Goal: Task Accomplishment & Management: Manage account settings

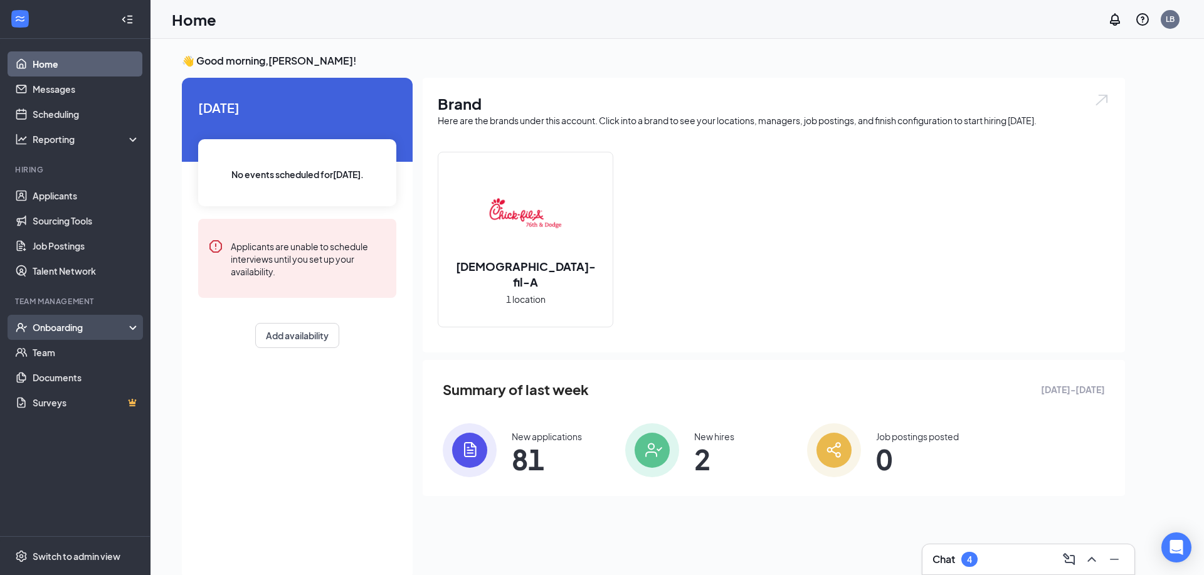
click at [126, 337] on div "Onboarding" at bounding box center [75, 327] width 151 height 25
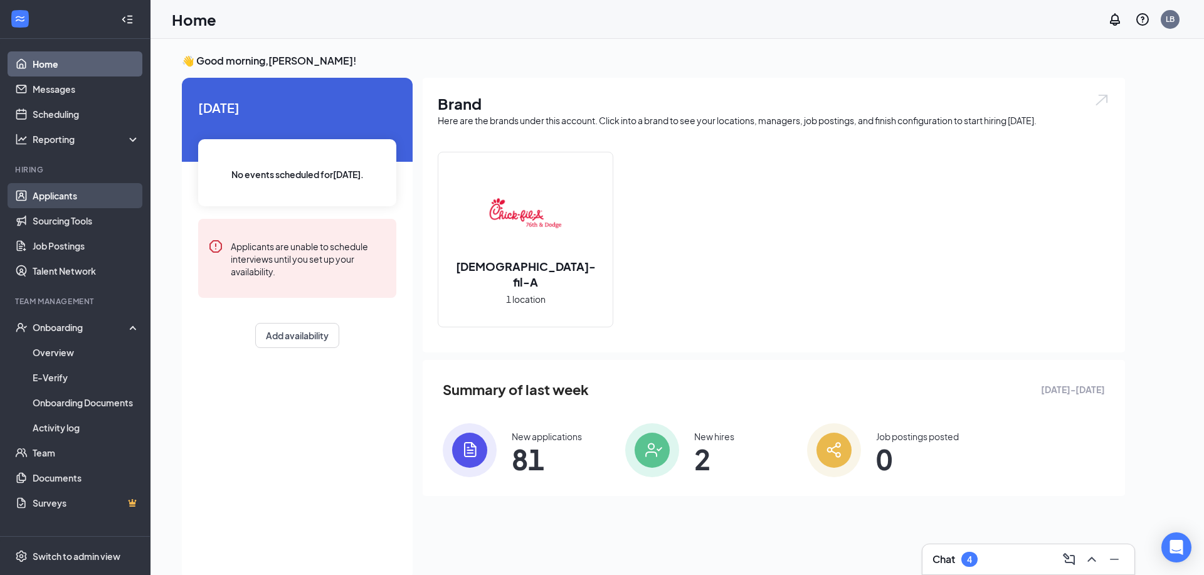
click at [48, 193] on link "Applicants" at bounding box center [86, 195] width 107 height 25
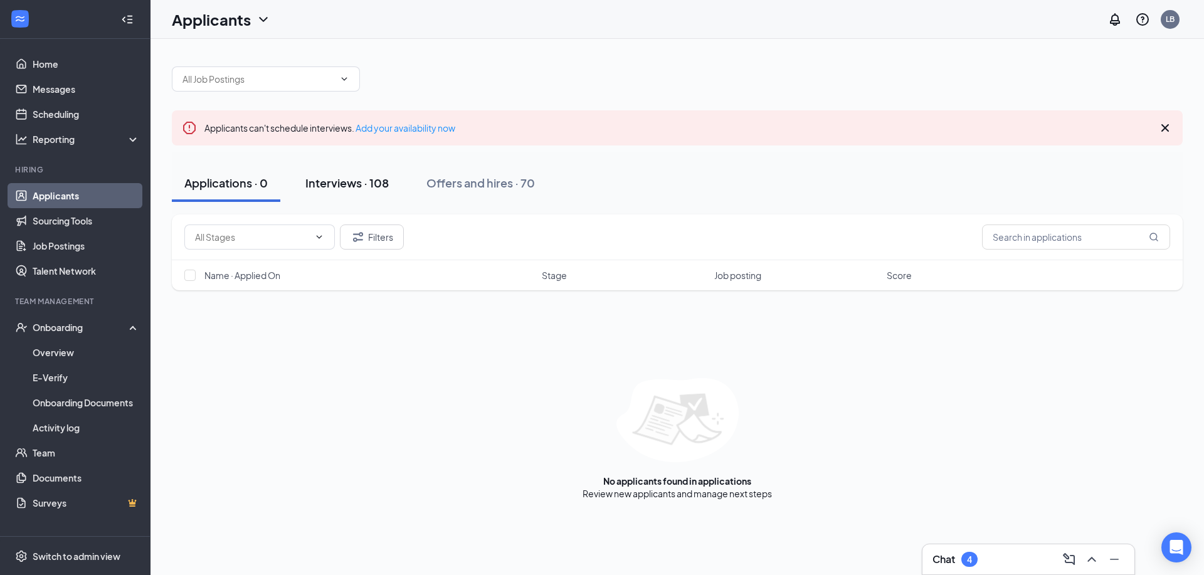
click at [351, 189] on div "Interviews · 108" at bounding box center [346, 183] width 83 height 16
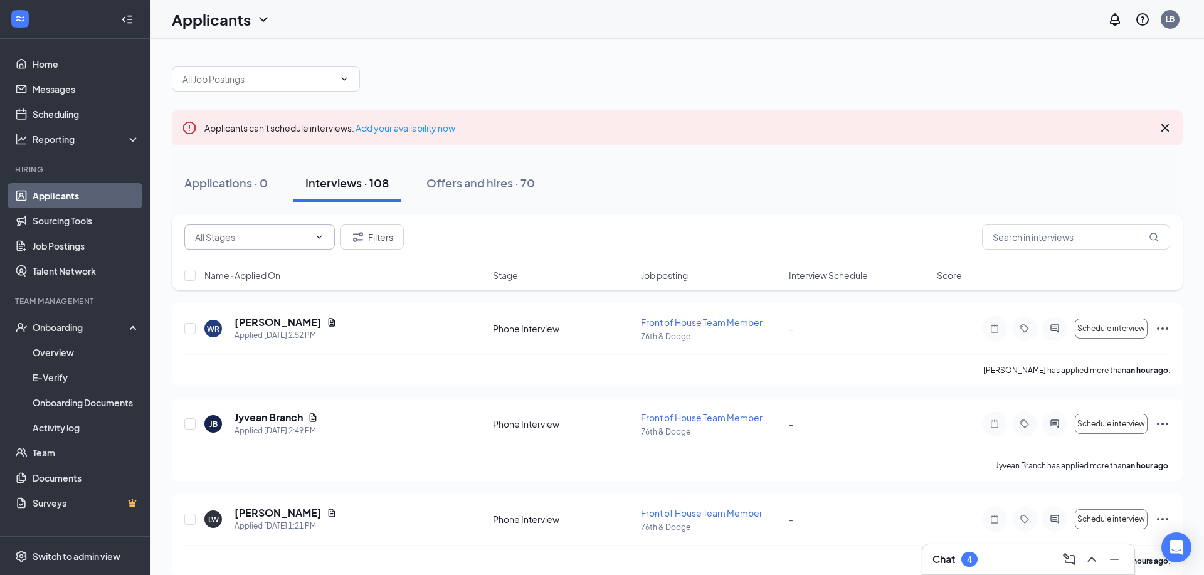
click at [320, 234] on icon "ChevronDown" at bounding box center [319, 237] width 10 height 10
click at [344, 80] on icon "ChevronDown" at bounding box center [345, 78] width 6 height 3
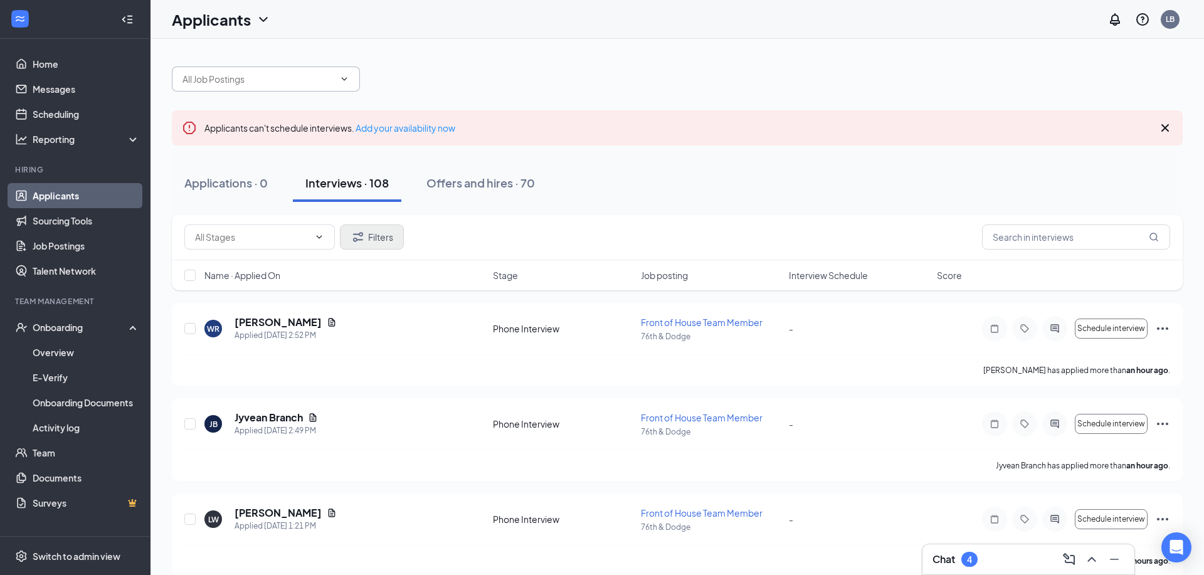
click at [363, 233] on icon "Filter" at bounding box center [358, 237] width 15 height 15
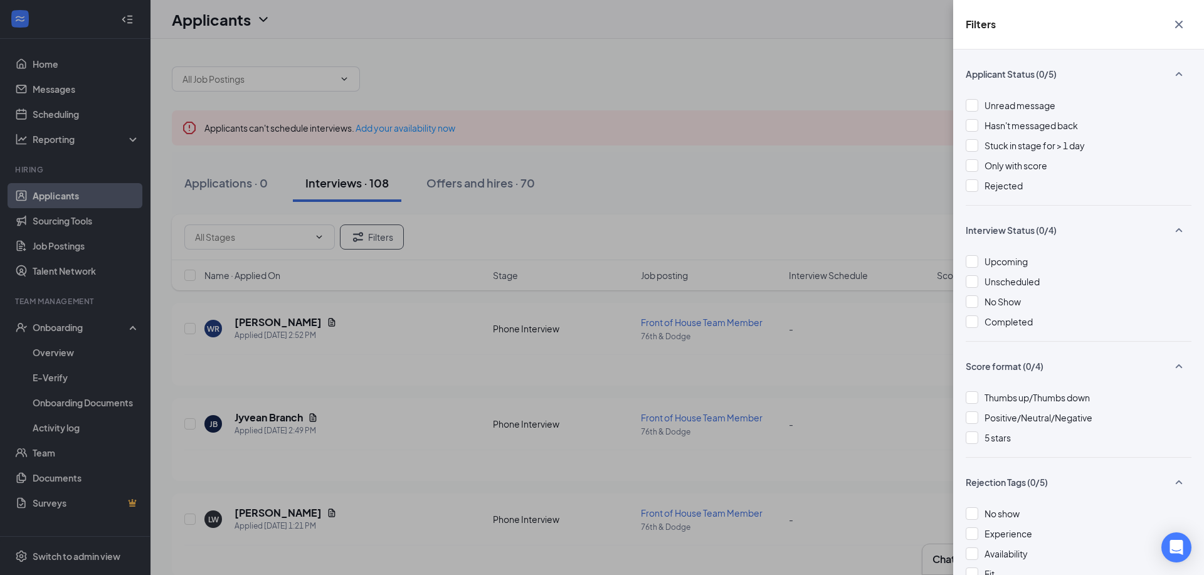
click at [538, 139] on div "Filters Applicant Status (0/5) Unread message Hasn't messaged back Stuck in sta…" at bounding box center [602, 287] width 1204 height 575
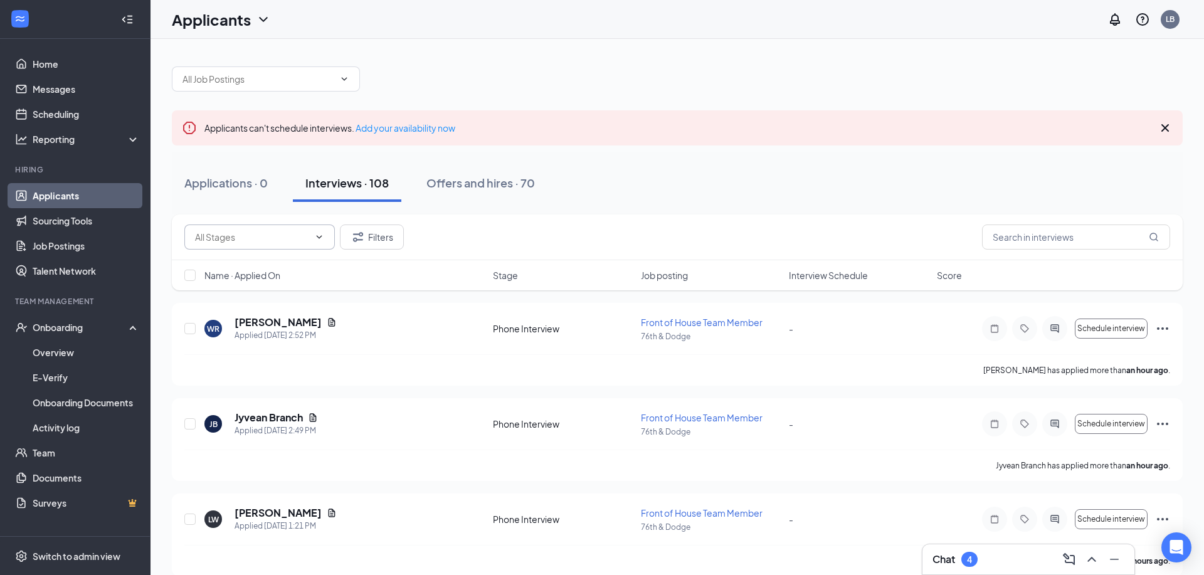
click at [322, 238] on icon "ChevronDown" at bounding box center [319, 237] width 10 height 10
click at [1168, 127] on icon "Cross" at bounding box center [1165, 127] width 15 height 15
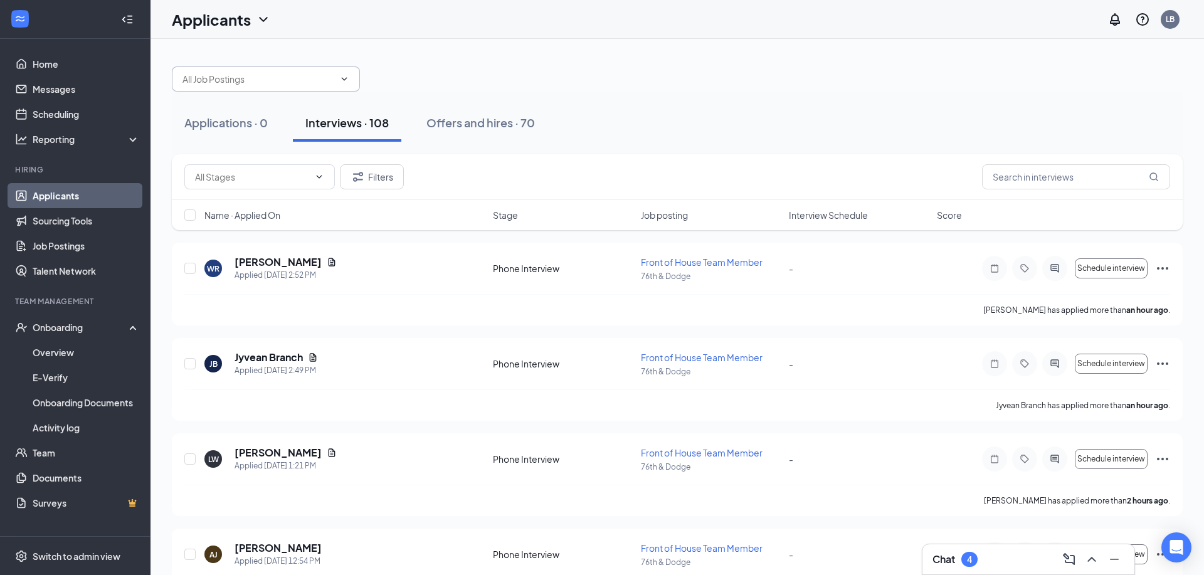
click at [348, 82] on icon "ChevronDown" at bounding box center [344, 79] width 10 height 10
click at [345, 80] on icon "ChevronDown" at bounding box center [344, 79] width 10 height 10
click at [345, 81] on icon "ChevronDown" at bounding box center [344, 79] width 10 height 10
click at [379, 182] on button "Filters" at bounding box center [372, 176] width 64 height 25
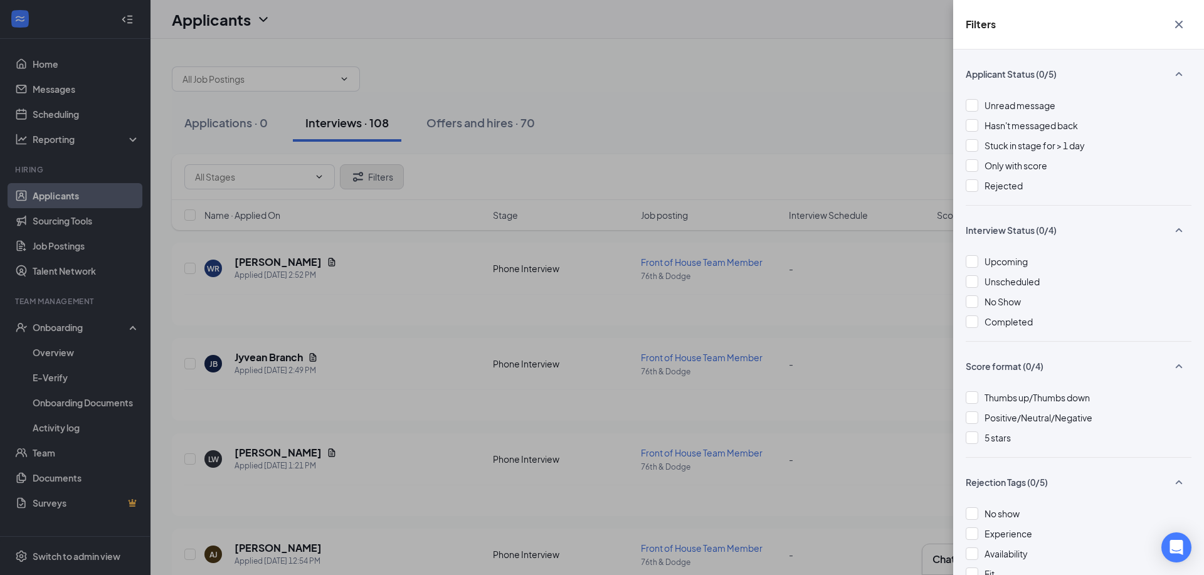
click at [379, 182] on div "Filters Applicant Status (0/5) Unread message Hasn't messaged back Stuck in sta…" at bounding box center [602, 287] width 1204 height 575
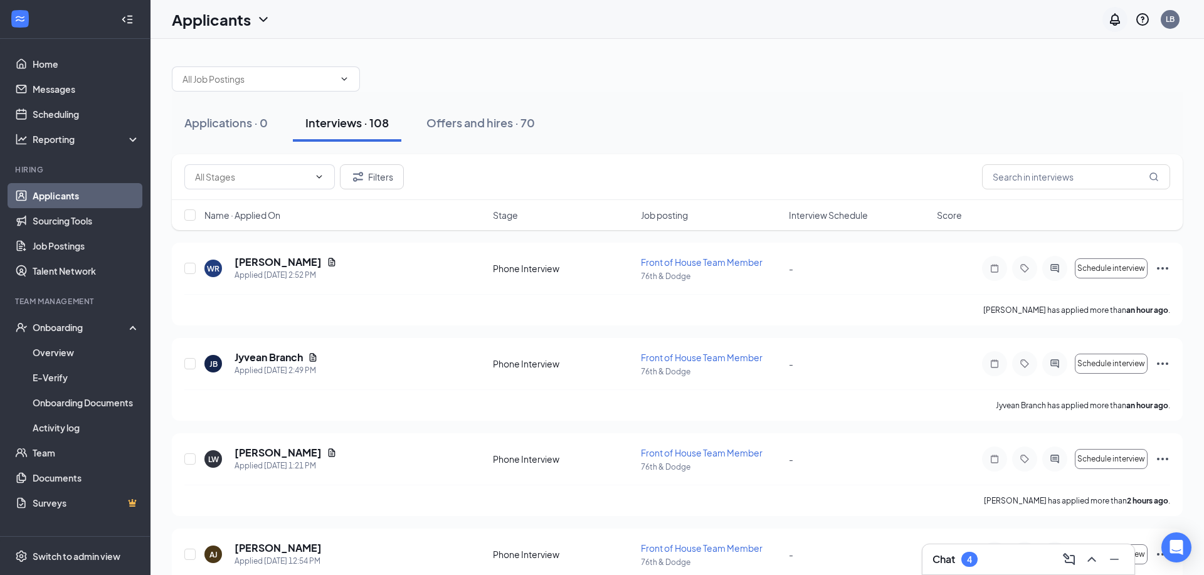
click at [1115, 16] on icon "Notifications" at bounding box center [1115, 19] width 15 height 15
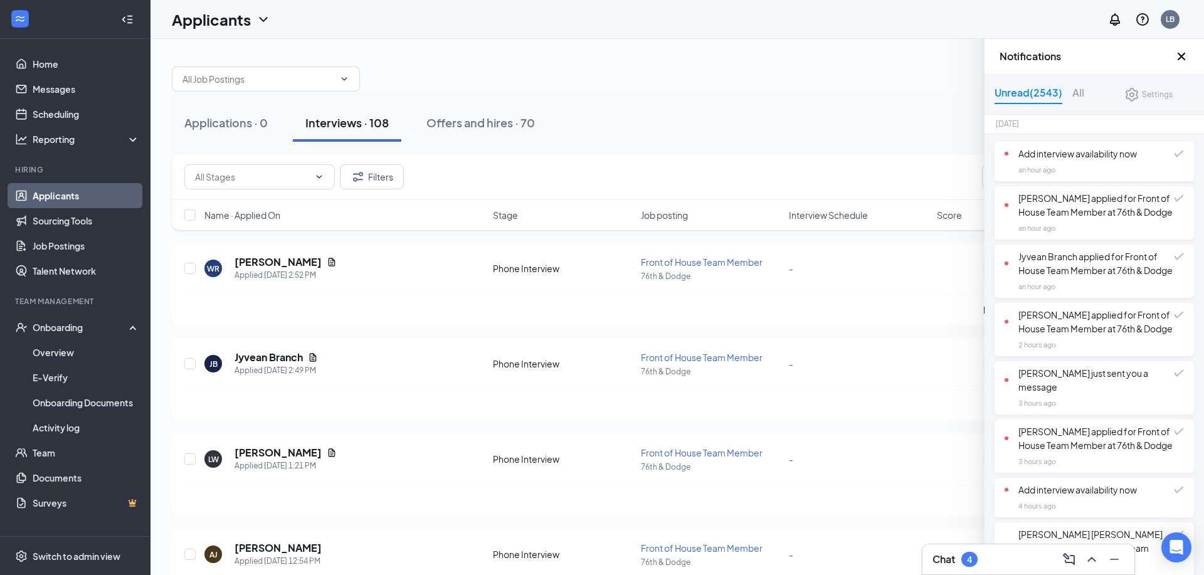
click at [1185, 60] on icon "Cross" at bounding box center [1182, 57] width 8 height 8
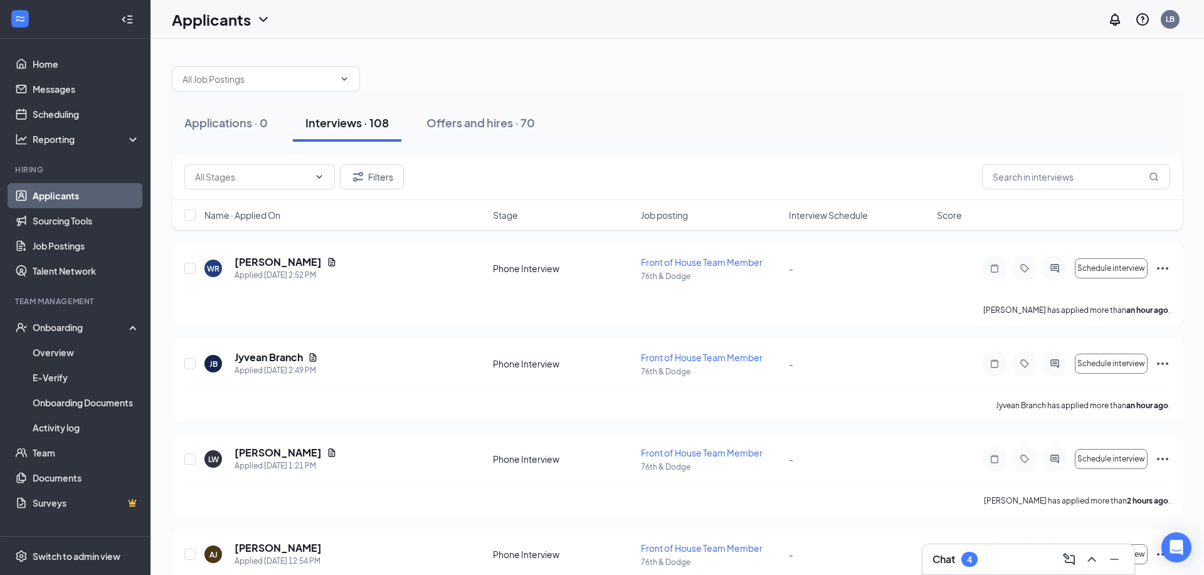
click at [331, 128] on div "Interviews · 108" at bounding box center [346, 123] width 83 height 16
click at [316, 177] on icon "ChevronDown" at bounding box center [319, 177] width 10 height 10
click at [322, 178] on icon "ChevronDown" at bounding box center [319, 177] width 10 height 10
click at [240, 218] on span "Name · Applied On" at bounding box center [242, 215] width 76 height 13
click at [294, 215] on icon "ArrowDown" at bounding box center [289, 215] width 15 height 15
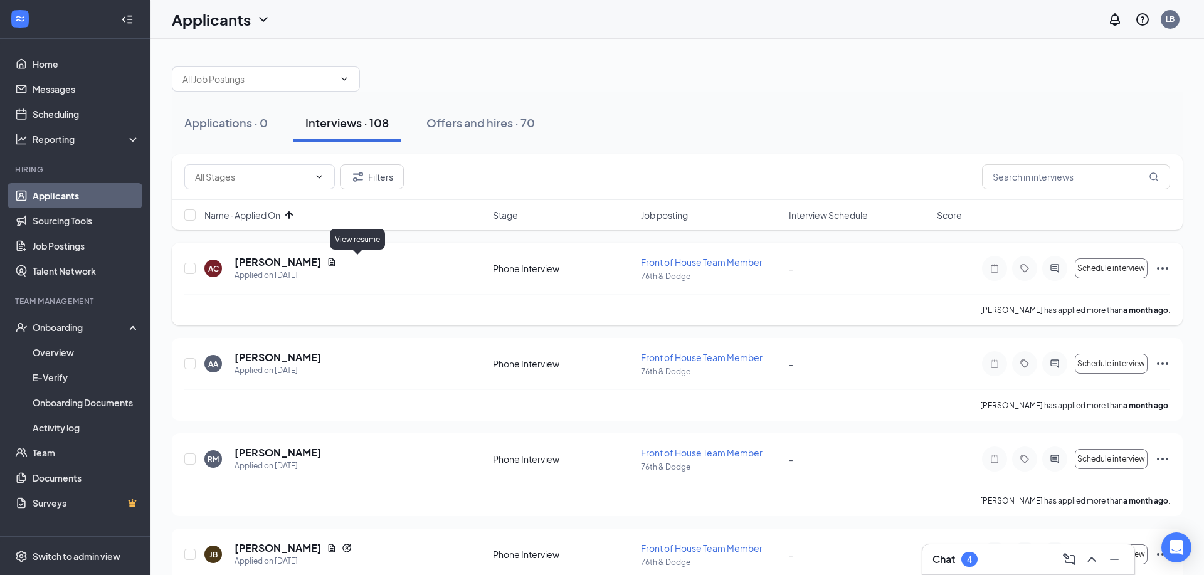
click at [337, 262] on icon "Document" at bounding box center [332, 262] width 10 height 10
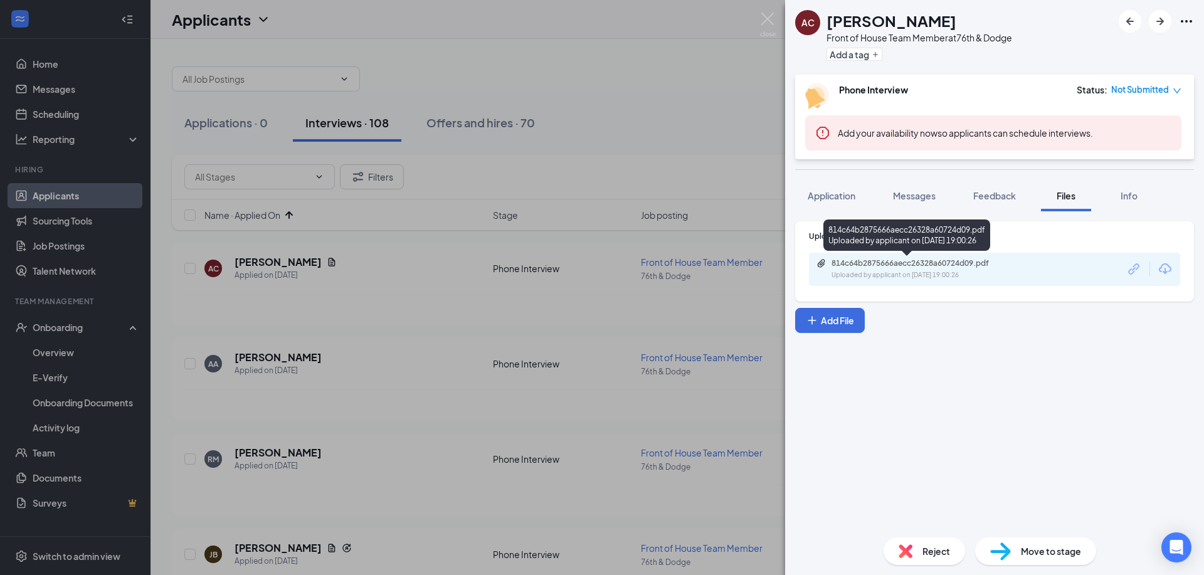
click at [866, 265] on div "814c64b2875666aecc26328a60724d09.pdf" at bounding box center [920, 263] width 176 height 10
click at [770, 19] on img at bounding box center [768, 25] width 16 height 24
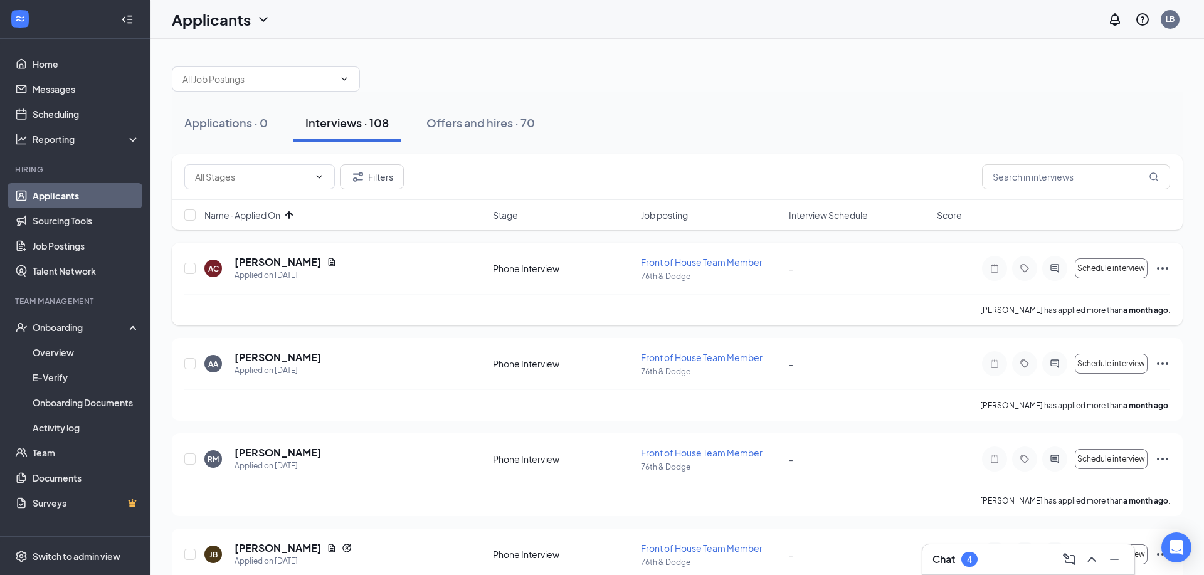
scroll to position [4, 0]
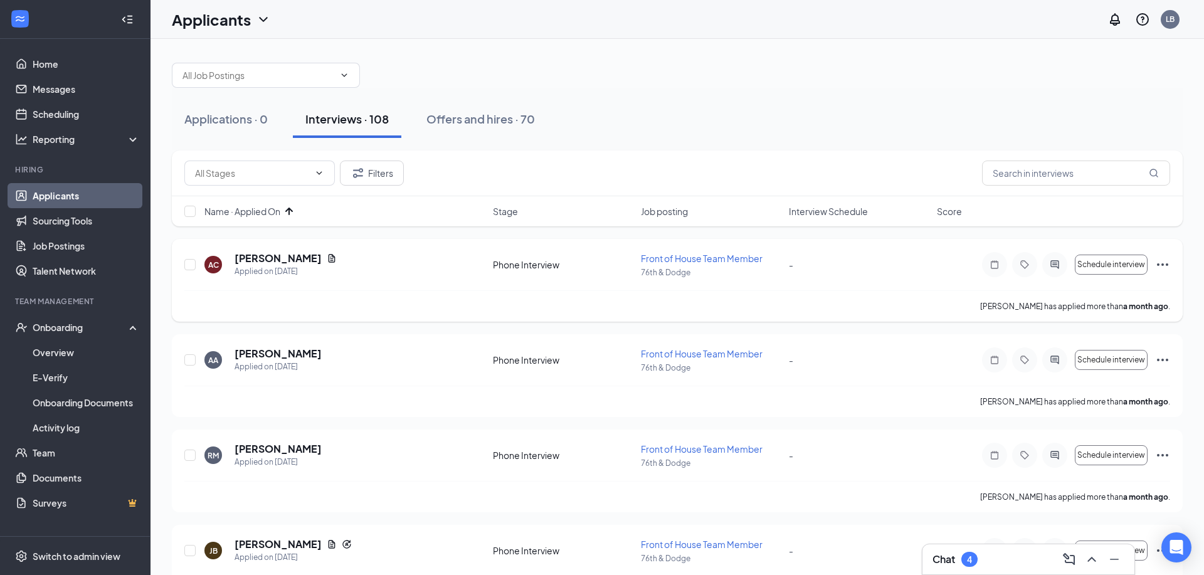
click at [1165, 263] on icon "Ellipses" at bounding box center [1162, 264] width 15 height 15
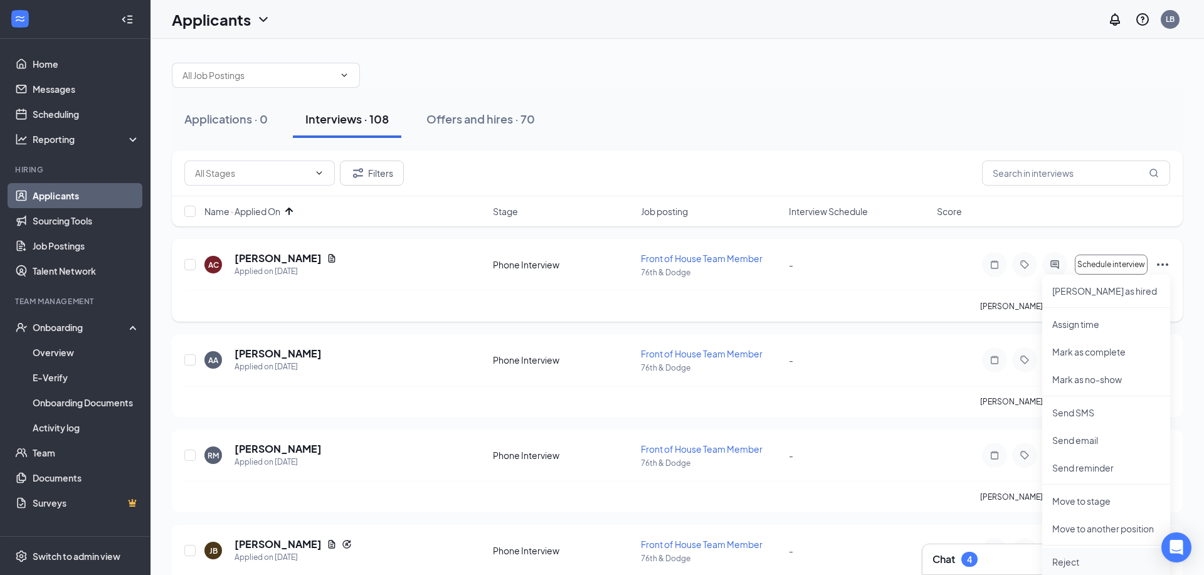
click at [1062, 559] on p "Reject" at bounding box center [1106, 562] width 108 height 13
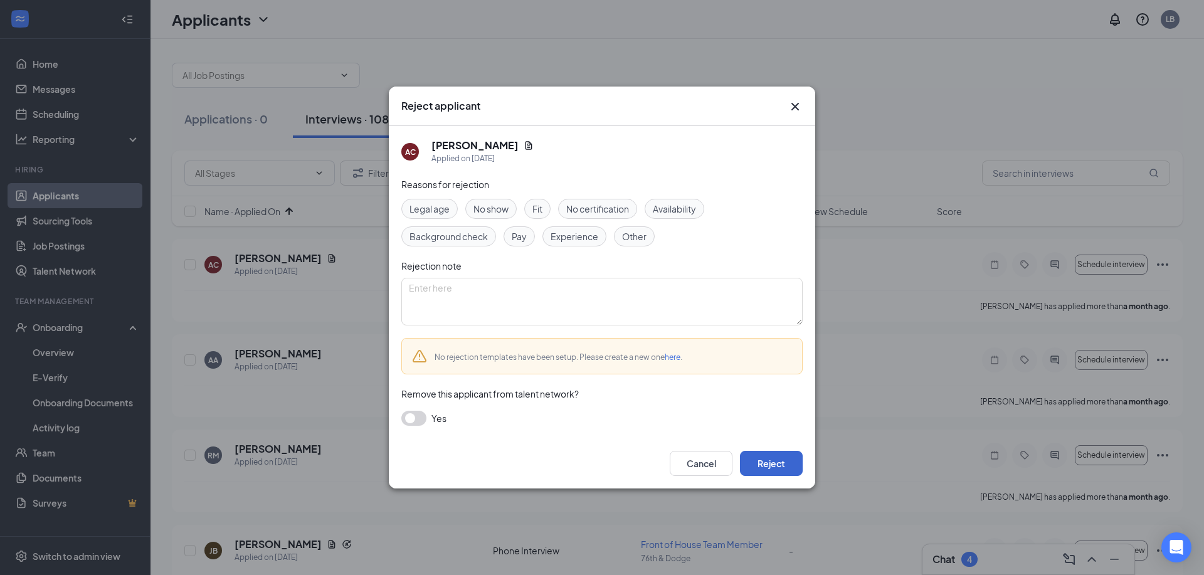
click at [790, 465] on button "Reject" at bounding box center [771, 463] width 63 height 25
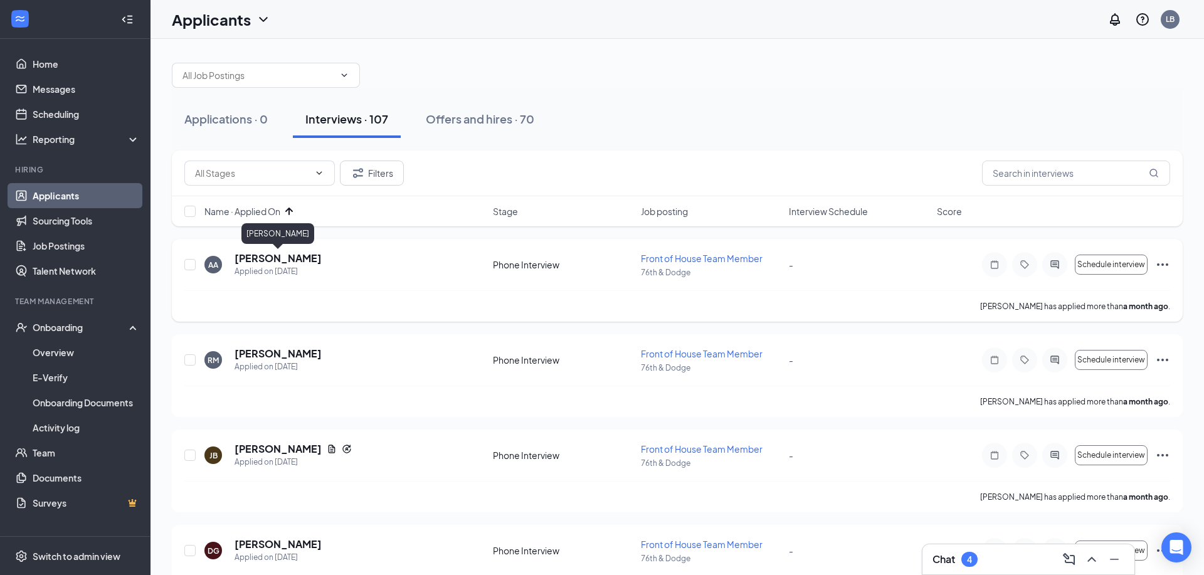
click at [299, 258] on h5 "Aaliyah Anderson" at bounding box center [278, 259] width 87 height 14
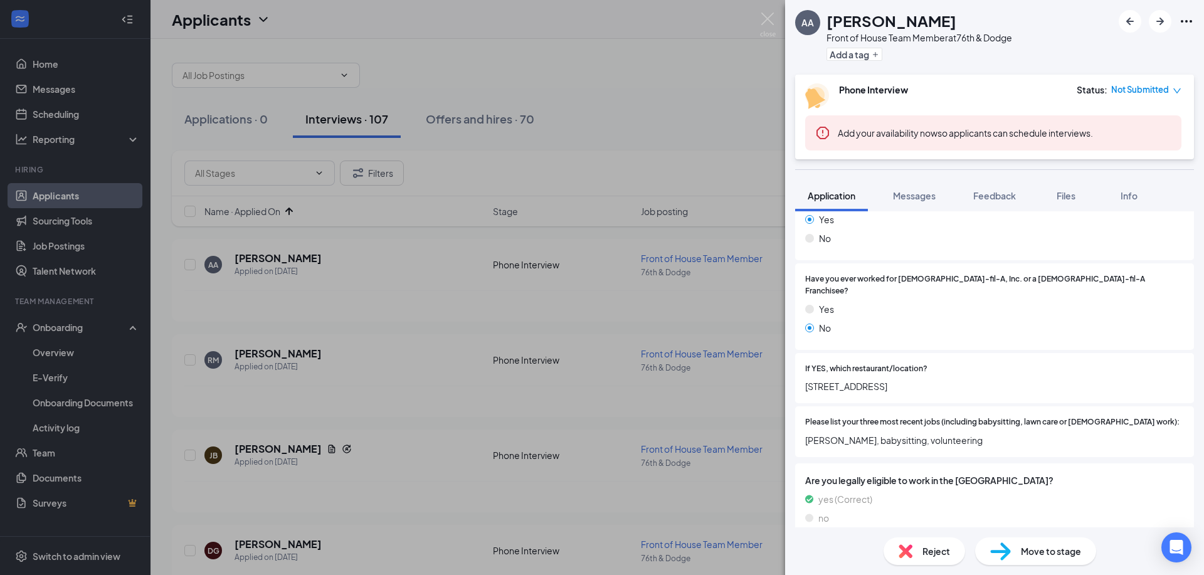
scroll to position [287, 0]
click at [923, 558] on span "Reject" at bounding box center [937, 551] width 28 height 14
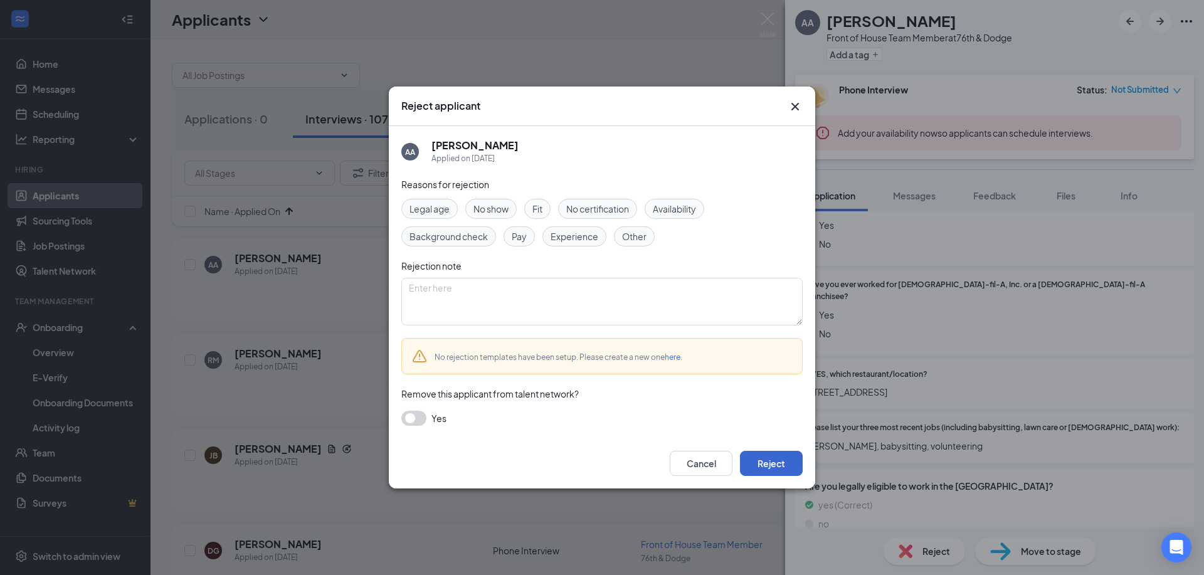
click at [776, 462] on button "Reject" at bounding box center [771, 463] width 63 height 25
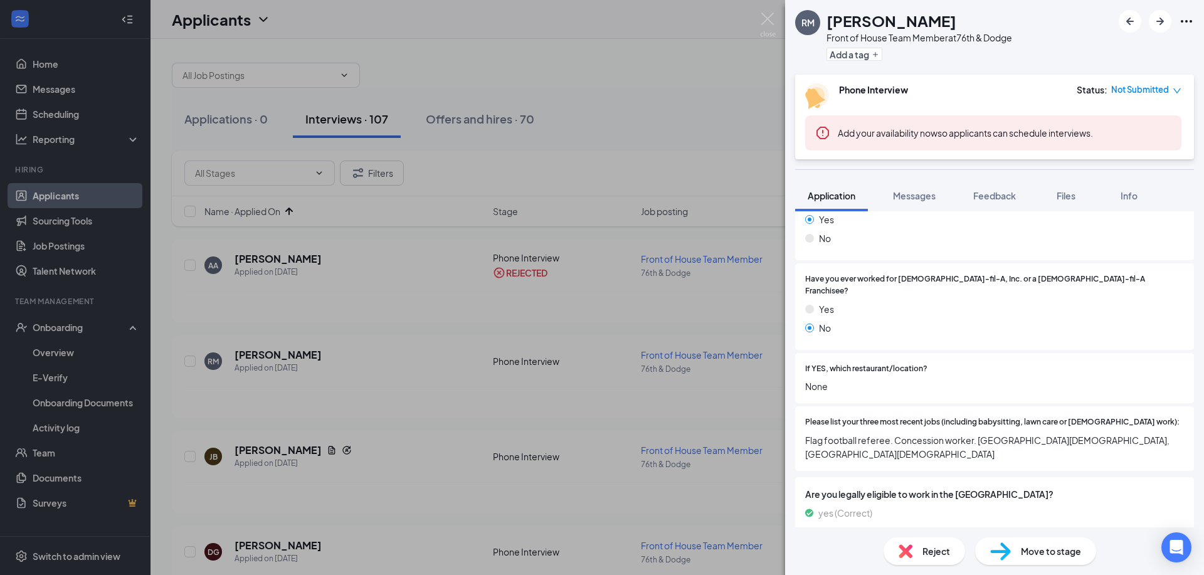
scroll to position [287, 0]
click at [933, 553] on span "Reject" at bounding box center [937, 551] width 28 height 14
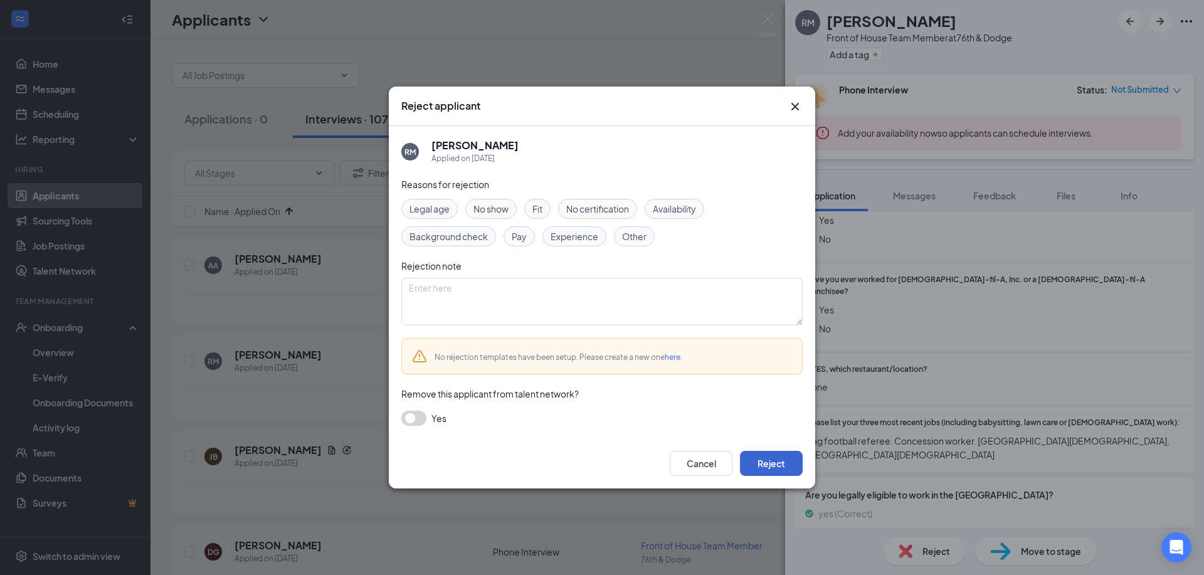
click at [792, 462] on button "Reject" at bounding box center [771, 463] width 63 height 25
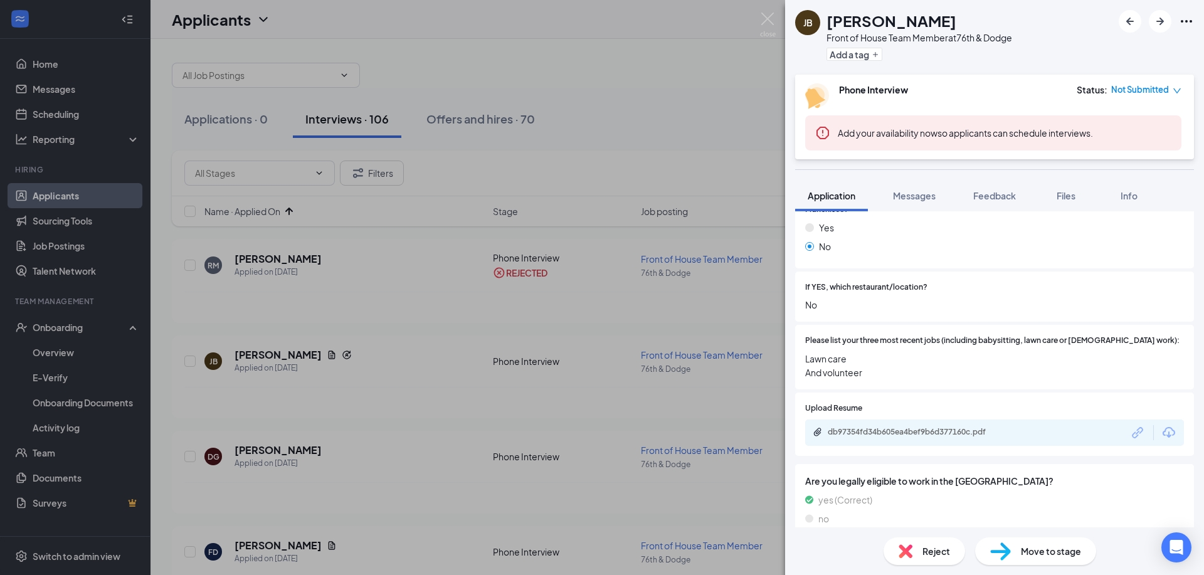
scroll to position [404, 0]
click at [928, 560] on div "Reject" at bounding box center [925, 552] width 82 height 28
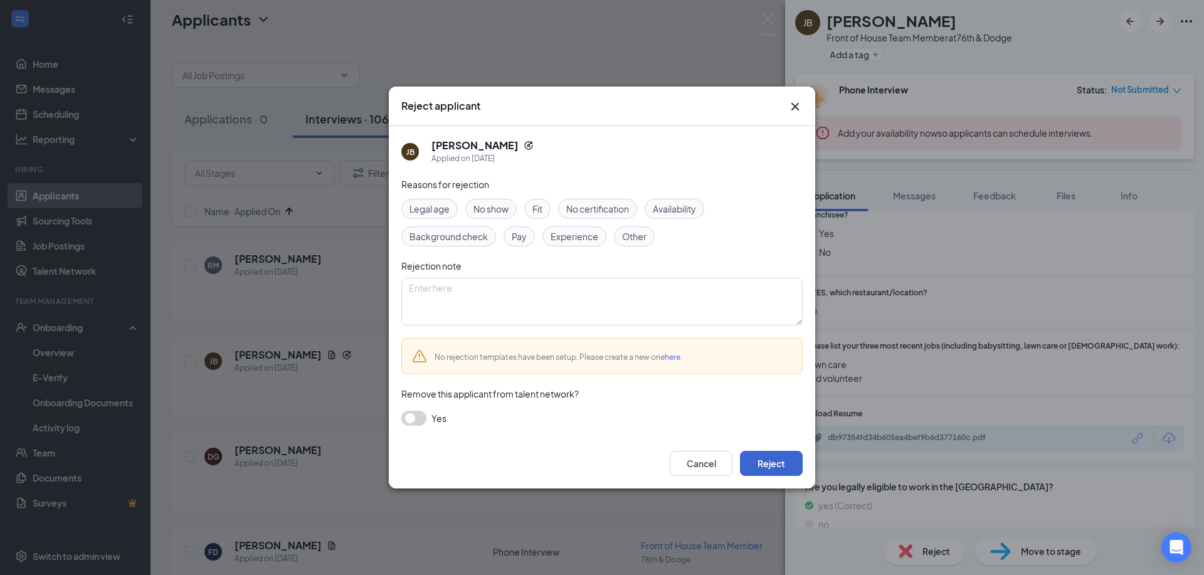
click at [770, 467] on button "Reject" at bounding box center [771, 463] width 63 height 25
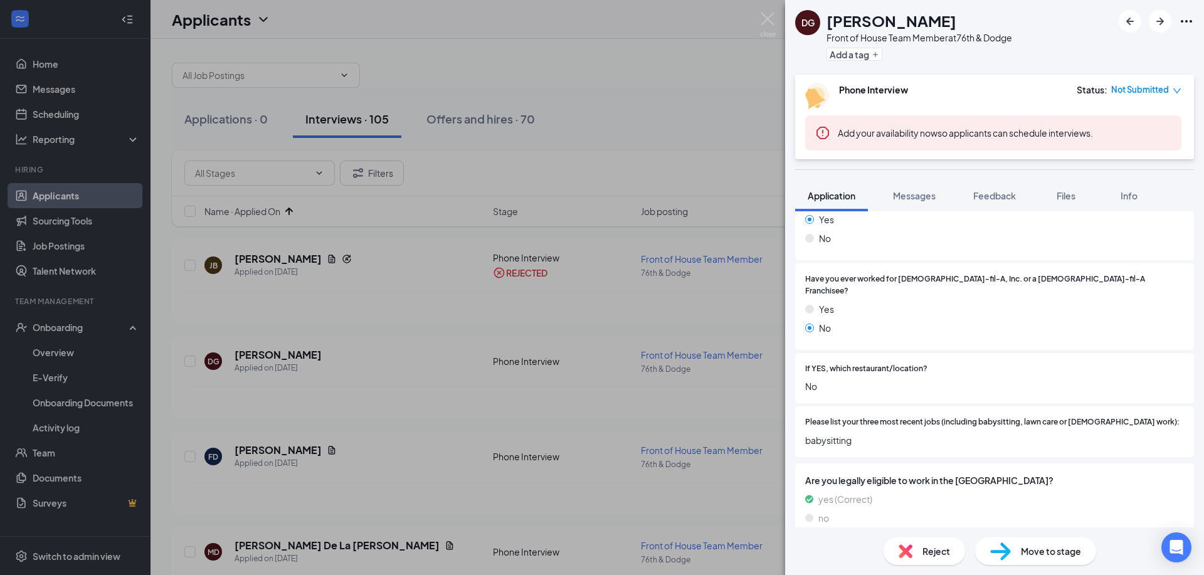
scroll to position [287, 0]
click at [921, 548] on div "Reject" at bounding box center [925, 552] width 82 height 28
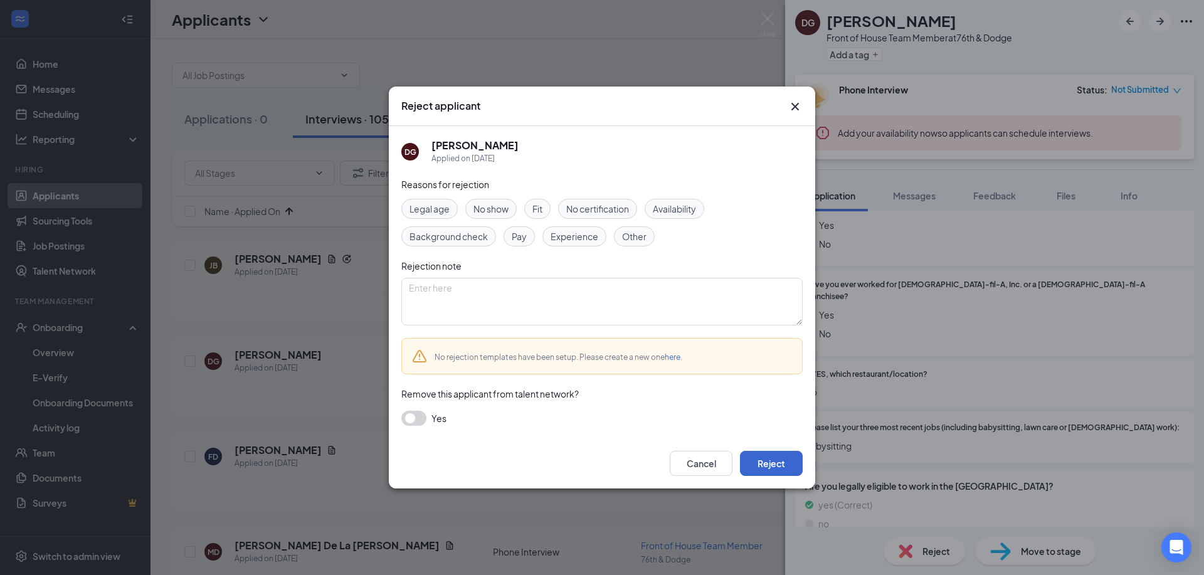
click at [795, 470] on button "Reject" at bounding box center [771, 463] width 63 height 25
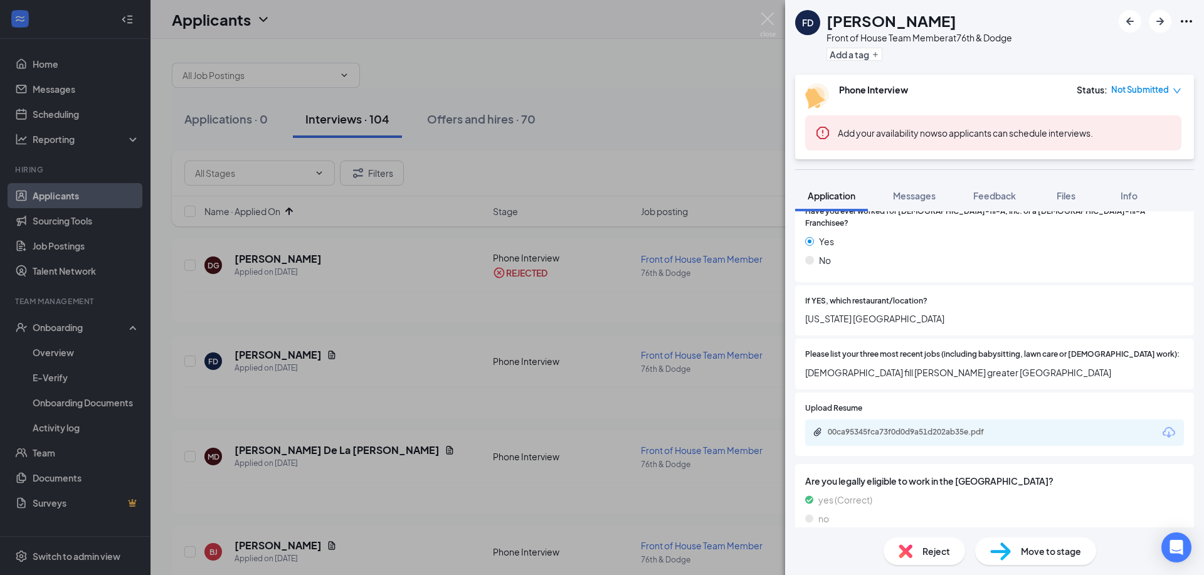
scroll to position [390, 0]
click at [896, 428] on div "00ca95345fca73f0d0d9a51d202ab35e.pdf" at bounding box center [916, 433] width 176 height 10
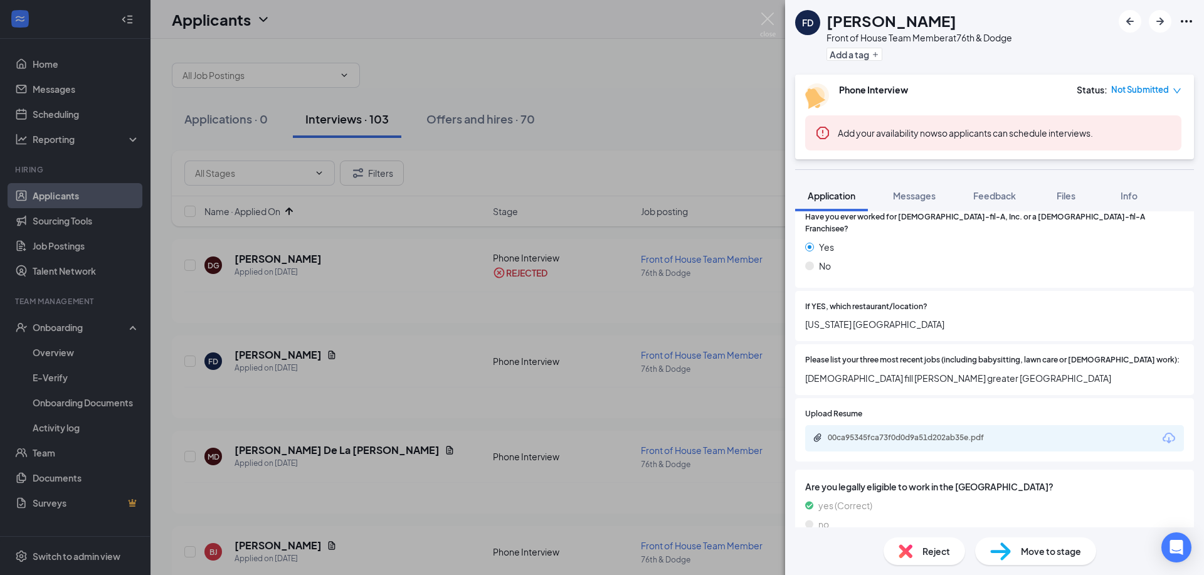
click at [904, 552] on img at bounding box center [906, 551] width 14 height 14
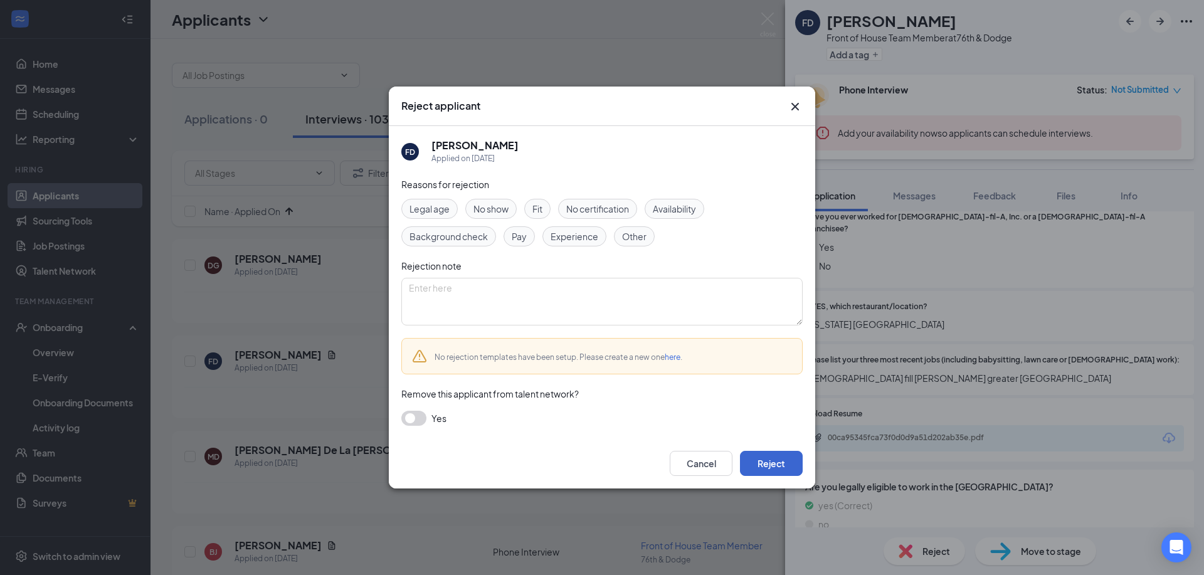
click at [766, 461] on button "Reject" at bounding box center [771, 463] width 63 height 25
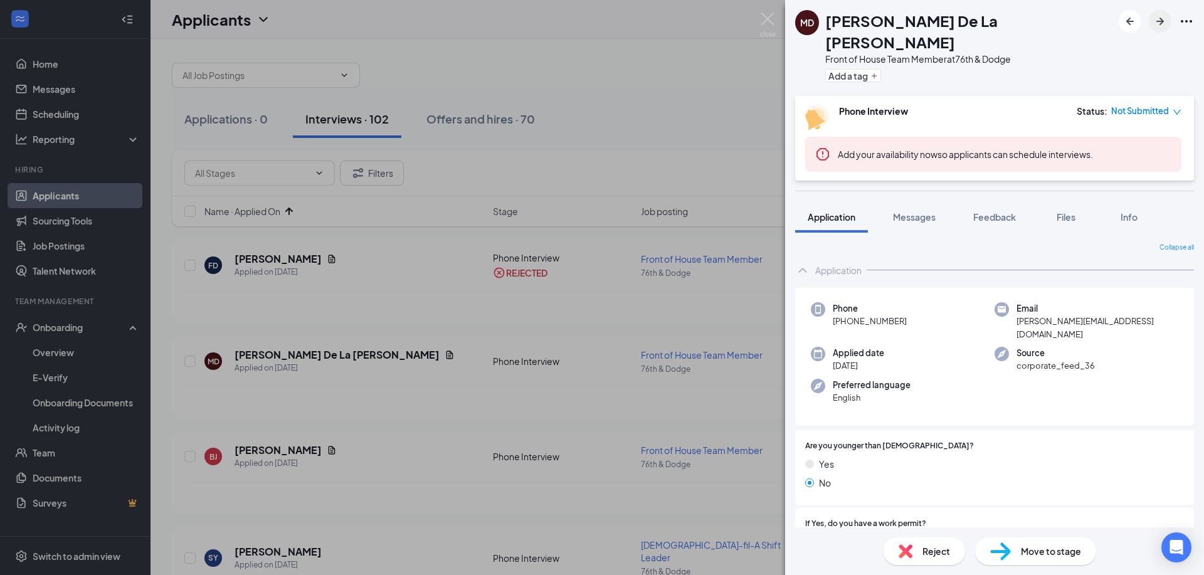
click at [1166, 24] on icon "ArrowRight" at bounding box center [1160, 21] width 15 height 15
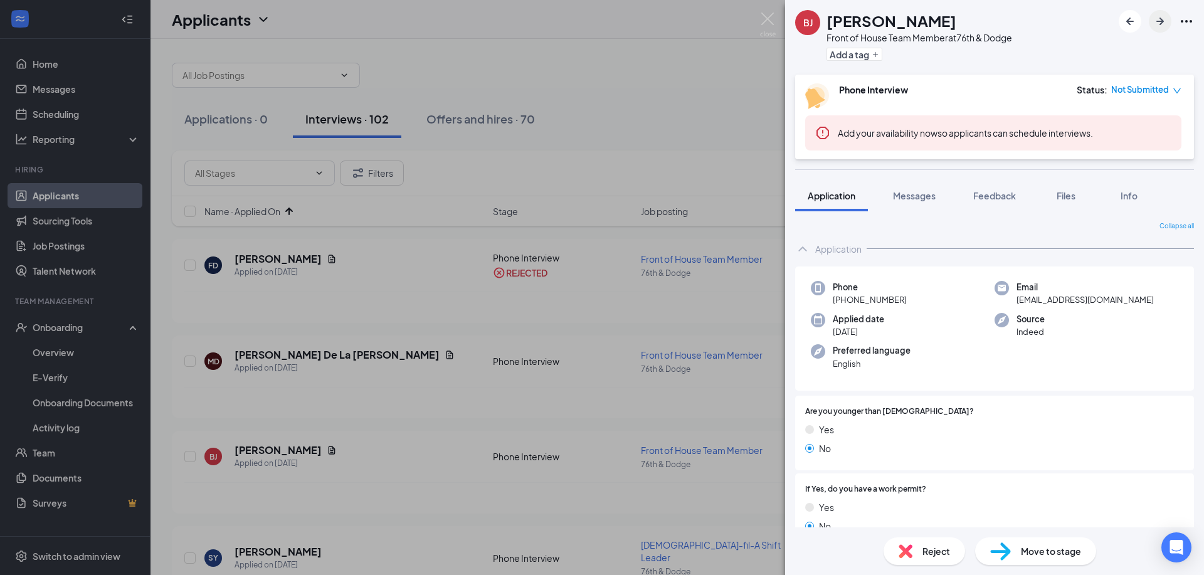
click at [1166, 24] on icon "ArrowRight" at bounding box center [1160, 21] width 15 height 15
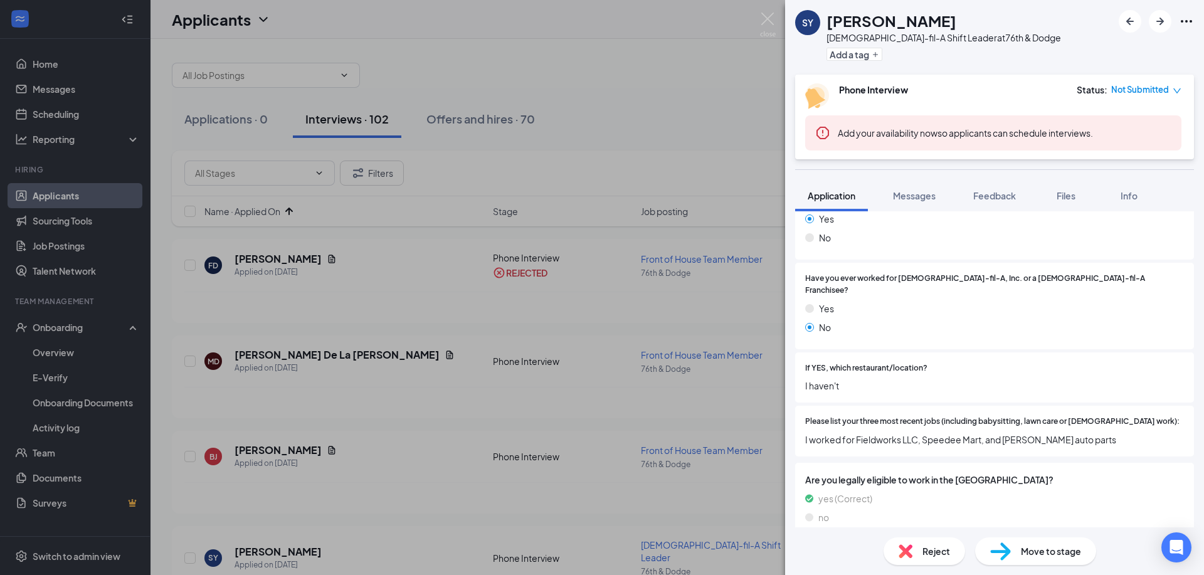
scroll to position [287, 0]
click at [914, 554] on div "Reject" at bounding box center [925, 552] width 82 height 28
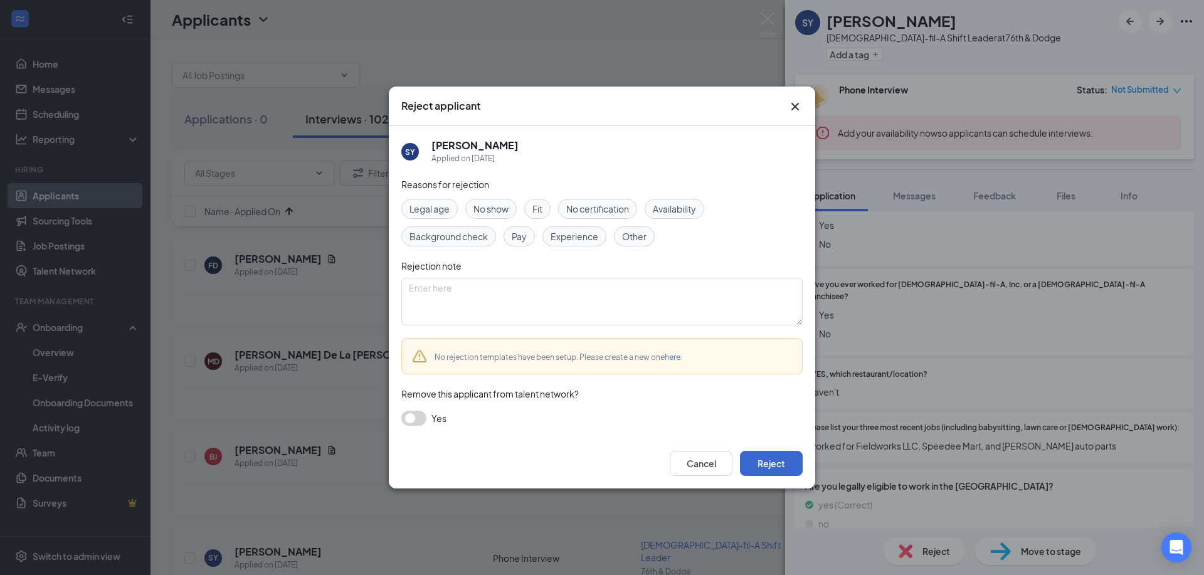
click at [771, 466] on button "Reject" at bounding box center [771, 463] width 63 height 25
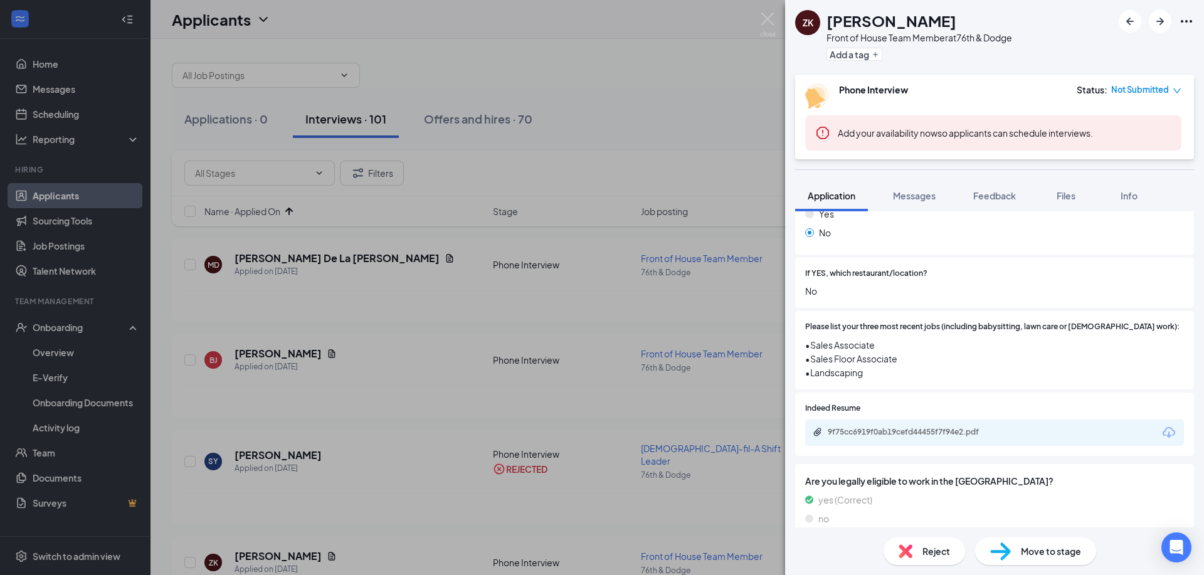
scroll to position [383, 0]
click at [924, 551] on span "Reject" at bounding box center [937, 551] width 28 height 14
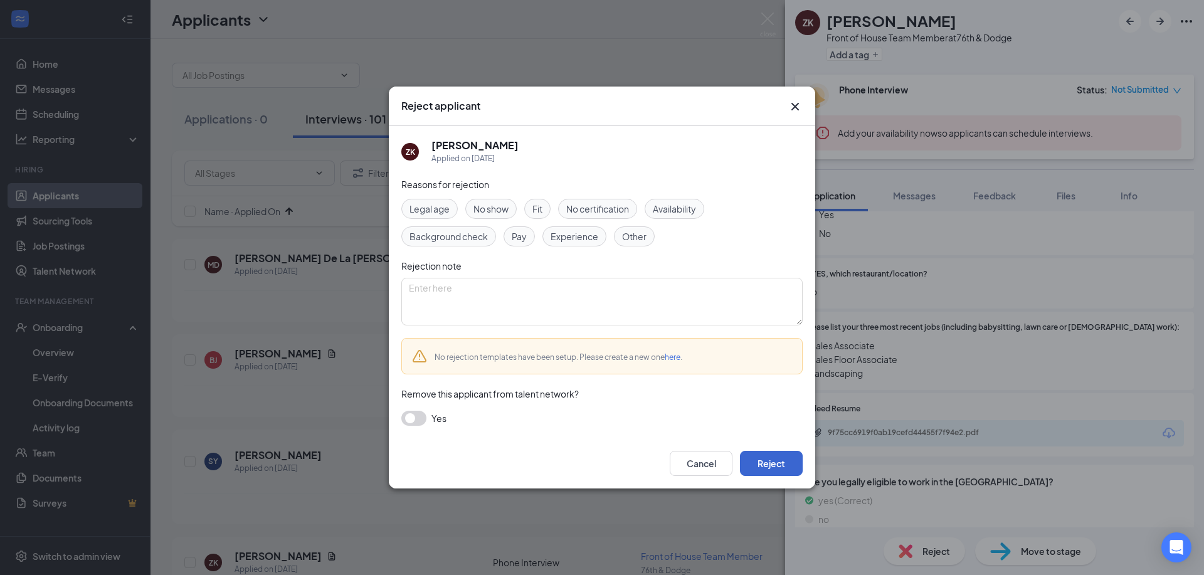
click at [781, 458] on button "Reject" at bounding box center [771, 463] width 63 height 25
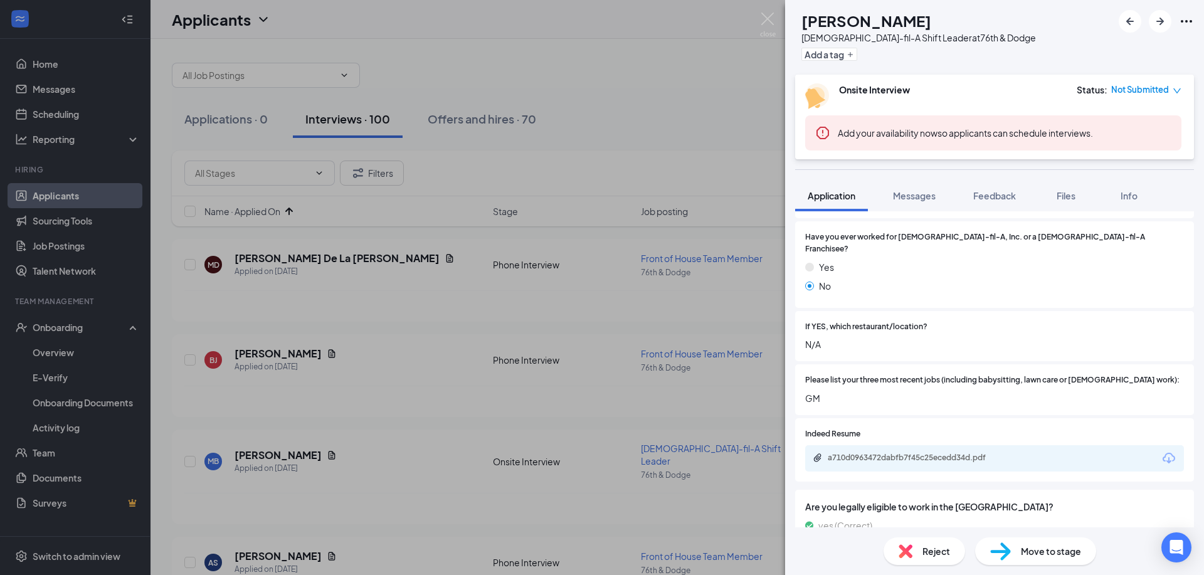
scroll to position [367, 0]
click at [940, 546] on span "Reject" at bounding box center [937, 551] width 28 height 14
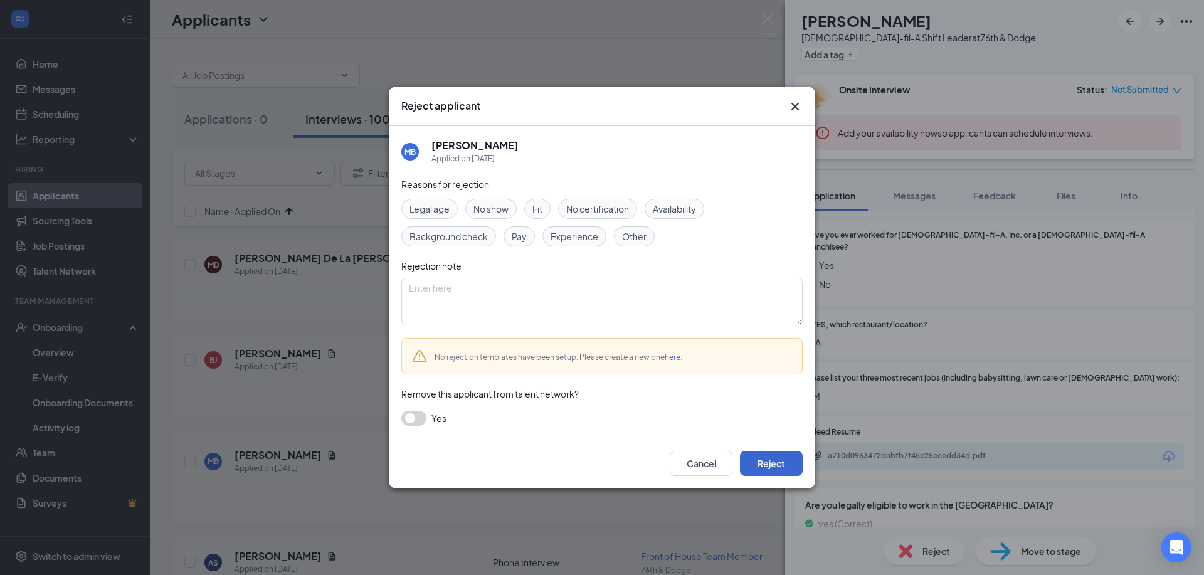
click at [782, 467] on button "Reject" at bounding box center [771, 463] width 63 height 25
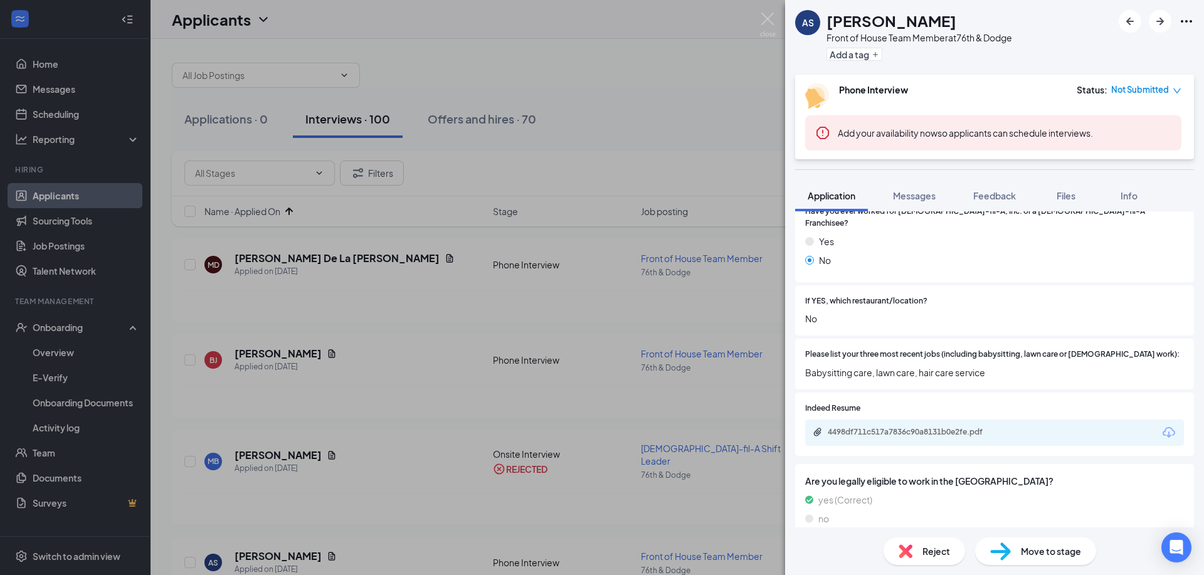
scroll to position [355, 0]
click at [911, 546] on img at bounding box center [906, 551] width 14 height 14
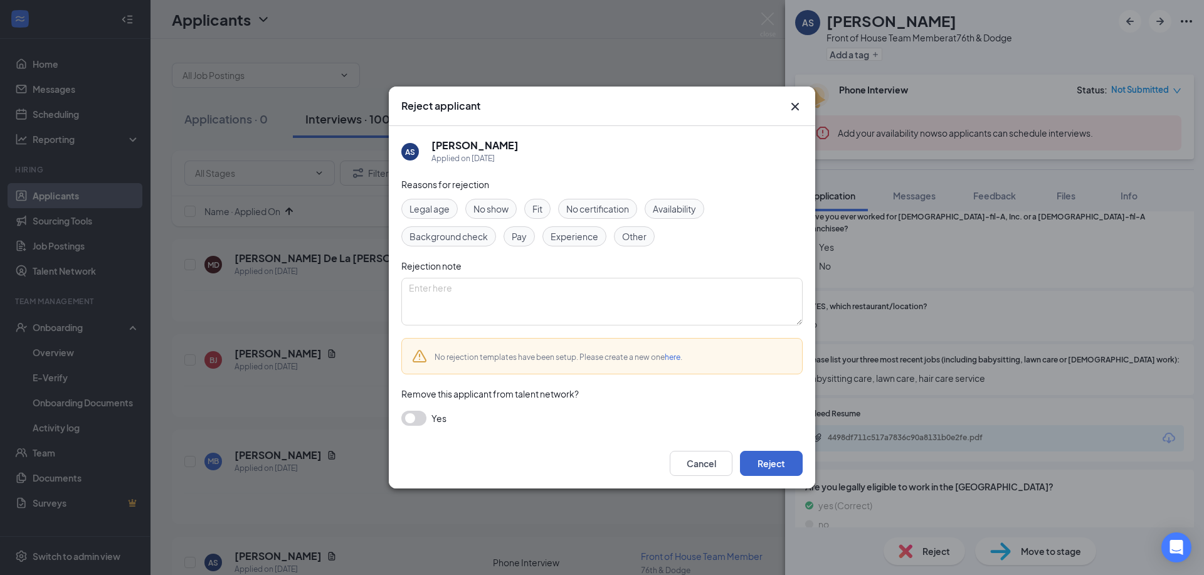
click at [792, 465] on button "Reject" at bounding box center [771, 463] width 63 height 25
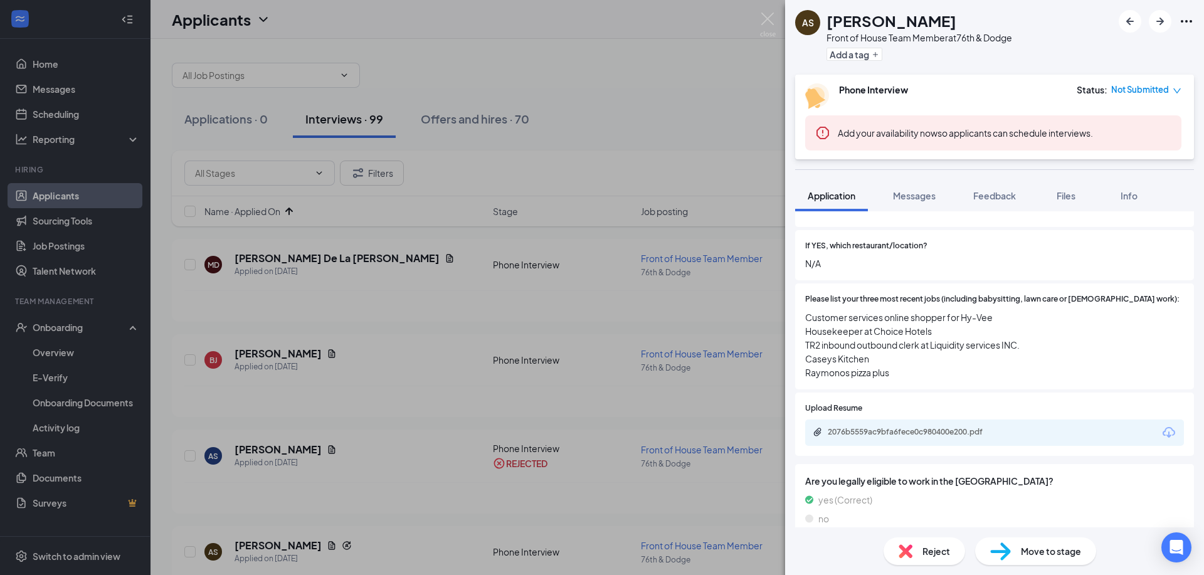
scroll to position [445, 0]
click at [935, 554] on span "Reject" at bounding box center [937, 551] width 28 height 14
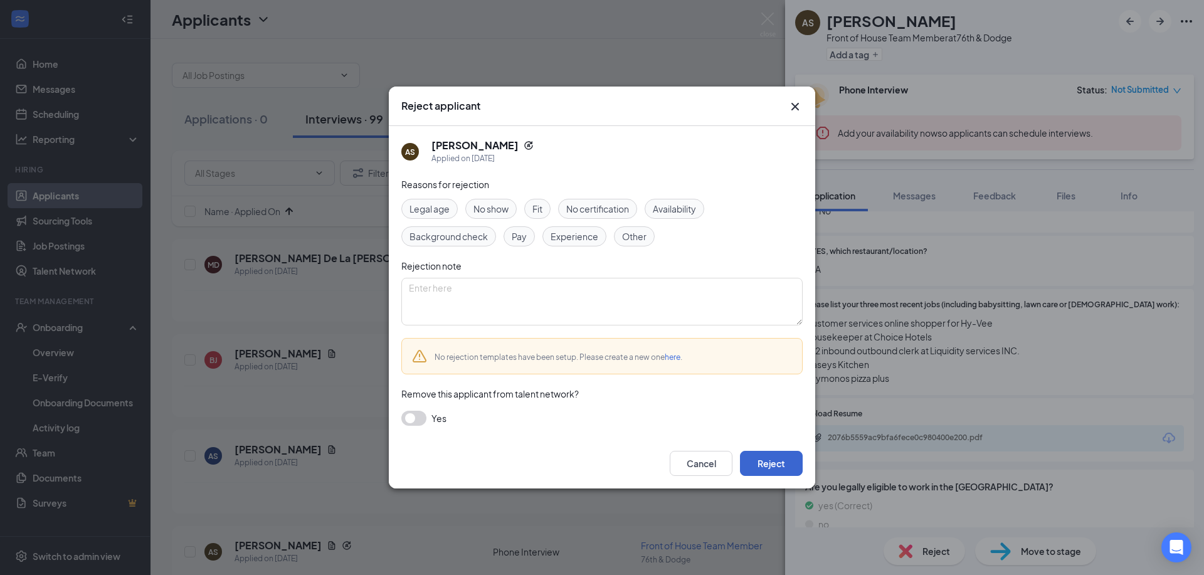
click at [782, 464] on button "Reject" at bounding box center [771, 463] width 63 height 25
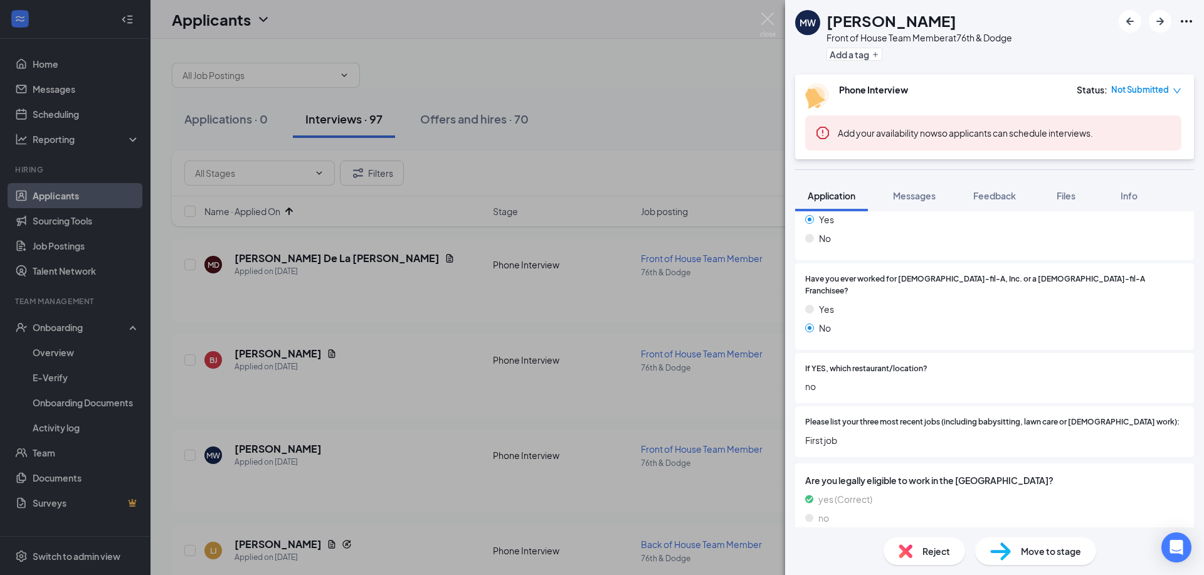
scroll to position [287, 0]
click at [944, 553] on span "Reject" at bounding box center [937, 551] width 28 height 14
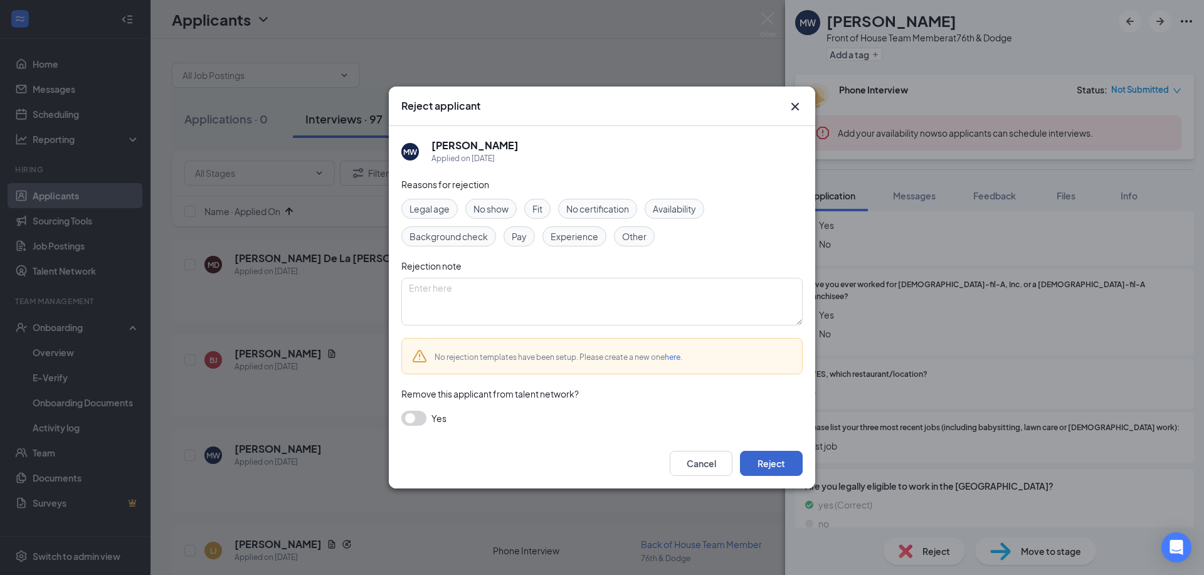
click at [798, 465] on button "Reject" at bounding box center [771, 463] width 63 height 25
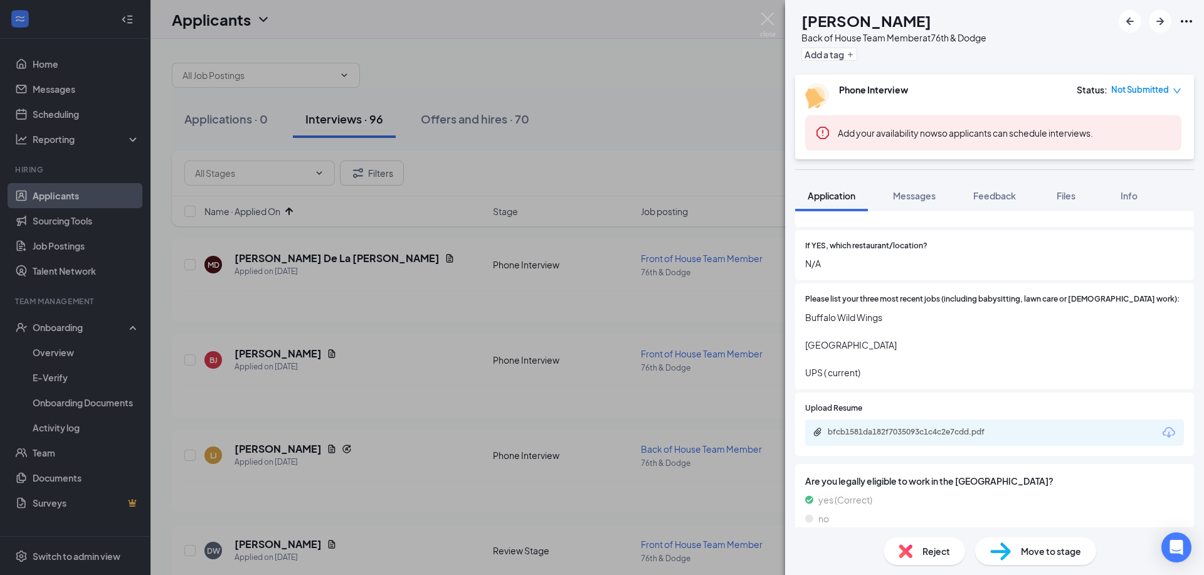
scroll to position [445, 0]
click at [864, 428] on div "bfcb1581da182f7035093c1c4c2e7cdd.pdf" at bounding box center [916, 433] width 176 height 10
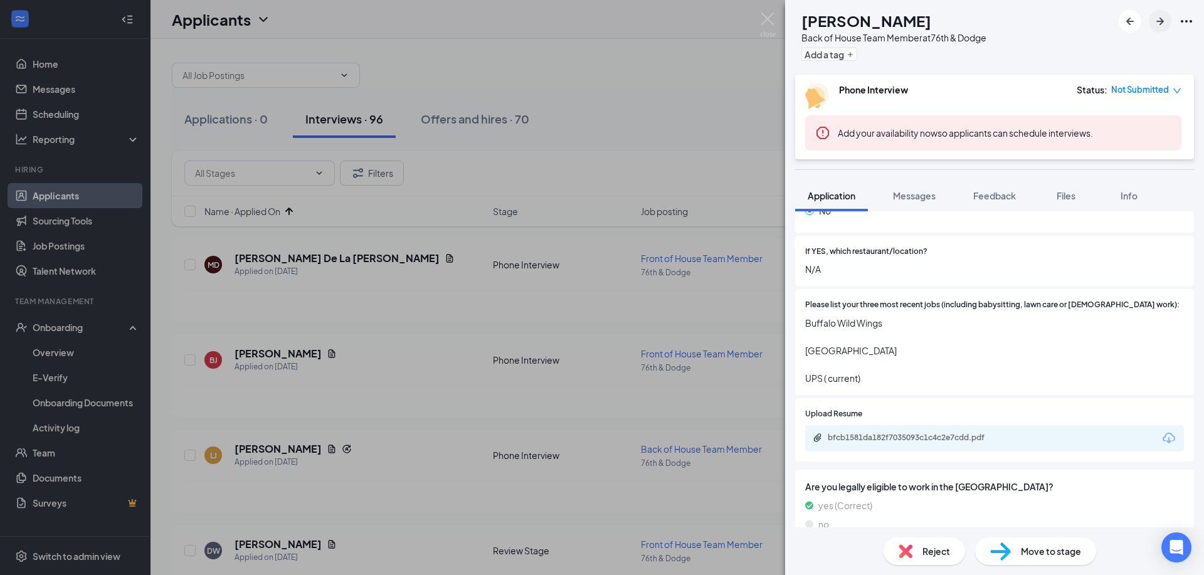
click at [1164, 24] on icon "ArrowRight" at bounding box center [1160, 21] width 15 height 15
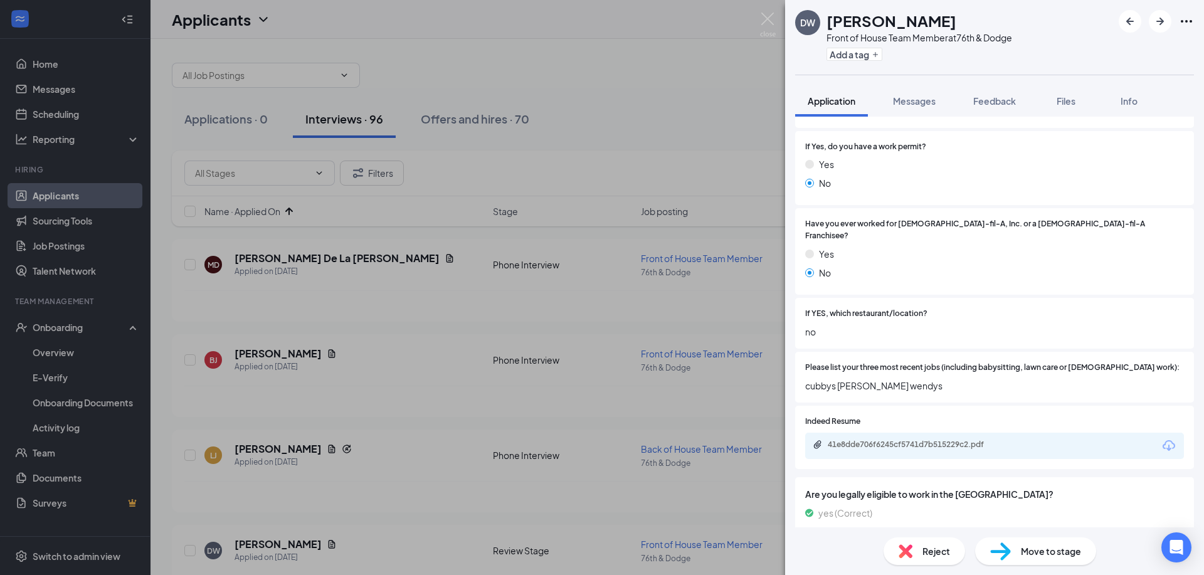
scroll to position [260, 0]
click at [907, 553] on img at bounding box center [906, 551] width 14 height 14
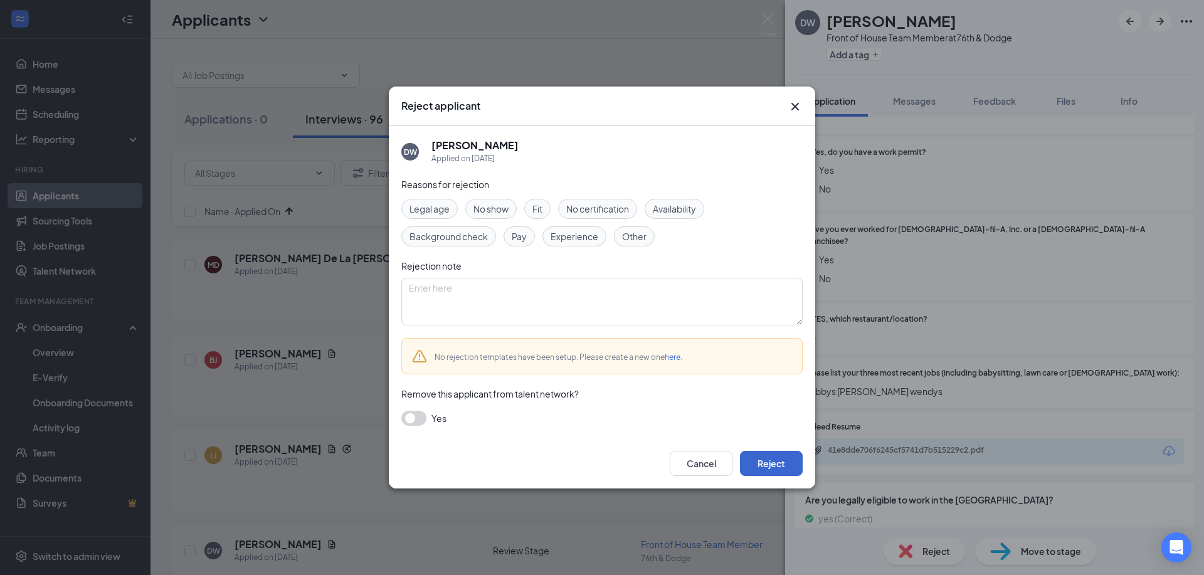
click at [776, 471] on button "Reject" at bounding box center [771, 463] width 63 height 25
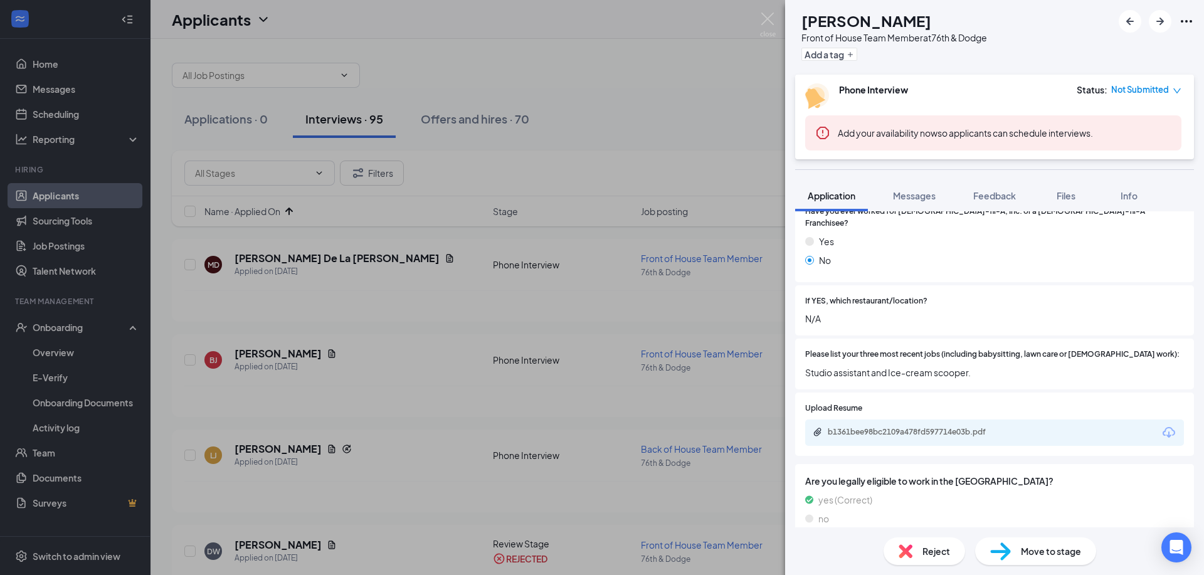
scroll to position [390, 0]
click at [917, 549] on div "Reject" at bounding box center [925, 552] width 82 height 28
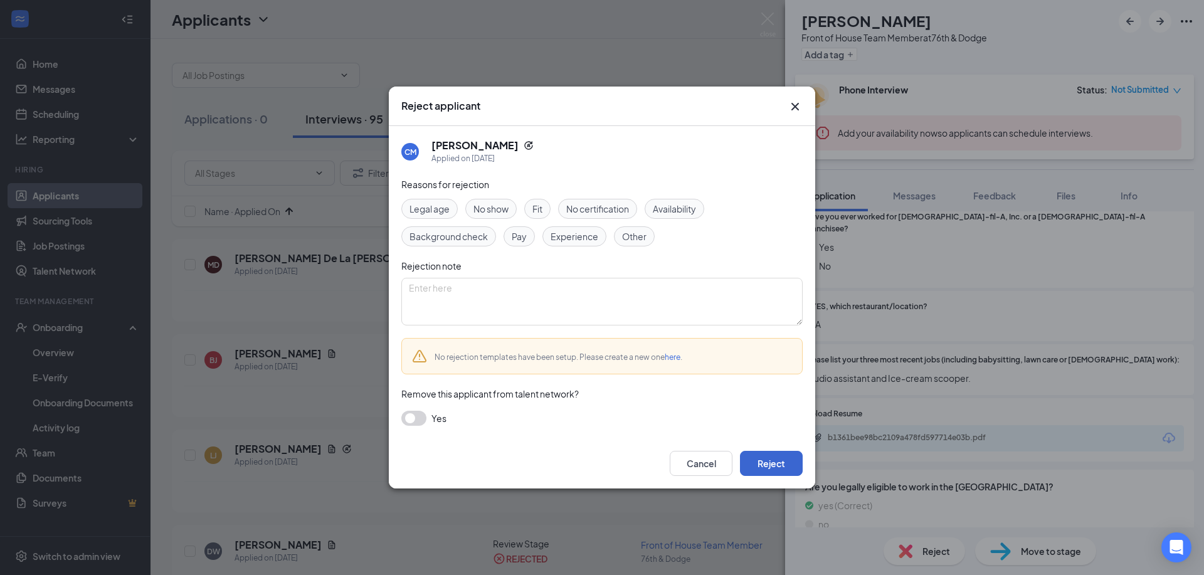
click at [778, 471] on button "Reject" at bounding box center [771, 463] width 63 height 25
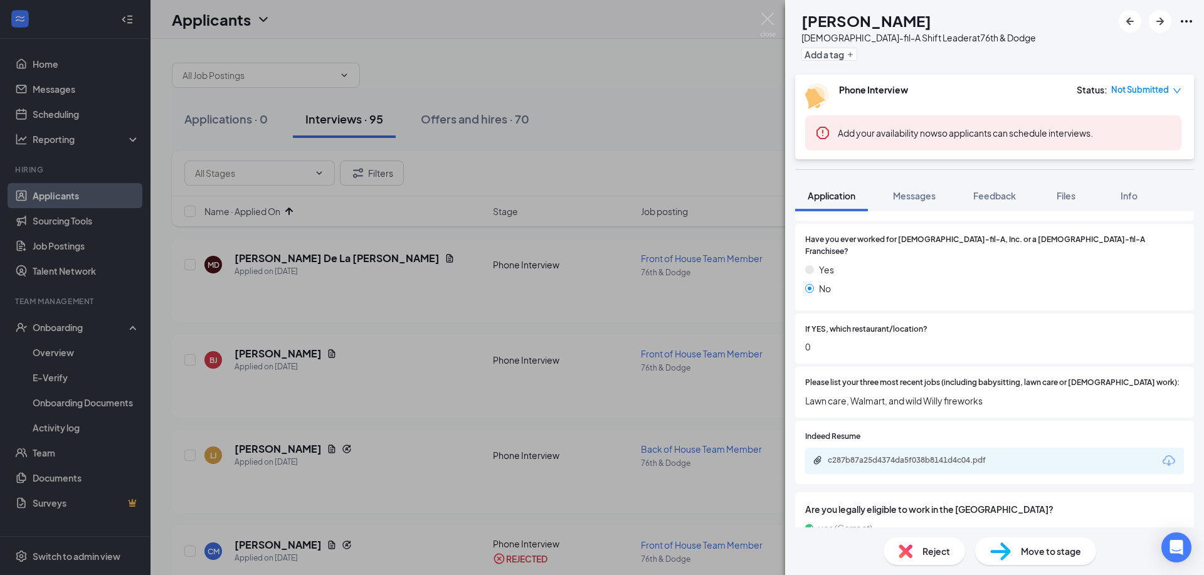
scroll to position [330, 0]
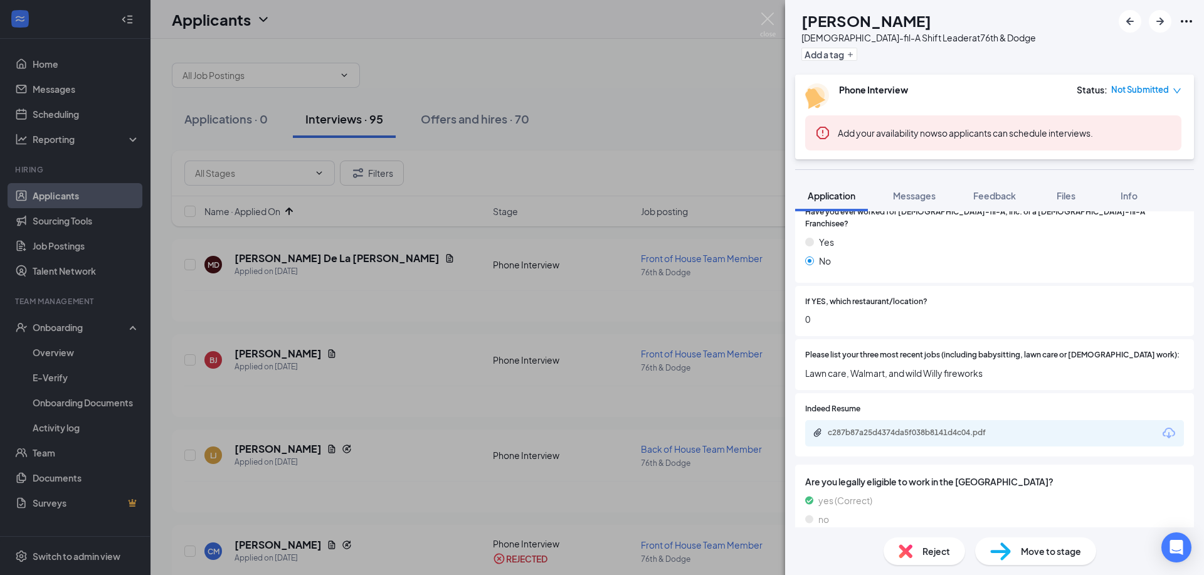
click at [913, 555] on div "Reject" at bounding box center [925, 552] width 82 height 28
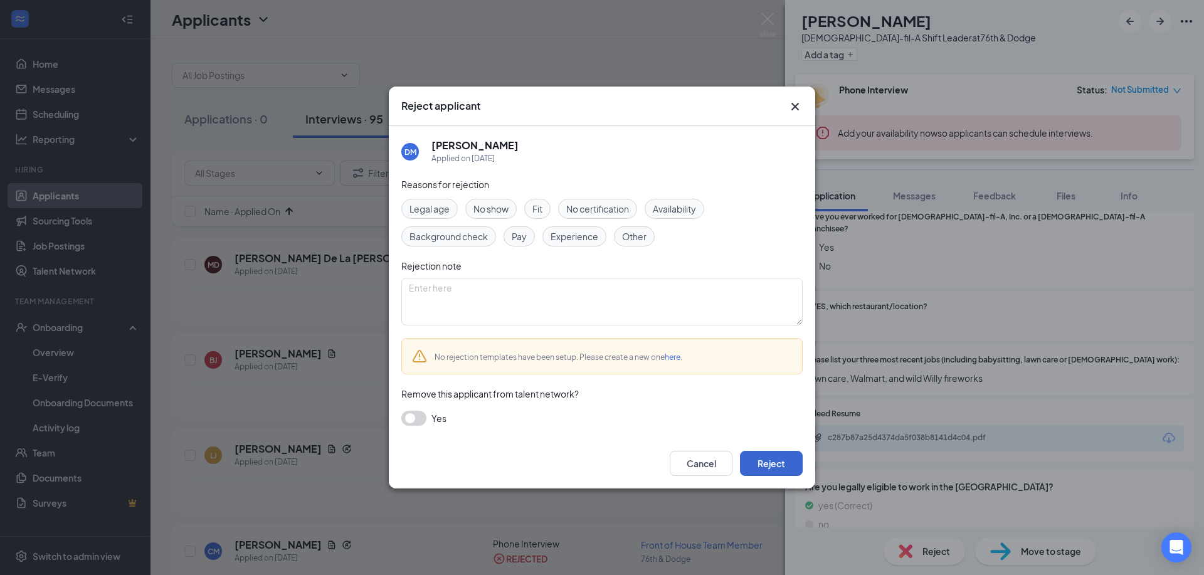
click at [773, 465] on button "Reject" at bounding box center [771, 463] width 63 height 25
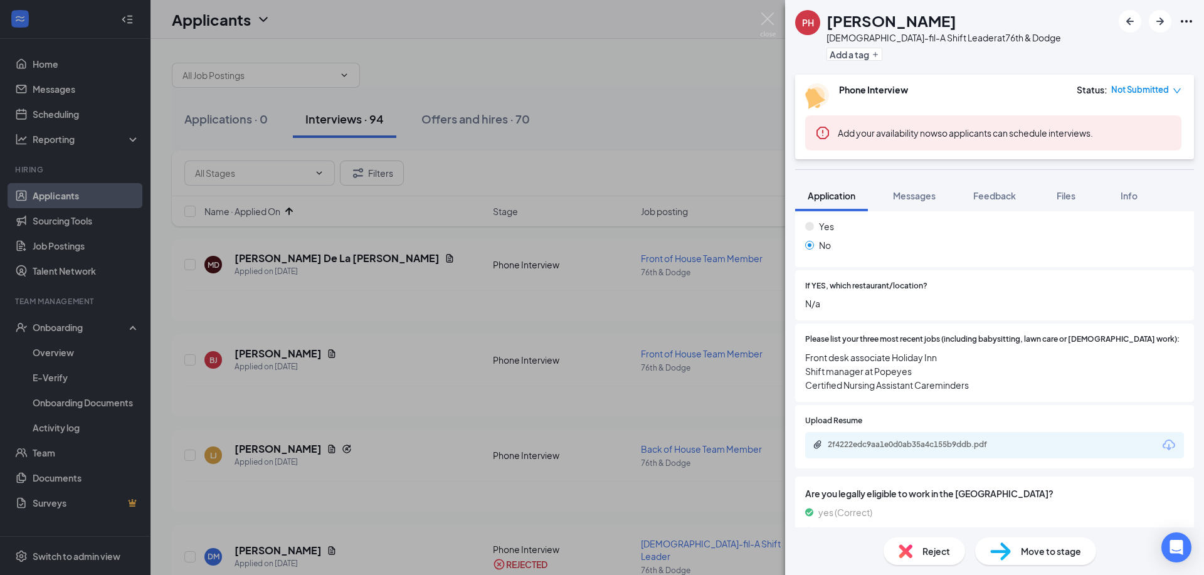
scroll to position [373, 0]
click at [941, 548] on span "Reject" at bounding box center [937, 551] width 28 height 14
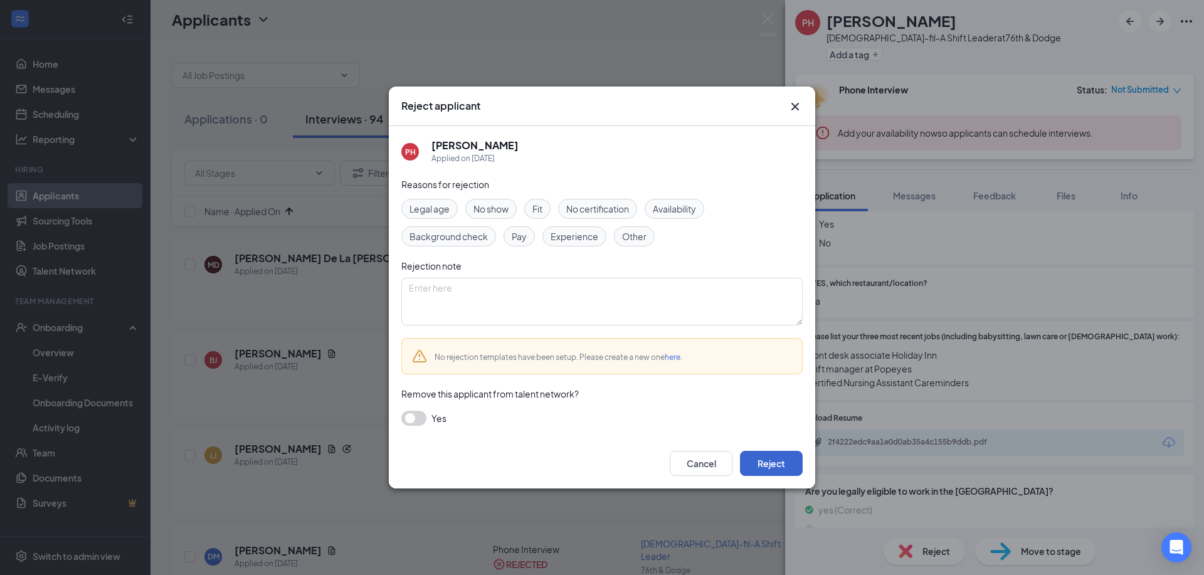
click at [792, 463] on button "Reject" at bounding box center [771, 463] width 63 height 25
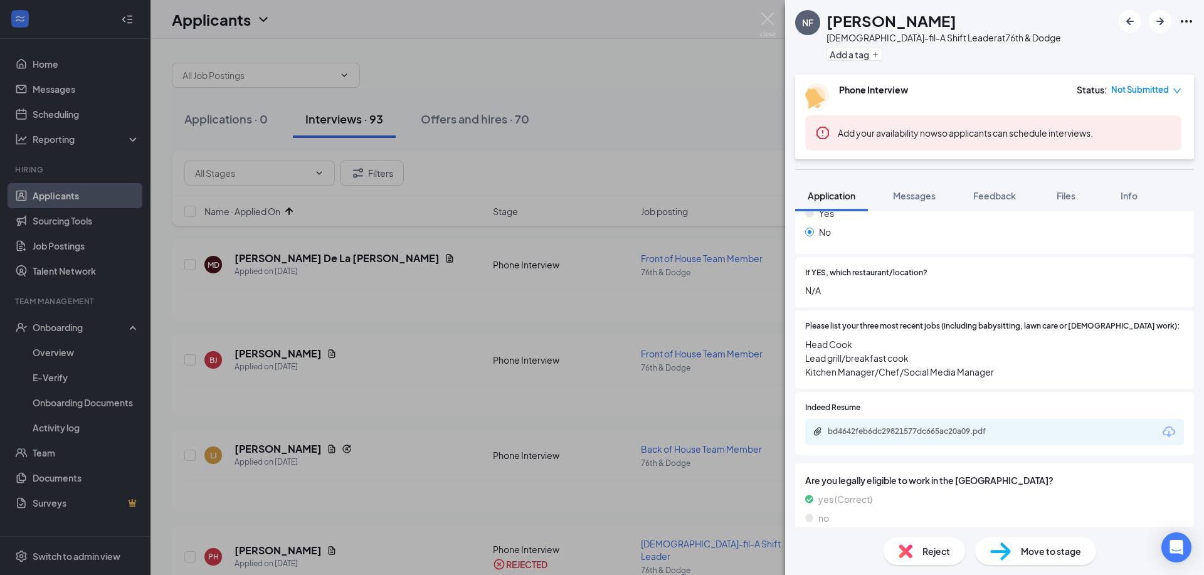
scroll to position [383, 0]
click at [898, 553] on div "Reject" at bounding box center [925, 552] width 82 height 28
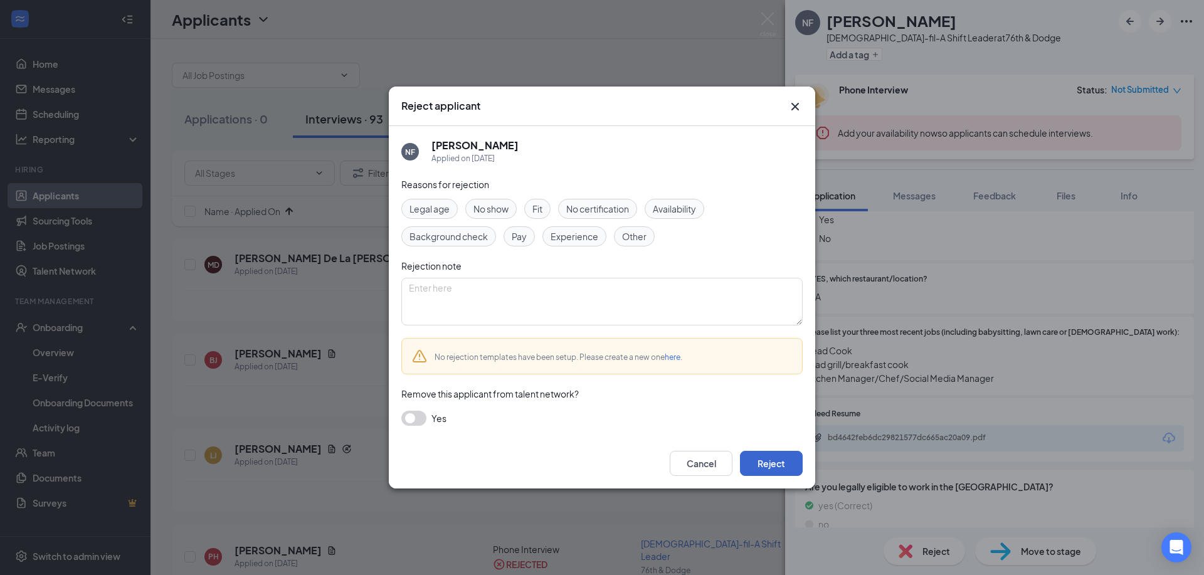
click at [757, 458] on button "Reject" at bounding box center [771, 463] width 63 height 25
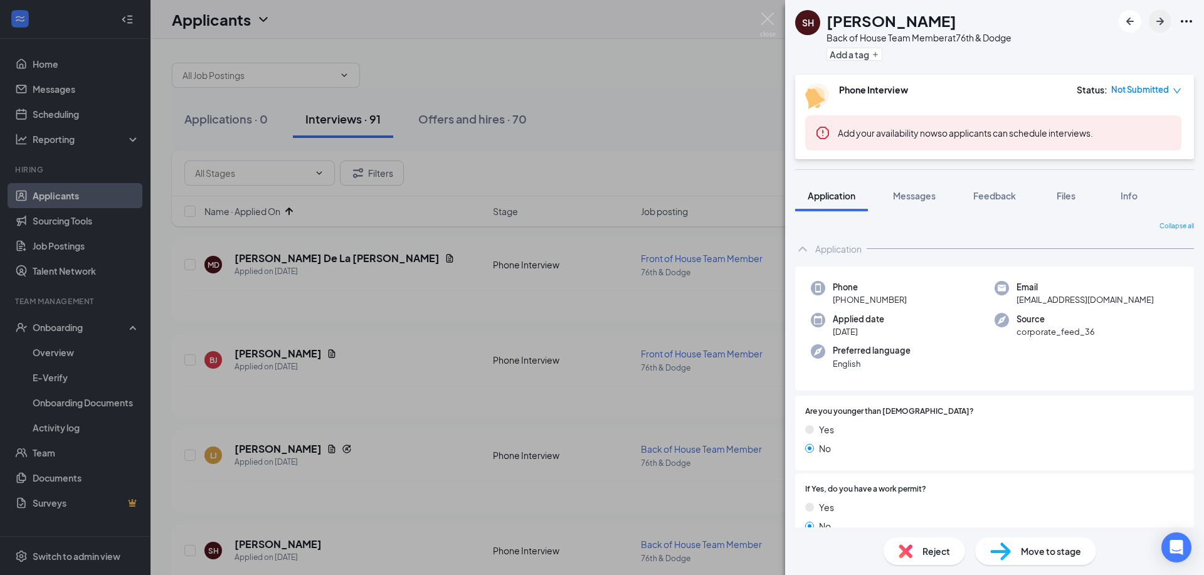
click at [1160, 22] on icon "ArrowRight" at bounding box center [1161, 22] width 8 height 8
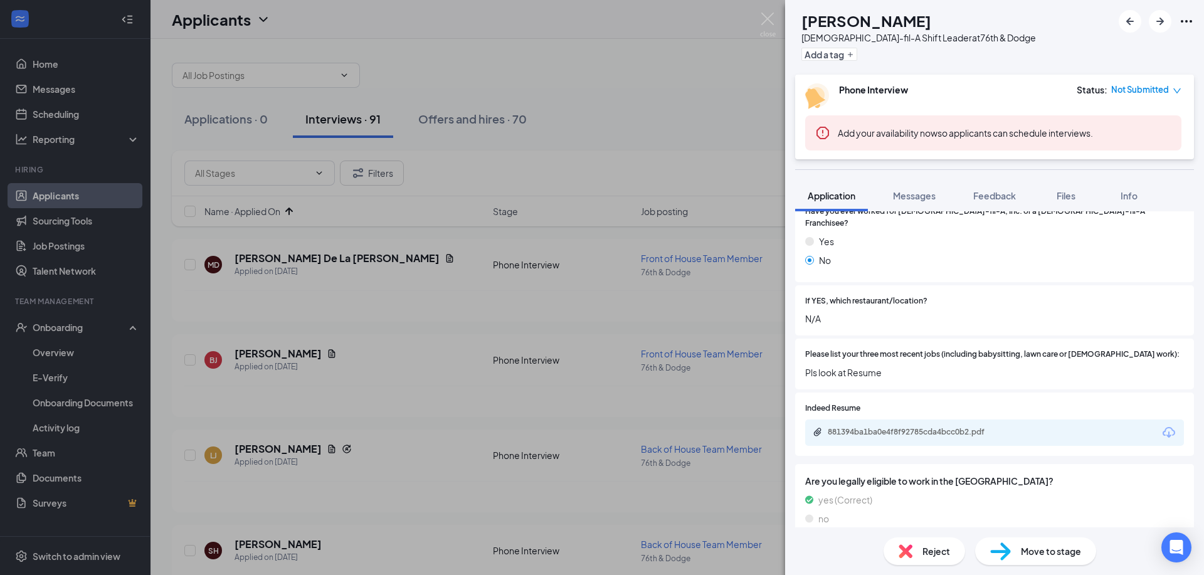
scroll to position [355, 0]
click at [918, 549] on div "Reject" at bounding box center [925, 552] width 82 height 28
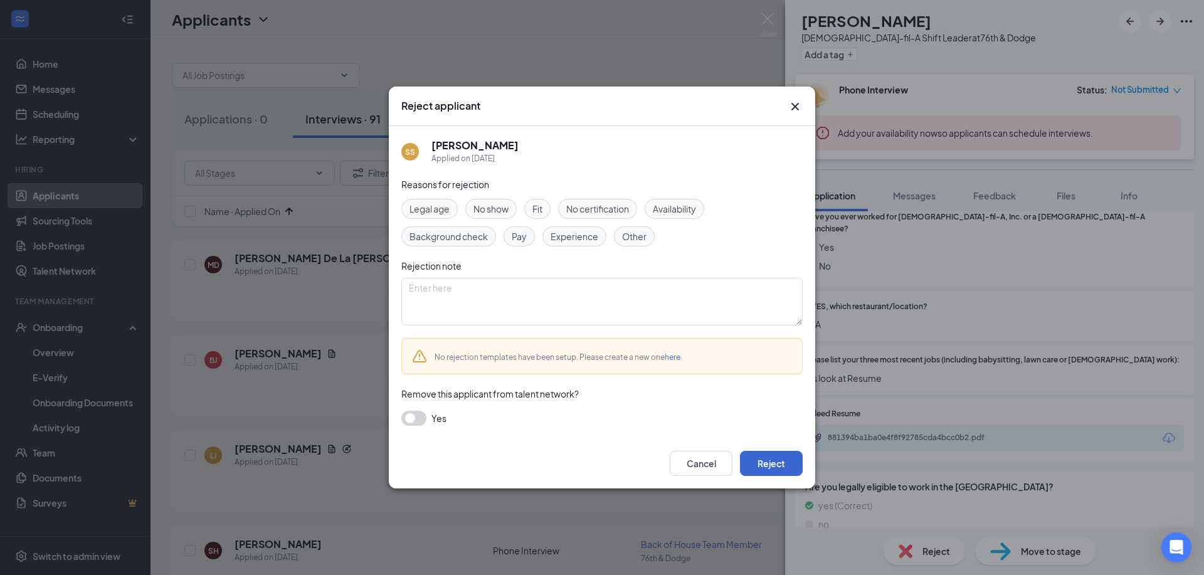
click at [768, 474] on button "Reject" at bounding box center [771, 463] width 63 height 25
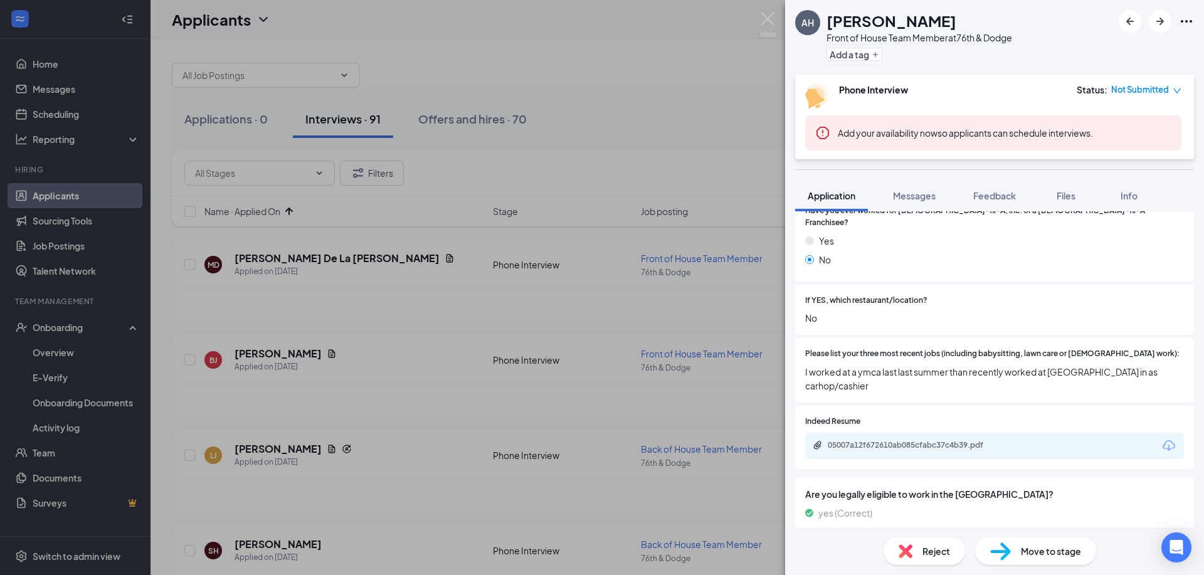
scroll to position [355, 0]
click at [906, 547] on img at bounding box center [906, 551] width 14 height 14
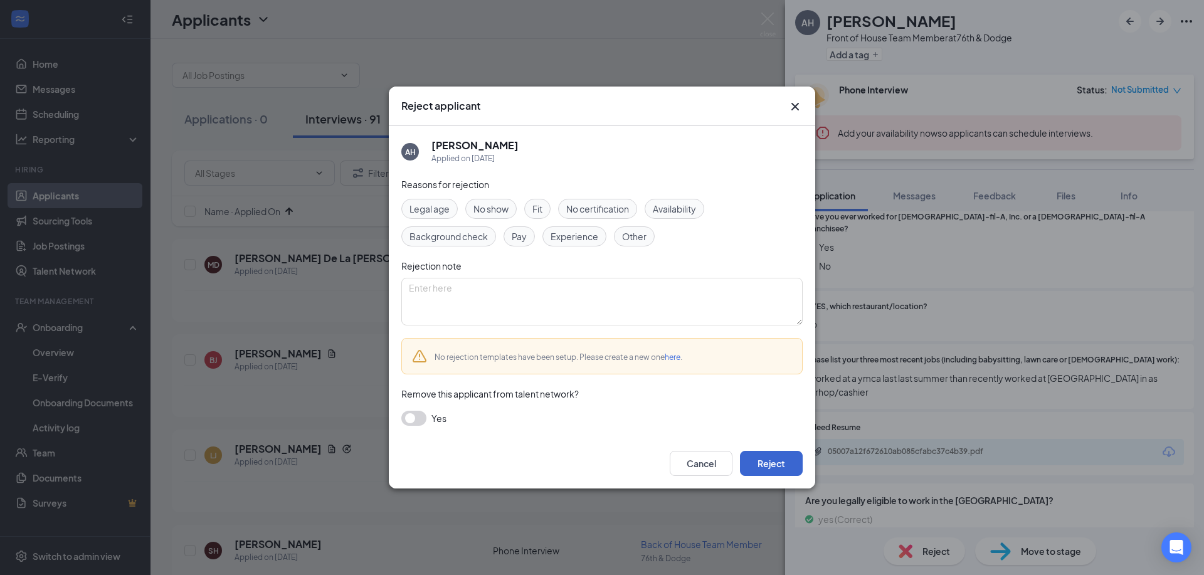
click at [759, 469] on button "Reject" at bounding box center [771, 463] width 63 height 25
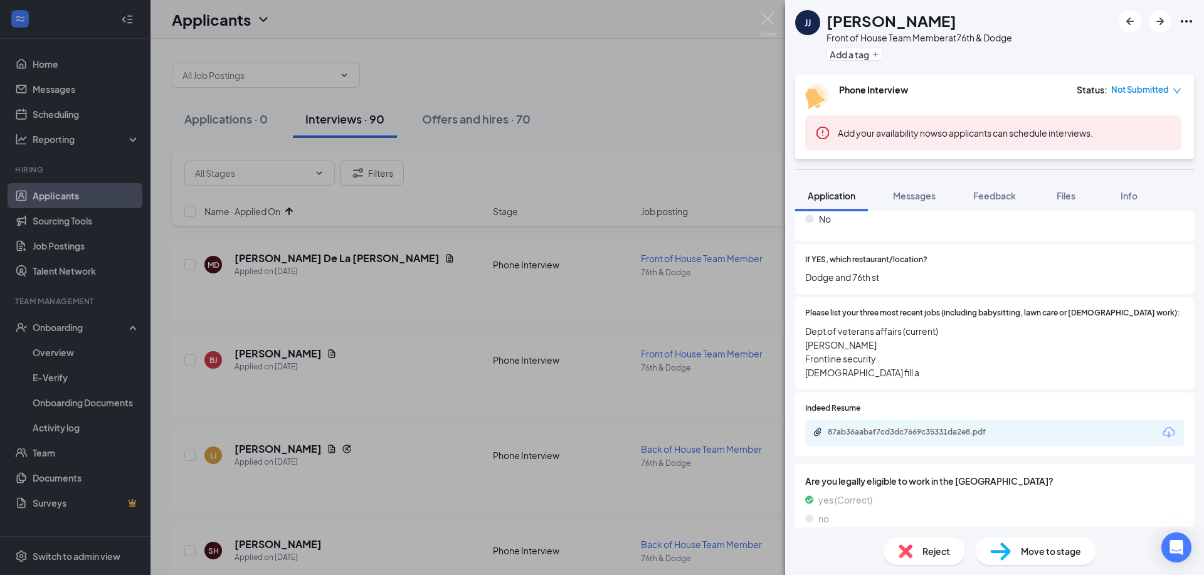
scroll to position [432, 0]
click at [949, 428] on div "87ab36aabaf7cd3dc7669c35331da2e8.pdf" at bounding box center [916, 433] width 176 height 10
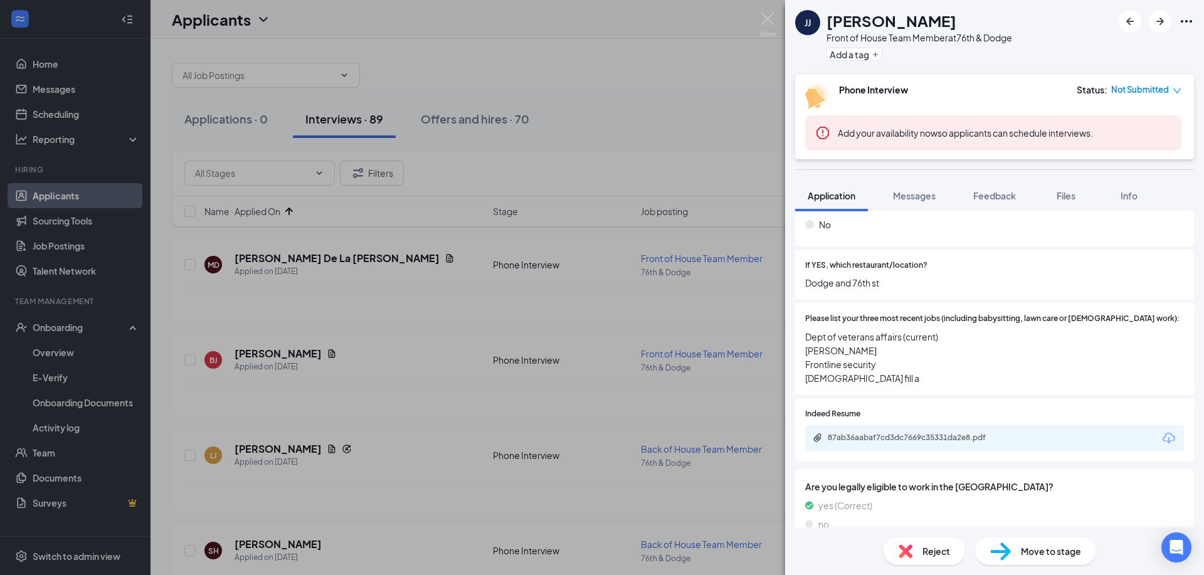
click at [913, 558] on div "Reject" at bounding box center [925, 552] width 82 height 28
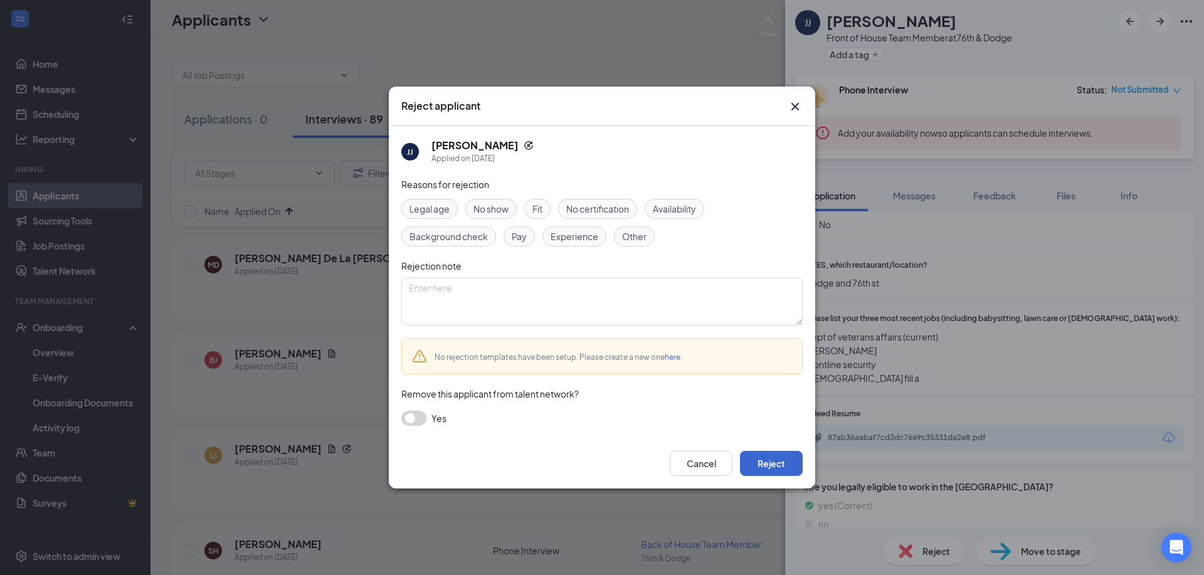
click at [755, 460] on button "Reject" at bounding box center [771, 463] width 63 height 25
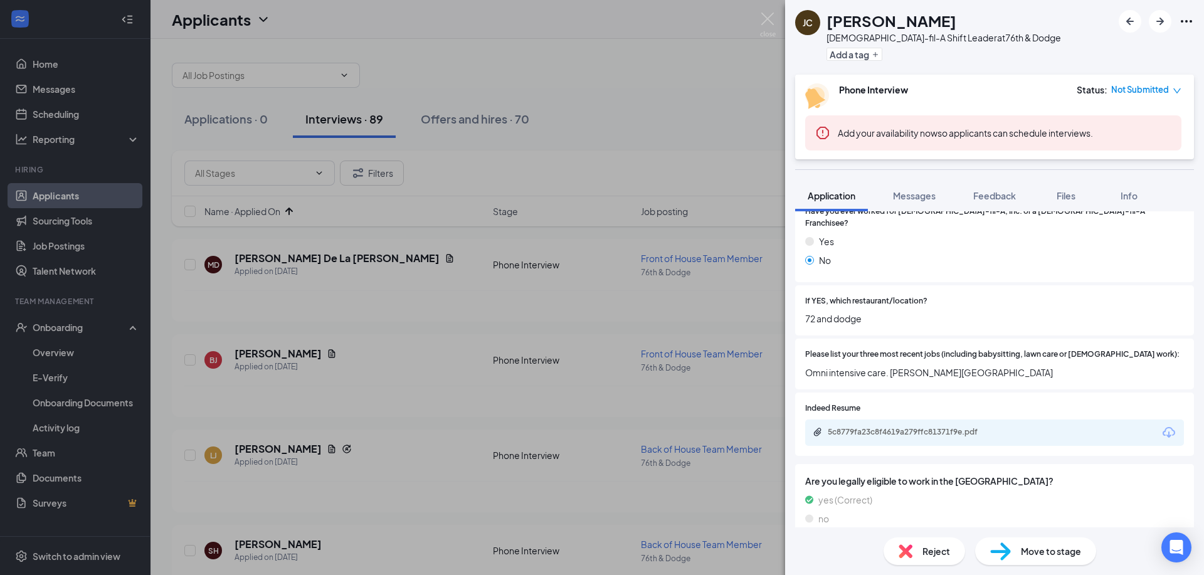
scroll to position [390, 0]
click at [903, 544] on img at bounding box center [906, 551] width 14 height 14
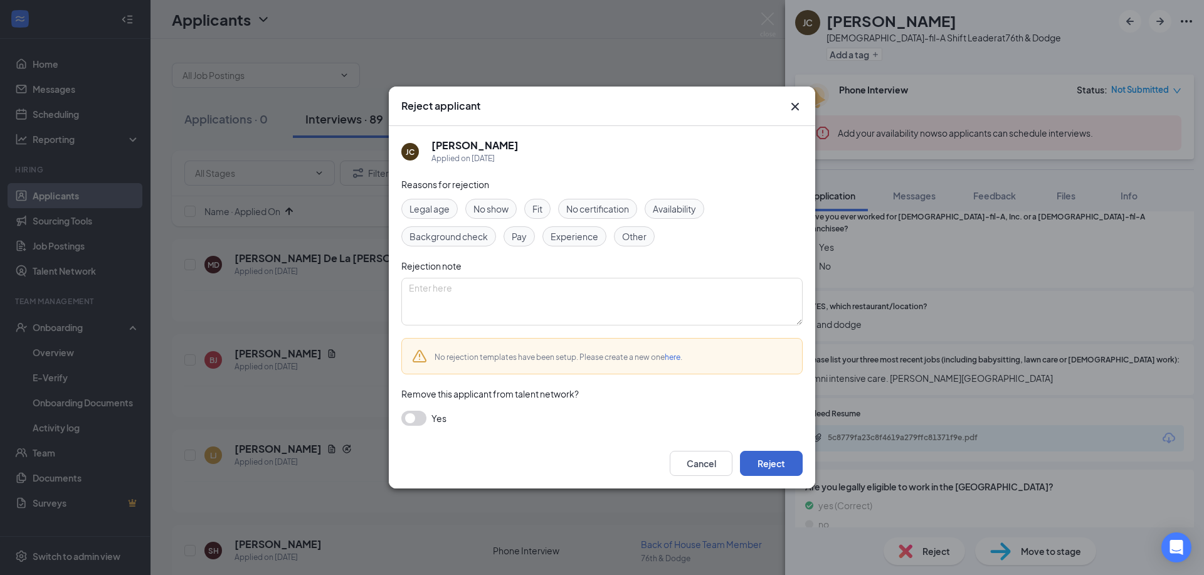
click at [769, 467] on button "Reject" at bounding box center [771, 463] width 63 height 25
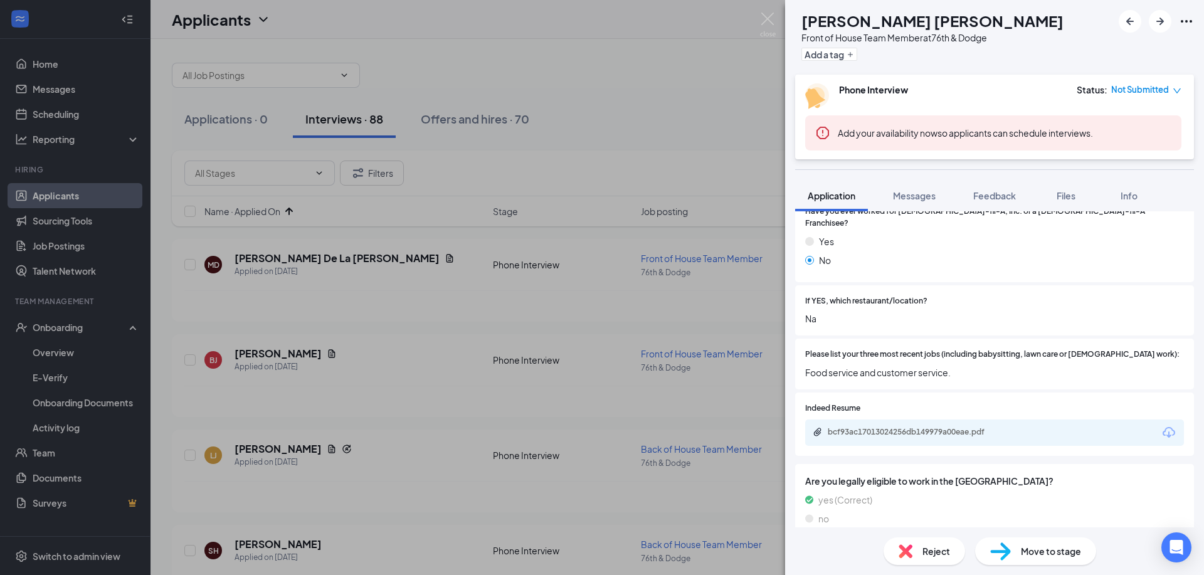
scroll to position [390, 0]
click at [913, 552] on div "Reject" at bounding box center [925, 552] width 82 height 28
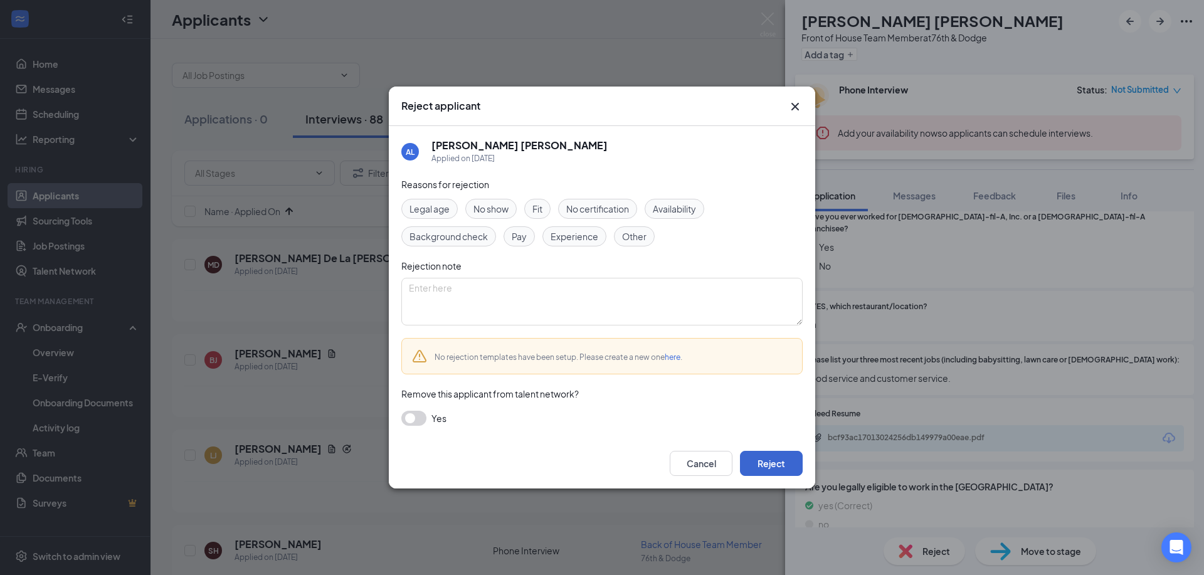
click at [788, 466] on button "Reject" at bounding box center [771, 463] width 63 height 25
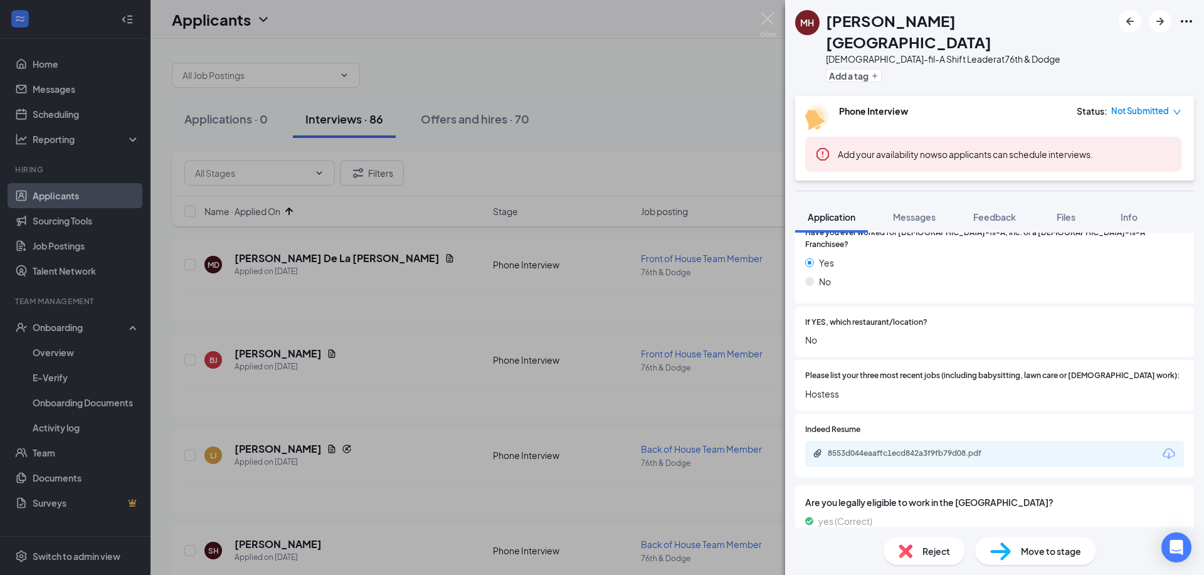
scroll to position [390, 0]
click at [913, 553] on div "Reject" at bounding box center [925, 552] width 82 height 28
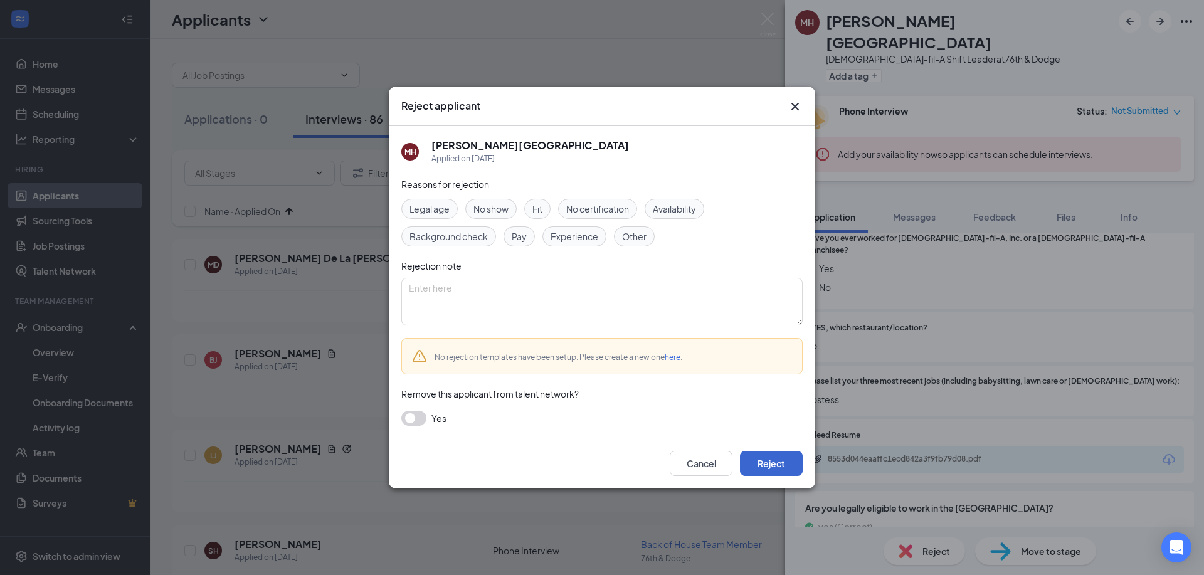
click at [773, 468] on button "Reject" at bounding box center [771, 463] width 63 height 25
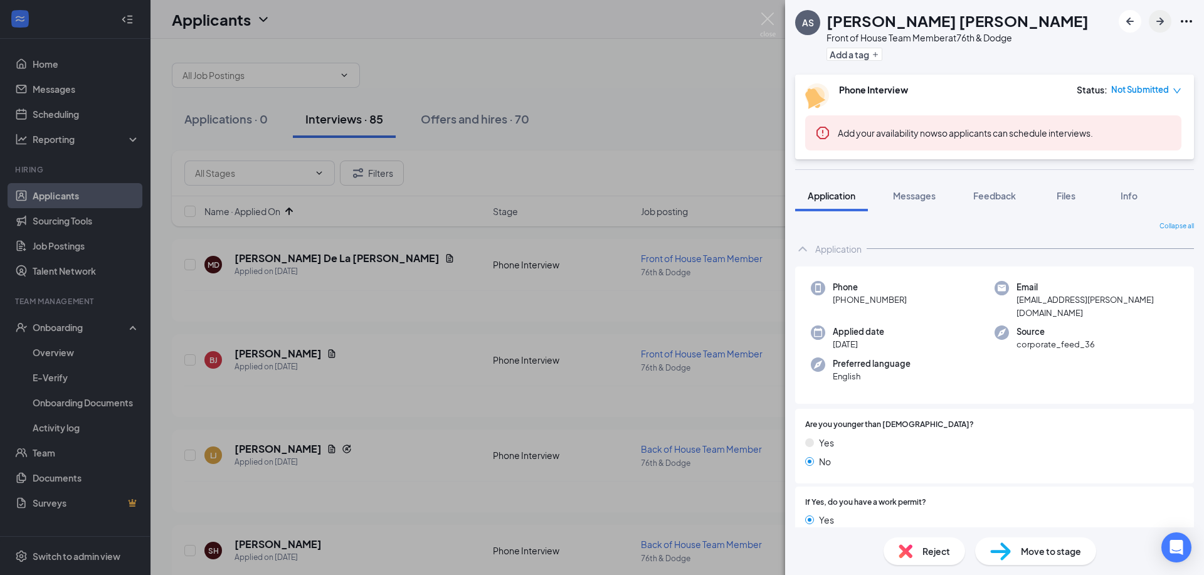
click at [1164, 24] on icon "ArrowRight" at bounding box center [1160, 21] width 15 height 15
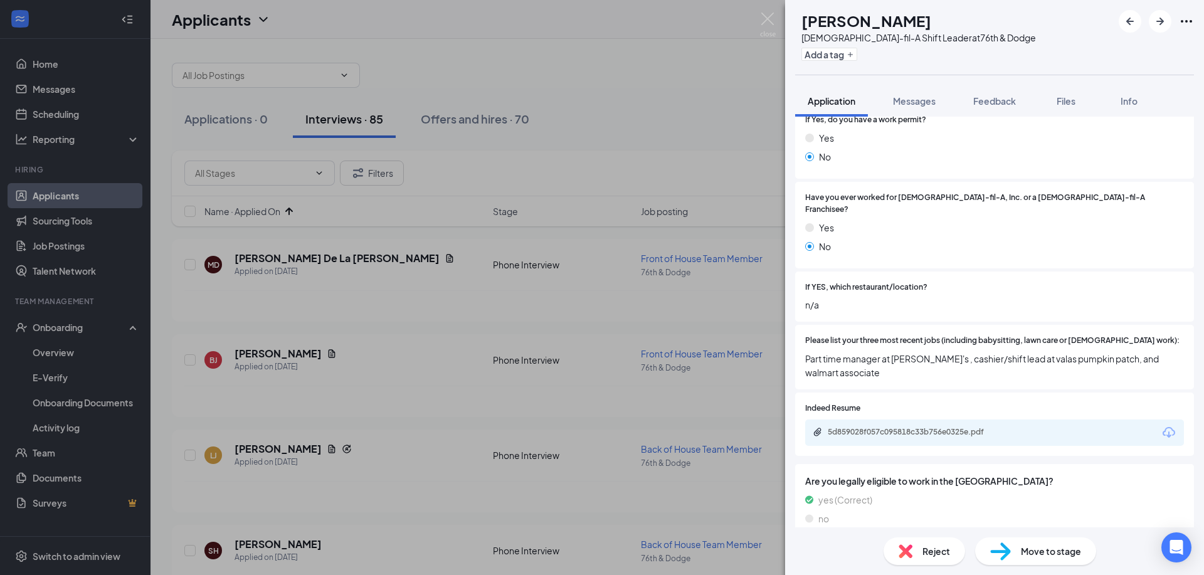
scroll to position [274, 0]
click at [909, 554] on img at bounding box center [906, 551] width 14 height 14
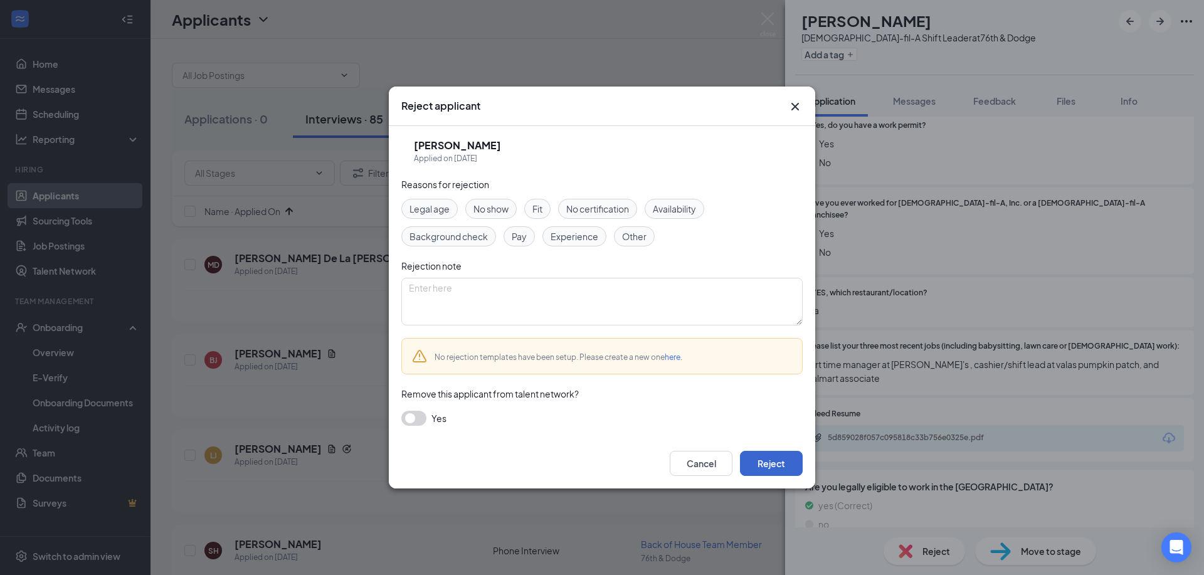
click at [780, 470] on button "Reject" at bounding box center [771, 463] width 63 height 25
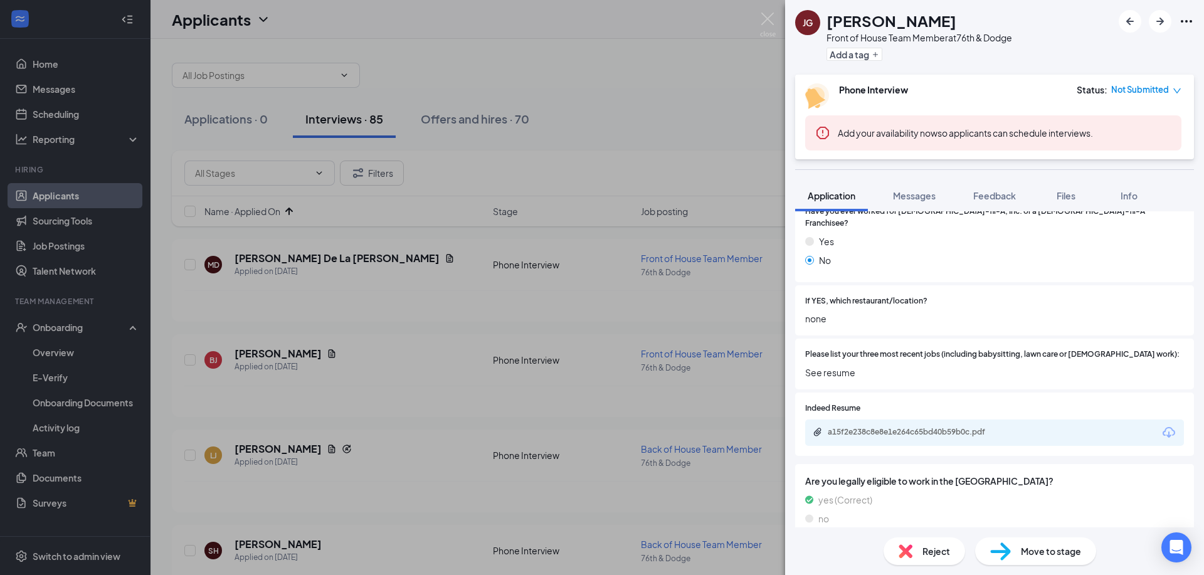
scroll to position [390, 0]
click at [908, 550] on img at bounding box center [906, 551] width 14 height 14
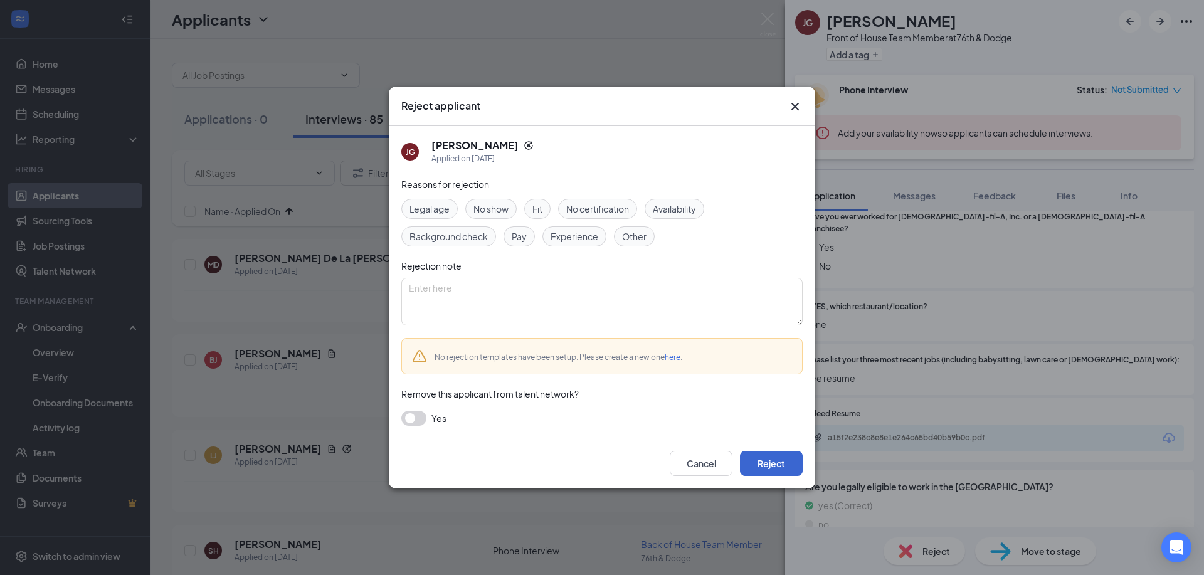
click at [768, 467] on button "Reject" at bounding box center [771, 463] width 63 height 25
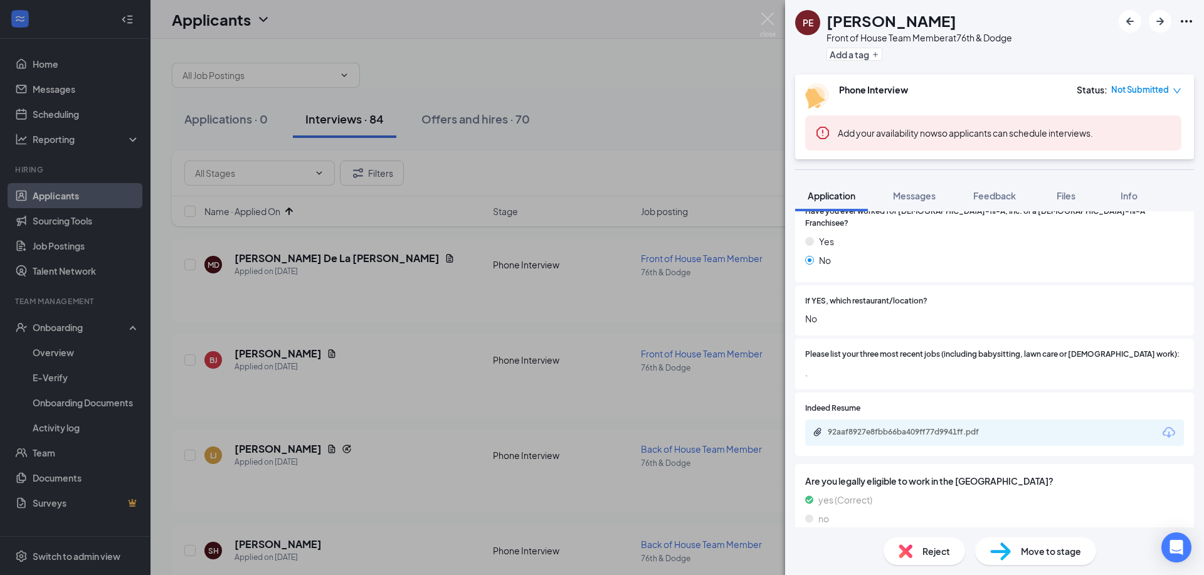
scroll to position [355, 0]
click at [856, 428] on div "92aaf8927e8fbb66ba409ff77d9941ff.pdf" at bounding box center [916, 433] width 176 height 10
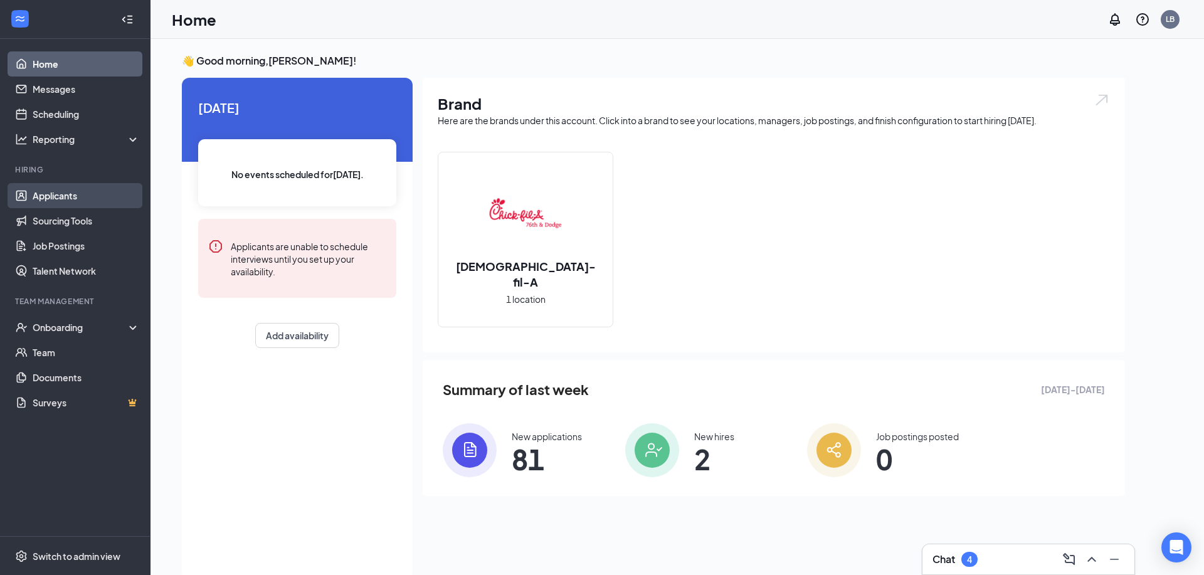
click at [50, 201] on link "Applicants" at bounding box center [86, 195] width 107 height 25
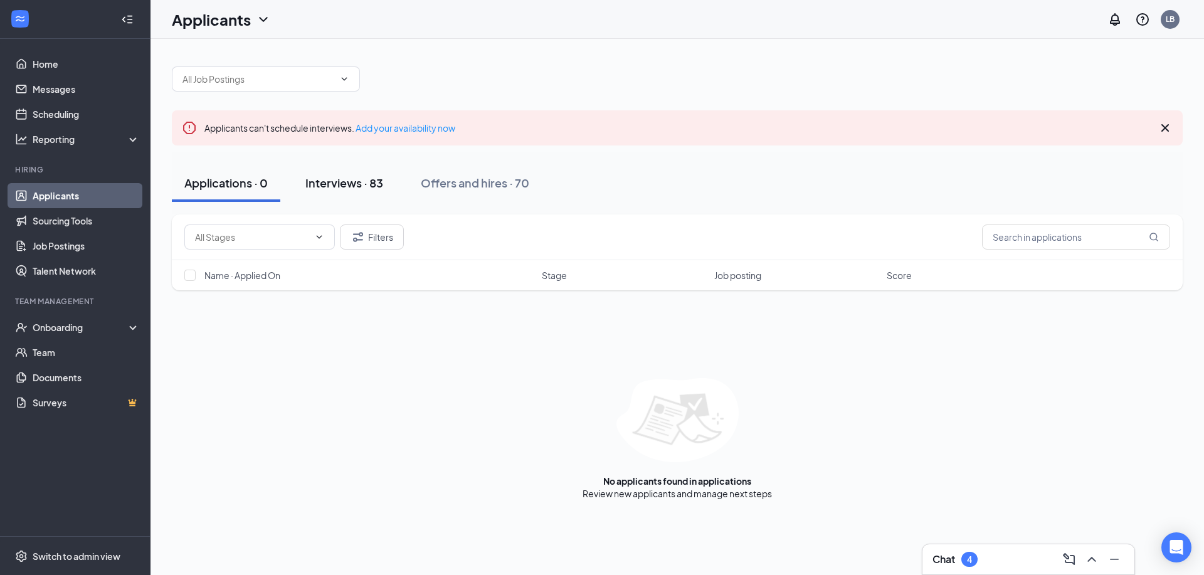
click at [337, 179] on div "Interviews · 83" at bounding box center [344, 183] width 78 height 16
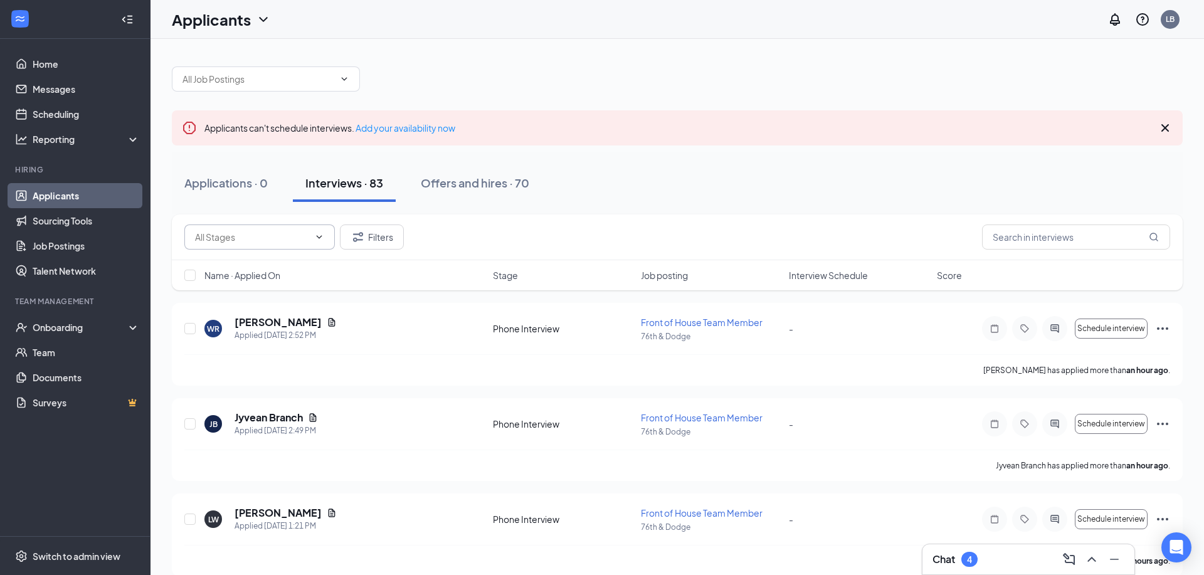
click at [324, 242] on span at bounding box center [259, 237] width 151 height 25
click at [318, 233] on icon "ChevronDown" at bounding box center [319, 237] width 10 height 10
click at [378, 243] on button "Filters" at bounding box center [372, 237] width 64 height 25
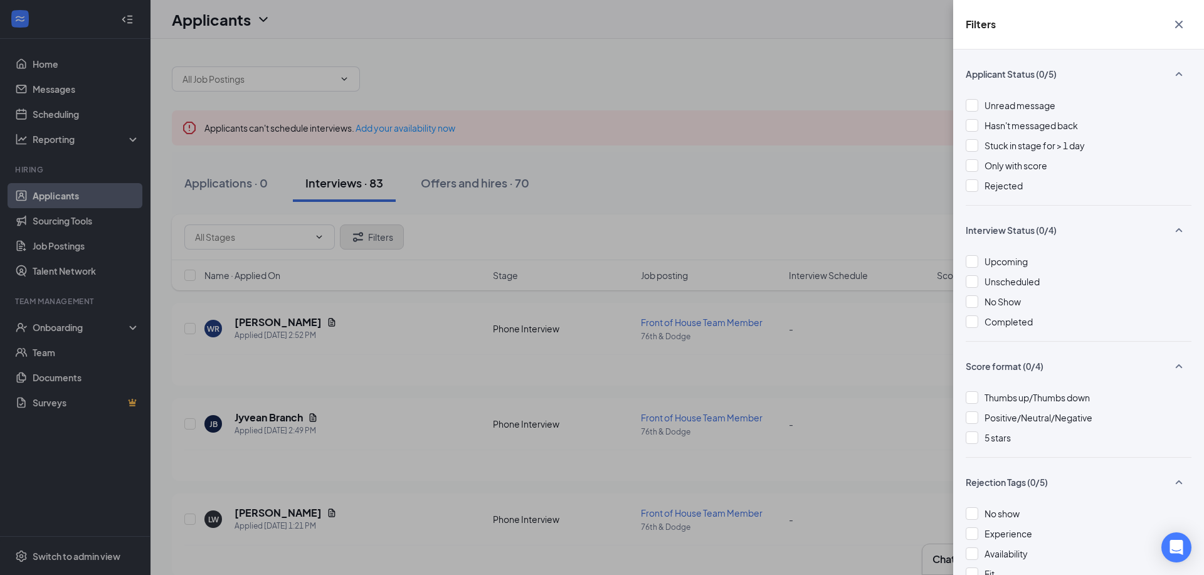
click at [378, 243] on div "Filters Applicant Status (0/5) Unread message Hasn't messaged back Stuck in sta…" at bounding box center [602, 287] width 1204 height 575
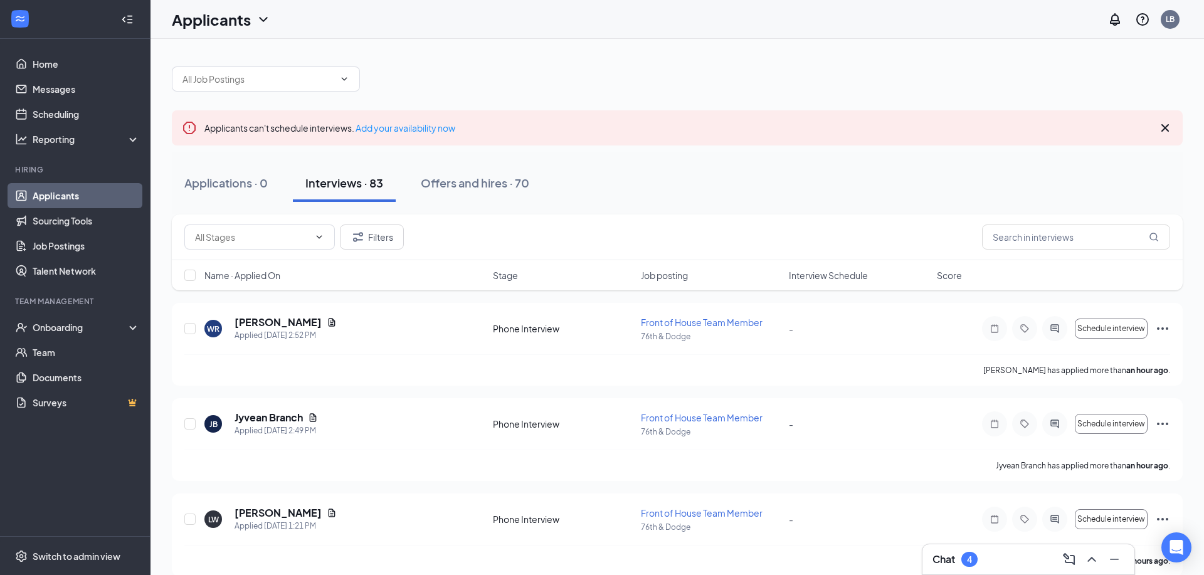
click at [263, 272] on span "Name · Applied On" at bounding box center [242, 275] width 76 height 13
click at [294, 273] on icon "ArrowDown" at bounding box center [289, 275] width 15 height 15
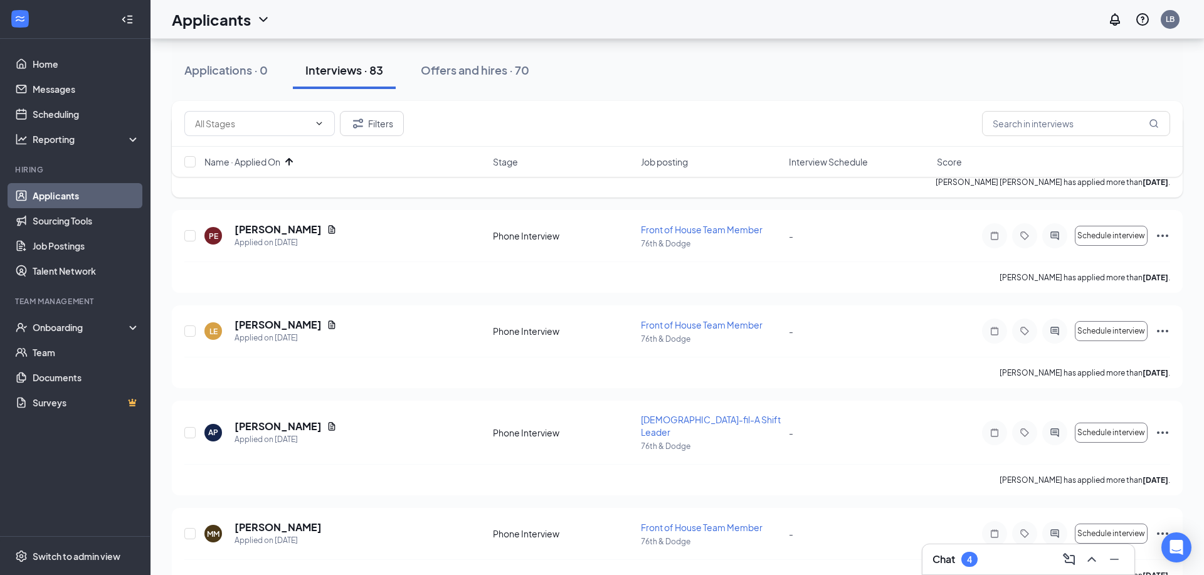
scroll to position [573, 0]
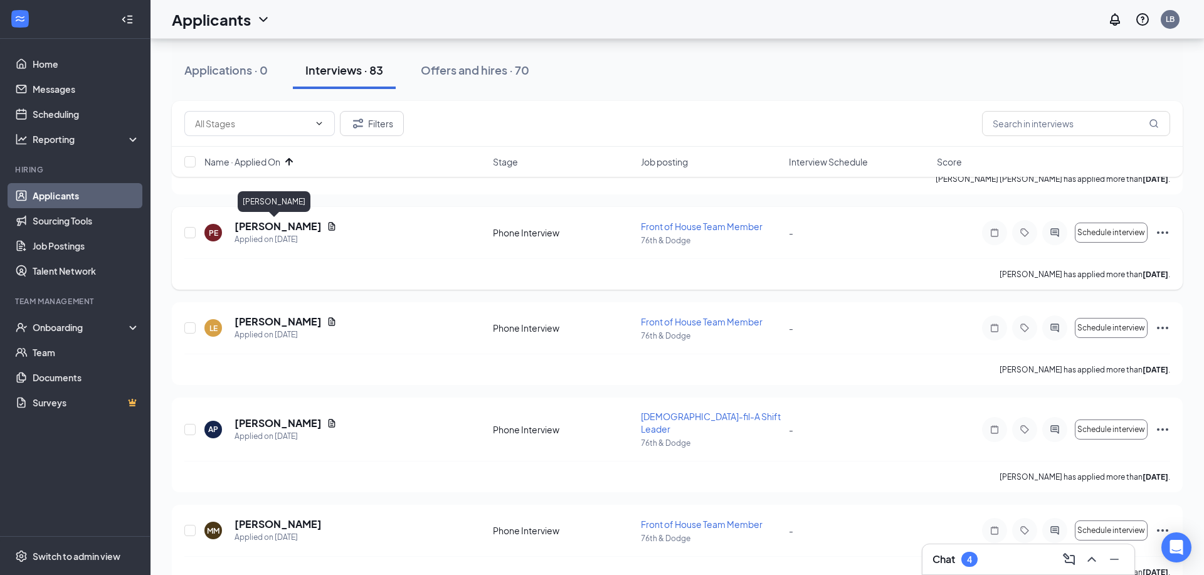
click at [243, 226] on h5 "Paul Esparza" at bounding box center [278, 227] width 87 height 14
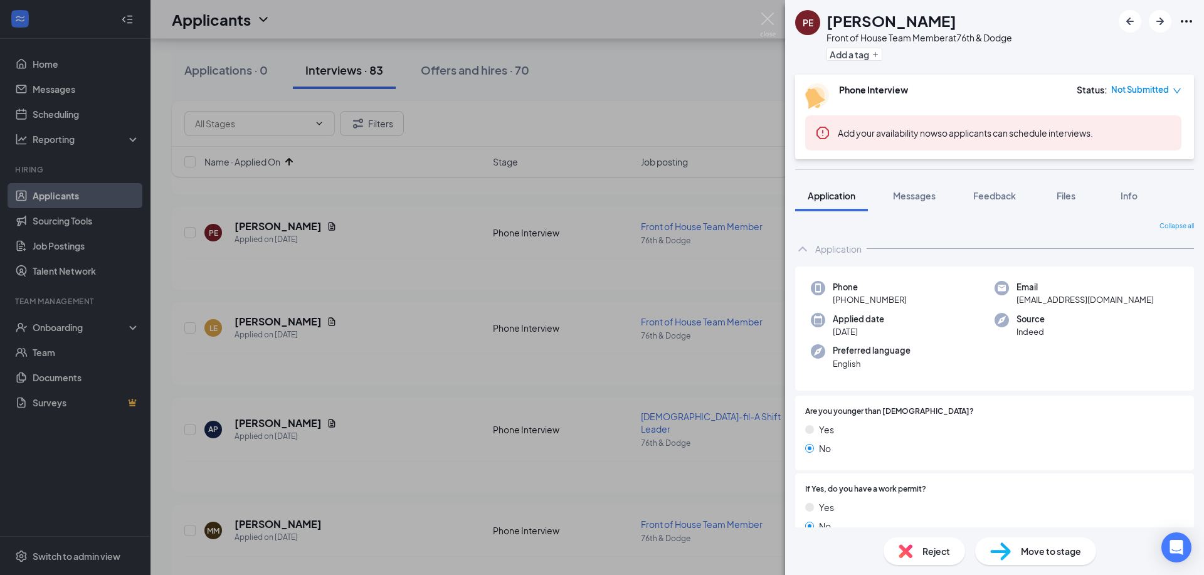
click at [941, 551] on span "Reject" at bounding box center [937, 551] width 28 height 14
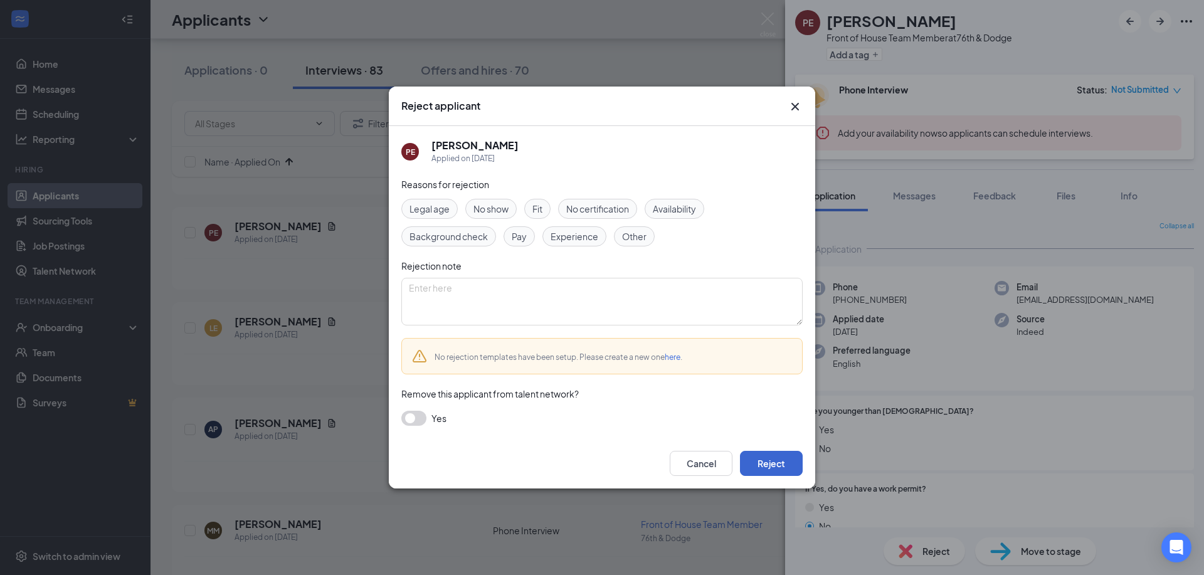
click at [774, 463] on button "Reject" at bounding box center [771, 463] width 63 height 25
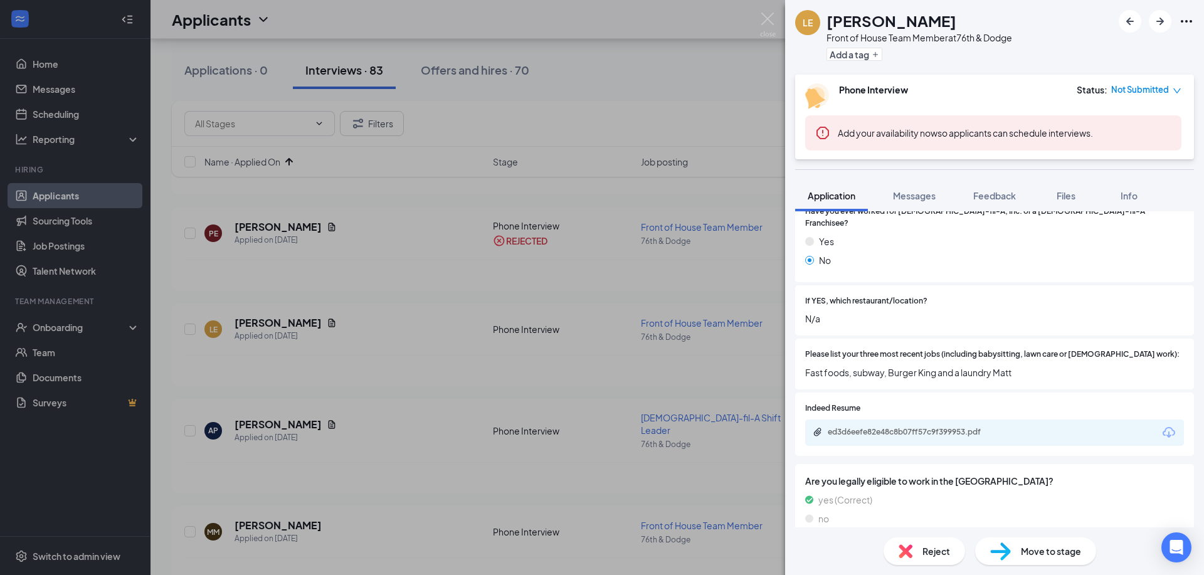
scroll to position [355, 0]
click at [929, 556] on span "Reject" at bounding box center [937, 551] width 28 height 14
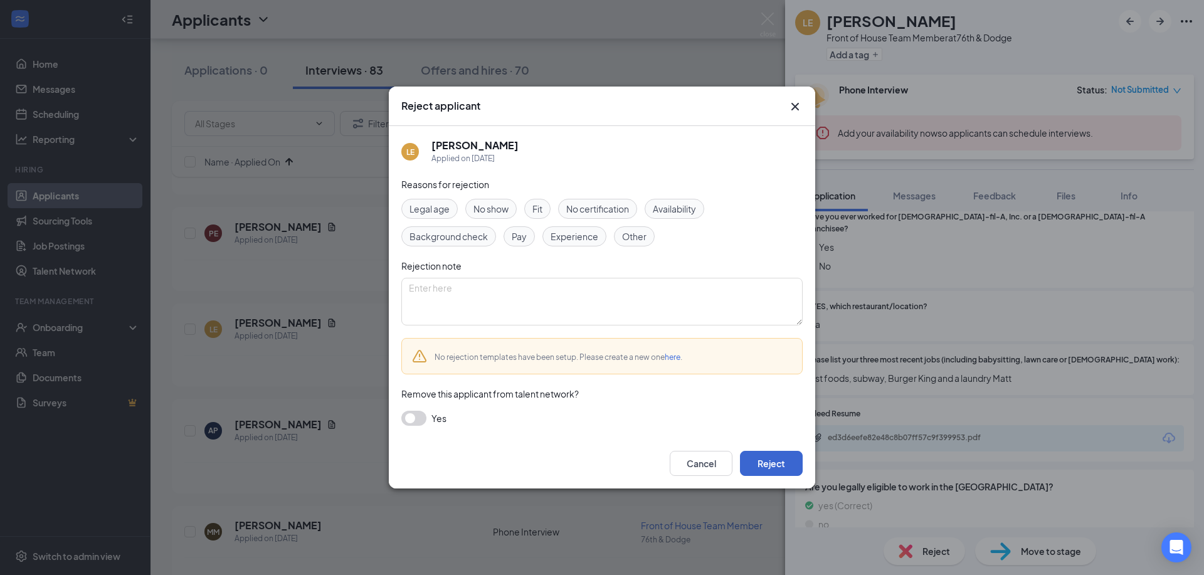
click at [789, 462] on button "Reject" at bounding box center [771, 463] width 63 height 25
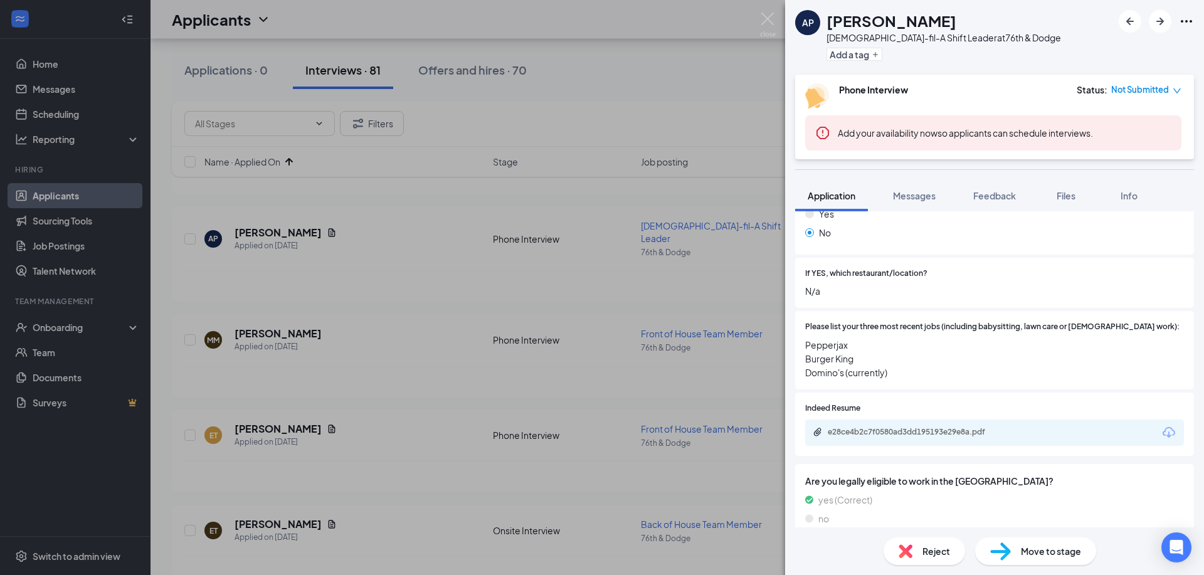
scroll to position [383, 0]
click at [939, 554] on span "Reject" at bounding box center [937, 551] width 28 height 14
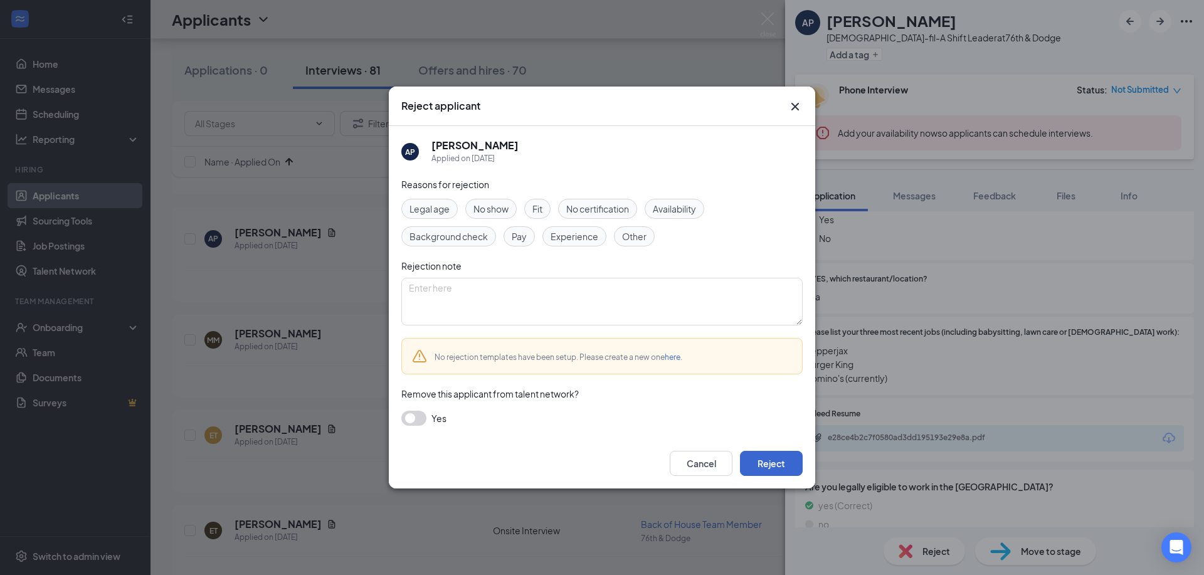
click at [766, 468] on button "Reject" at bounding box center [771, 463] width 63 height 25
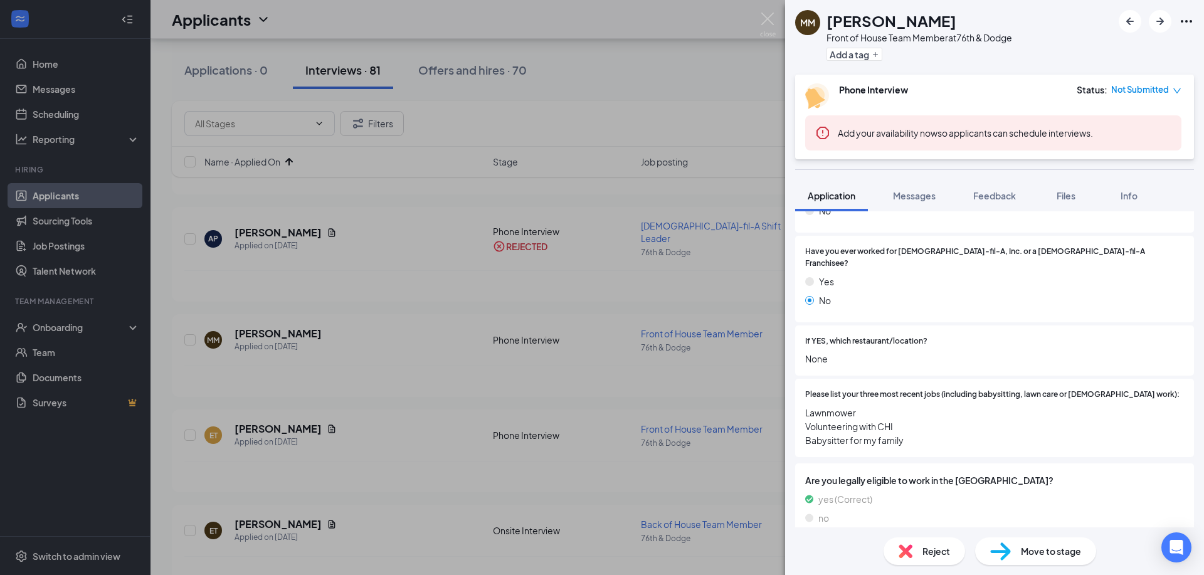
scroll to position [350, 0]
click at [932, 557] on span "Reject" at bounding box center [937, 551] width 28 height 14
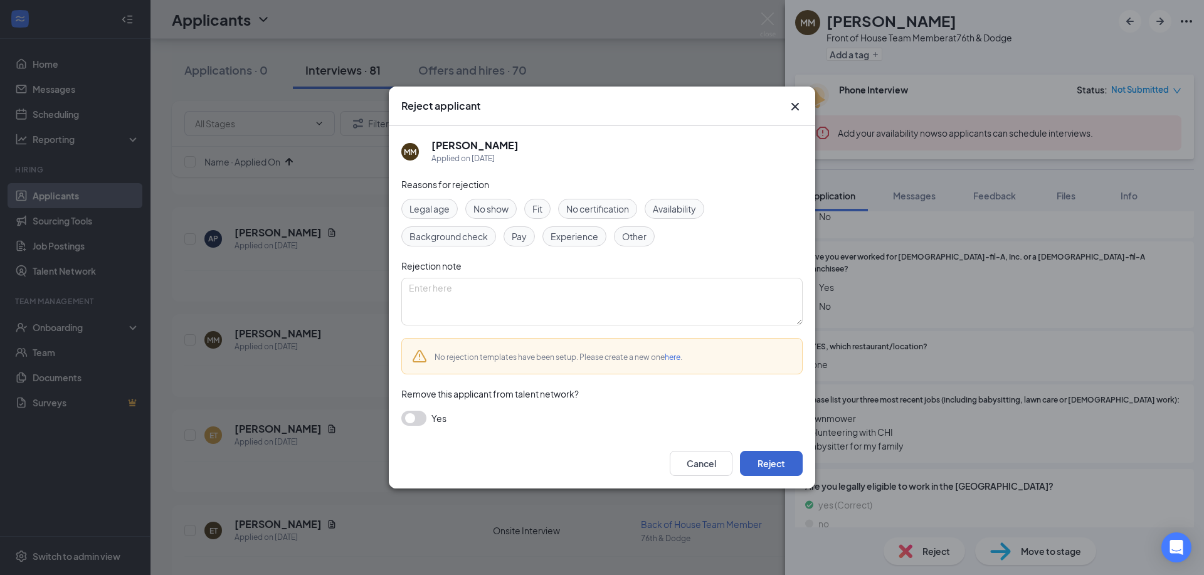
click at [785, 469] on button "Reject" at bounding box center [771, 463] width 63 height 25
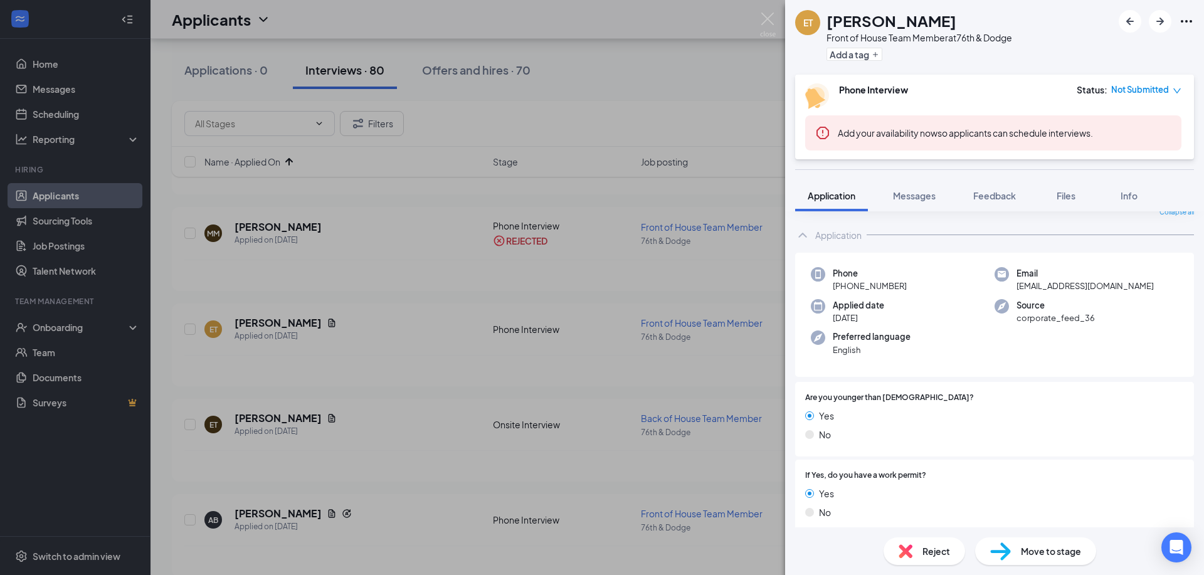
scroll to position [250, 0]
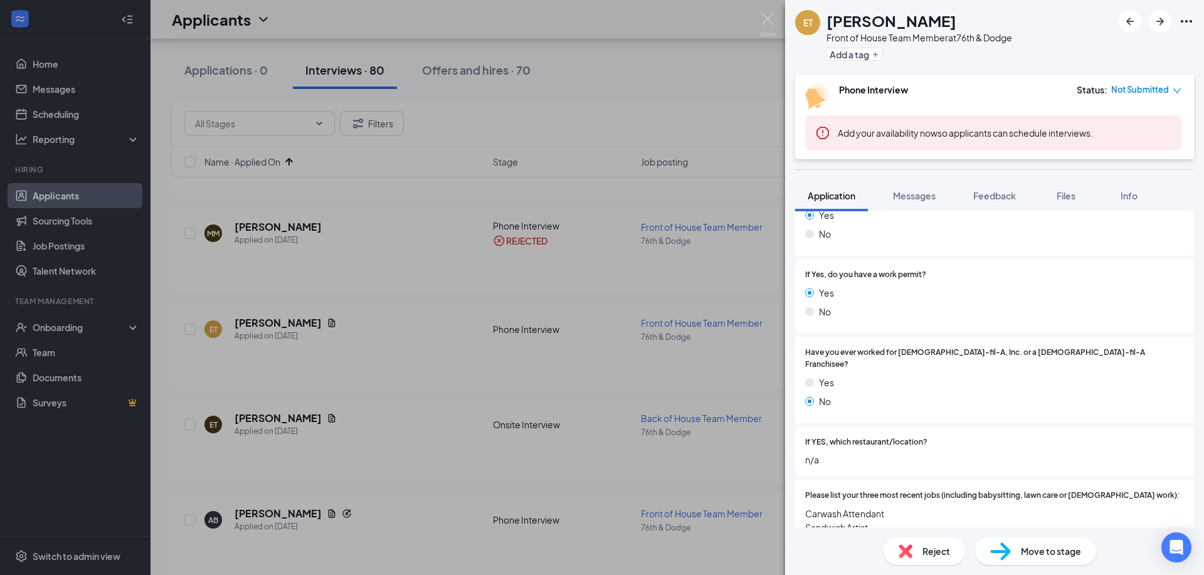
click at [1029, 554] on span "Move to stage" at bounding box center [1051, 551] width 60 height 14
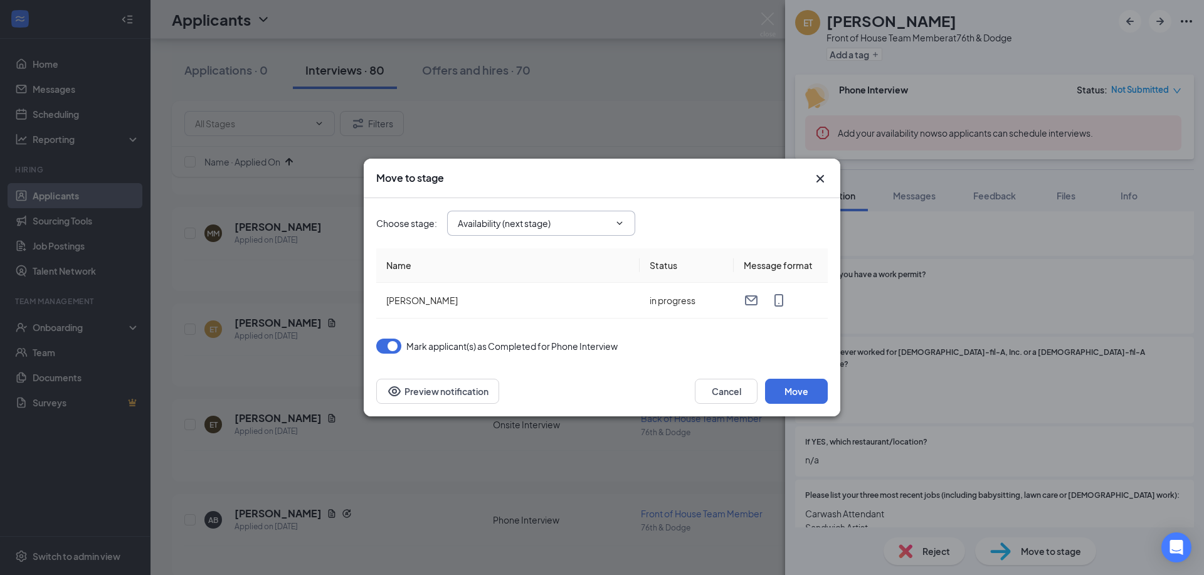
click at [606, 226] on input "Availability (next stage)" at bounding box center [534, 223] width 152 height 14
click at [569, 331] on div "Onsite Interview" at bounding box center [552, 328] width 168 height 14
type input "Onsite Interview"
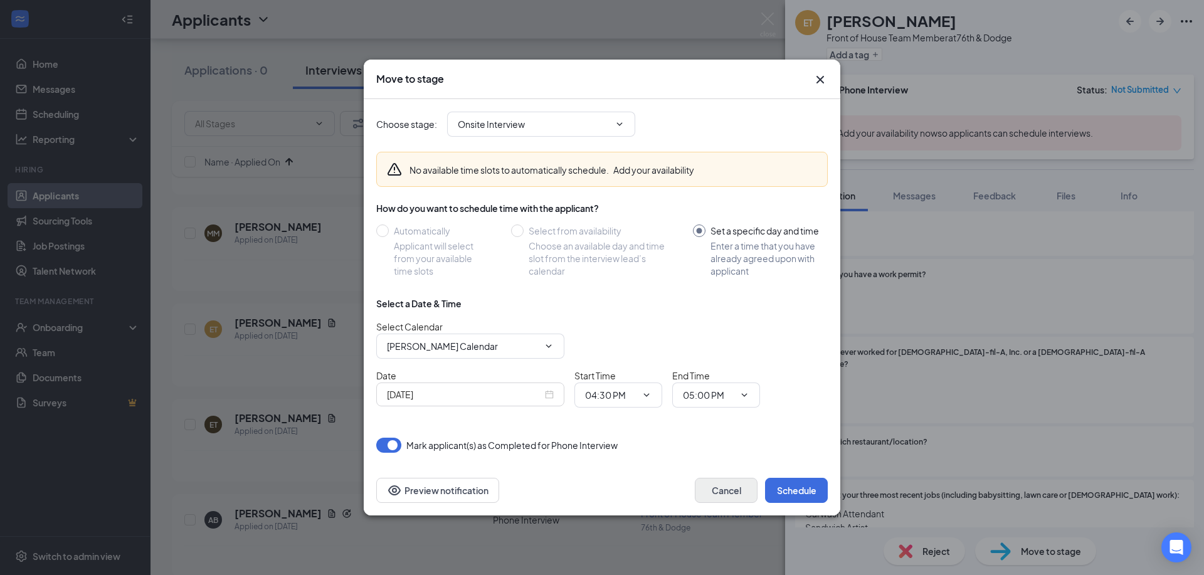
click at [721, 489] on button "Cancel" at bounding box center [726, 490] width 63 height 25
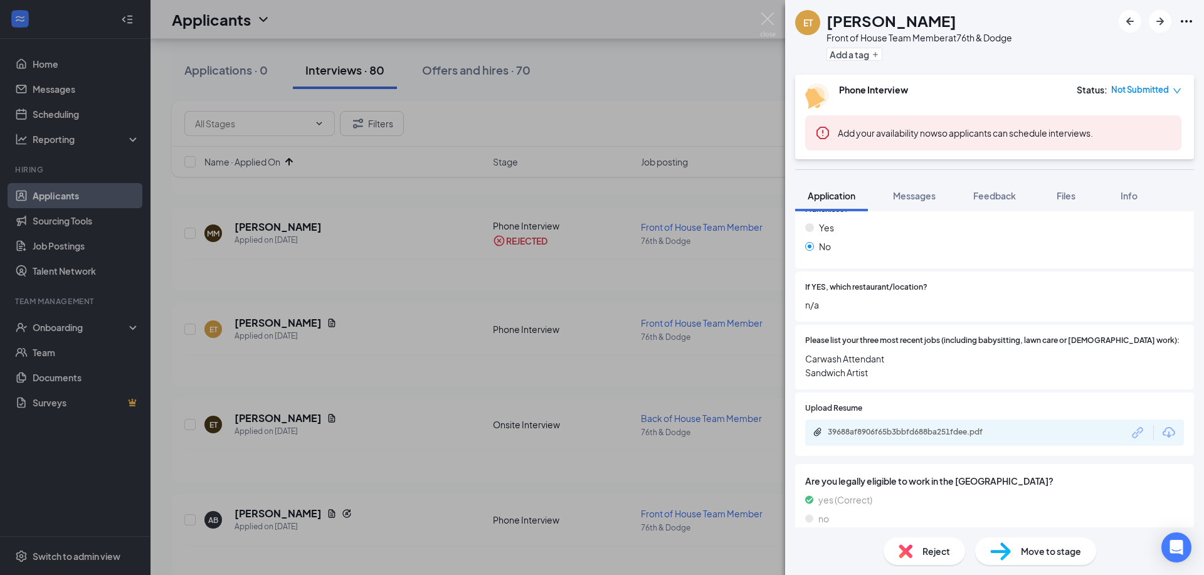
scroll to position [404, 0]
click at [1162, 24] on icon "ArrowRight" at bounding box center [1160, 21] width 15 height 15
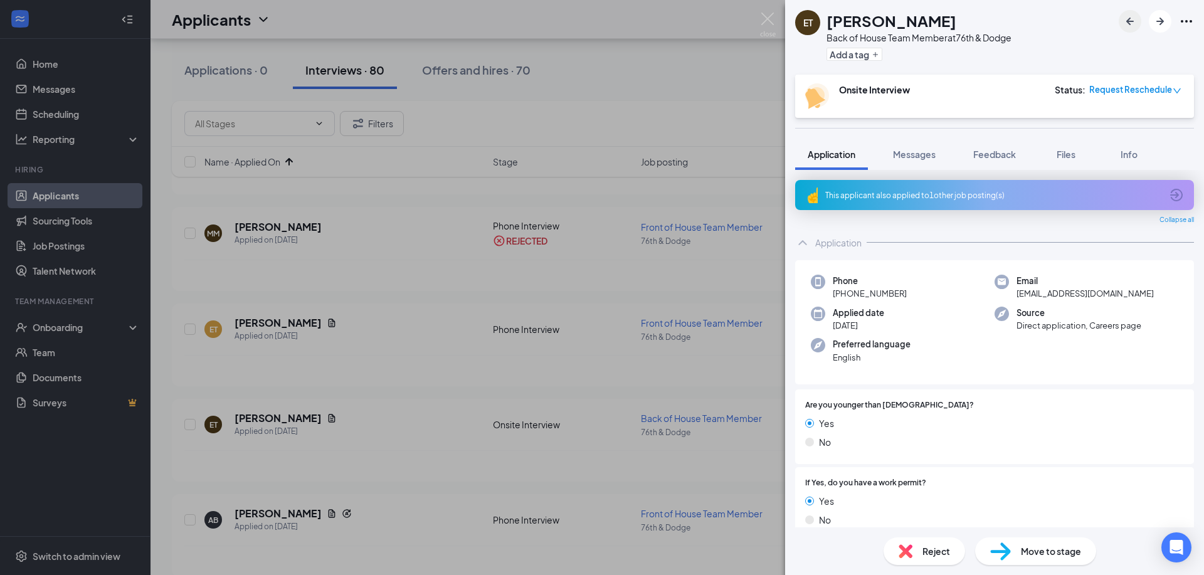
click at [1133, 25] on icon "ArrowLeftNew" at bounding box center [1130, 21] width 15 height 15
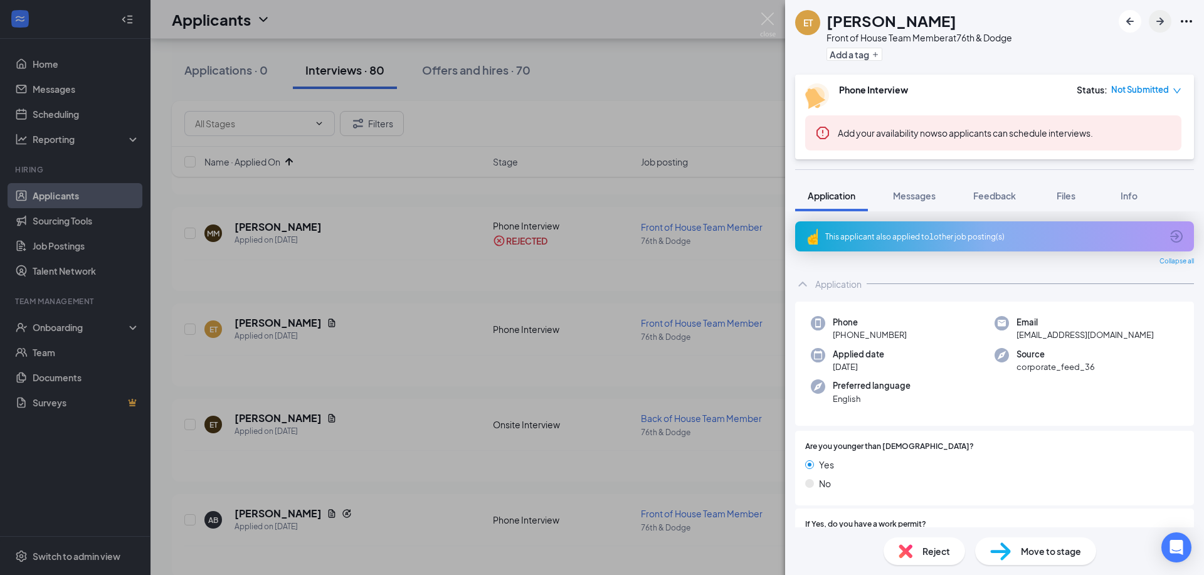
click at [1165, 20] on icon "ArrowRight" at bounding box center [1160, 21] width 15 height 15
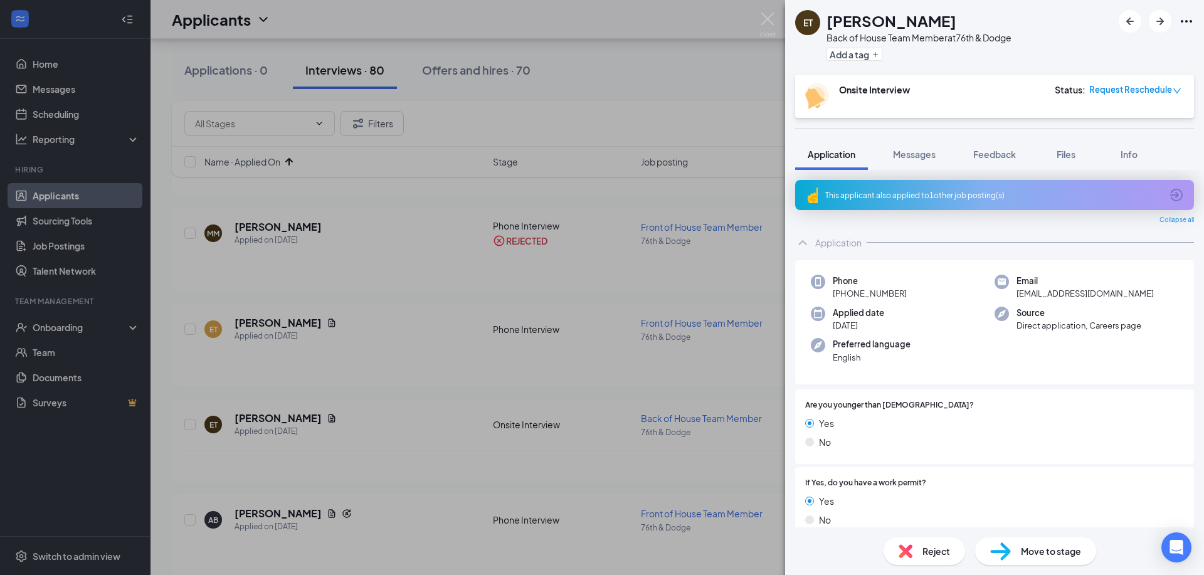
click at [1175, 93] on icon "down" at bounding box center [1177, 91] width 9 height 9
click at [1177, 91] on icon "down" at bounding box center [1177, 91] width 9 height 9
drag, startPoint x: 1028, startPoint y: 38, endPoint x: 835, endPoint y: 41, distance: 193.2
click at [835, 41] on div "ET Ethan Thompson Back of House Team Member at 76th & Dodge Add a tag" at bounding box center [994, 37] width 419 height 75
click at [829, 41] on div "Back of House Team Member at 76th & Dodge" at bounding box center [919, 37] width 185 height 13
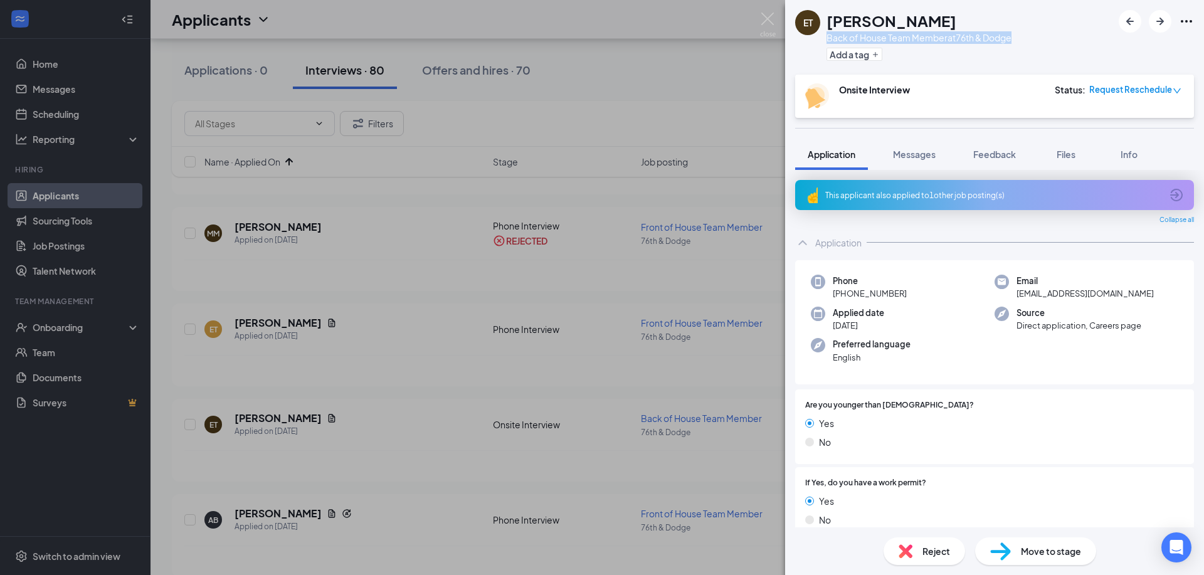
drag, startPoint x: 829, startPoint y: 41, endPoint x: 1020, endPoint y: 44, distance: 191.3
click at [1020, 44] on div "ET Ethan Thompson Back of House Team Member at 76th & Dodge Add a tag" at bounding box center [994, 37] width 419 height 75
click at [1024, 40] on div "ET Ethan Thompson Back of House Team Member at 76th & Dodge Add a tag" at bounding box center [994, 37] width 419 height 75
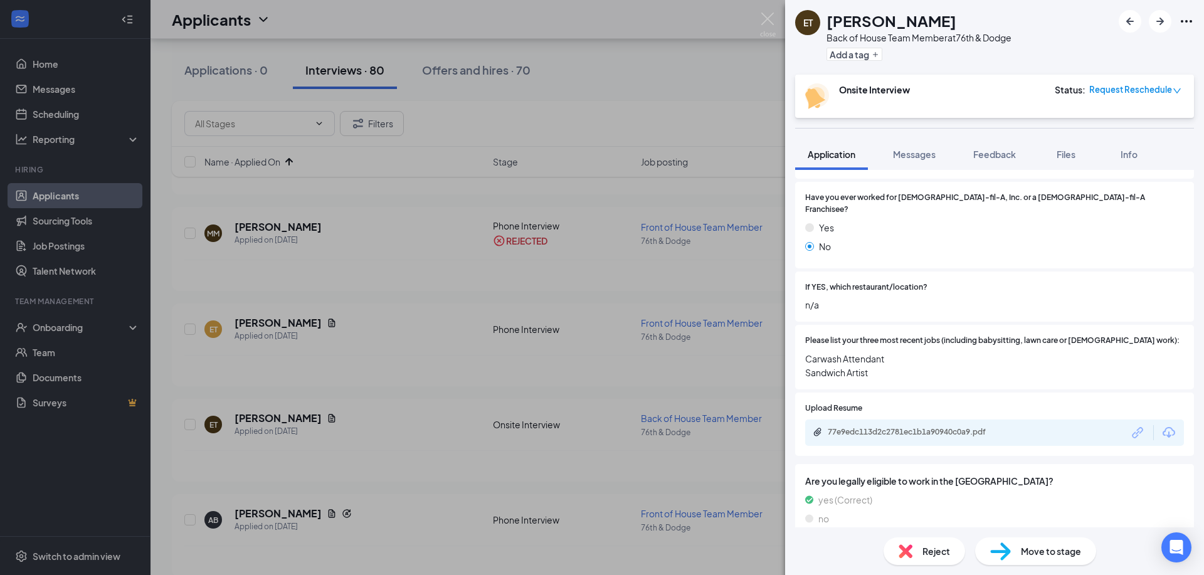
scroll to position [363, 0]
click at [1126, 26] on icon "ArrowLeftNew" at bounding box center [1130, 21] width 15 height 15
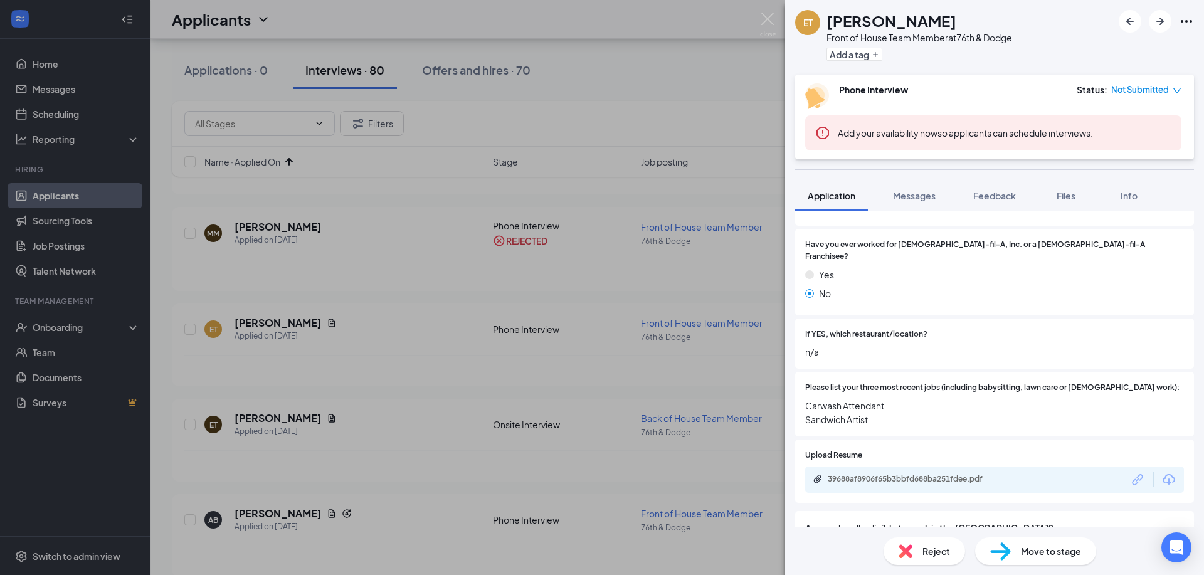
click at [920, 549] on div "Reject" at bounding box center [925, 552] width 82 height 28
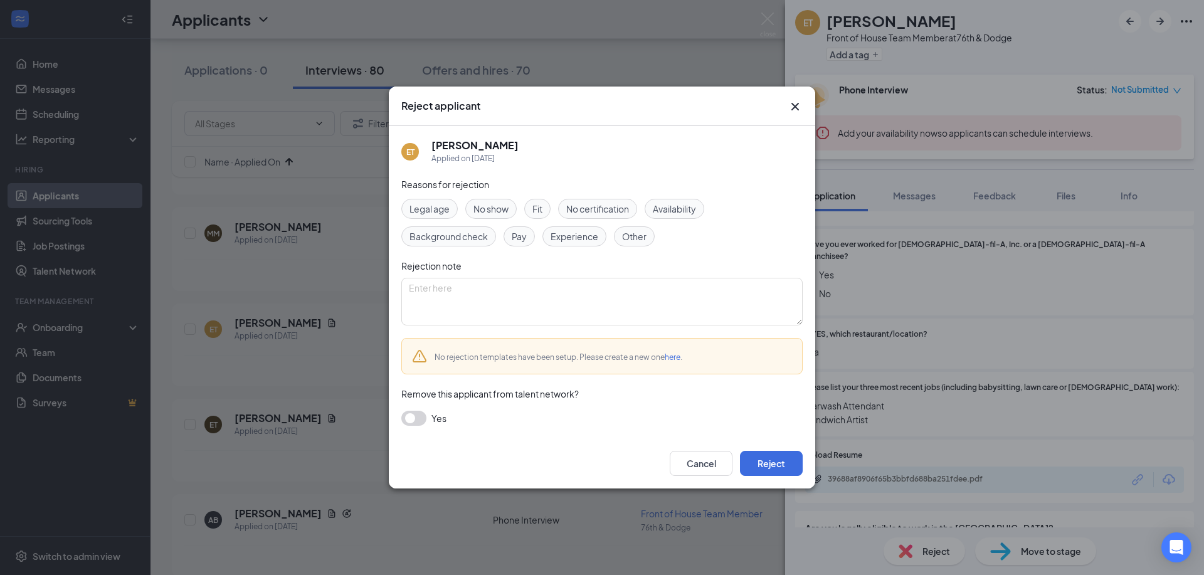
click at [793, 104] on icon "Cross" at bounding box center [796, 107] width 8 height 8
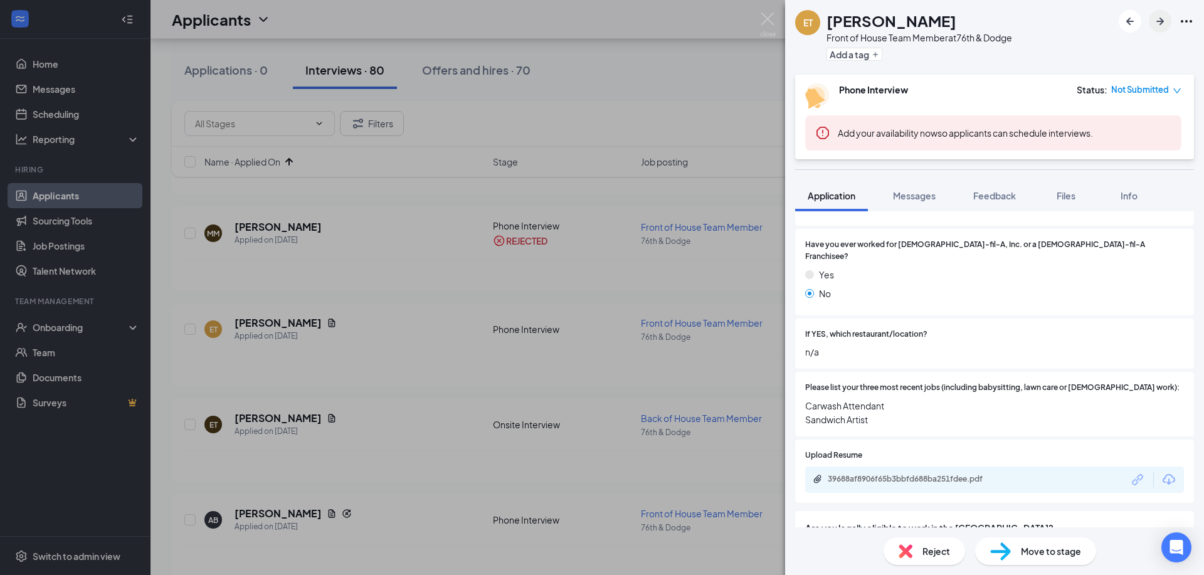
click at [1157, 22] on icon "ArrowRight" at bounding box center [1161, 22] width 8 height 8
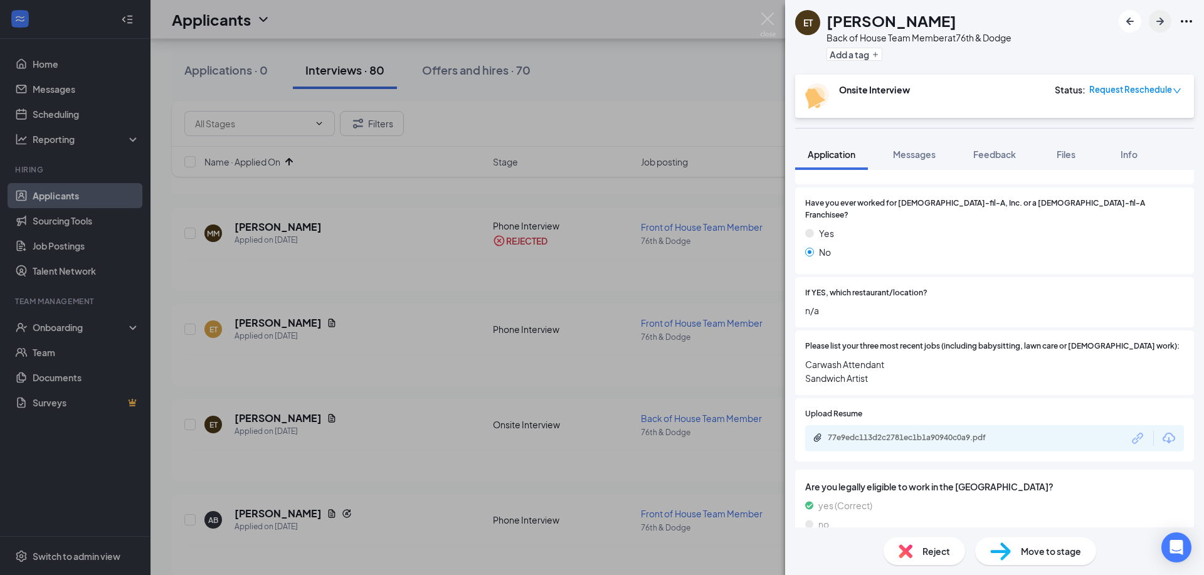
click at [1157, 22] on icon "ArrowRight" at bounding box center [1161, 22] width 8 height 8
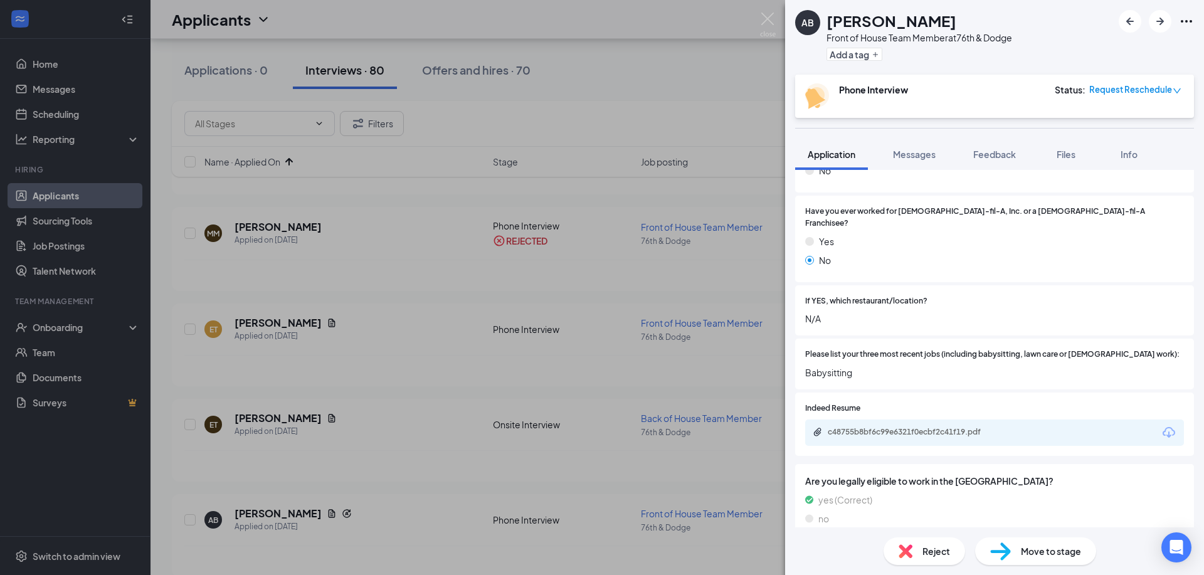
scroll to position [349, 0]
click at [929, 551] on span "Reject" at bounding box center [937, 551] width 28 height 14
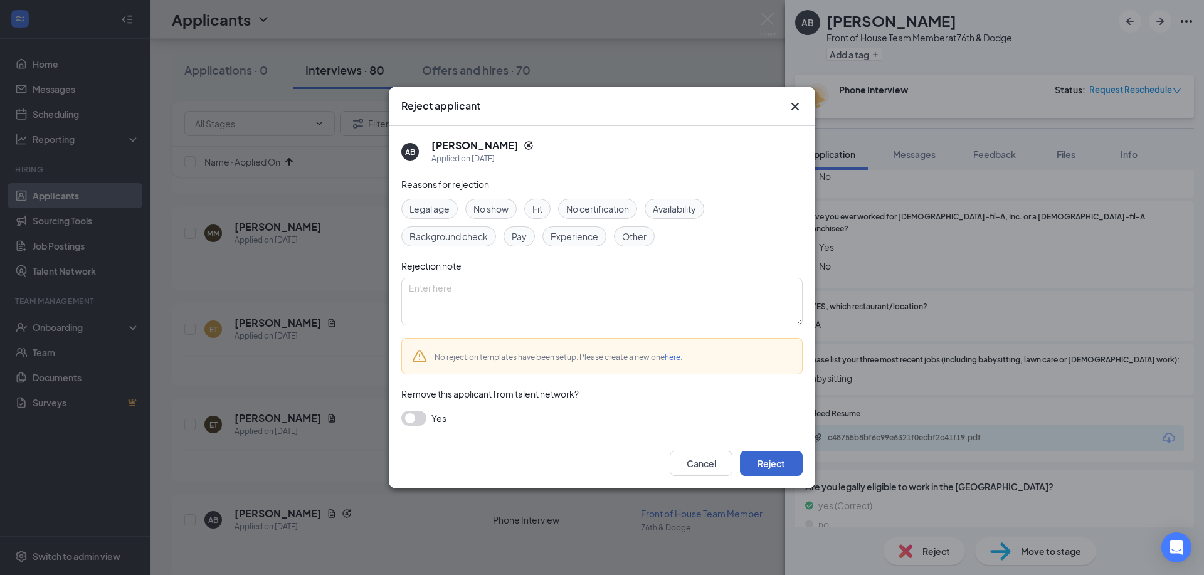
click at [787, 458] on button "Reject" at bounding box center [771, 463] width 63 height 25
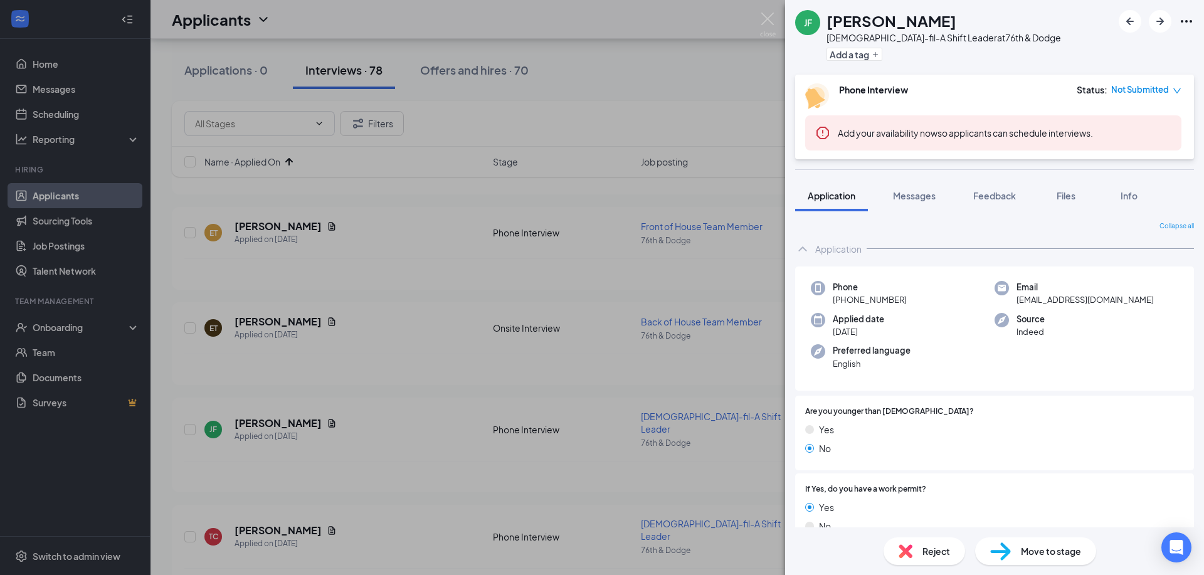
click at [920, 543] on div "Reject" at bounding box center [925, 552] width 82 height 28
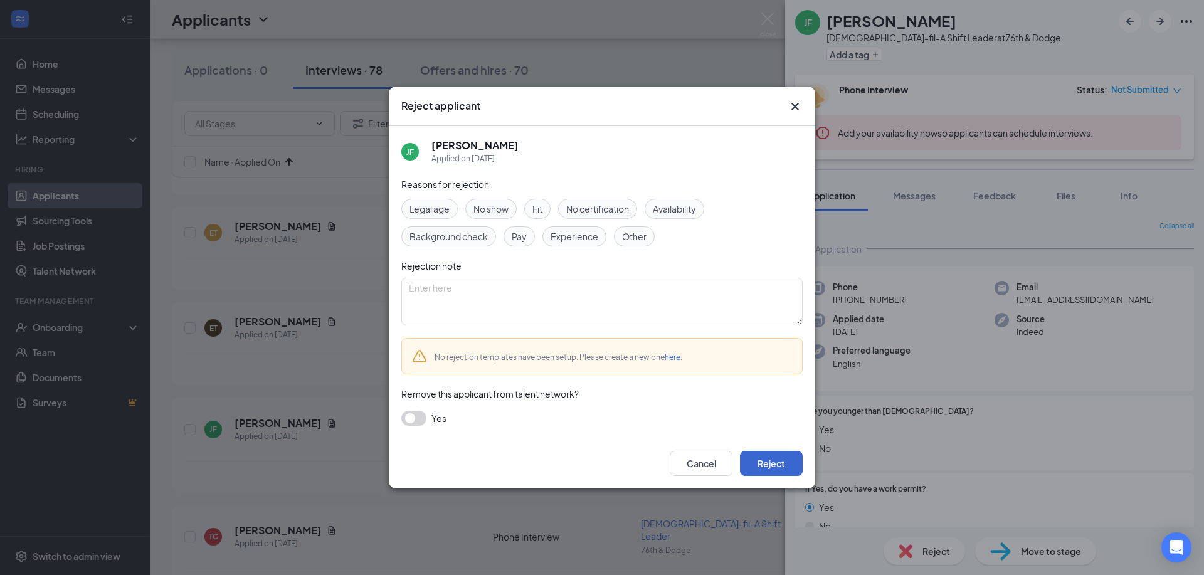
click at [783, 463] on button "Reject" at bounding box center [771, 463] width 63 height 25
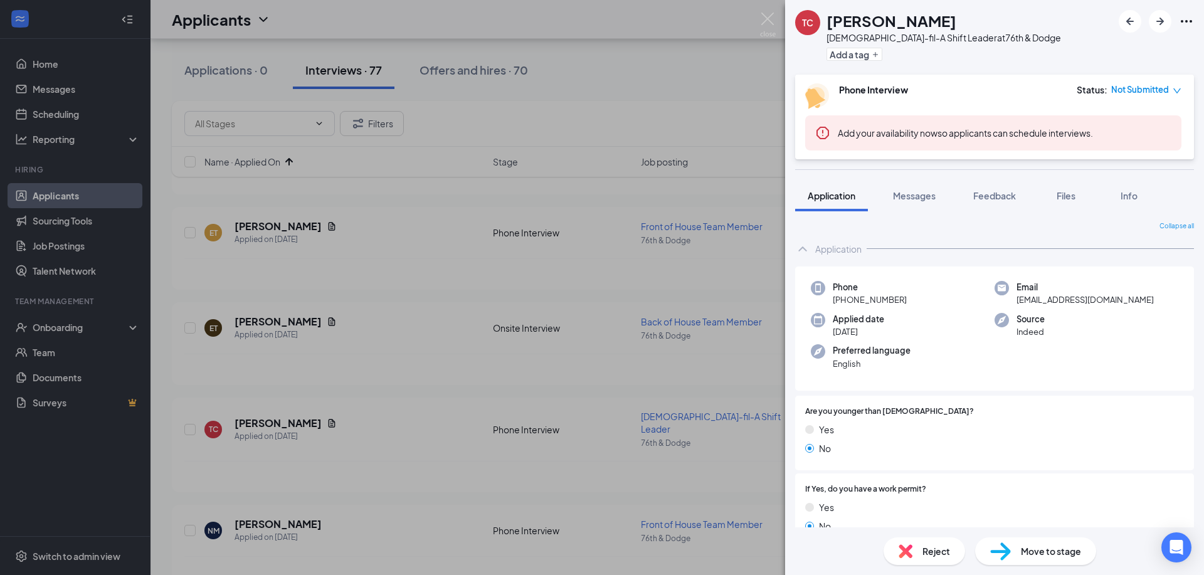
click at [931, 554] on span "Reject" at bounding box center [937, 551] width 28 height 14
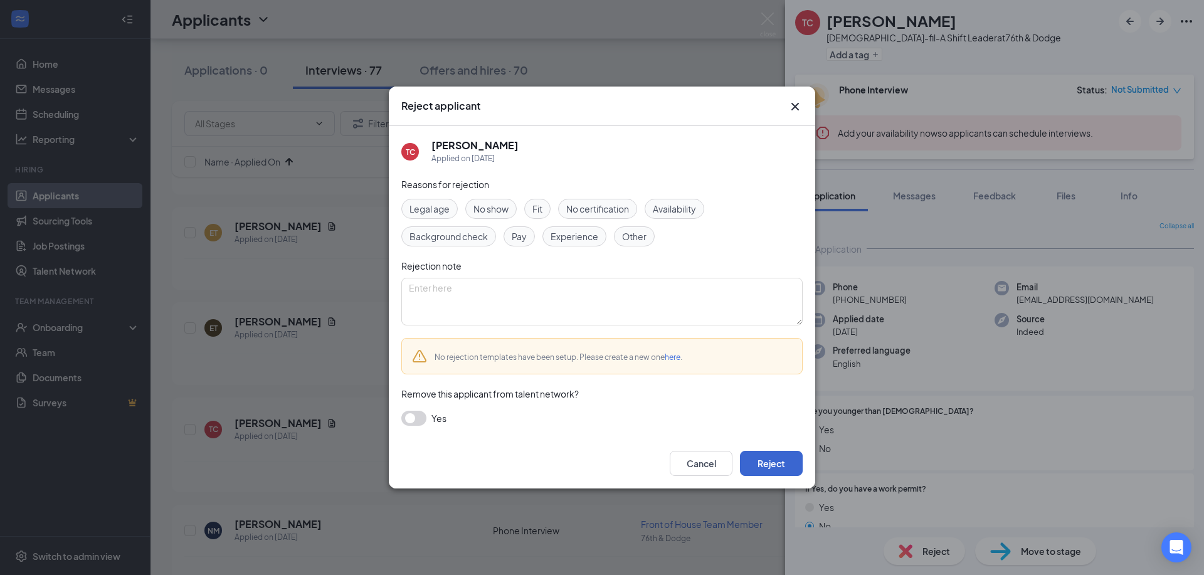
click at [762, 468] on button "Reject" at bounding box center [771, 463] width 63 height 25
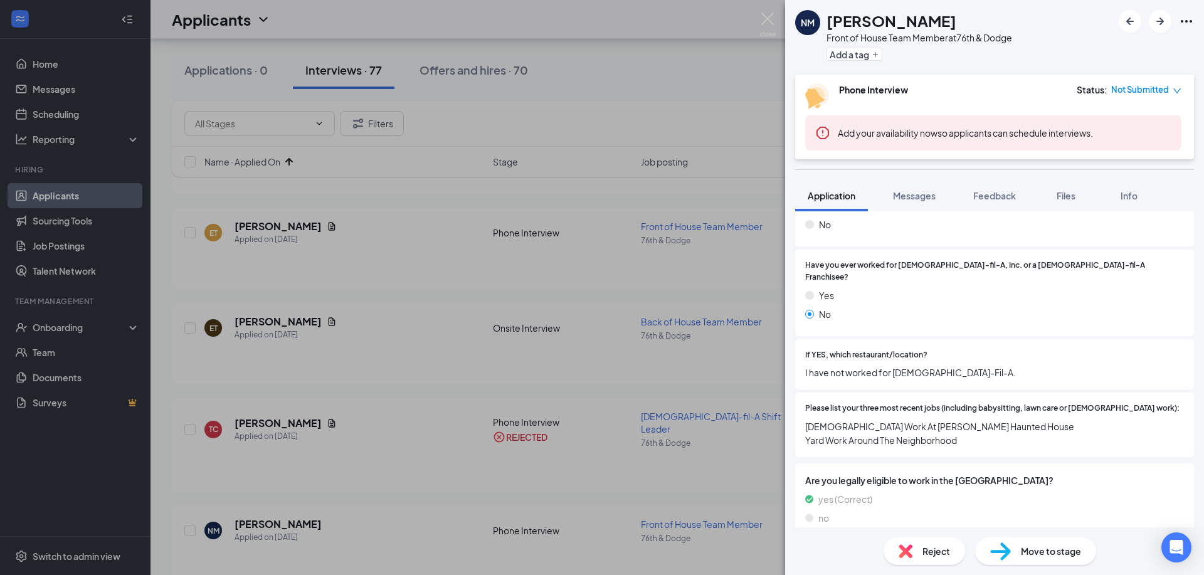
scroll to position [301, 0]
click at [933, 548] on span "Reject" at bounding box center [937, 551] width 28 height 14
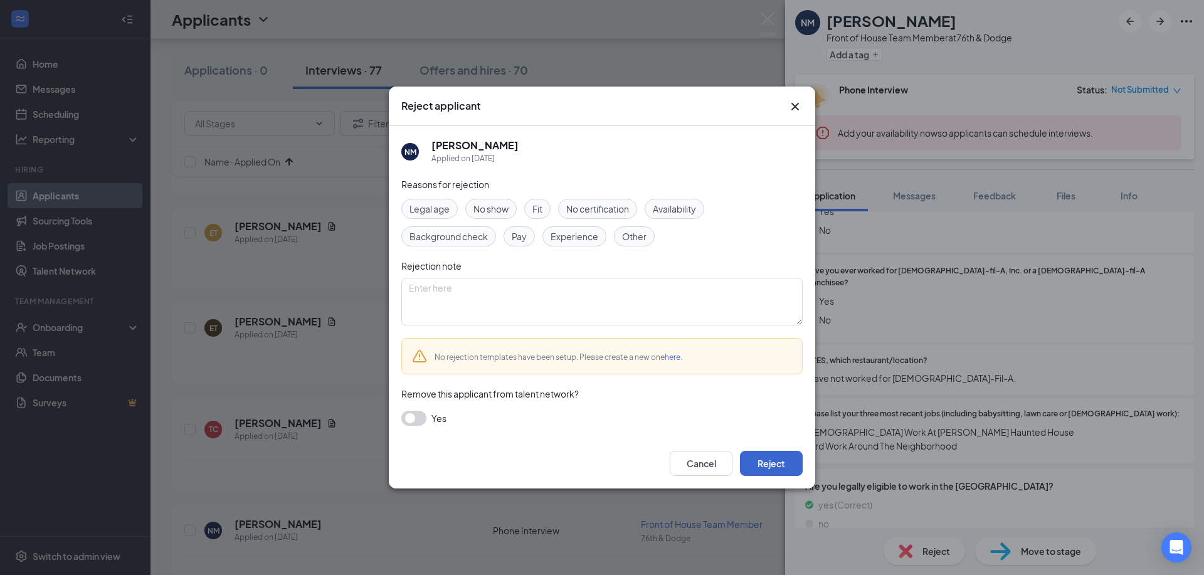
click at [759, 469] on button "Reject" at bounding box center [771, 463] width 63 height 25
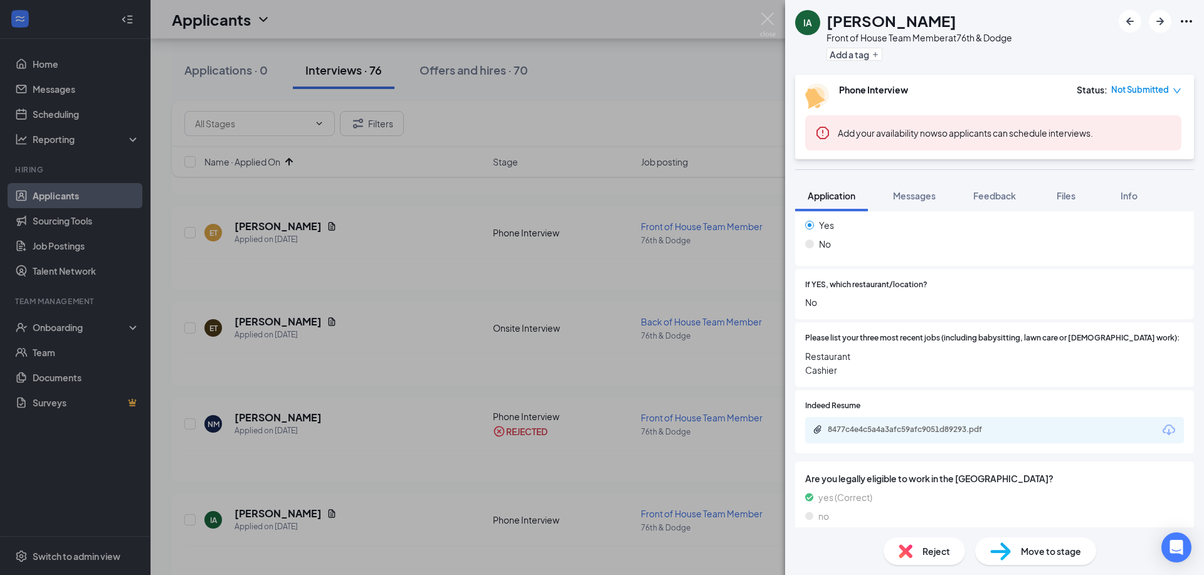
scroll to position [369, 0]
click at [938, 556] on span "Reject" at bounding box center [937, 551] width 28 height 14
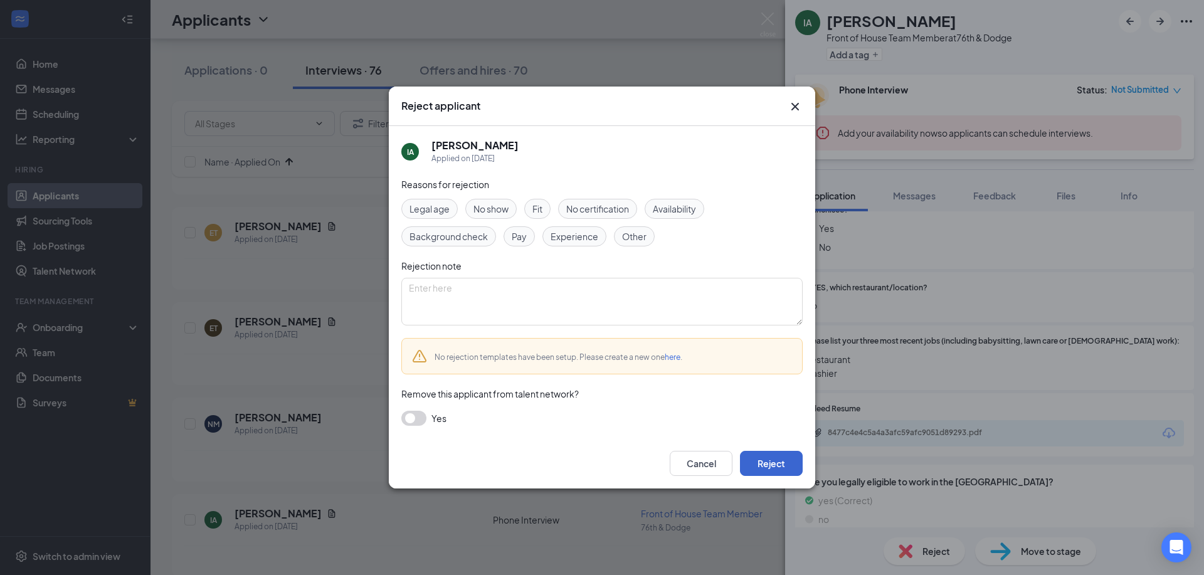
click at [785, 463] on button "Reject" at bounding box center [771, 463] width 63 height 25
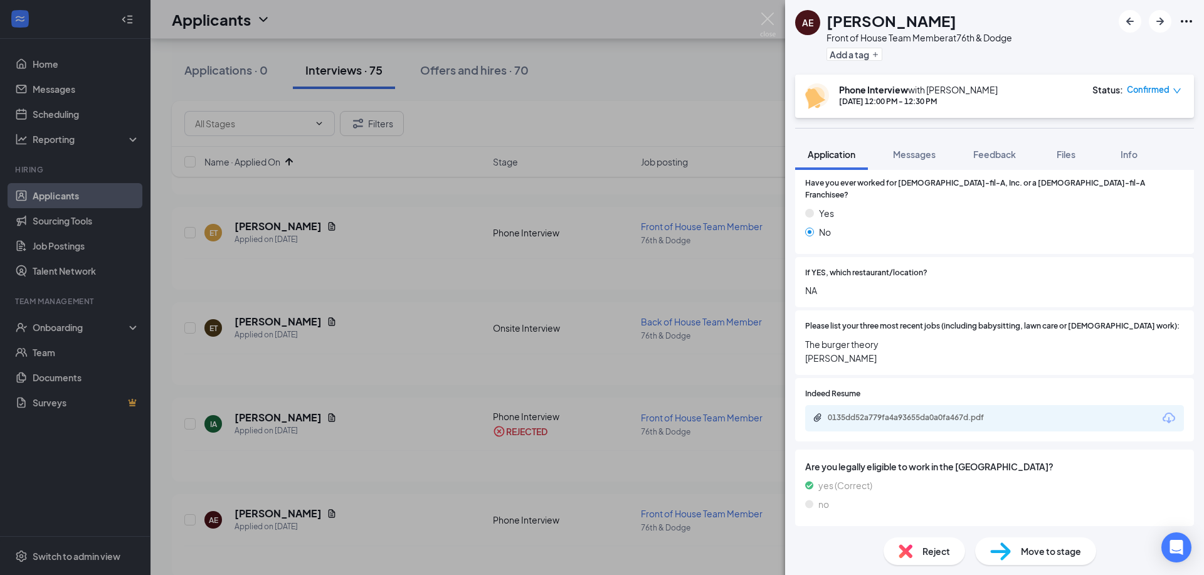
scroll to position [341, 0]
click at [943, 415] on div "0135dd52a779fa4a93655da0a0fa467d.pdf" at bounding box center [916, 419] width 176 height 10
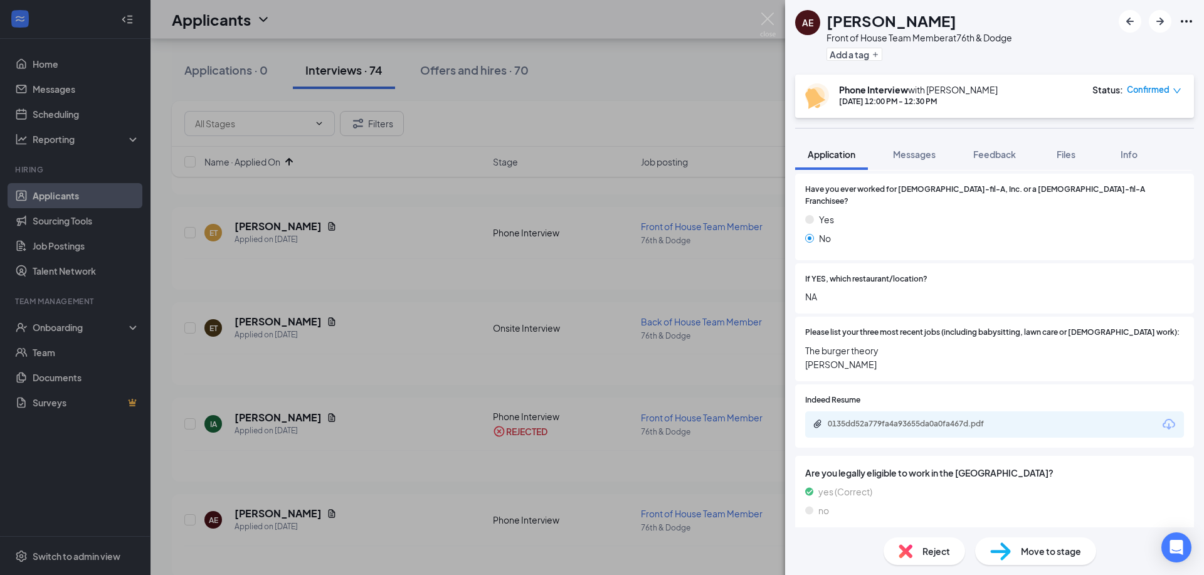
click at [916, 548] on div "Reject" at bounding box center [925, 552] width 82 height 28
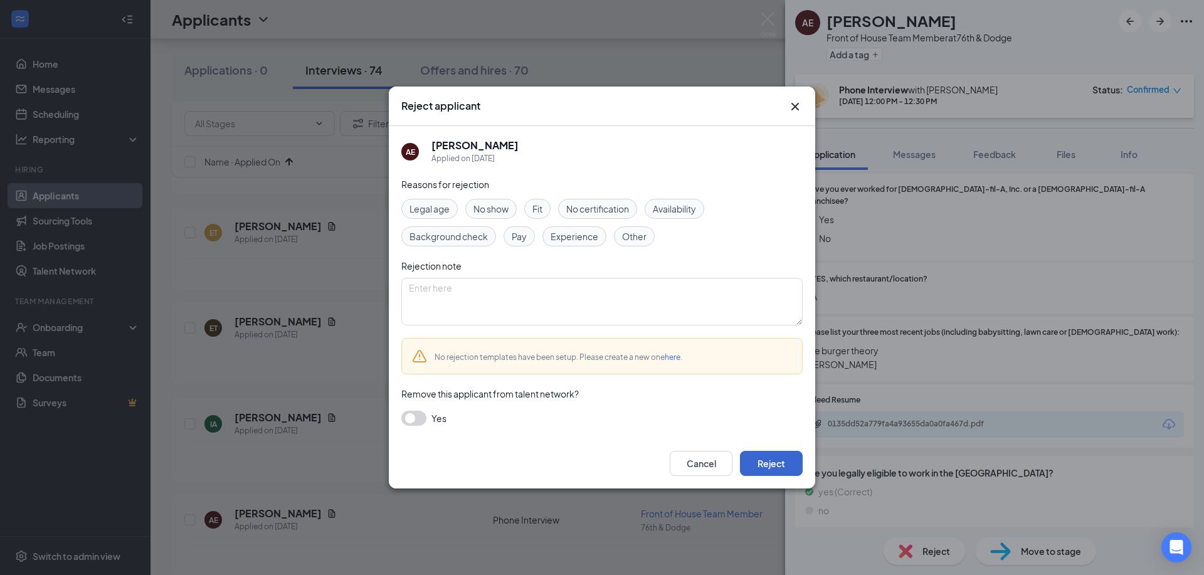
click at [791, 465] on button "Reject" at bounding box center [771, 463] width 63 height 25
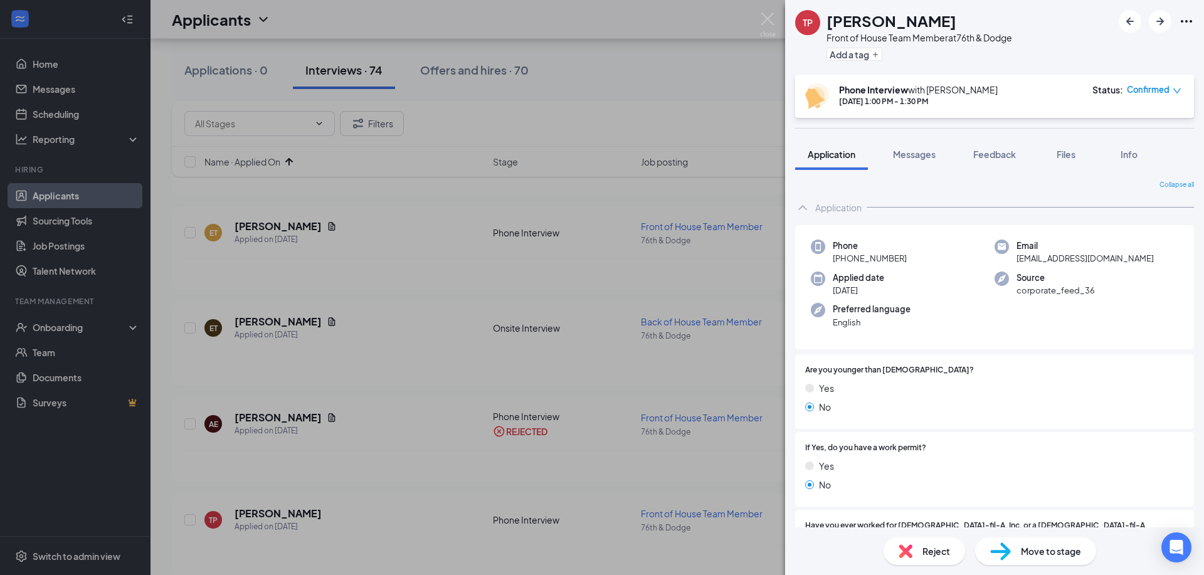
click at [906, 551] on img at bounding box center [906, 551] width 14 height 14
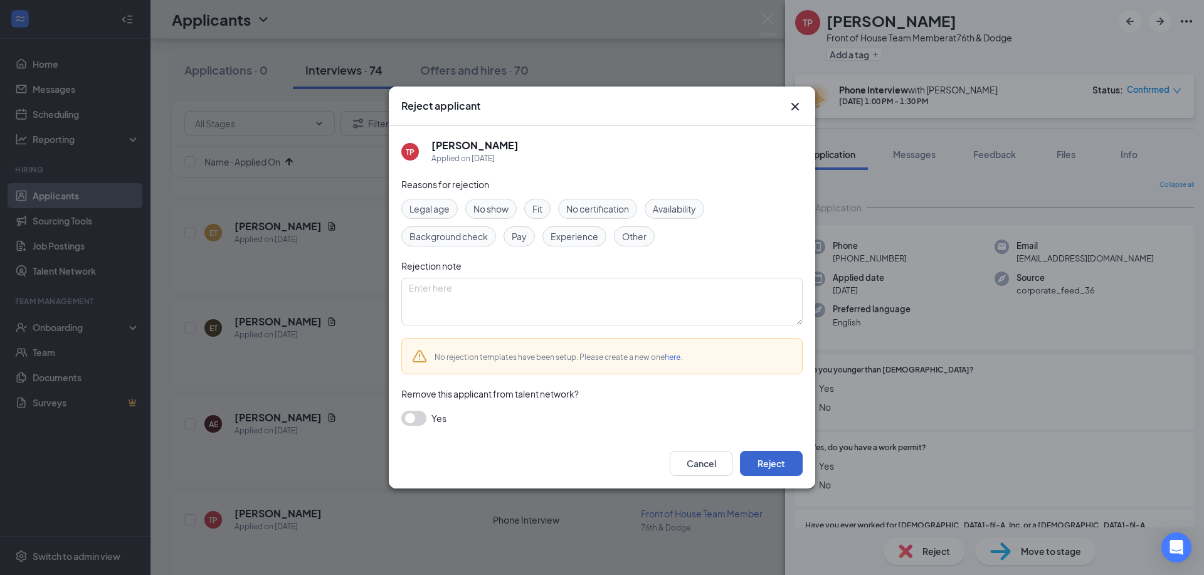
click at [755, 461] on button "Reject" at bounding box center [771, 463] width 63 height 25
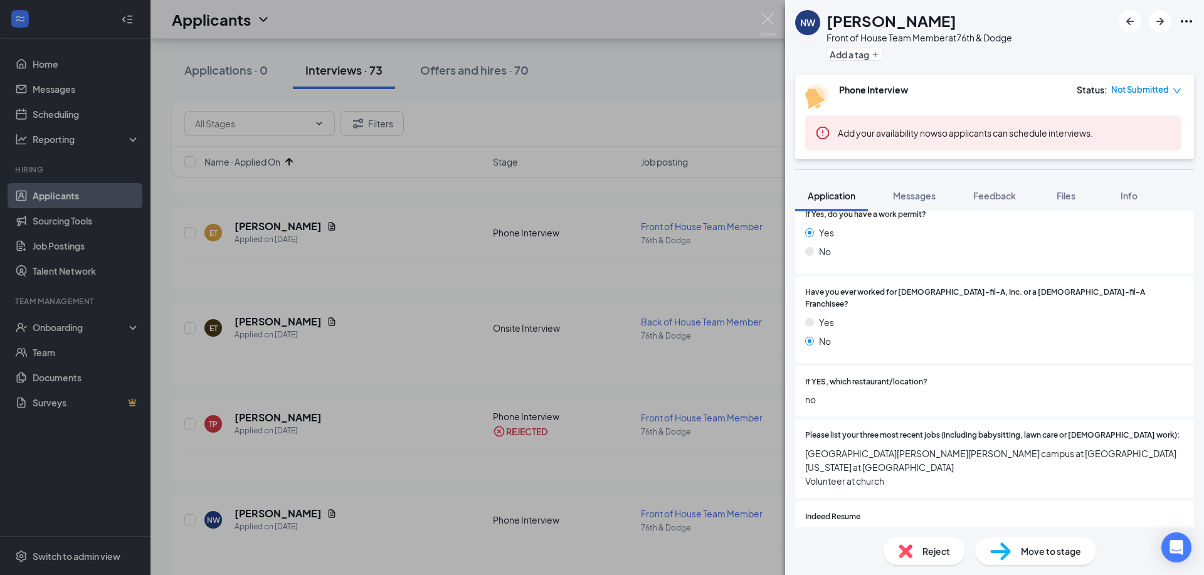
scroll to position [275, 0]
click at [916, 547] on div "Reject" at bounding box center [925, 552] width 82 height 28
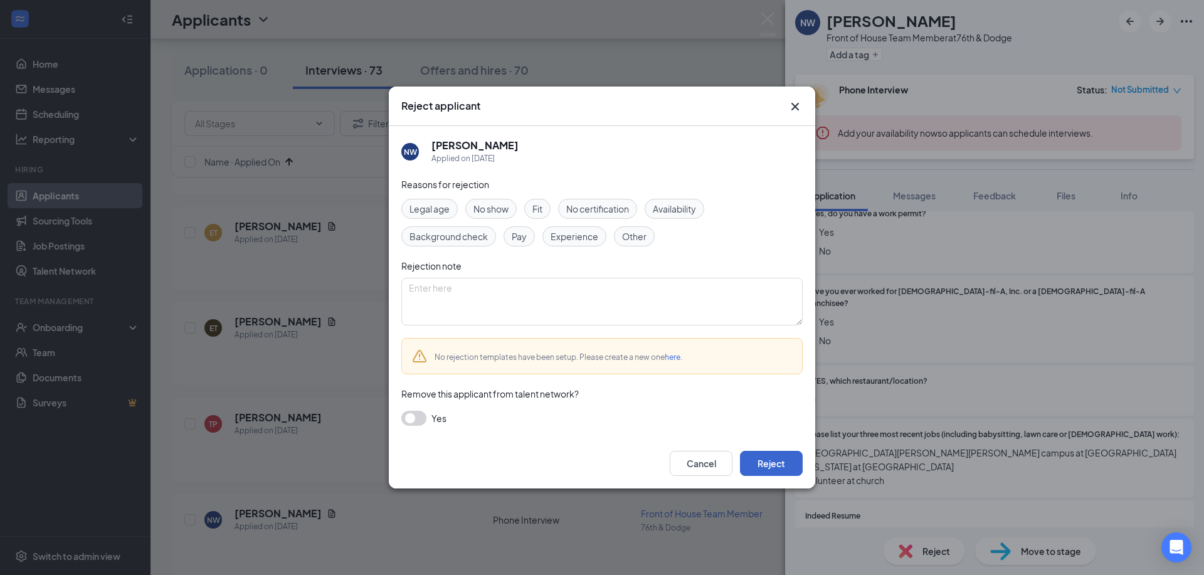
click at [783, 467] on button "Reject" at bounding box center [771, 463] width 63 height 25
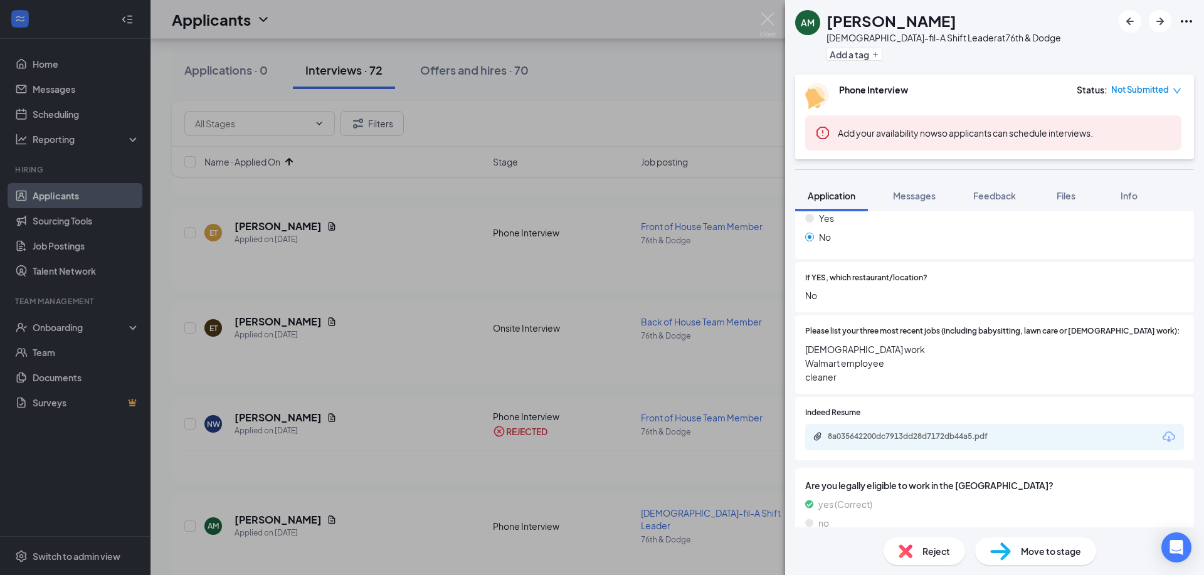
scroll to position [416, 0]
click at [908, 544] on img at bounding box center [906, 551] width 14 height 14
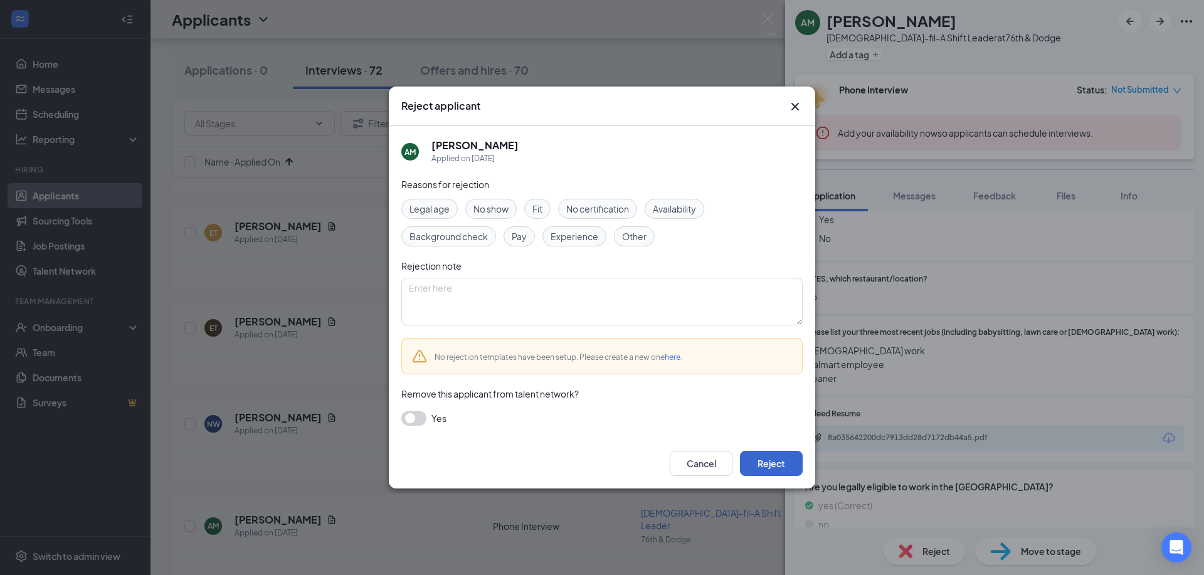
click at [776, 465] on button "Reject" at bounding box center [771, 463] width 63 height 25
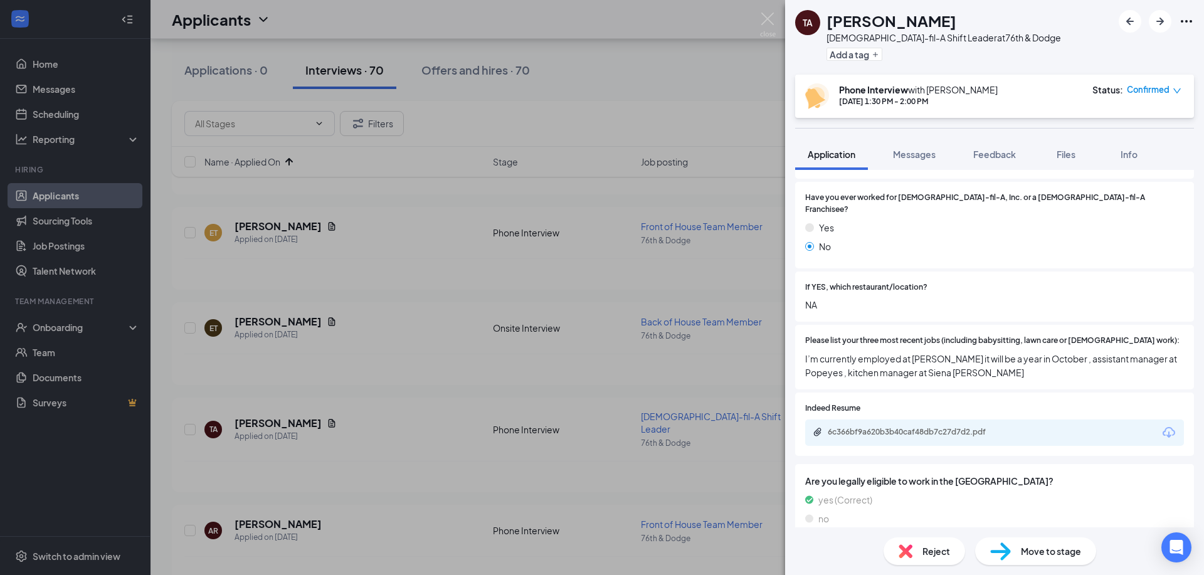
scroll to position [327, 0]
click at [916, 549] on div "Reject" at bounding box center [925, 552] width 82 height 28
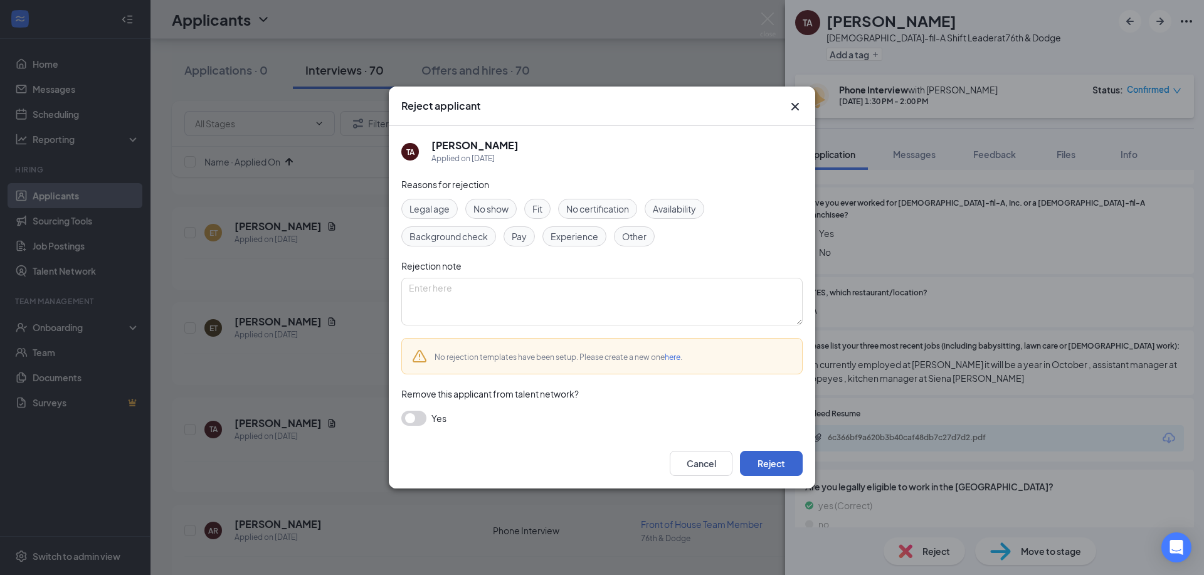
click at [770, 469] on button "Reject" at bounding box center [771, 463] width 63 height 25
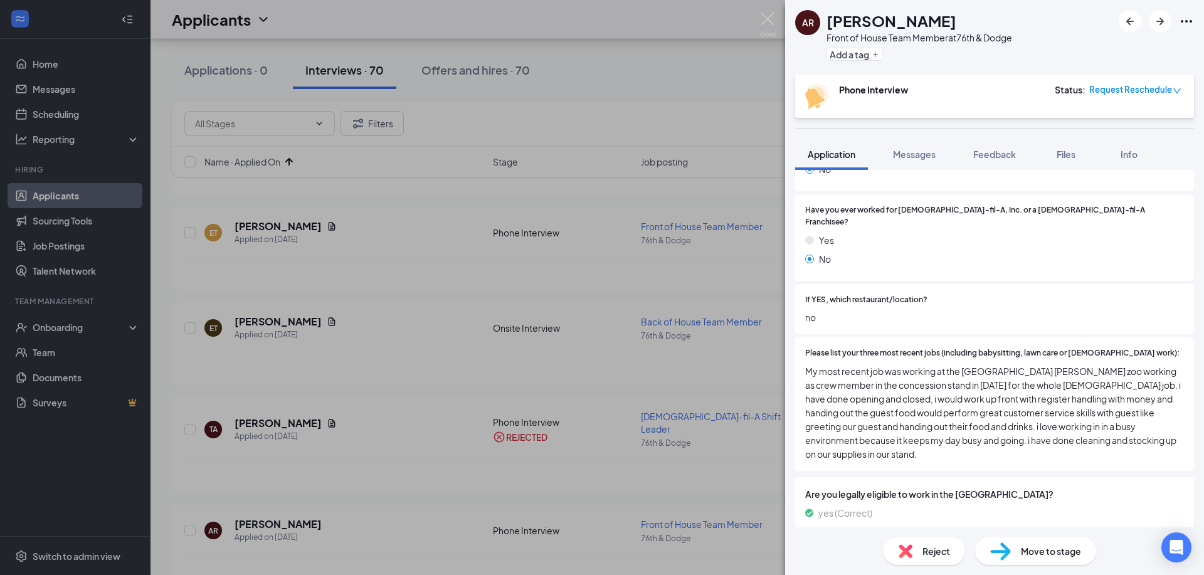
scroll to position [315, 0]
click at [1161, 16] on icon "ArrowRight" at bounding box center [1160, 21] width 15 height 15
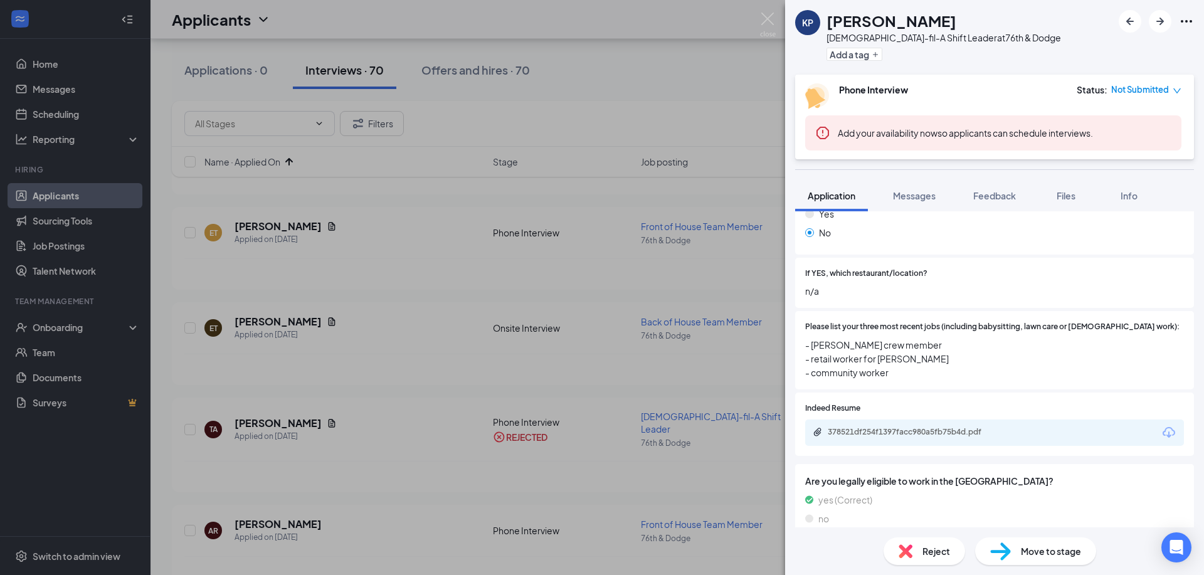
scroll to position [383, 0]
click at [924, 544] on span "Reject" at bounding box center [937, 551] width 28 height 14
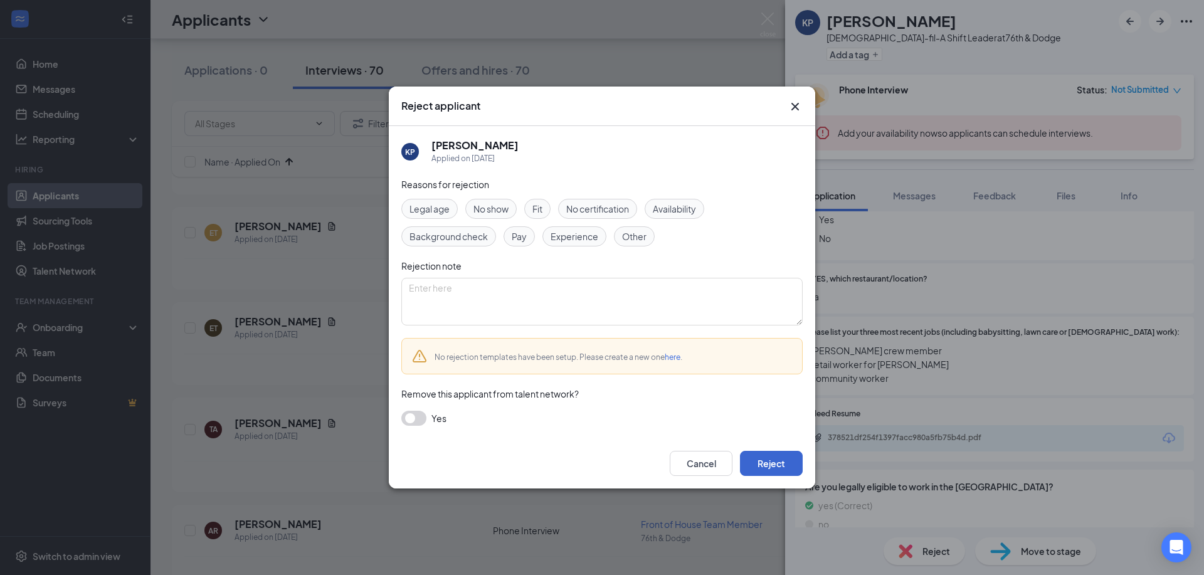
click at [770, 462] on button "Reject" at bounding box center [771, 463] width 63 height 25
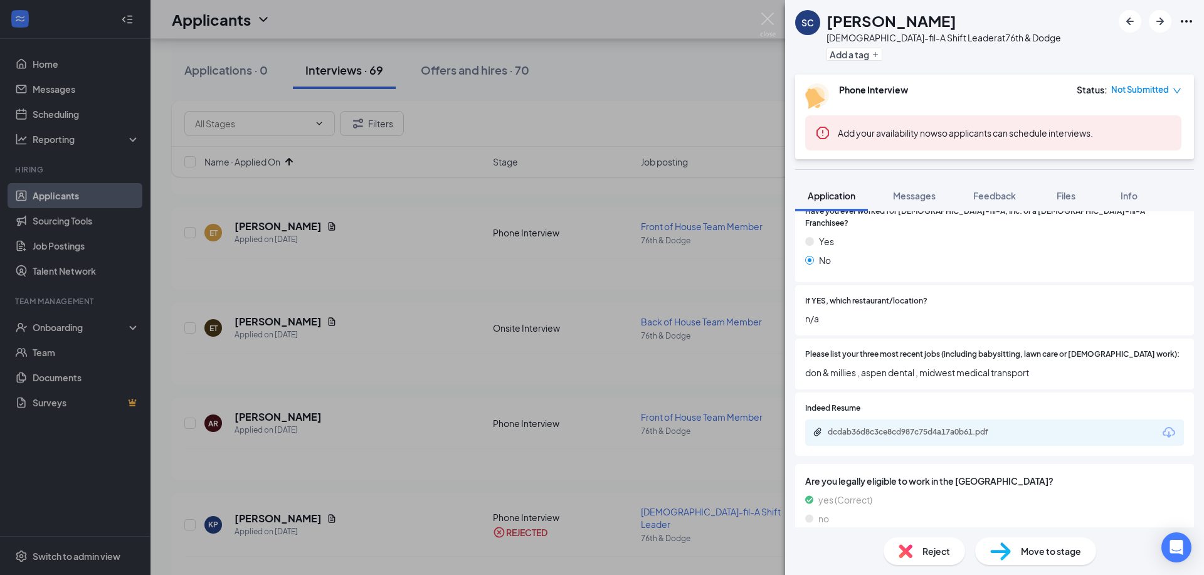
scroll to position [355, 0]
click at [957, 428] on div "dcdab36d8c3ce8cd987c75d4a17a0b61.pdf" at bounding box center [916, 433] width 176 height 10
click at [936, 557] on span "Reject" at bounding box center [937, 551] width 28 height 14
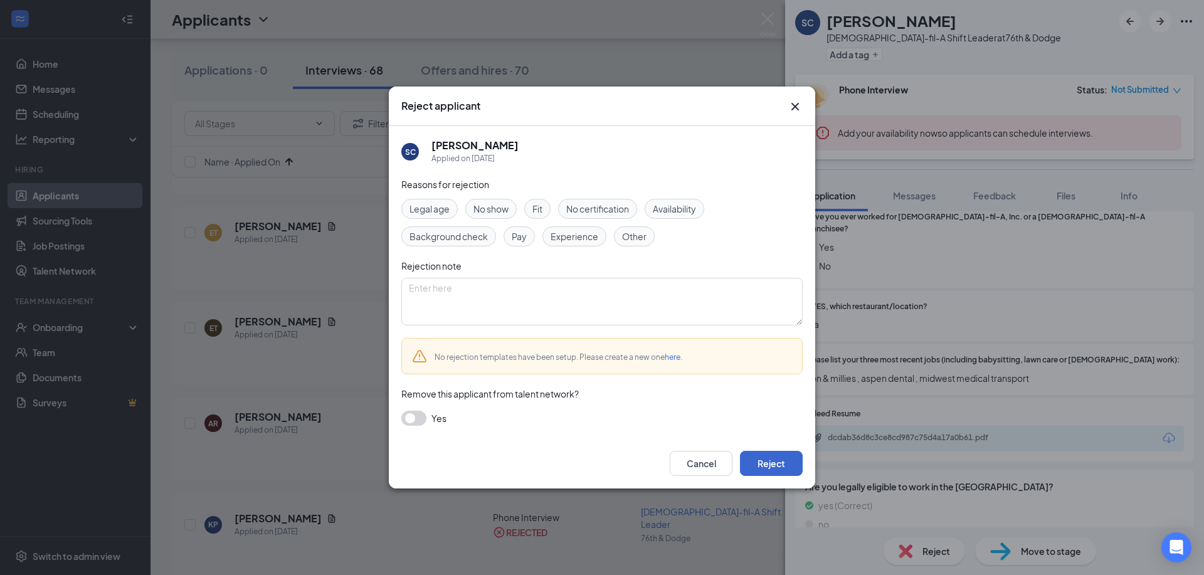
click at [785, 463] on button "Reject" at bounding box center [771, 463] width 63 height 25
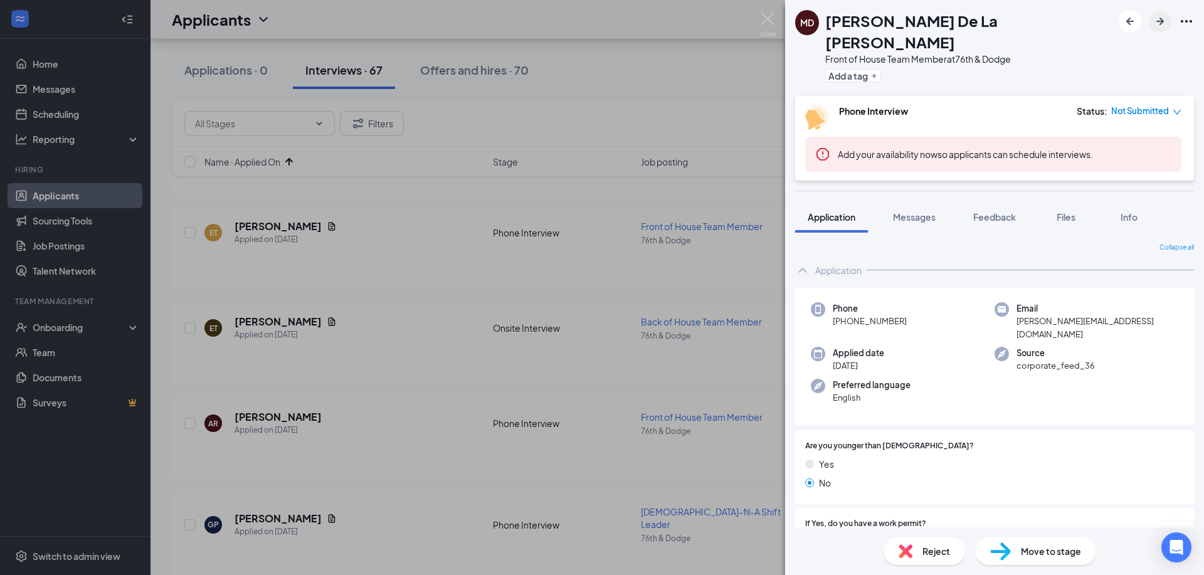
click at [1160, 18] on icon "ArrowRight" at bounding box center [1161, 22] width 8 height 8
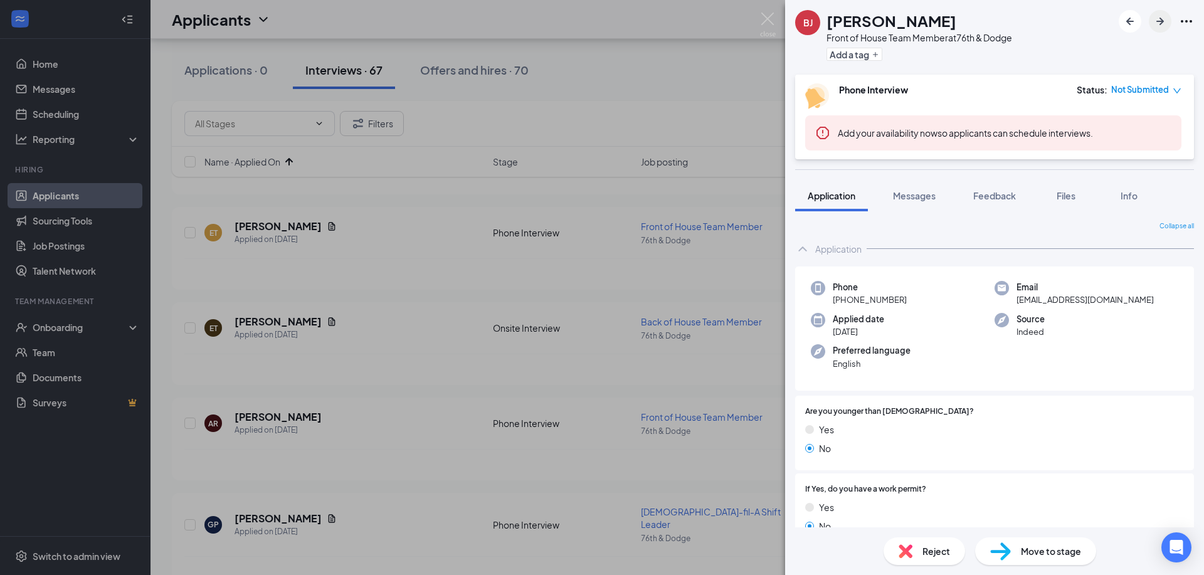
click at [1160, 18] on icon "ArrowRight" at bounding box center [1161, 22] width 8 height 8
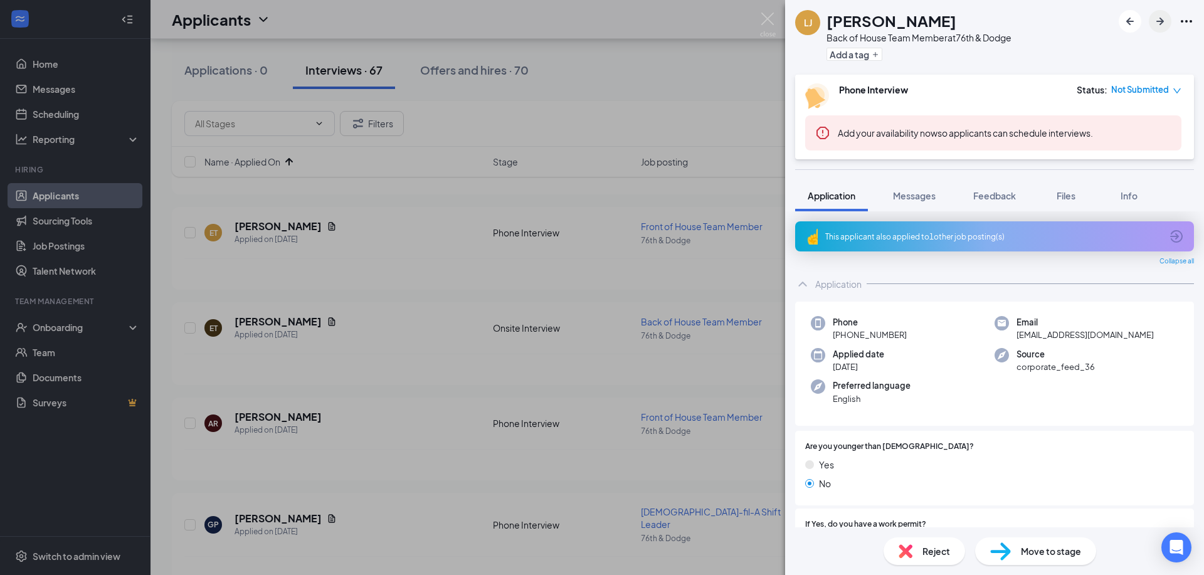
click at [1160, 18] on icon "ArrowRight" at bounding box center [1161, 22] width 8 height 8
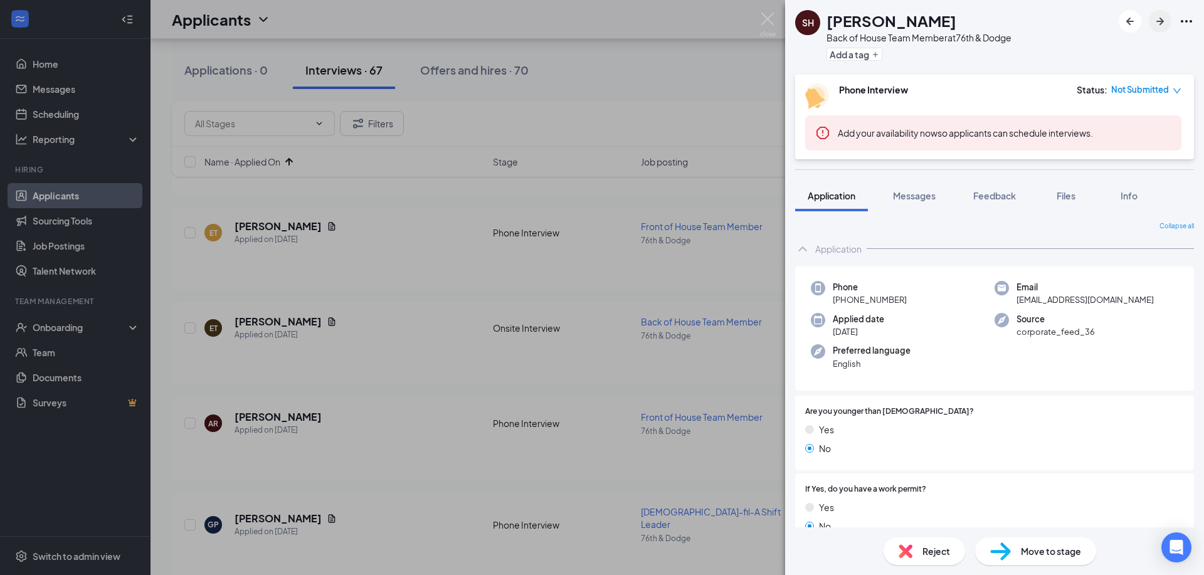
click at [1160, 18] on icon "ArrowRight" at bounding box center [1161, 22] width 8 height 8
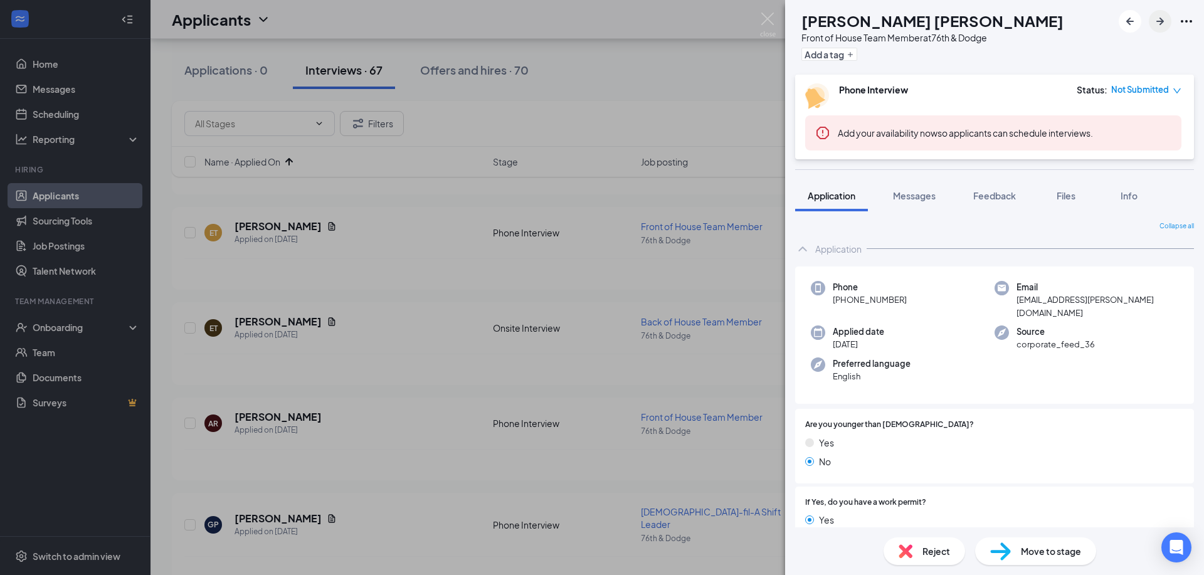
click at [1160, 18] on icon "ArrowRight" at bounding box center [1161, 22] width 8 height 8
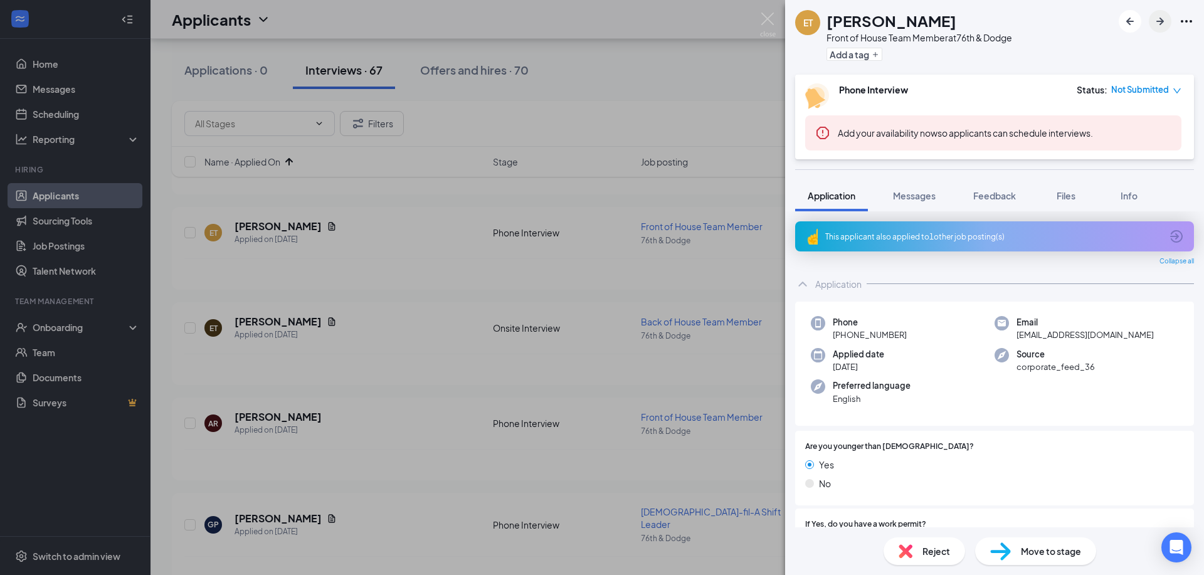
click at [1160, 18] on icon "ArrowRight" at bounding box center [1161, 22] width 8 height 8
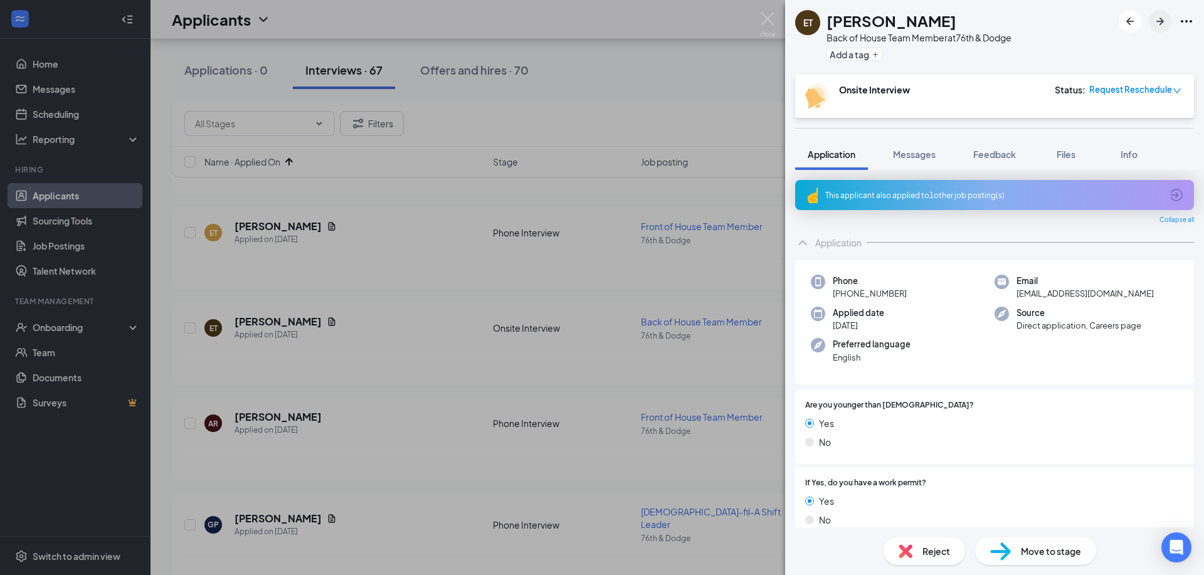
click at [1160, 18] on icon "ArrowRight" at bounding box center [1161, 22] width 8 height 8
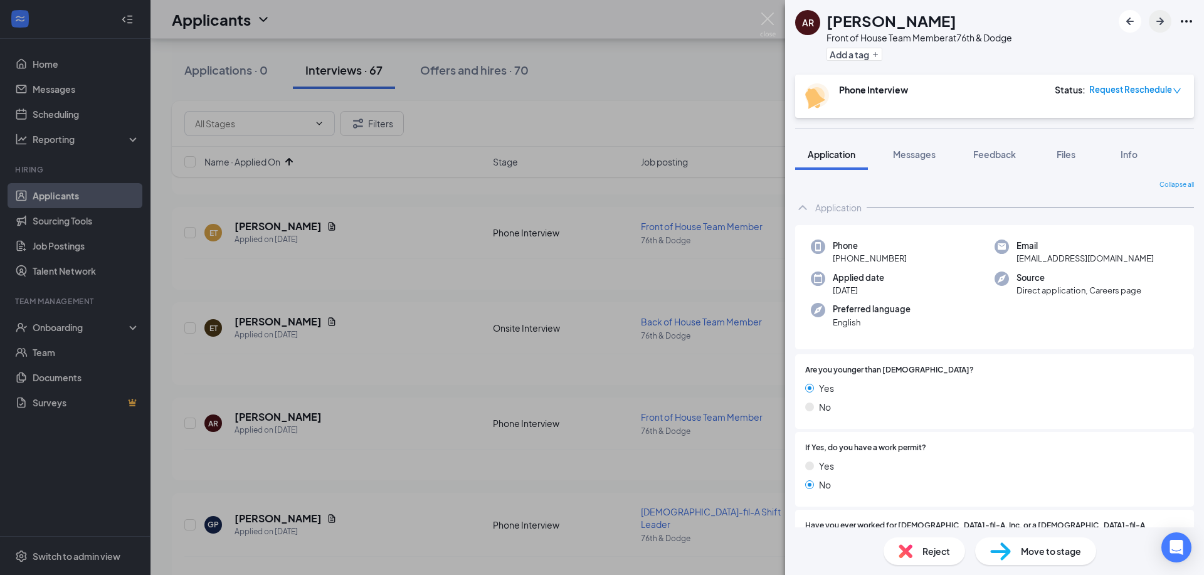
click at [1160, 18] on icon "ArrowRight" at bounding box center [1161, 22] width 8 height 8
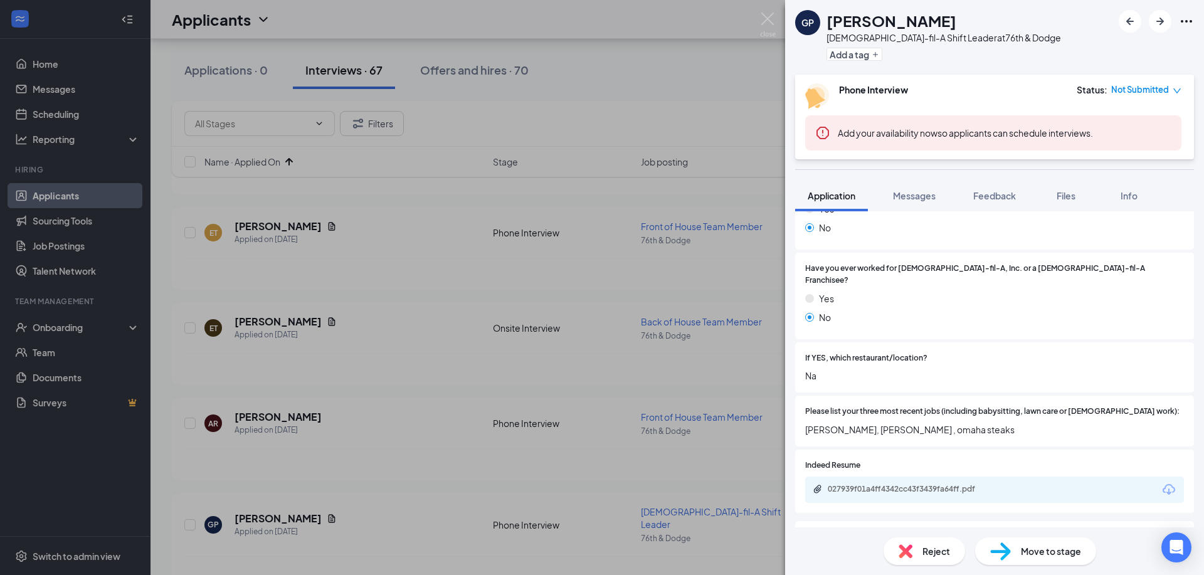
scroll to position [300, 0]
click at [907, 552] on img at bounding box center [906, 551] width 14 height 14
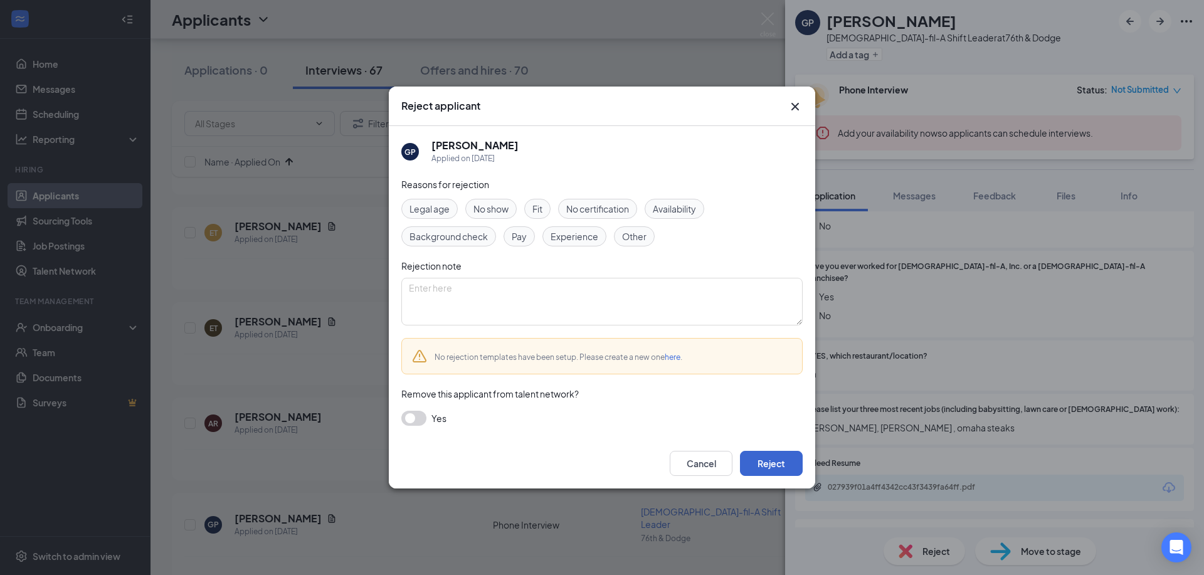
click at [774, 469] on button "Reject" at bounding box center [771, 463] width 63 height 25
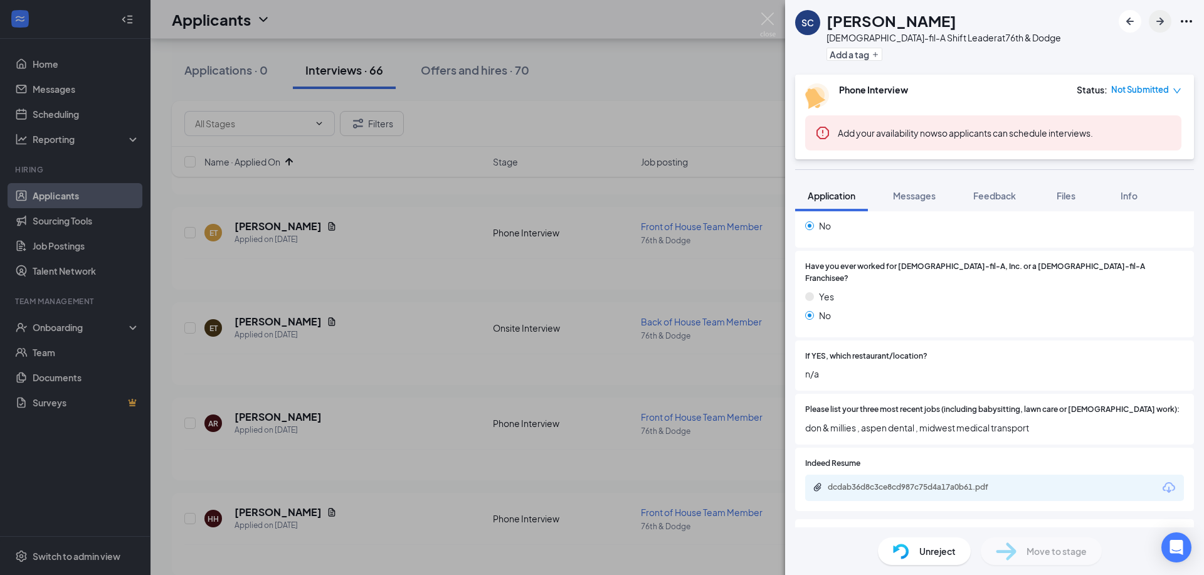
click at [1161, 16] on icon "ArrowRight" at bounding box center [1160, 21] width 15 height 15
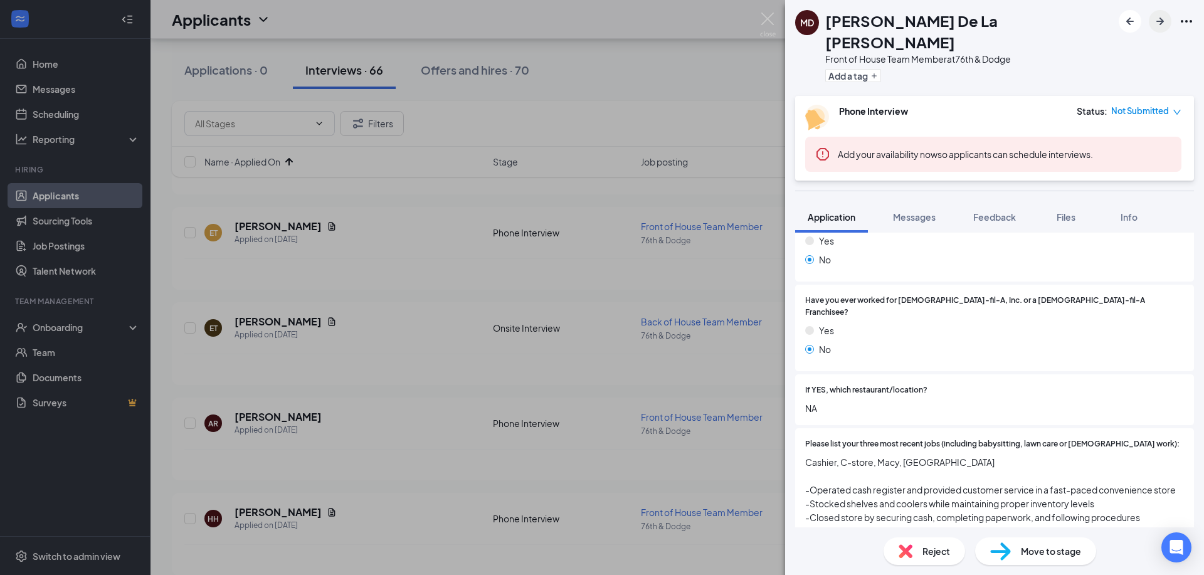
click at [1161, 16] on icon "ArrowRight" at bounding box center [1160, 21] width 15 height 15
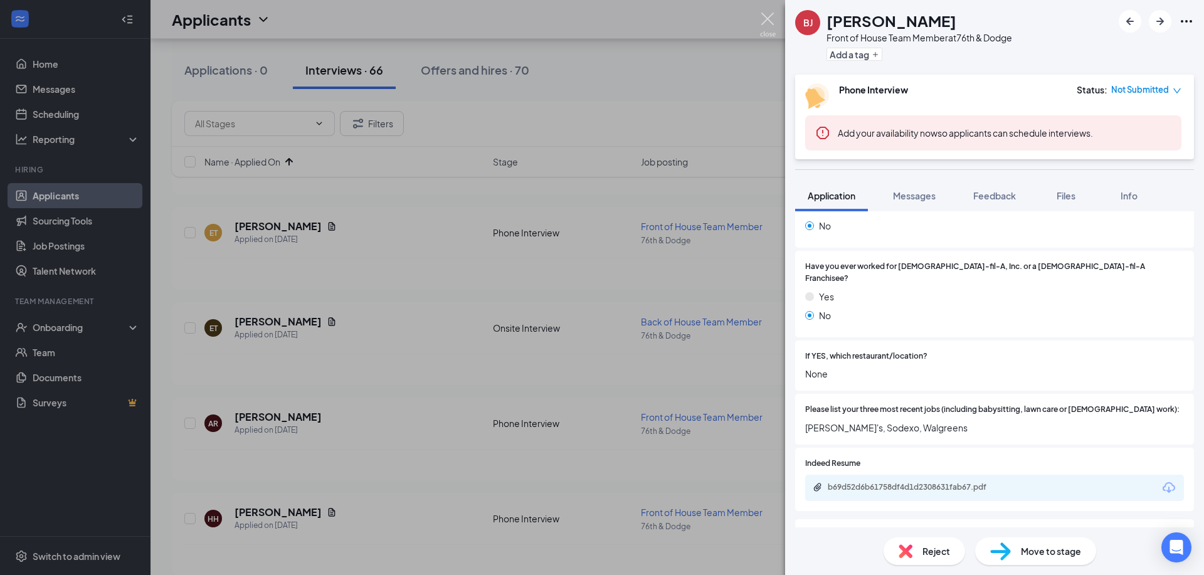
click at [765, 15] on img at bounding box center [768, 25] width 16 height 24
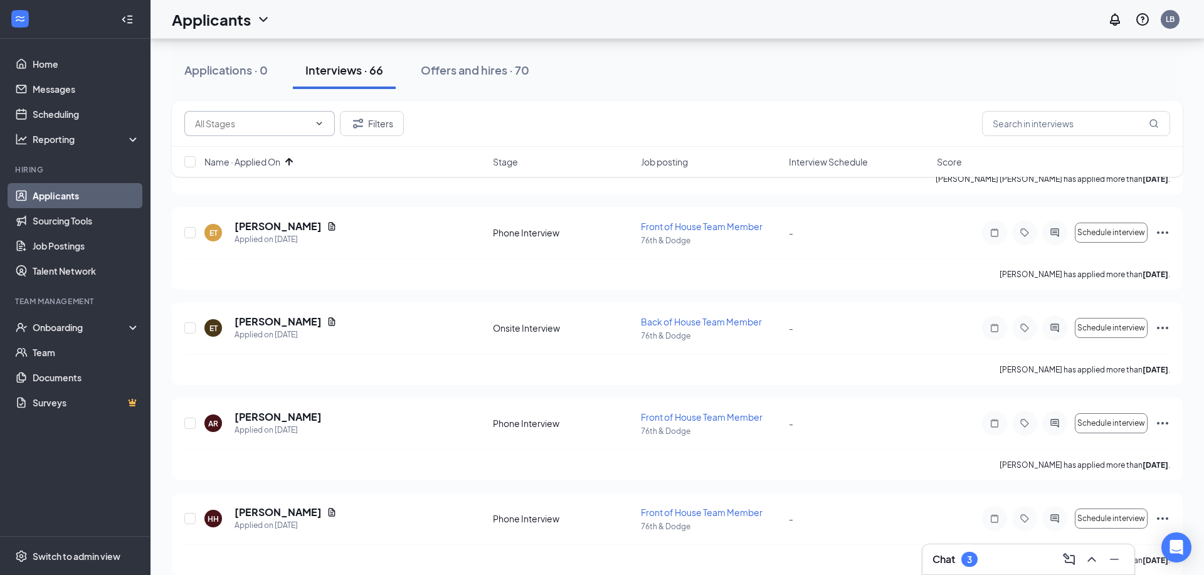
click at [309, 131] on span at bounding box center [259, 123] width 151 height 25
click at [317, 127] on icon "ChevronDown" at bounding box center [319, 124] width 10 height 10
click at [324, 122] on span at bounding box center [259, 123] width 151 height 25
click at [218, 163] on span "Name · Applied On" at bounding box center [242, 162] width 76 height 13
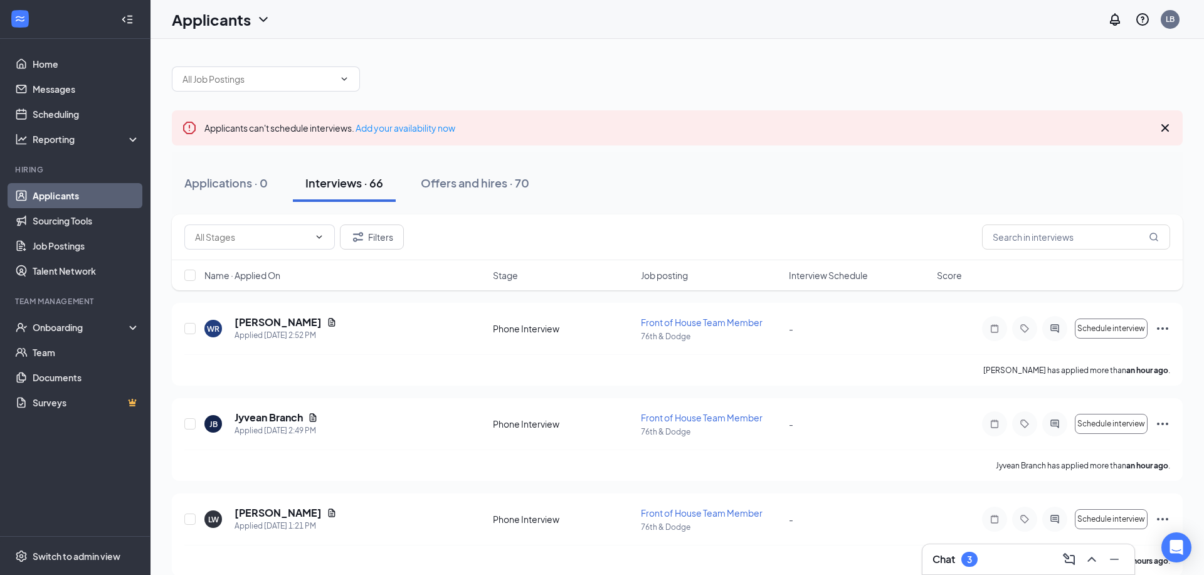
click at [677, 278] on span "Job posting" at bounding box center [664, 275] width 47 height 13
click at [698, 275] on icon "ArrowDown" at bounding box center [697, 276] width 8 height 8
click at [439, 321] on icon "Document" at bounding box center [444, 322] width 10 height 10
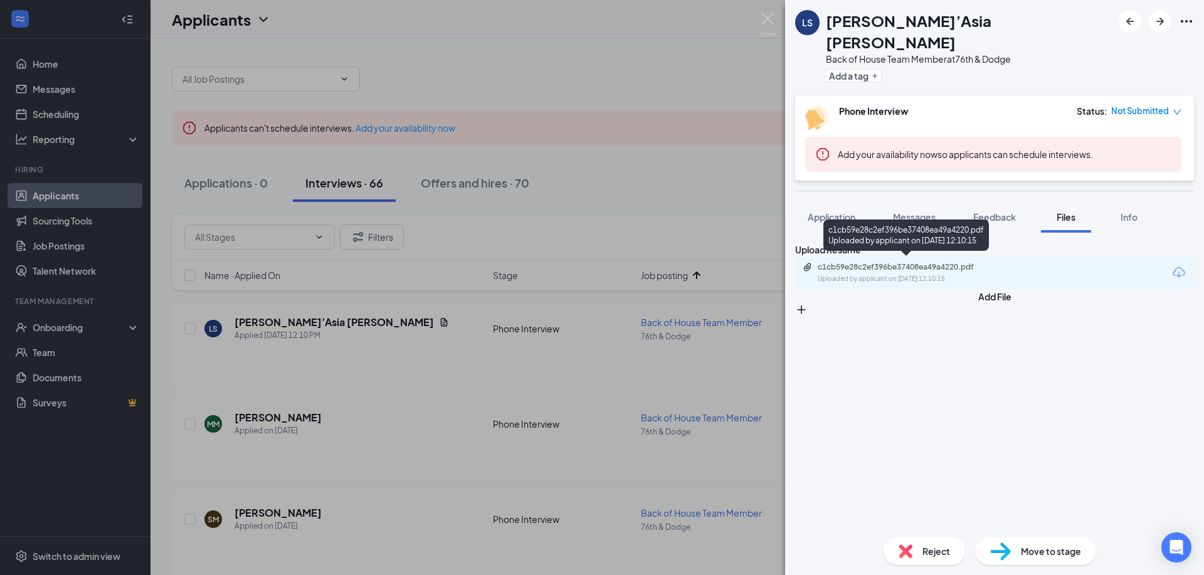
click at [978, 274] on div "Uploaded by applicant on Sep 15, 2025 at 12:10:15" at bounding box center [912, 279] width 188 height 10
click at [912, 551] on img at bounding box center [906, 551] width 14 height 14
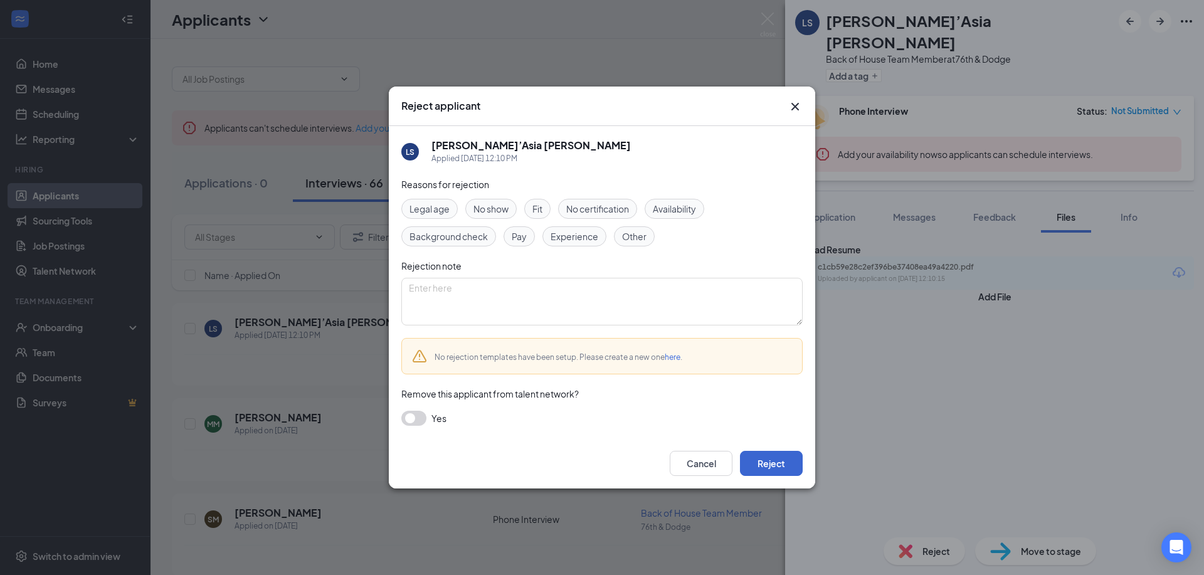
click at [796, 470] on button "Reject" at bounding box center [771, 463] width 63 height 25
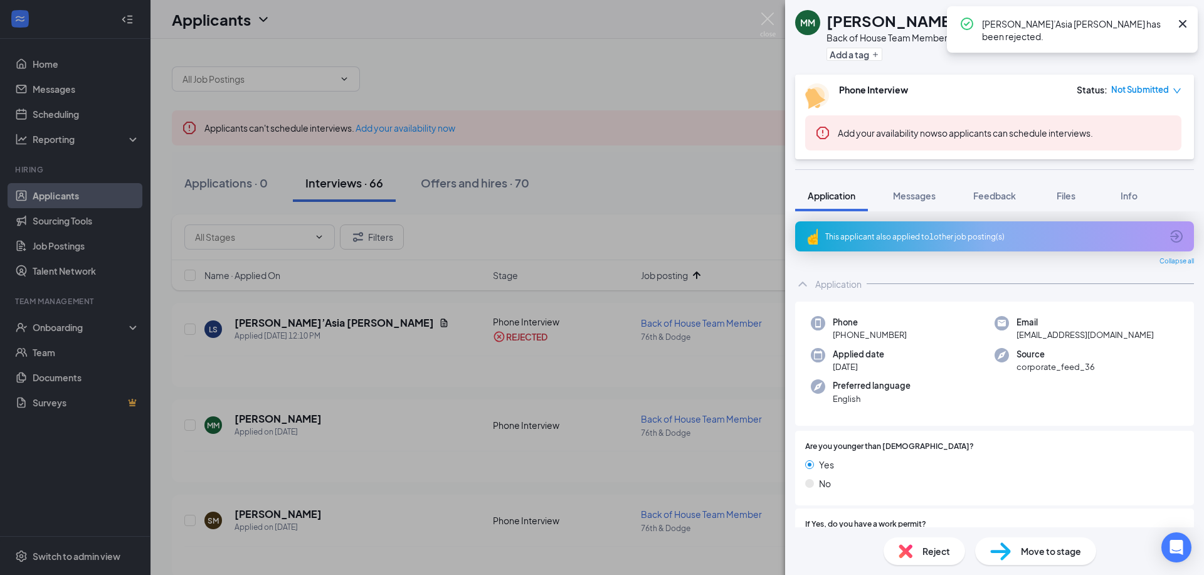
click at [1186, 21] on icon "Cross" at bounding box center [1183, 24] width 8 height 8
click at [773, 24] on img at bounding box center [768, 25] width 16 height 24
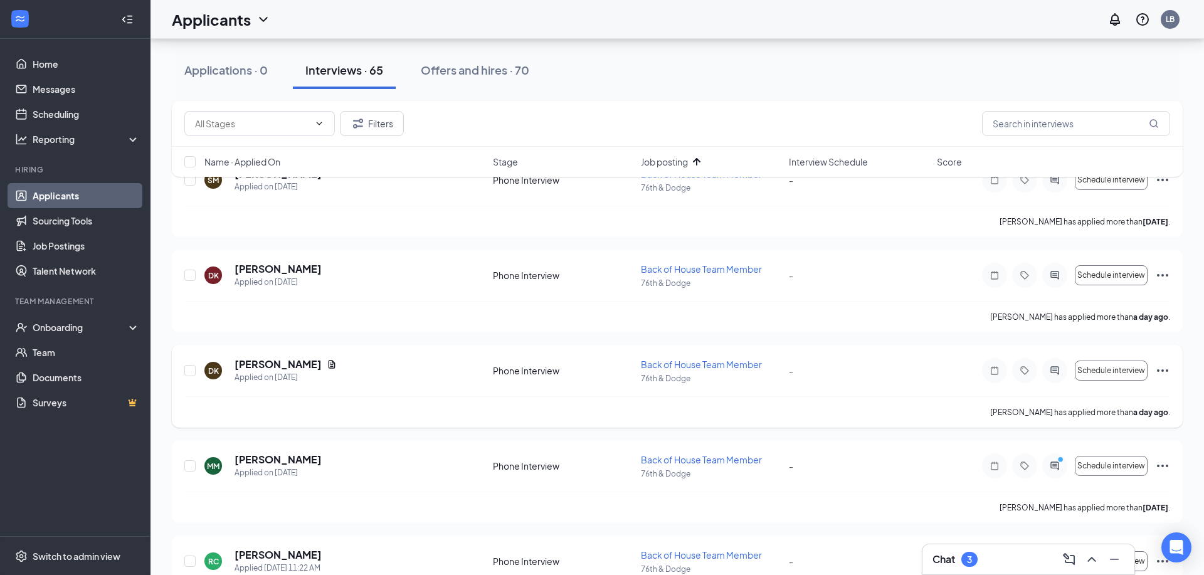
scroll to position [156, 0]
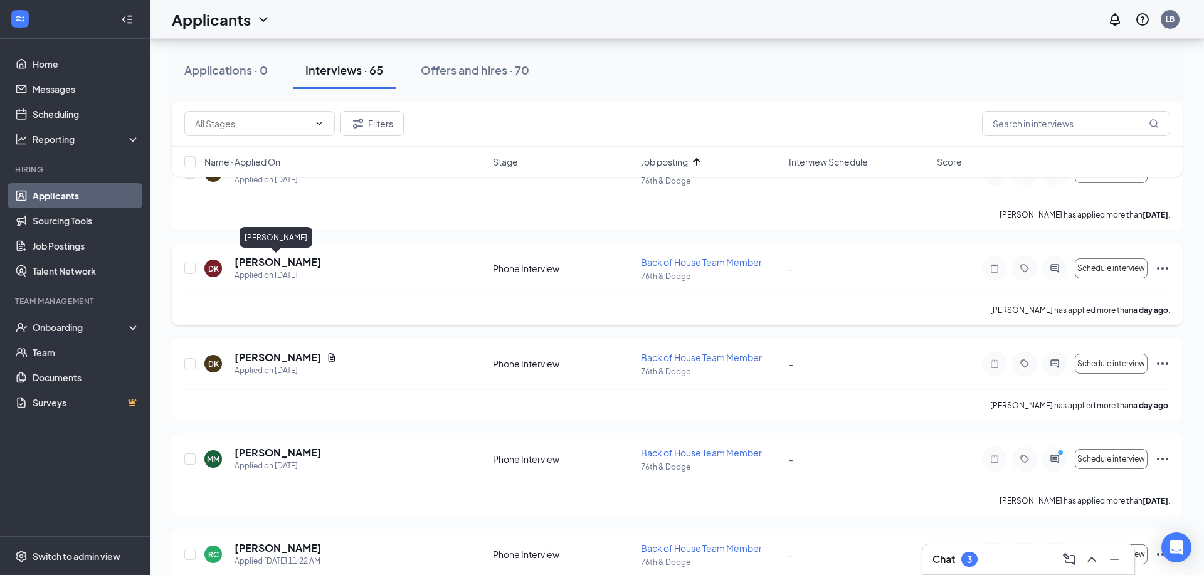
click at [277, 260] on h5 "Derrick Kenney" at bounding box center [278, 262] width 87 height 14
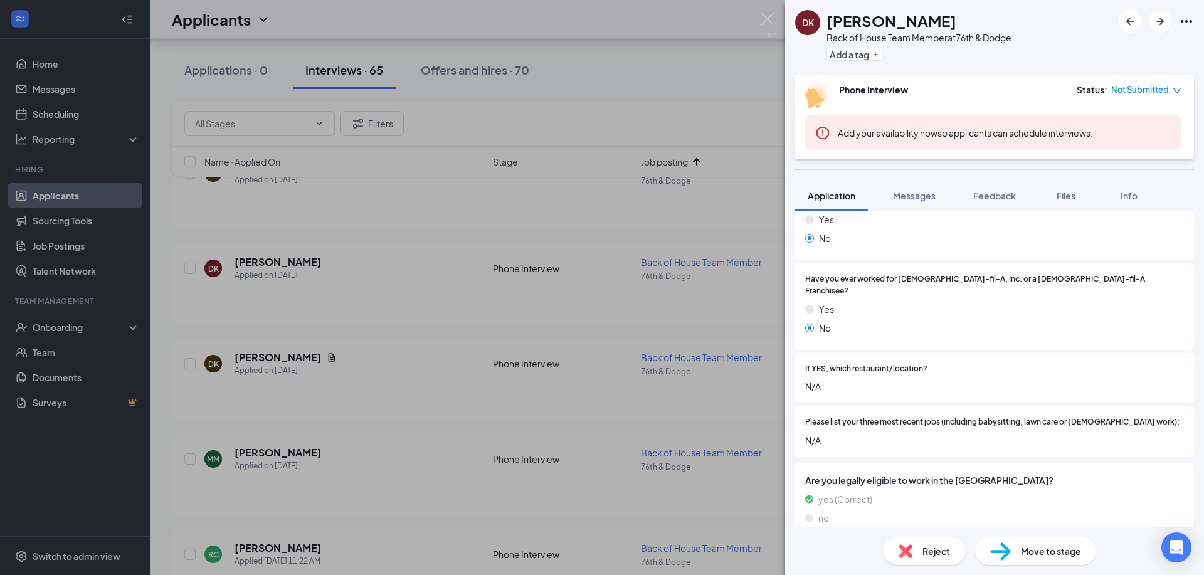
scroll to position [287, 0]
click at [933, 544] on span "Reject" at bounding box center [937, 551] width 28 height 14
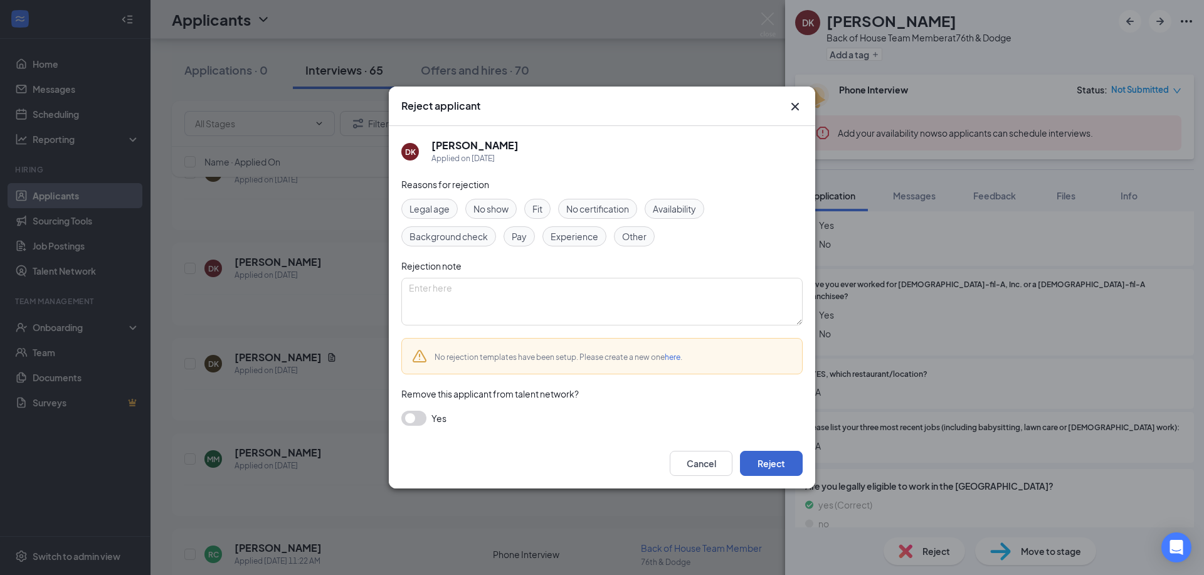
click at [778, 467] on button "Reject" at bounding box center [771, 463] width 63 height 25
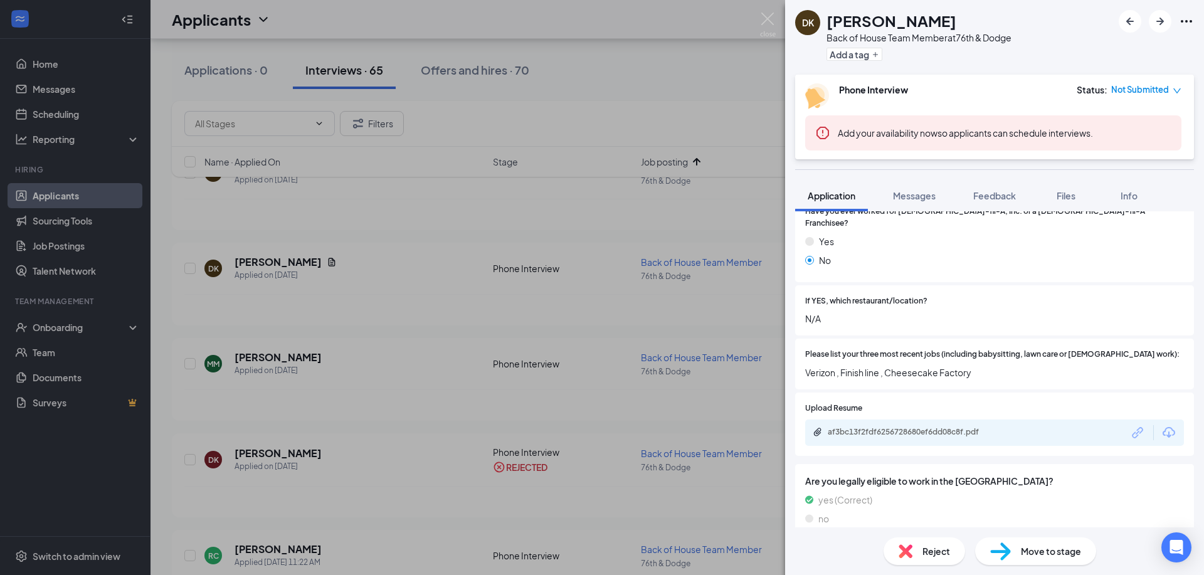
scroll to position [390, 0]
click at [986, 428] on div "af3bc13f2fdf6256728680ef6dd08c8f.pdf" at bounding box center [916, 433] width 176 height 10
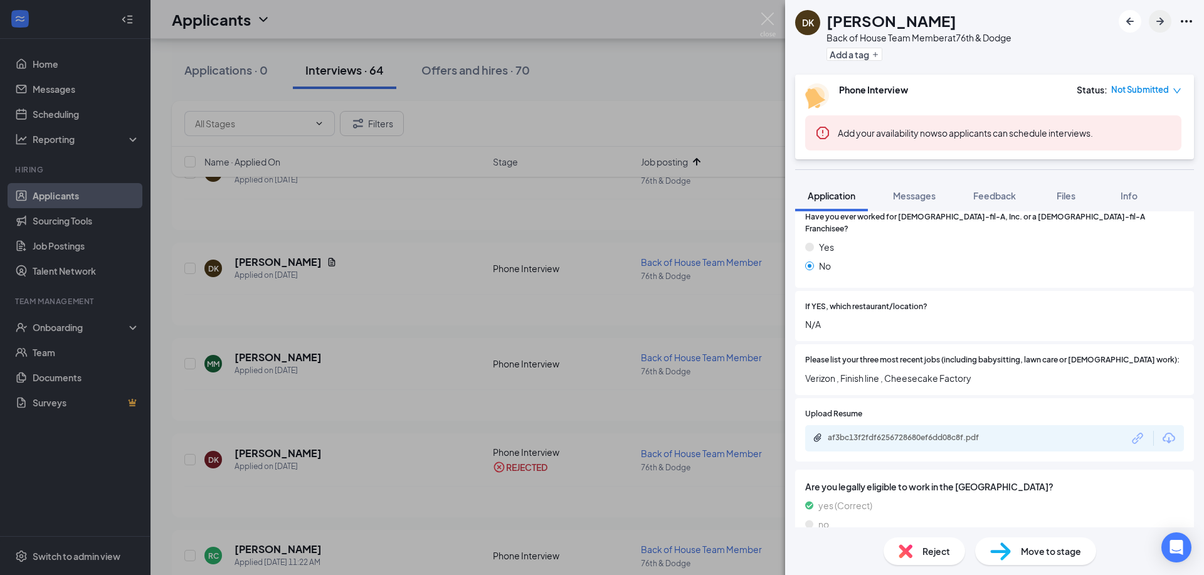
click at [1167, 23] on icon "ArrowRight" at bounding box center [1160, 21] width 15 height 15
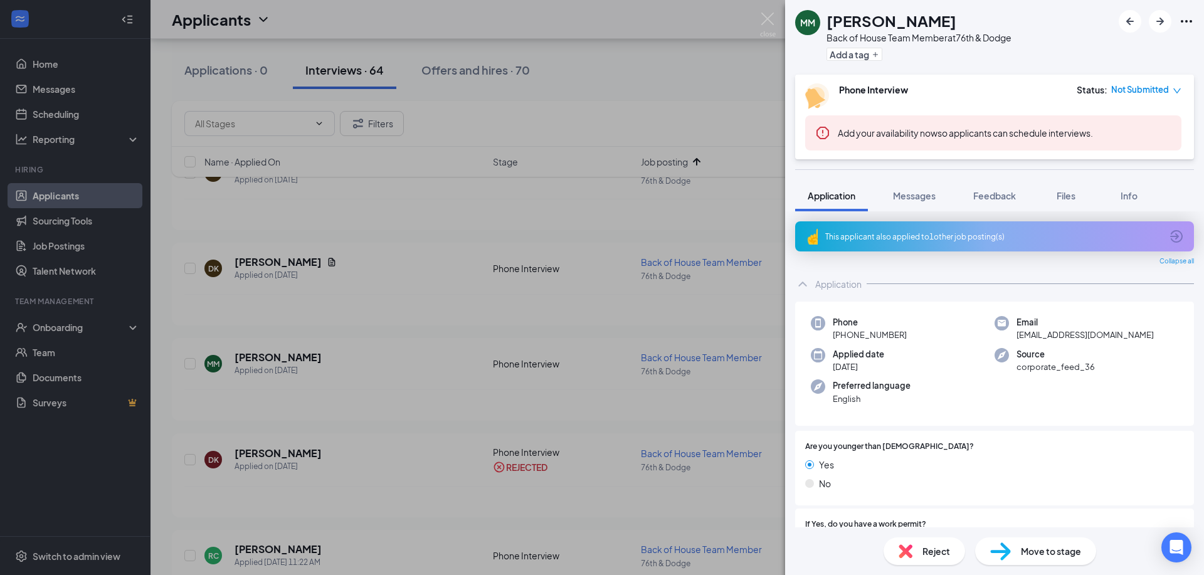
click at [948, 548] on span "Reject" at bounding box center [937, 551] width 28 height 14
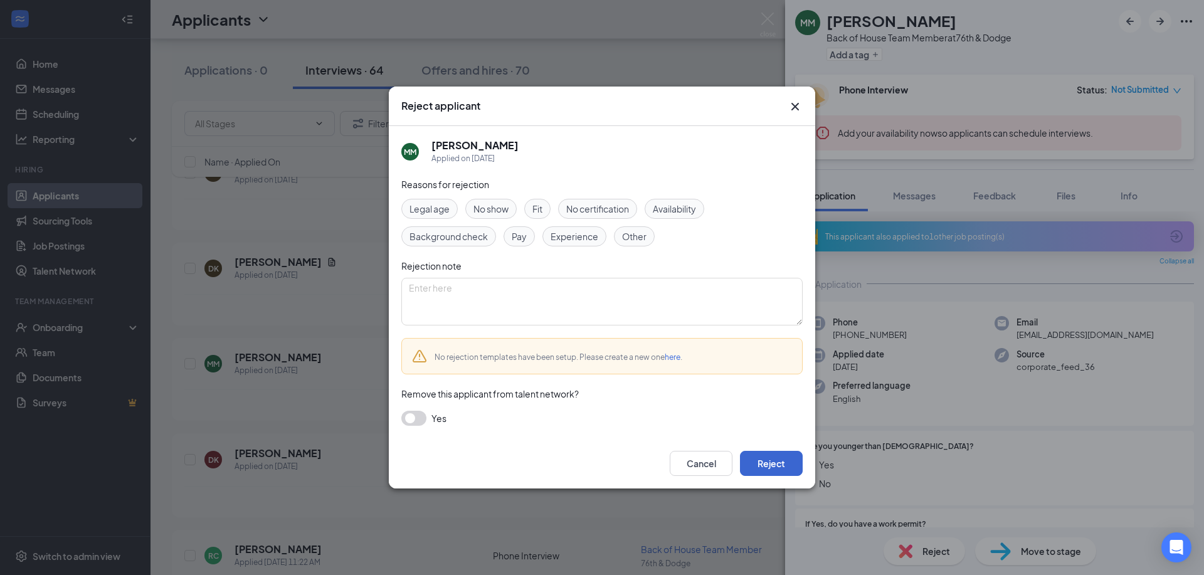
click at [783, 464] on button "Reject" at bounding box center [771, 463] width 63 height 25
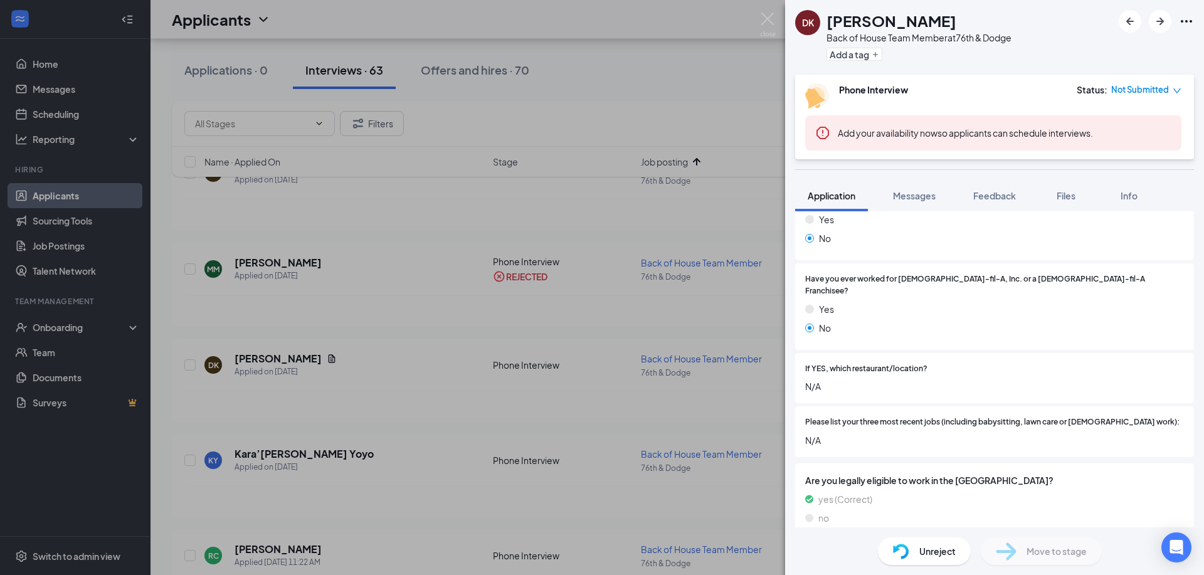
scroll to position [287, 0]
click at [1162, 16] on icon "ArrowRight" at bounding box center [1160, 21] width 15 height 15
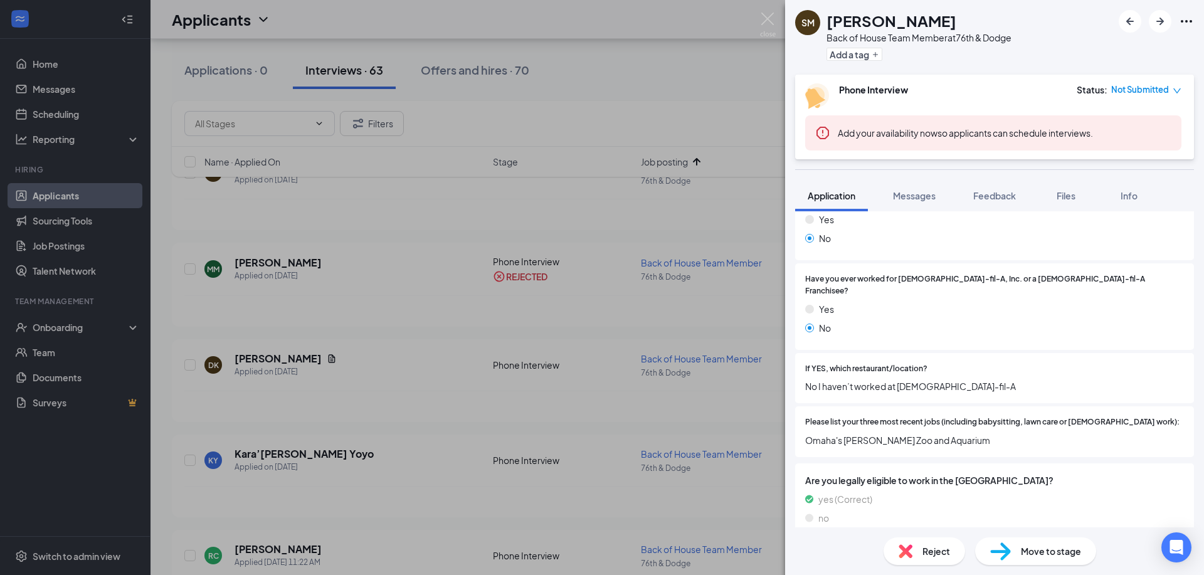
scroll to position [287, 0]
click at [906, 558] on img at bounding box center [906, 551] width 14 height 14
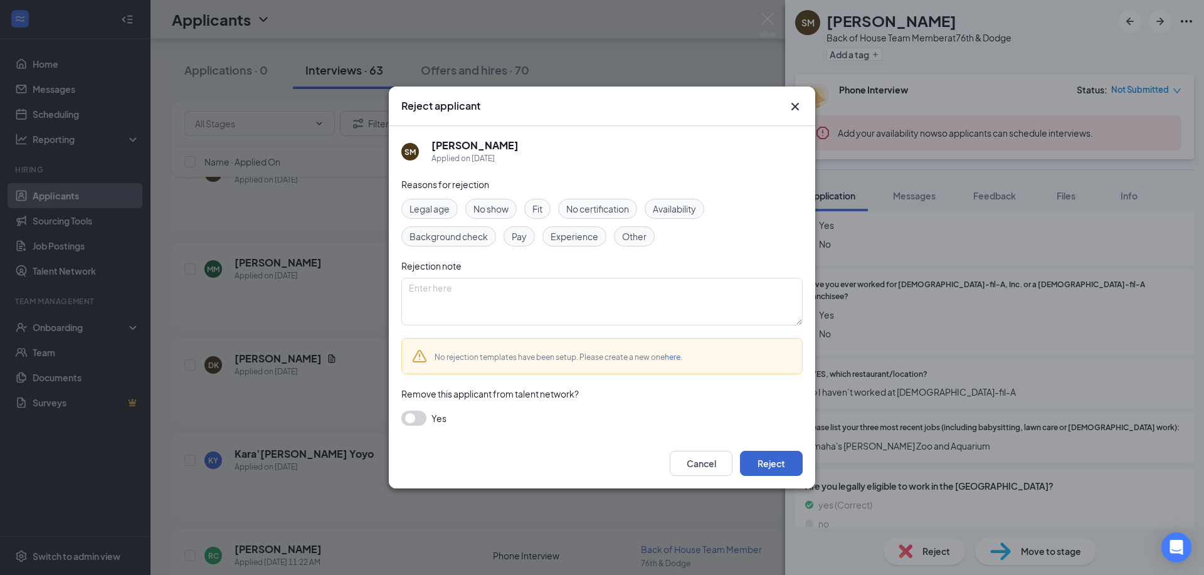
click at [769, 464] on button "Reject" at bounding box center [771, 463] width 63 height 25
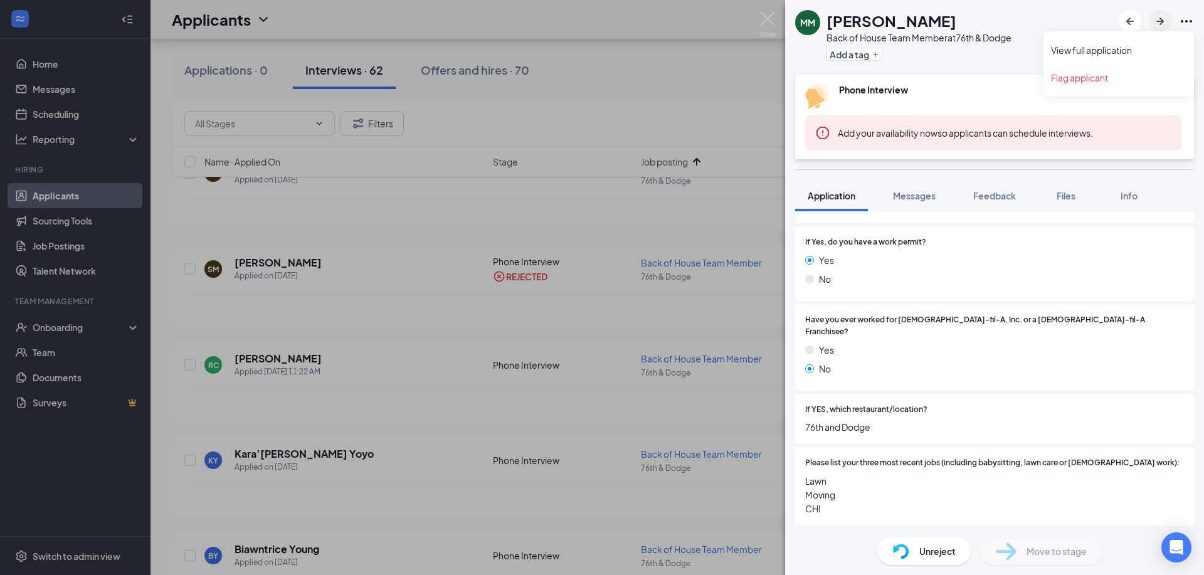
click at [1166, 18] on icon "ArrowRight" at bounding box center [1160, 21] width 15 height 15
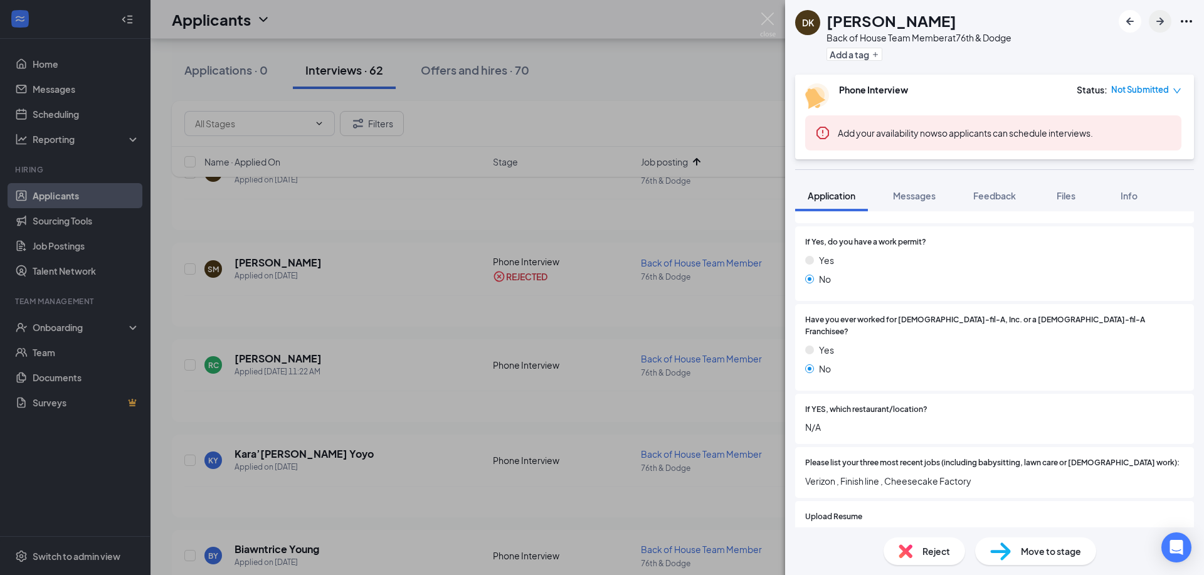
click at [1166, 18] on icon "ArrowRight" at bounding box center [1160, 21] width 15 height 15
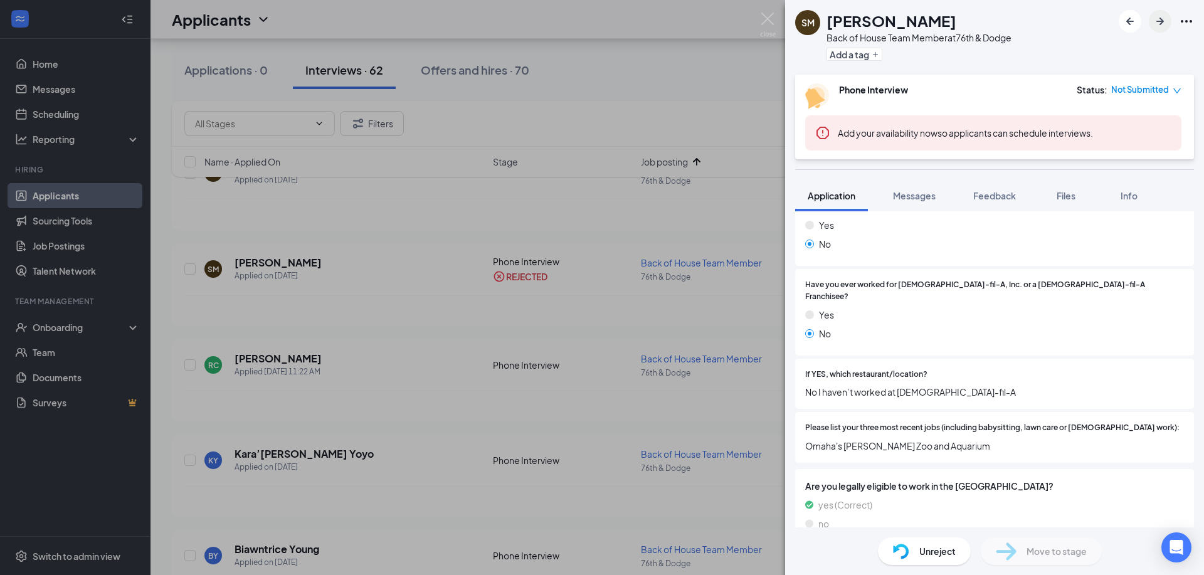
click at [1157, 24] on icon "ArrowRight" at bounding box center [1160, 21] width 15 height 15
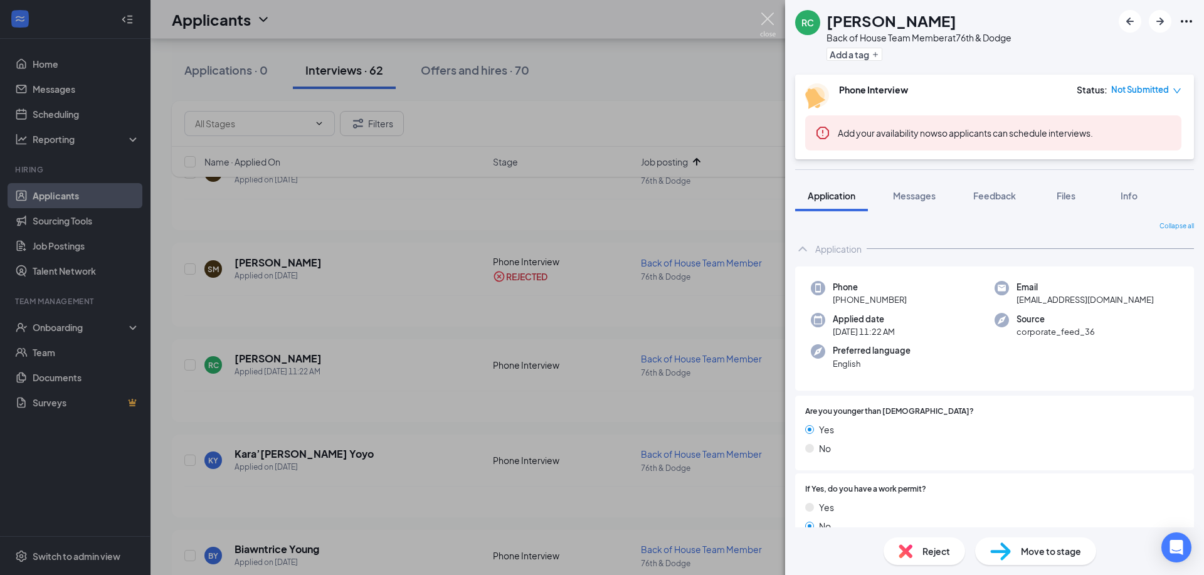
click at [768, 20] on img at bounding box center [768, 25] width 16 height 24
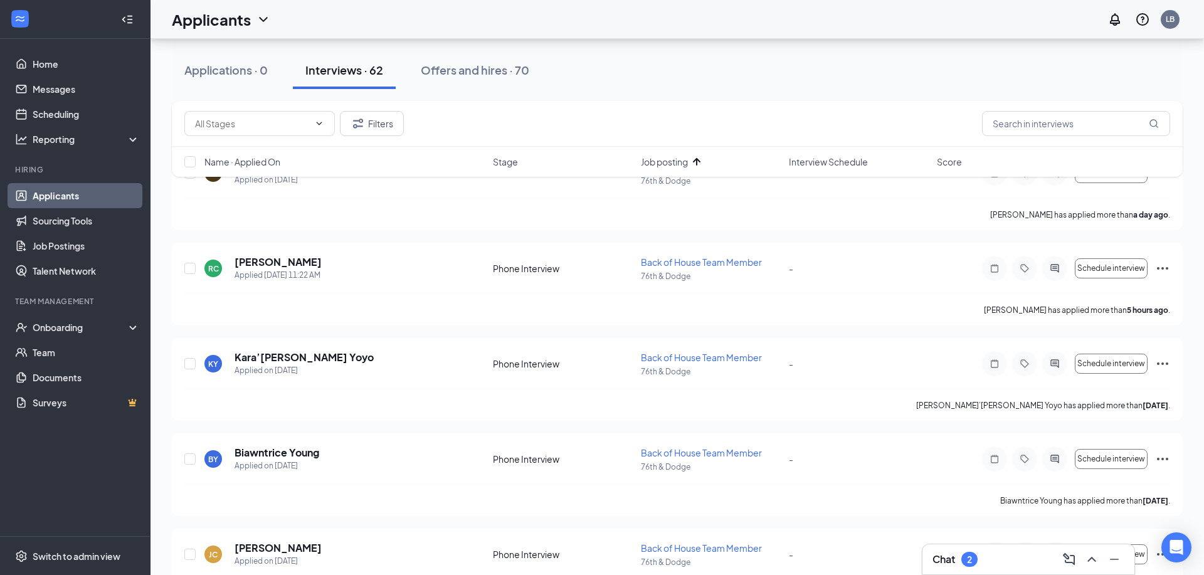
click at [699, 162] on icon "ArrowUp" at bounding box center [696, 161] width 15 height 15
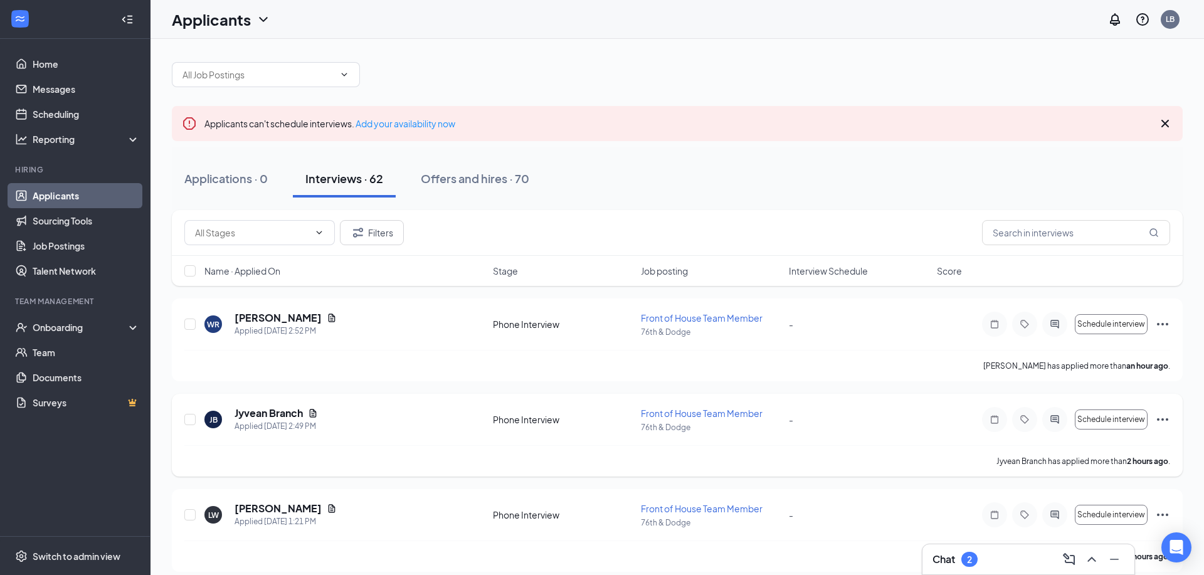
scroll to position [3, 0]
click at [329, 320] on icon "Document" at bounding box center [332, 319] width 7 height 8
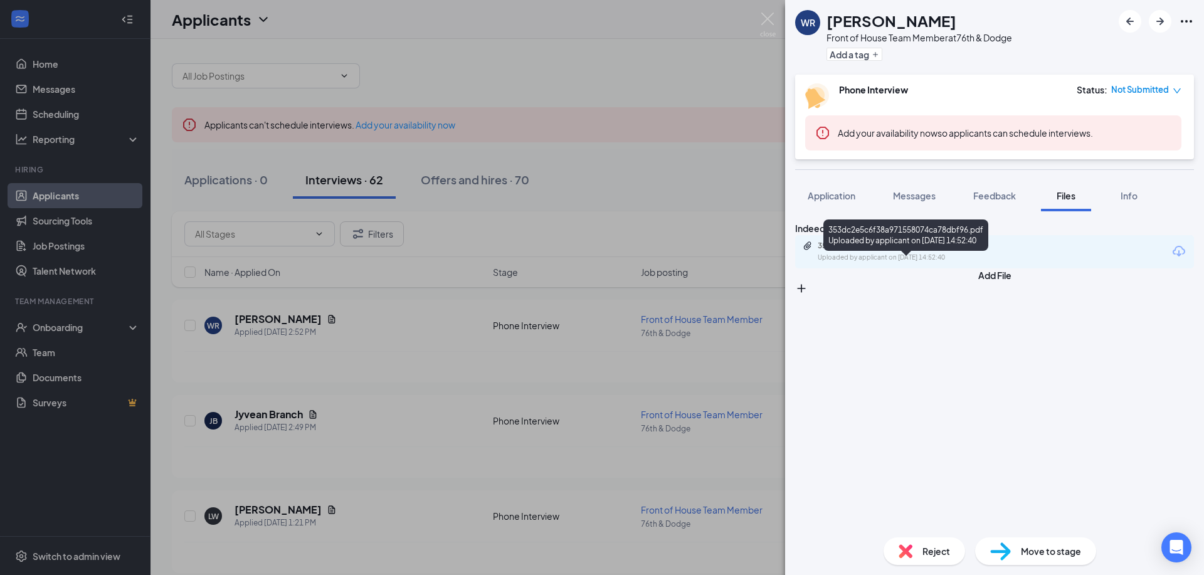
click at [891, 263] on div "Uploaded by applicant on Sep 15, 2025 at 14:52:40" at bounding box center [912, 258] width 188 height 10
click at [914, 551] on div "Reject" at bounding box center [925, 552] width 82 height 28
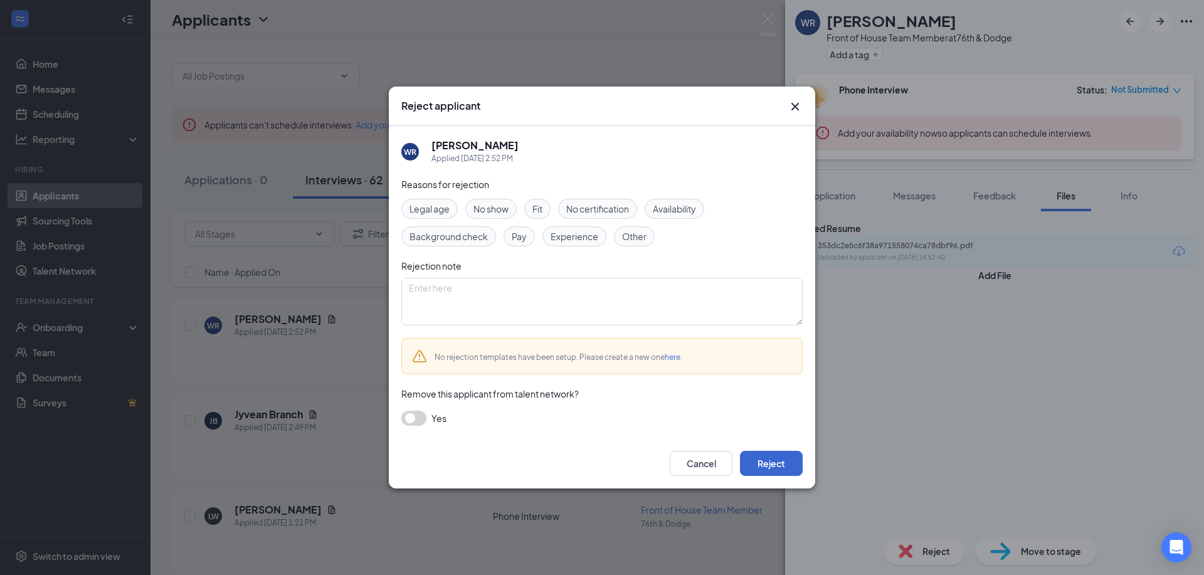
click at [775, 456] on button "Reject" at bounding box center [771, 463] width 63 height 25
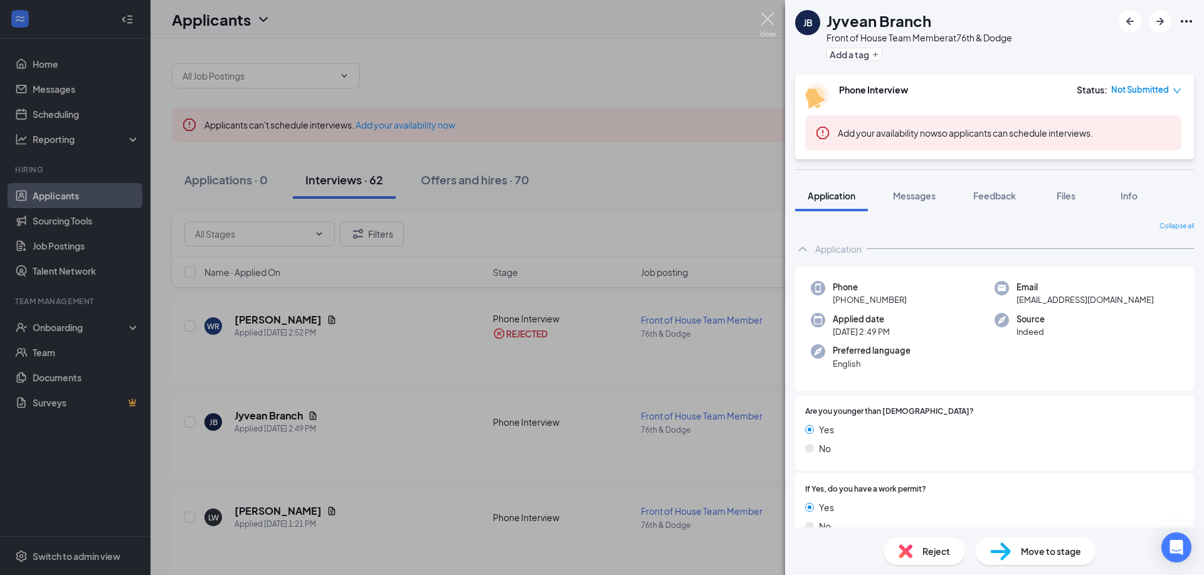
click at [763, 23] on img at bounding box center [768, 25] width 16 height 24
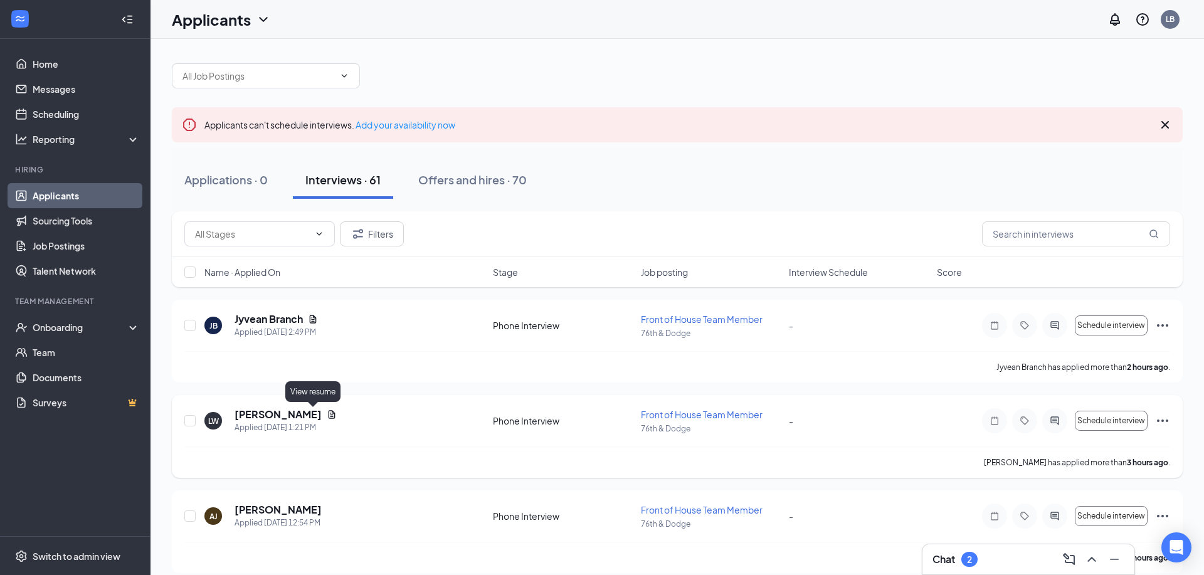
click at [327, 416] on icon "Document" at bounding box center [332, 415] width 10 height 10
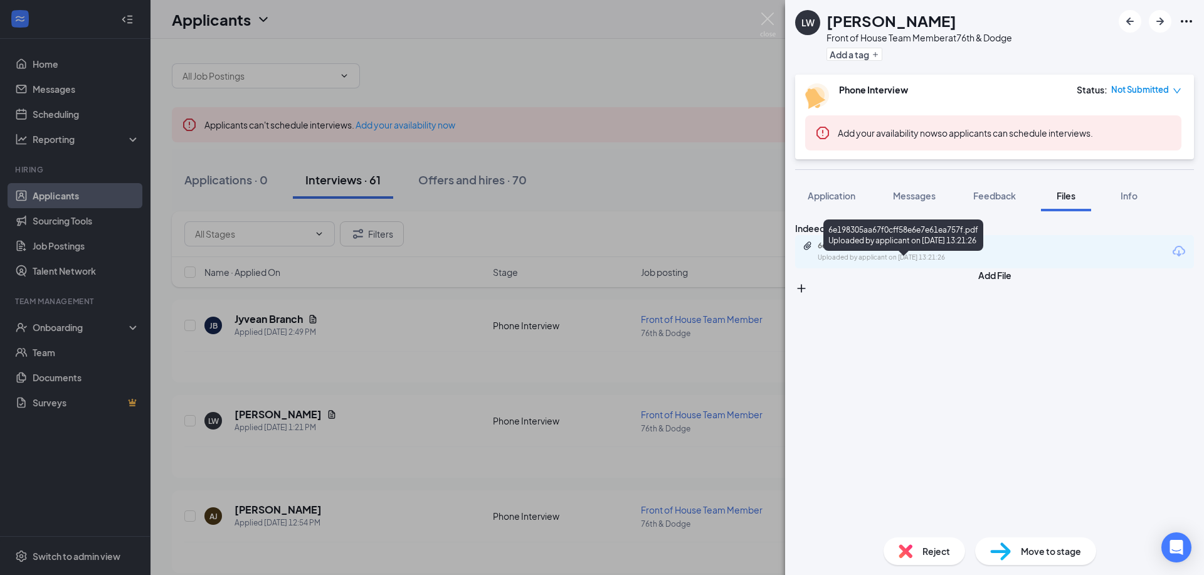
click at [1006, 251] on div "6e198305aa67f0cff58e6e7e61ea757f.pdf" at bounding box center [904, 246] width 203 height 10
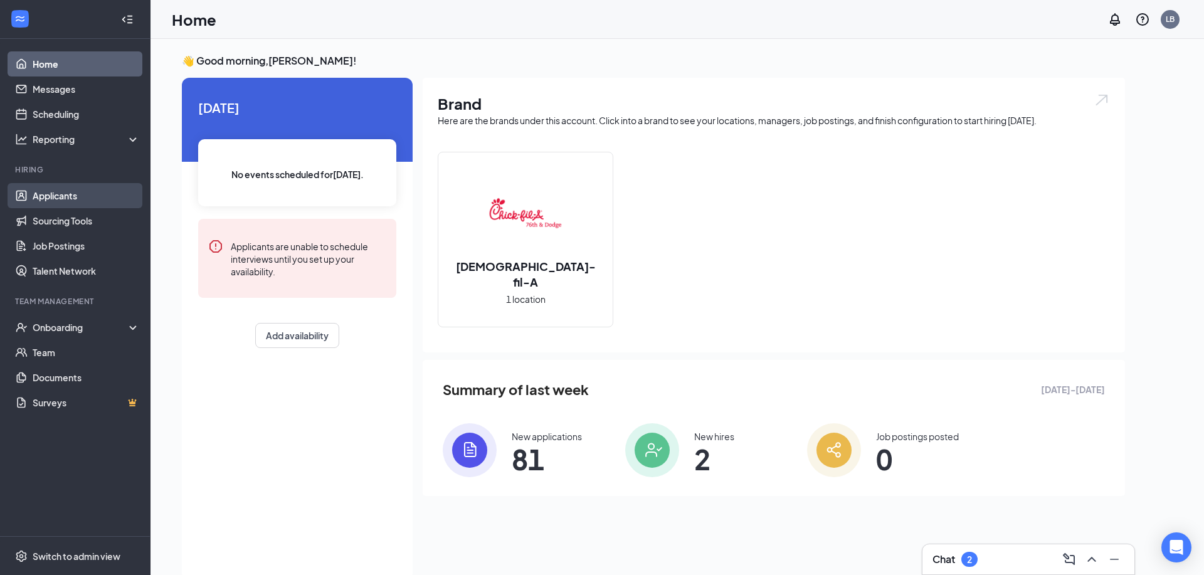
click at [62, 195] on link "Applicants" at bounding box center [86, 195] width 107 height 25
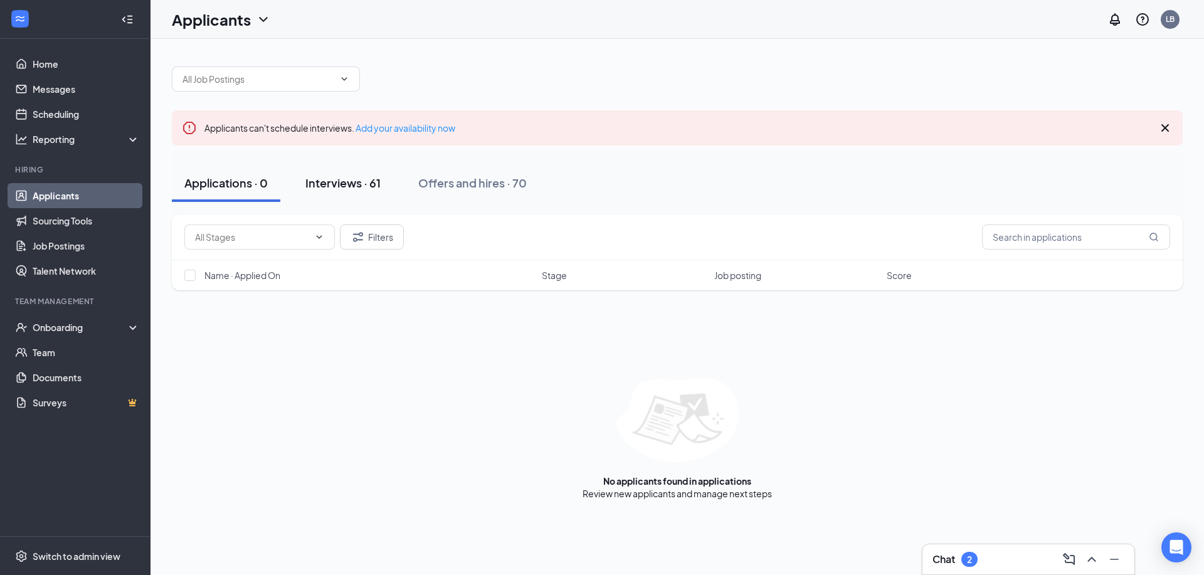
click at [337, 181] on div "Interviews · 61" at bounding box center [342, 183] width 75 height 16
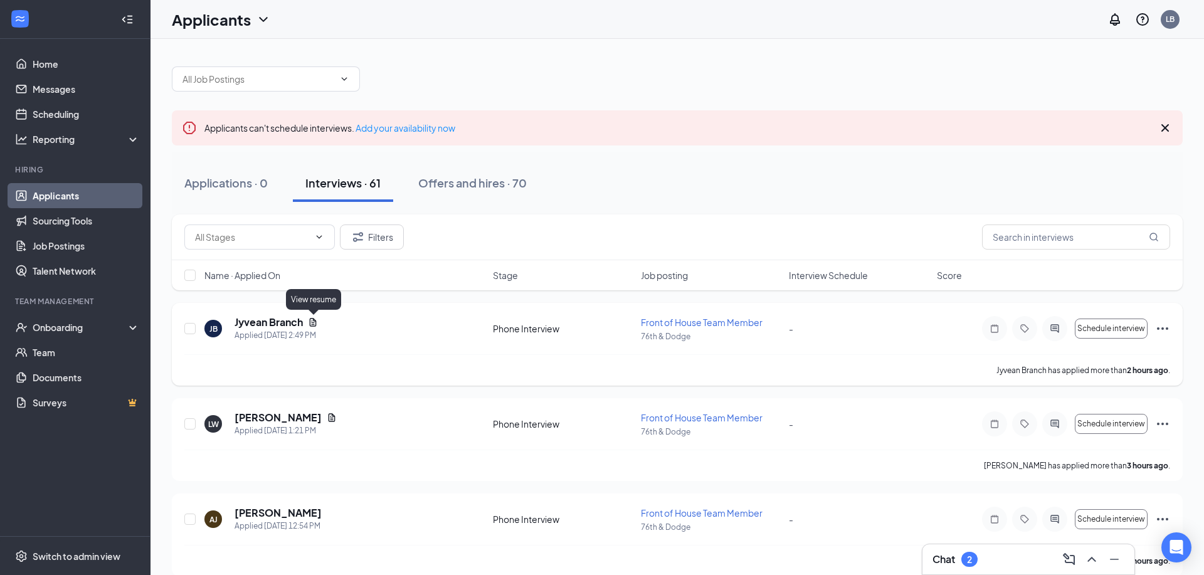
click at [313, 318] on icon "Document" at bounding box center [313, 322] width 10 height 10
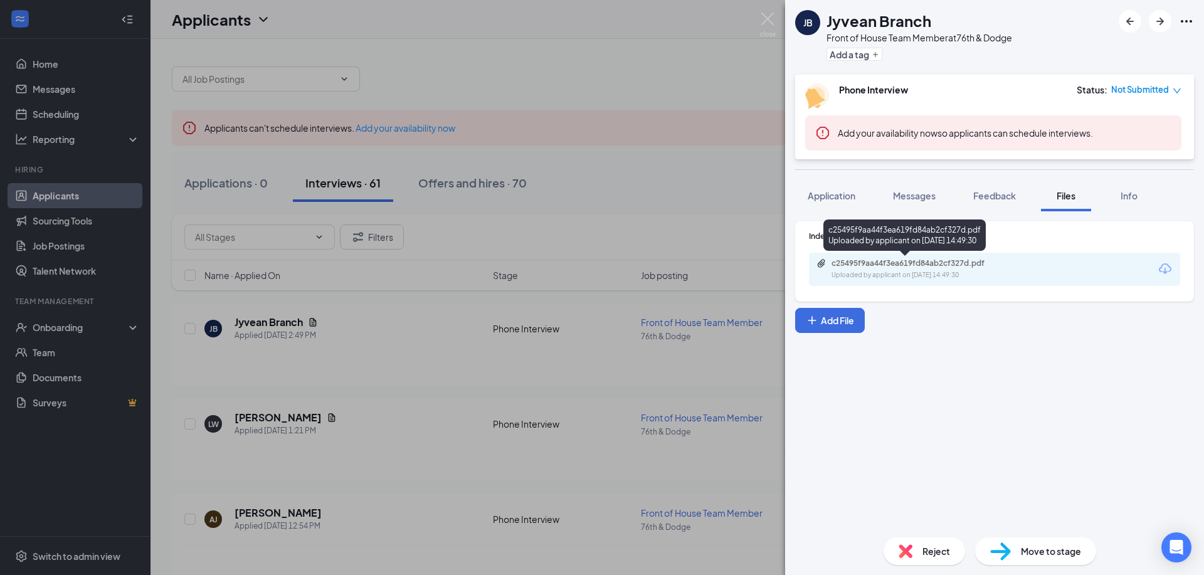
click at [1015, 274] on div "Uploaded by applicant on [DATE] 14:49:30" at bounding box center [926, 275] width 188 height 10
click at [921, 553] on div "Reject" at bounding box center [925, 552] width 82 height 28
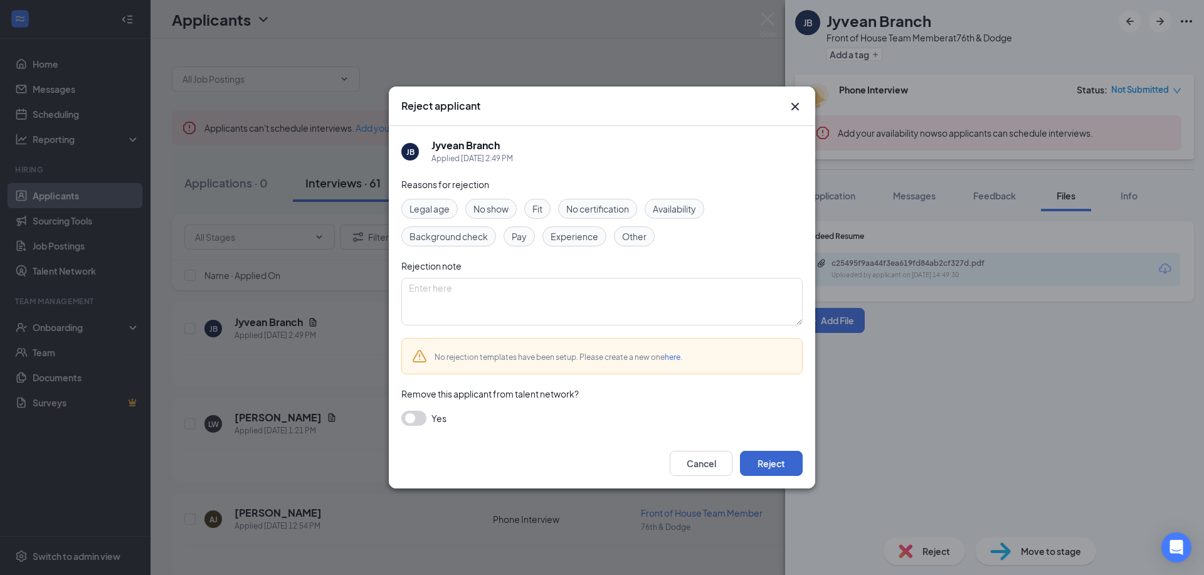
click at [778, 462] on button "Reject" at bounding box center [771, 463] width 63 height 25
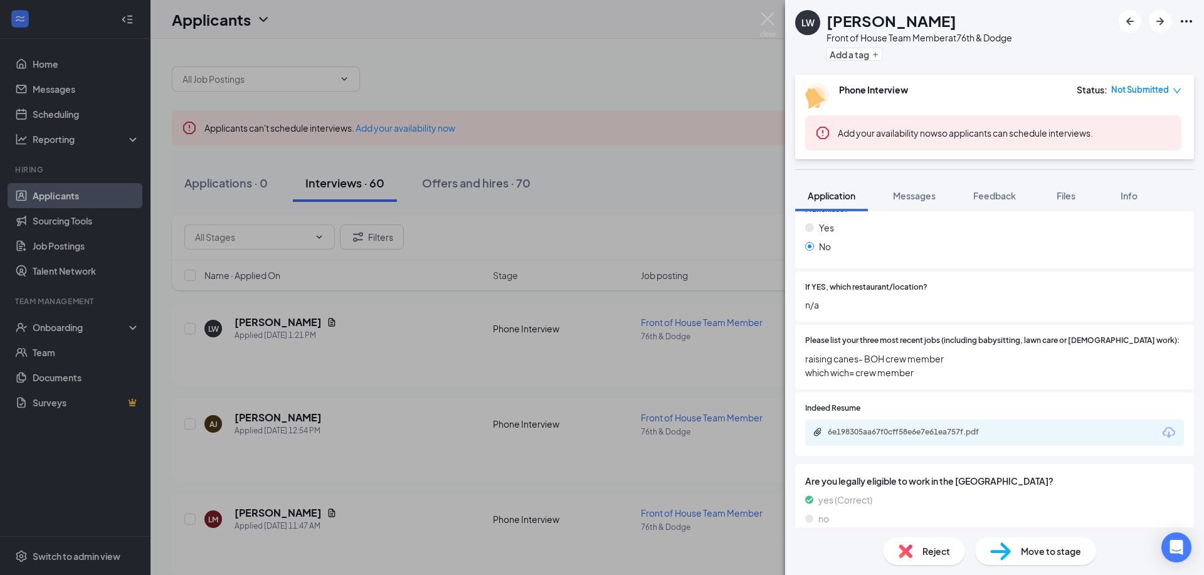
scroll to position [369, 0]
click at [914, 546] on div "Reject" at bounding box center [925, 552] width 82 height 28
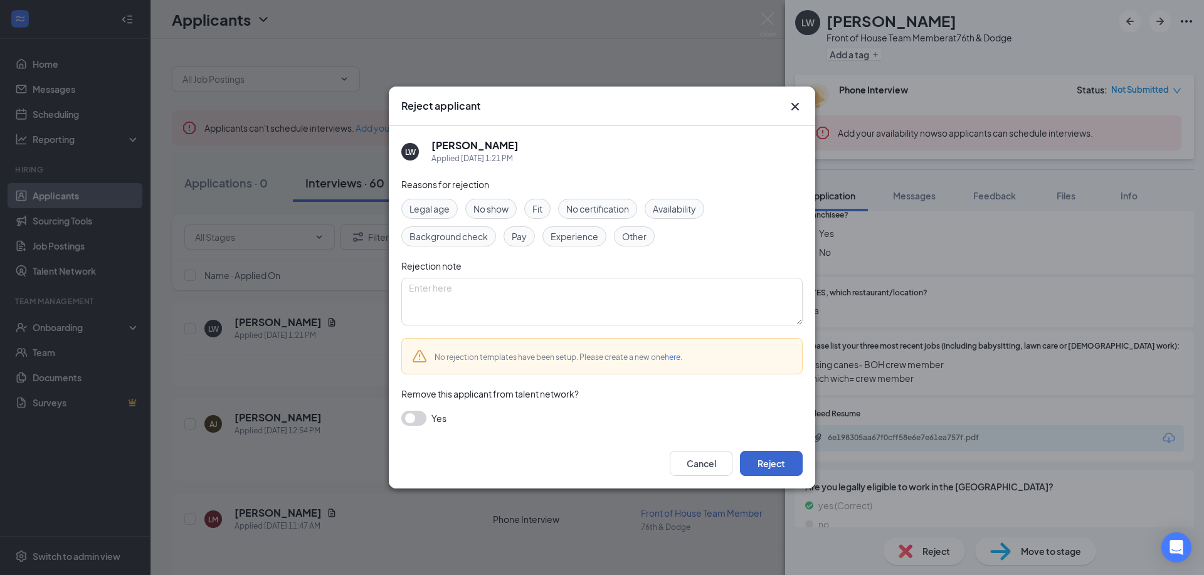
click at [780, 473] on button "Reject" at bounding box center [771, 463] width 63 height 25
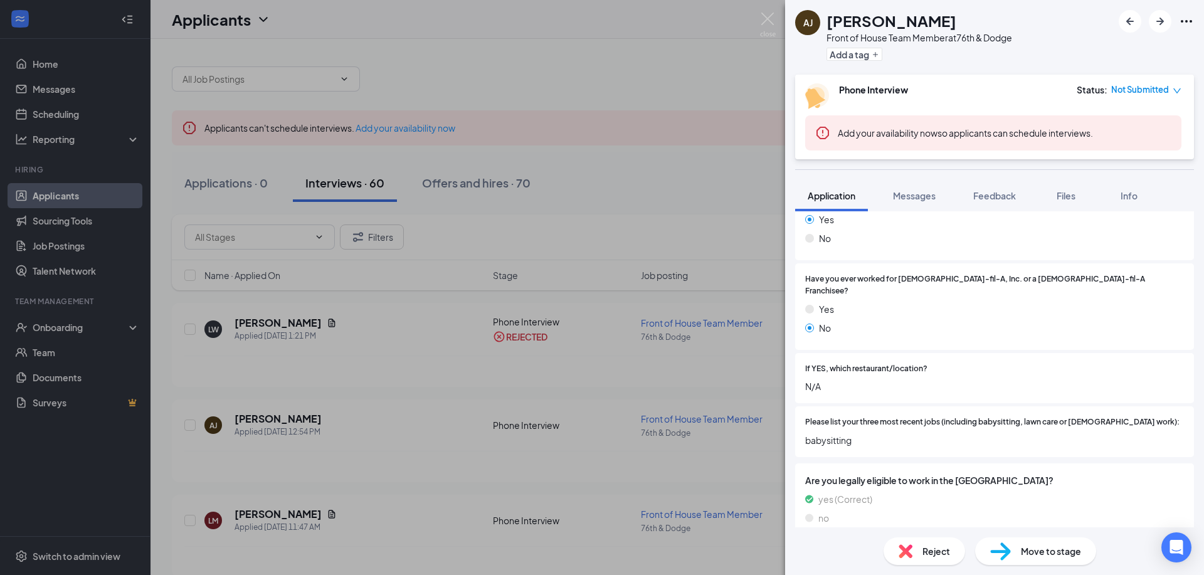
scroll to position [287, 0]
click at [943, 551] on span "Reject" at bounding box center [937, 551] width 28 height 14
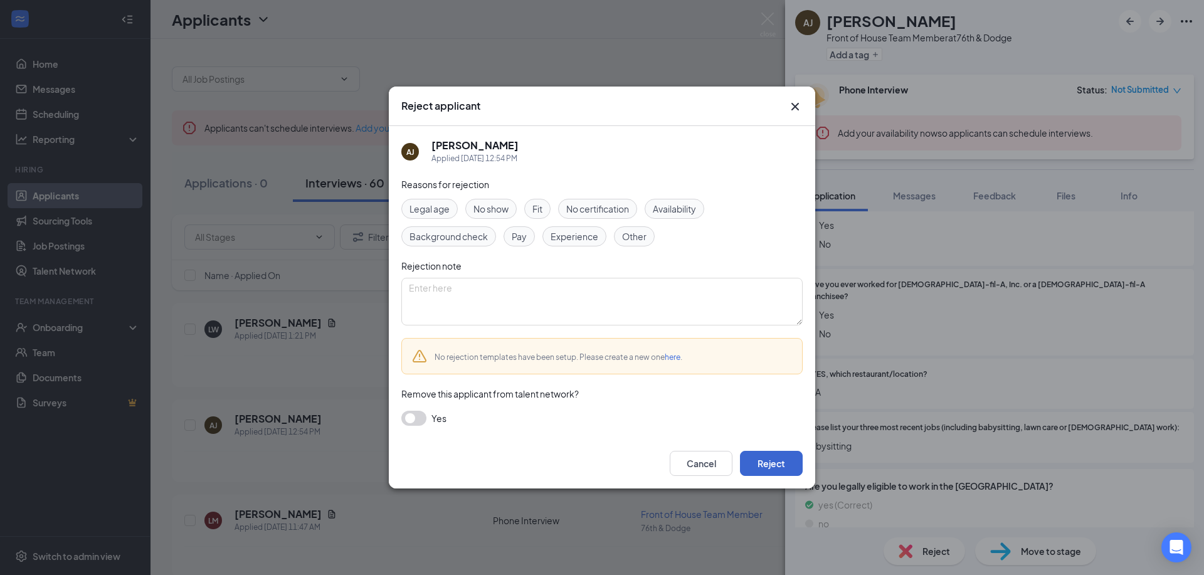
click at [773, 468] on button "Reject" at bounding box center [771, 463] width 63 height 25
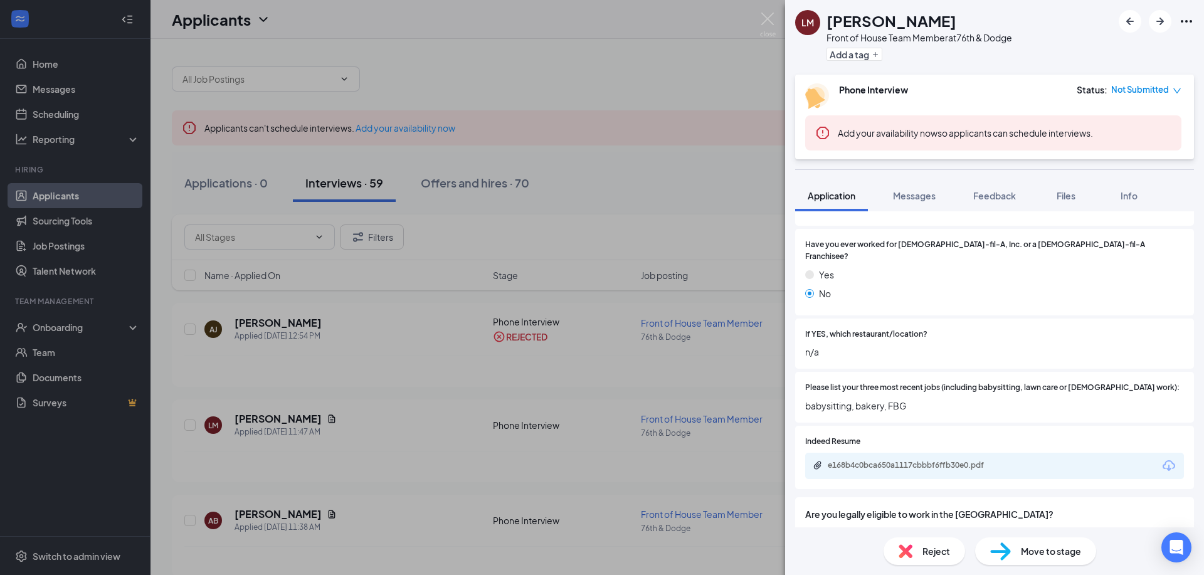
scroll to position [324, 0]
click at [935, 559] on div "Reject" at bounding box center [925, 552] width 82 height 28
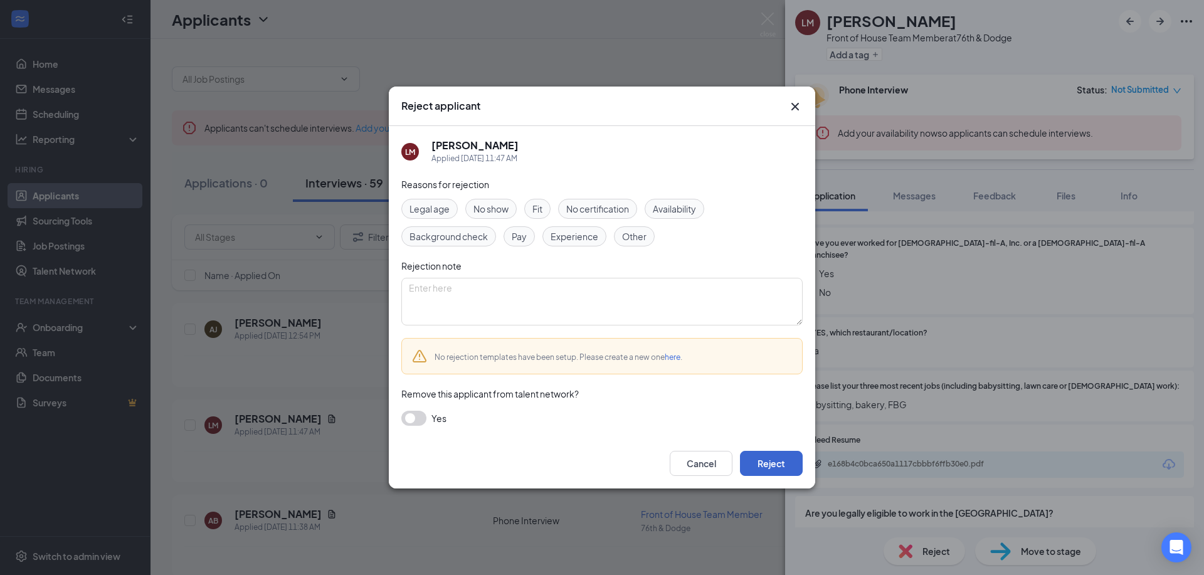
click at [768, 458] on button "Reject" at bounding box center [771, 463] width 63 height 25
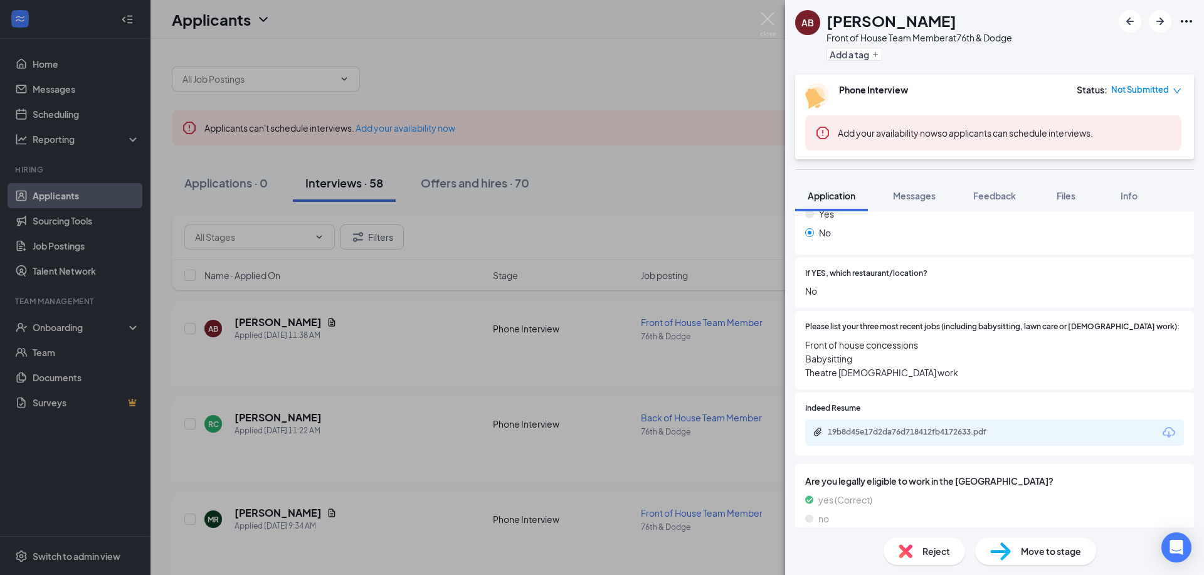
scroll to position [383, 0]
click at [936, 551] on span "Reject" at bounding box center [937, 551] width 28 height 14
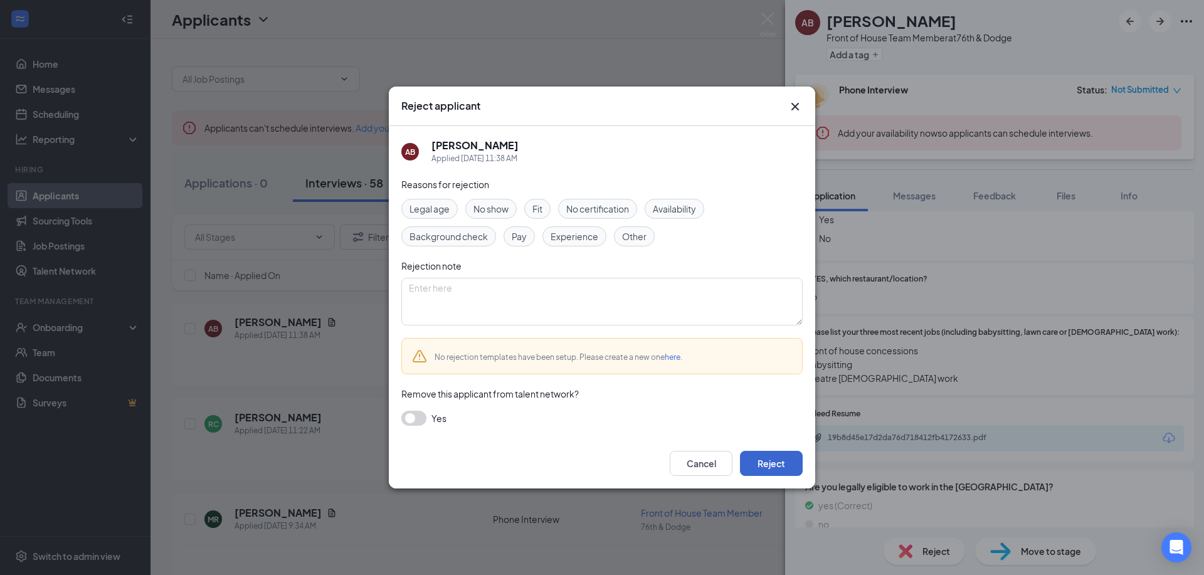
click at [792, 469] on button "Reject" at bounding box center [771, 463] width 63 height 25
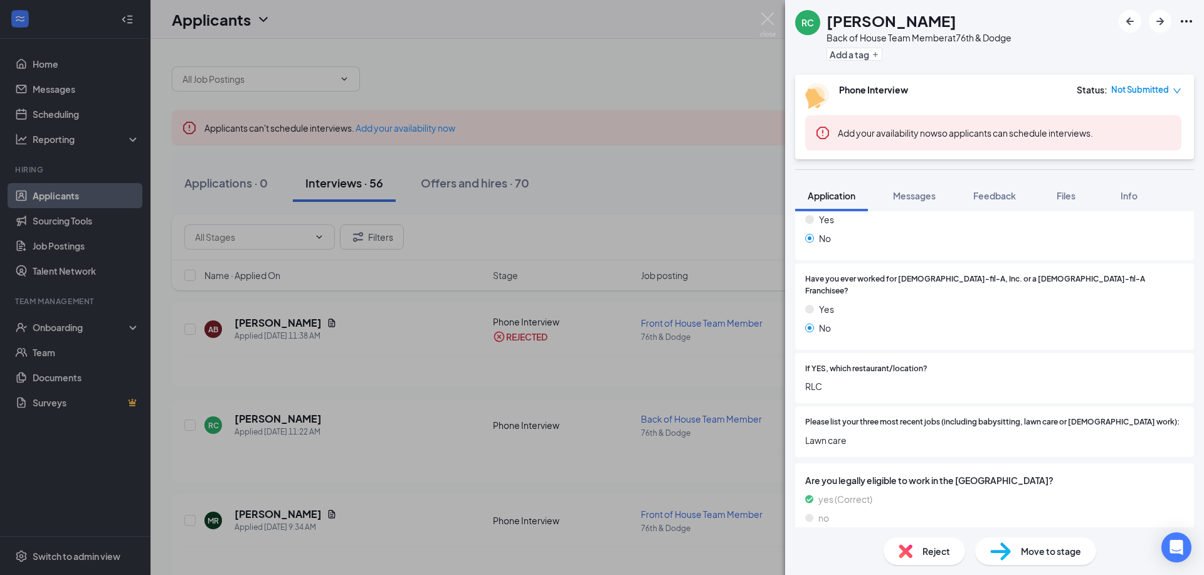
scroll to position [287, 0]
click at [918, 543] on div "Reject" at bounding box center [925, 552] width 82 height 28
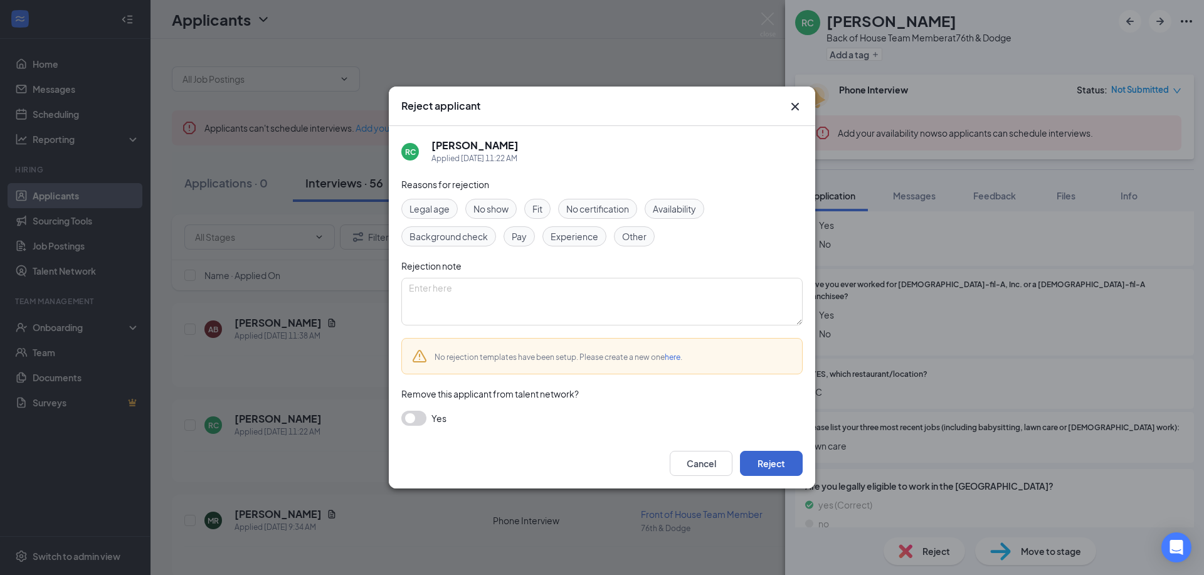
click at [768, 463] on button "Reject" at bounding box center [771, 463] width 63 height 25
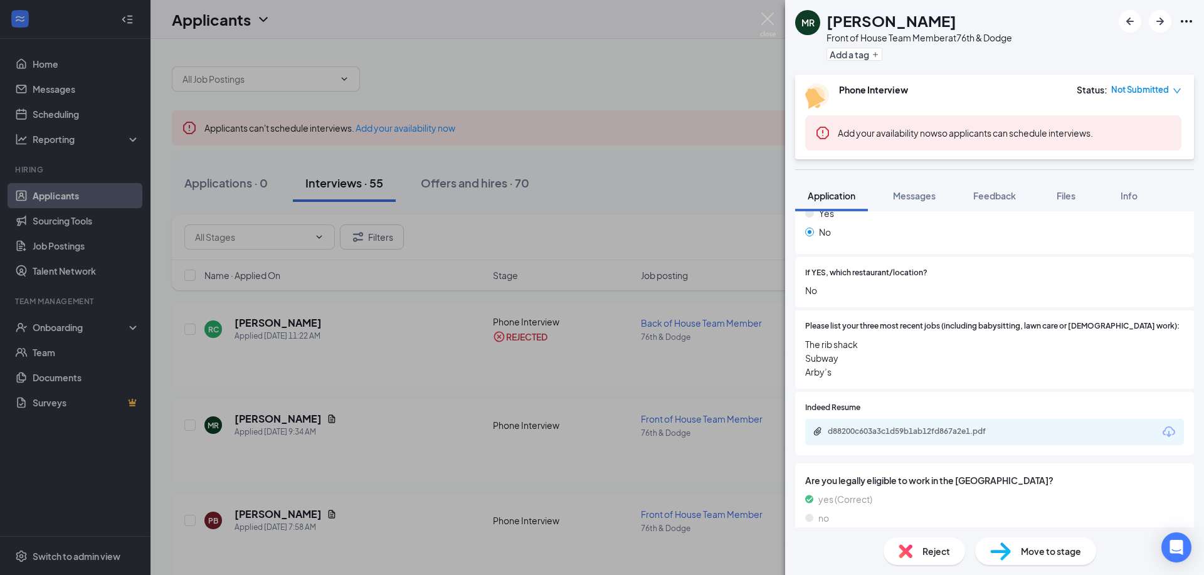
scroll to position [383, 0]
click at [1161, 19] on icon "ArrowRight" at bounding box center [1161, 22] width 8 height 8
click at [916, 556] on div "Reject" at bounding box center [925, 552] width 82 height 28
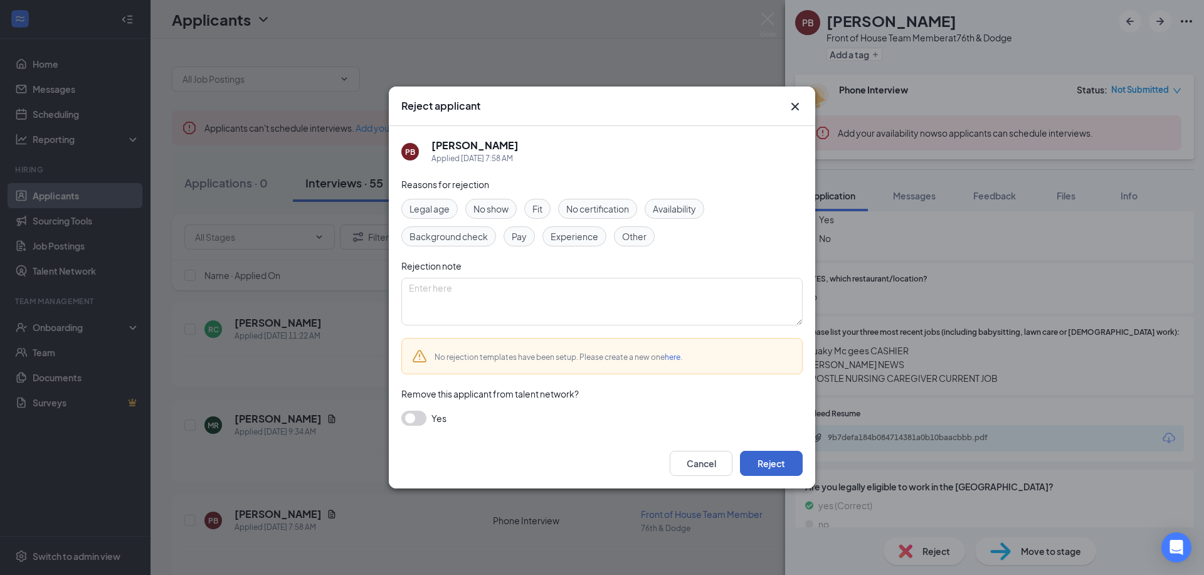
click at [773, 458] on button "Reject" at bounding box center [771, 463] width 63 height 25
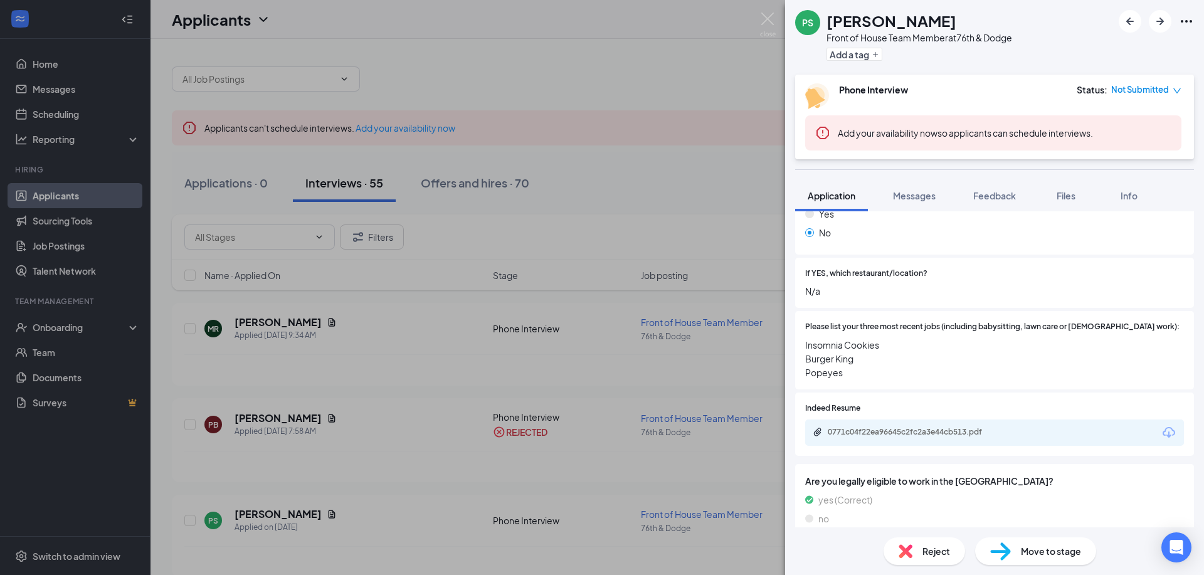
scroll to position [383, 0]
click at [926, 564] on div "Reject" at bounding box center [925, 552] width 82 height 28
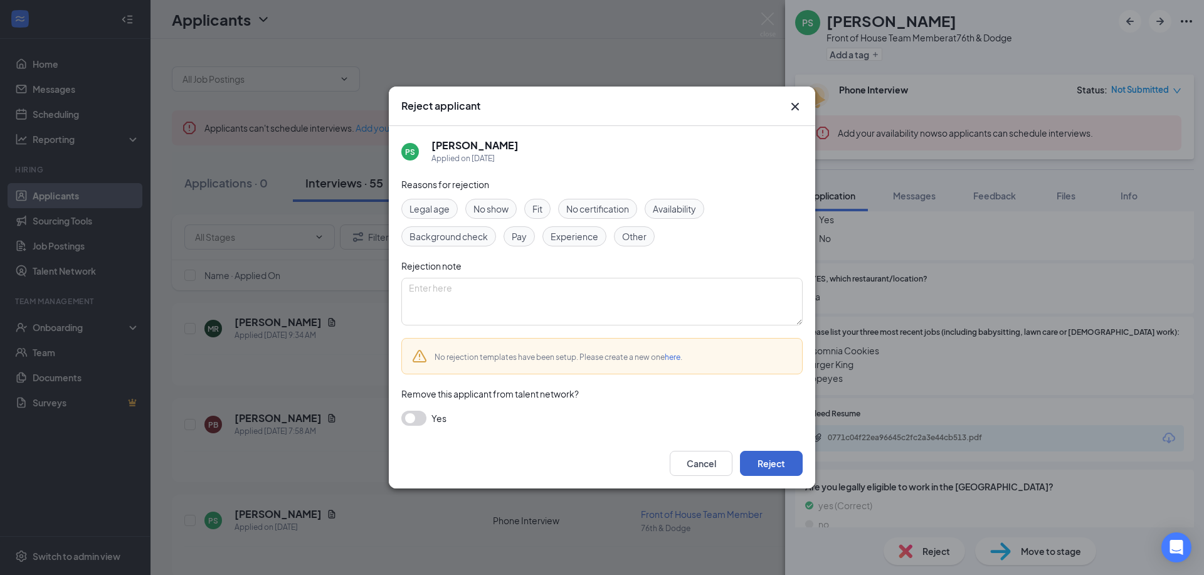
click at [768, 465] on button "Reject" at bounding box center [771, 463] width 63 height 25
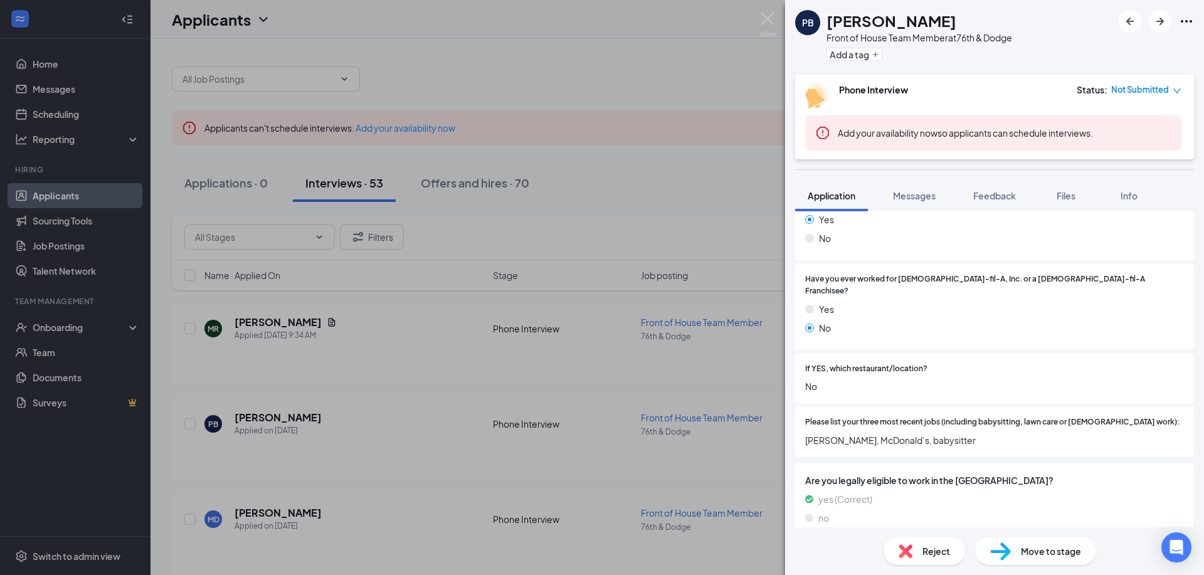
scroll to position [287, 0]
click at [923, 554] on span "Reject" at bounding box center [937, 551] width 28 height 14
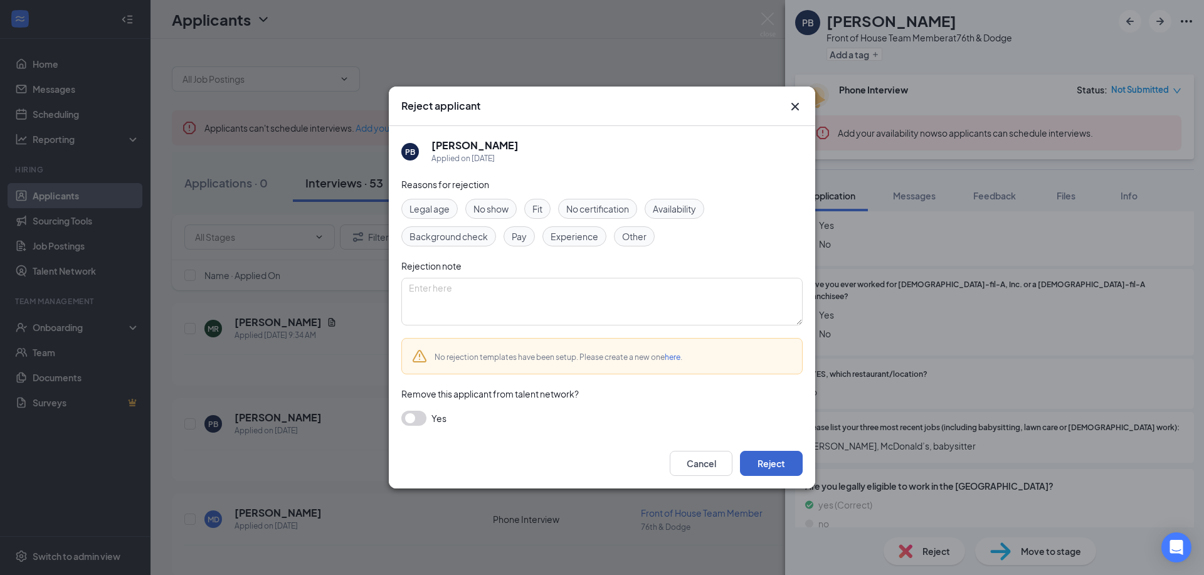
click at [794, 469] on button "Reject" at bounding box center [771, 463] width 63 height 25
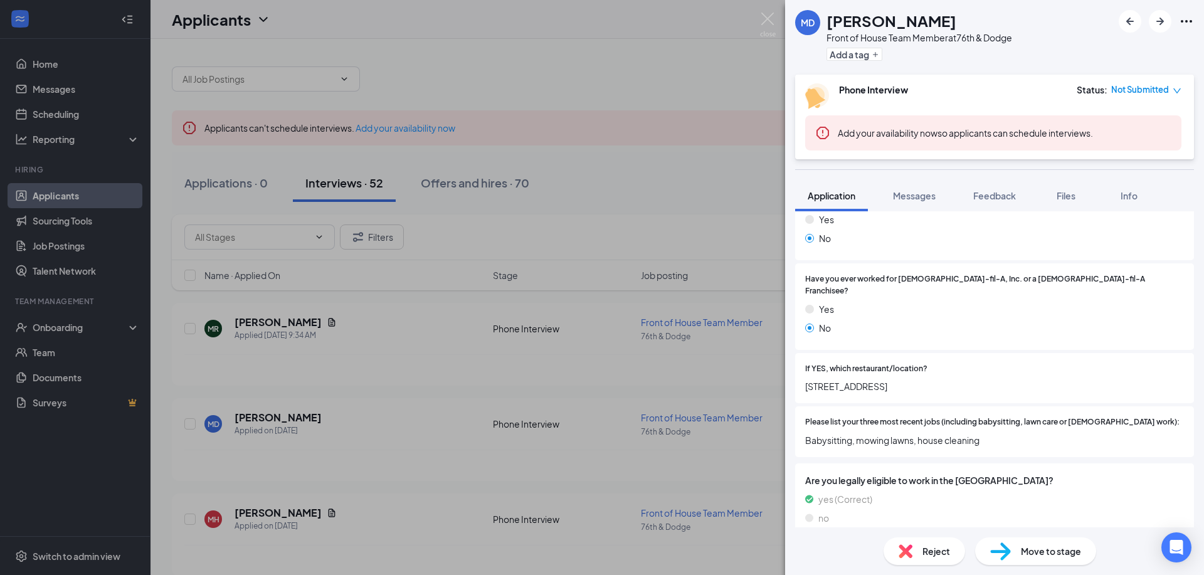
scroll to position [287, 0]
click at [925, 551] on span "Reject" at bounding box center [937, 551] width 28 height 14
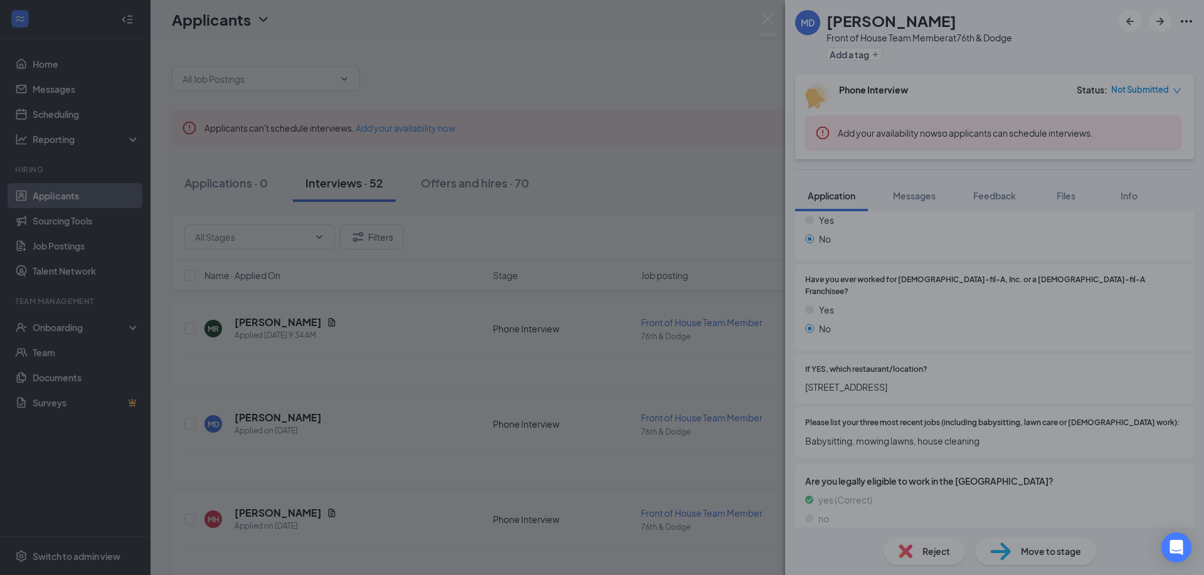
scroll to position [282, 0]
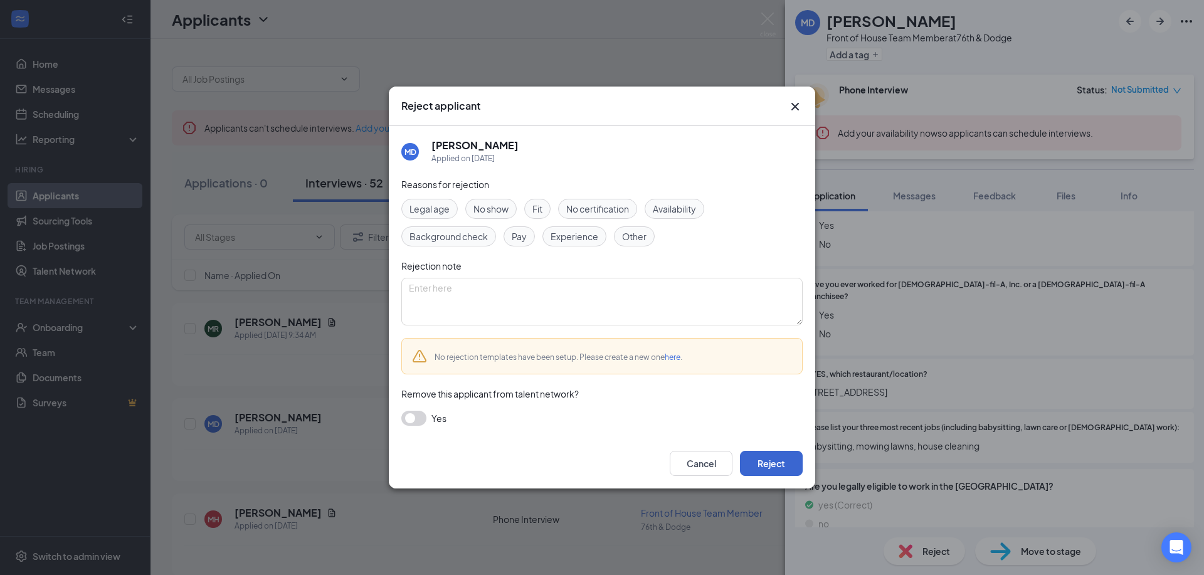
click at [784, 471] on button "Reject" at bounding box center [771, 463] width 63 height 25
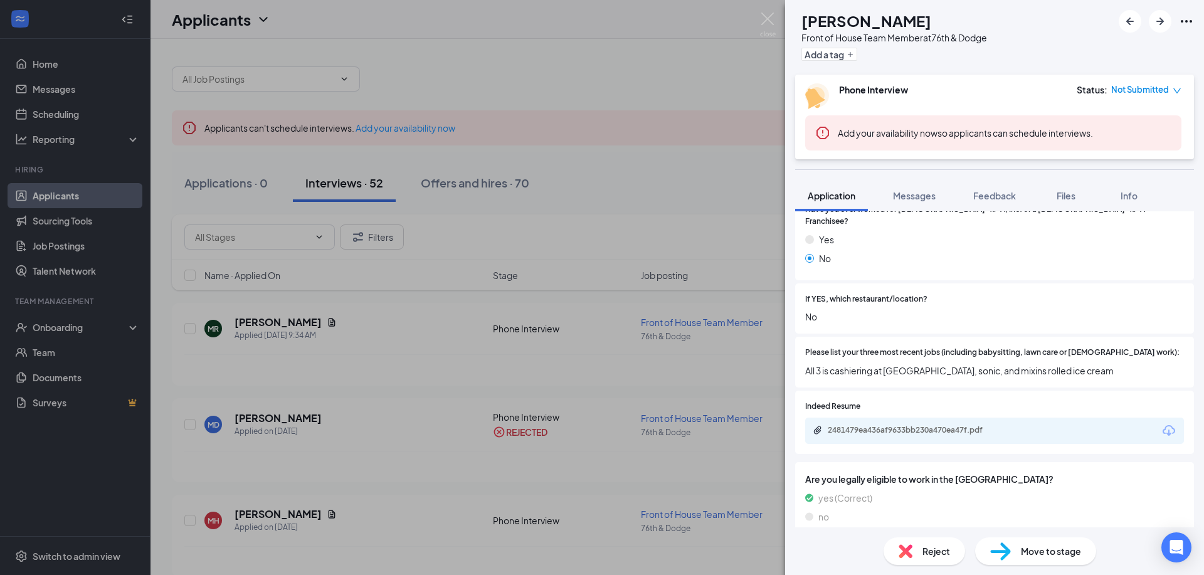
scroll to position [355, 0]
